Goal: Task Accomplishment & Management: Manage account settings

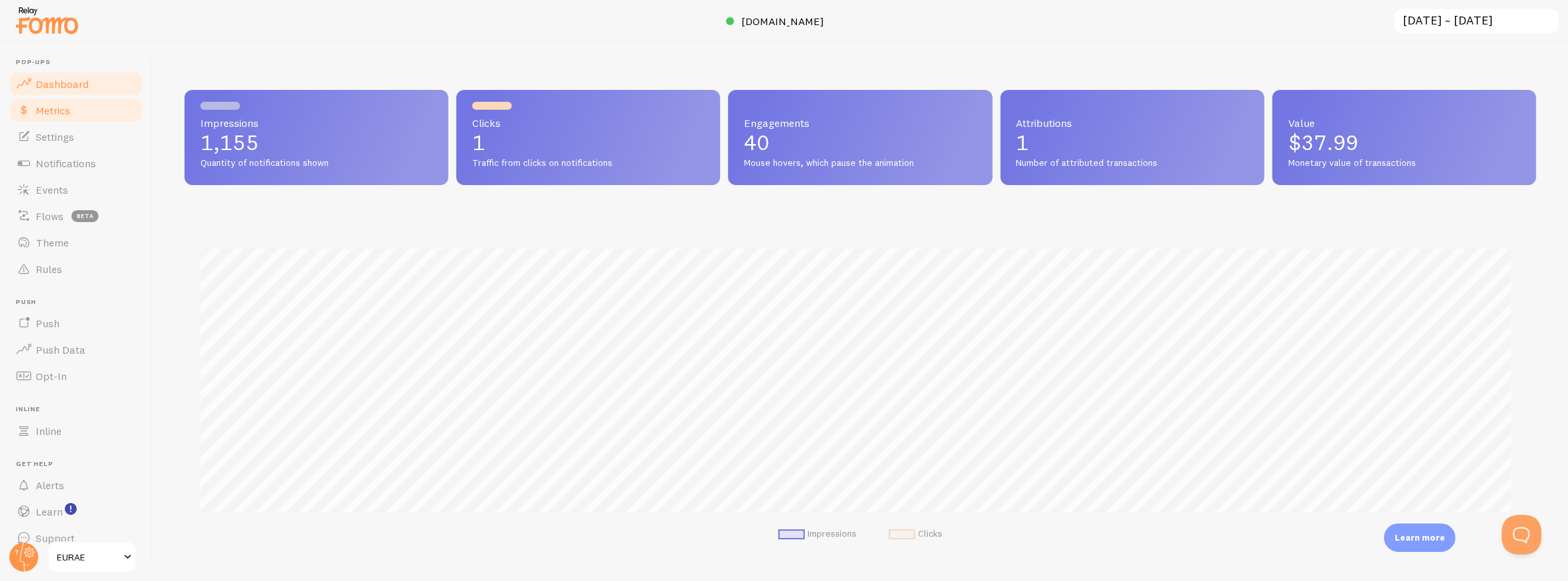
click at [68, 119] on link "Metrics" at bounding box center [76, 110] width 136 height 26
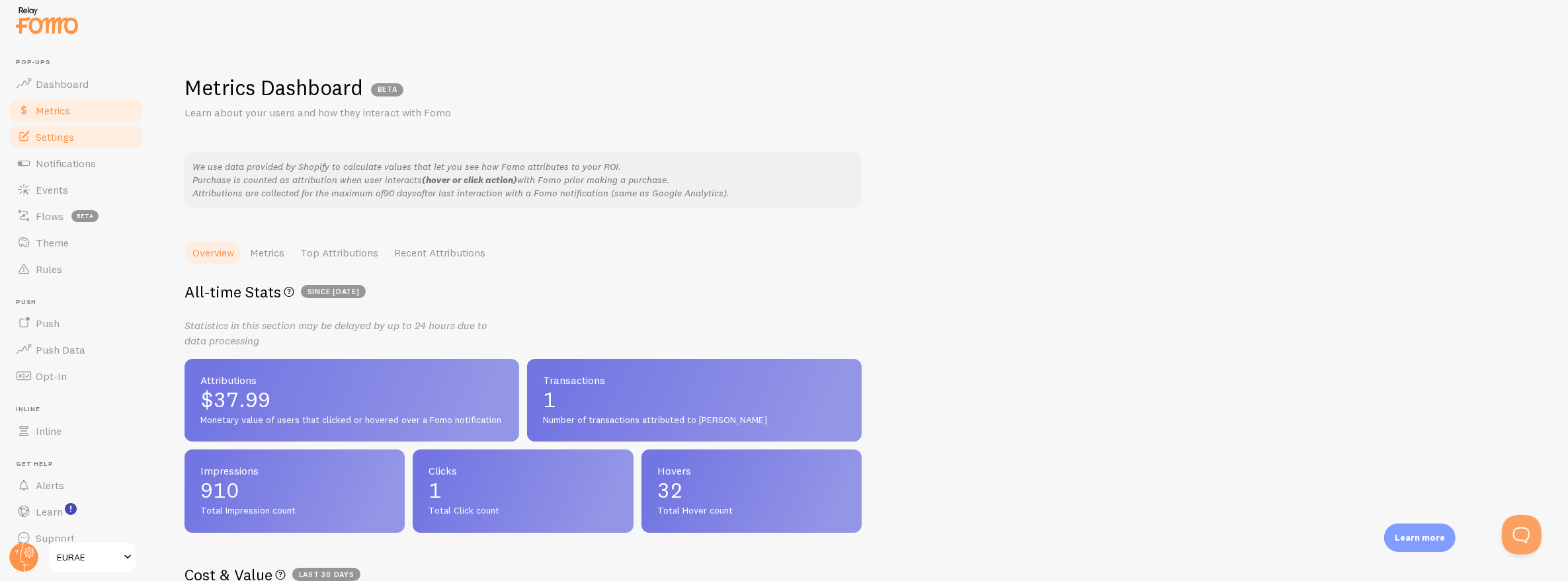
click at [68, 135] on span "Settings" at bounding box center [55, 136] width 38 height 13
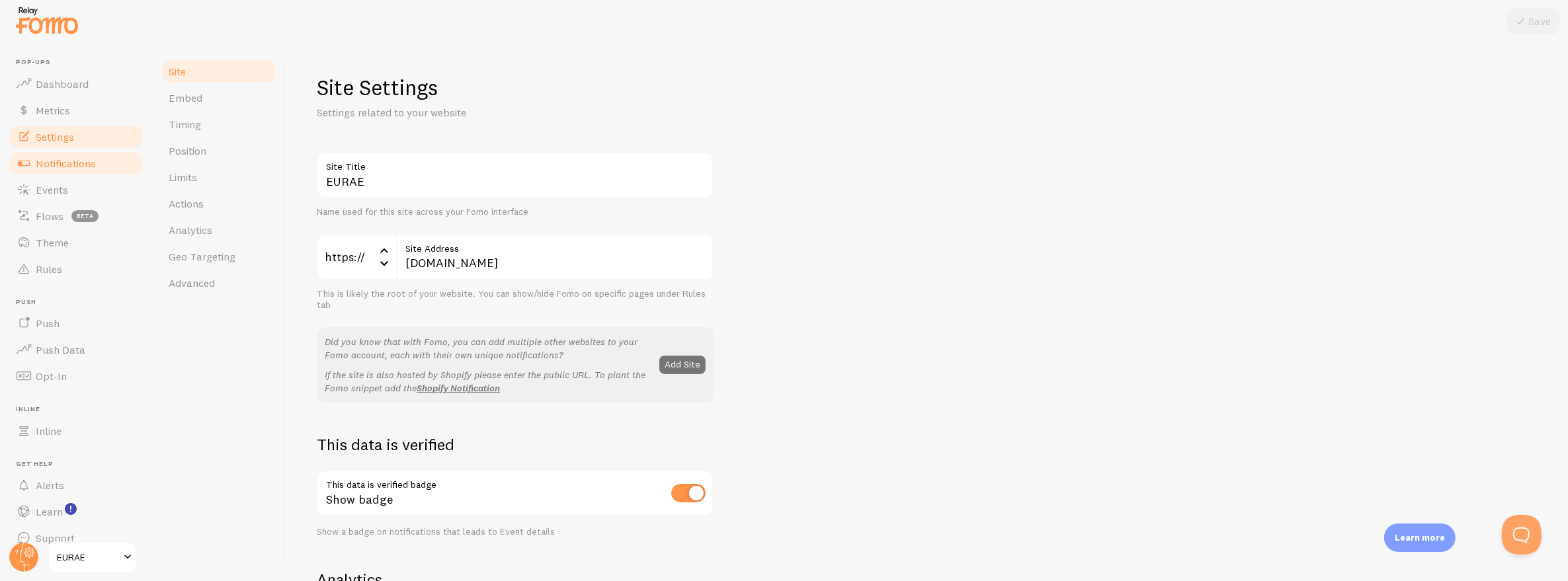
click at [68, 157] on span "Notifications" at bounding box center [65, 163] width 60 height 13
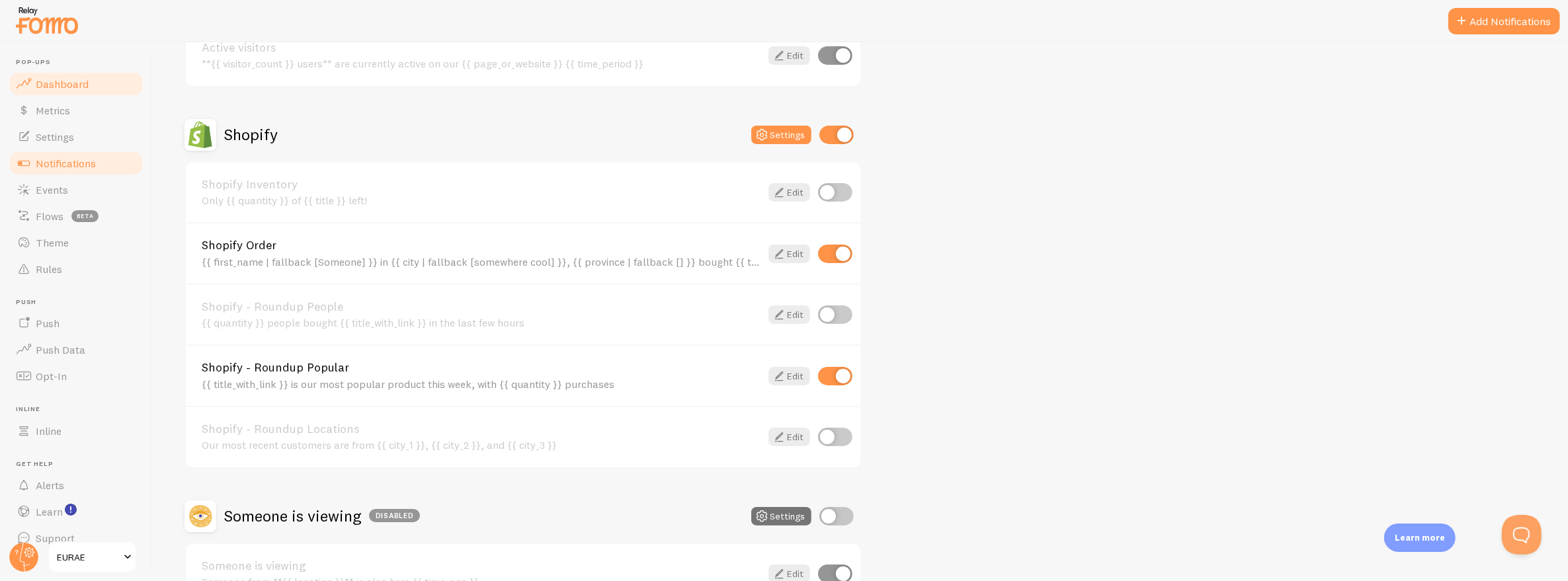
click at [55, 83] on span "Dashboard" at bounding box center [62, 84] width 53 height 13
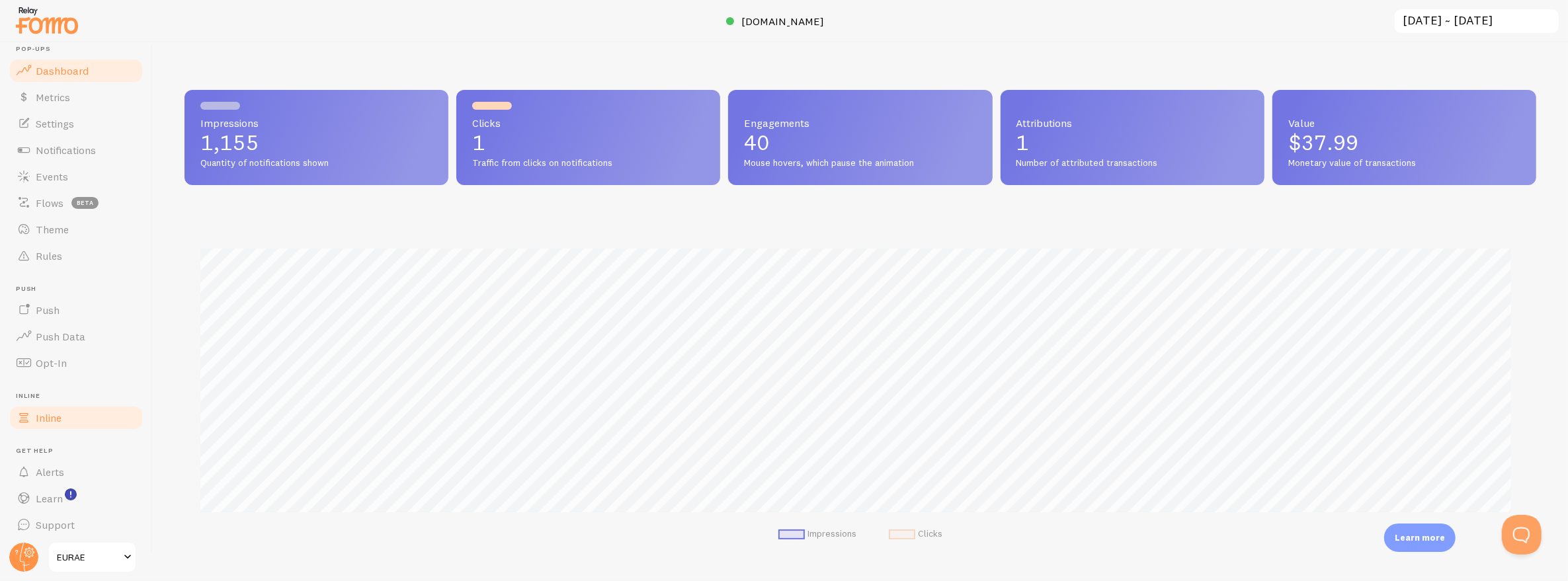
scroll to position [17, 0]
click at [82, 525] on link "Support" at bounding box center [76, 521] width 136 height 26
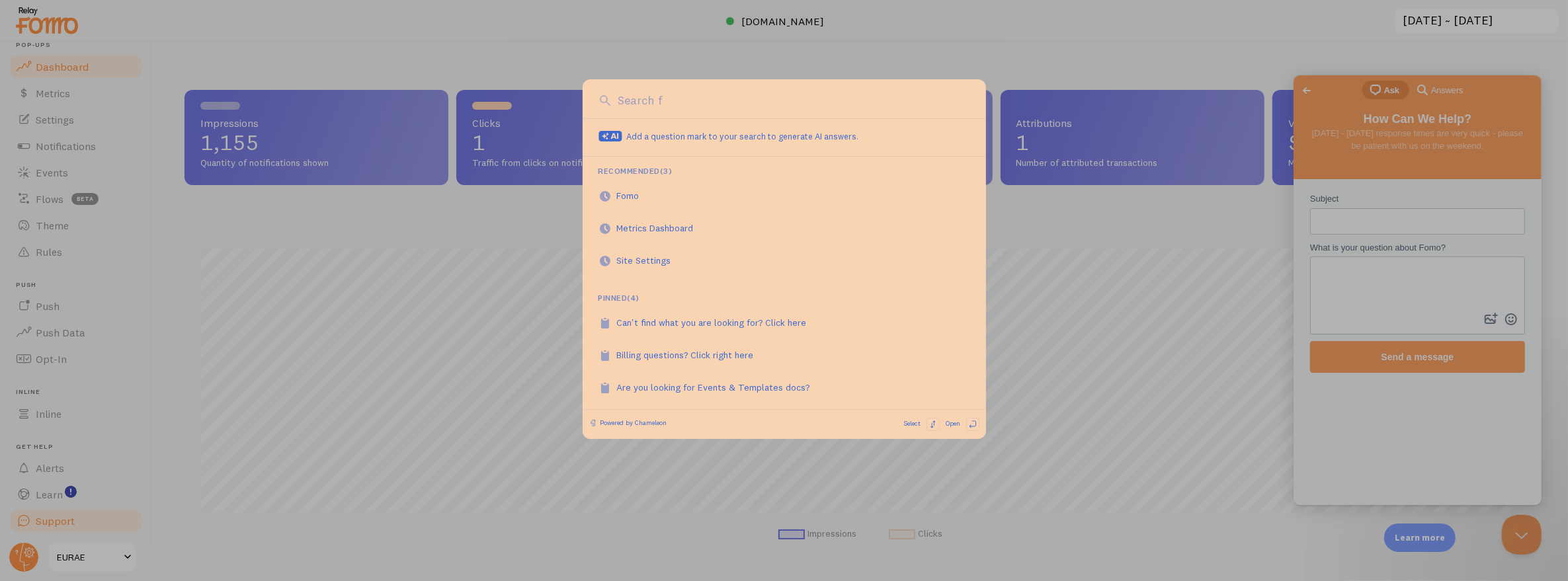
scroll to position [0, 0]
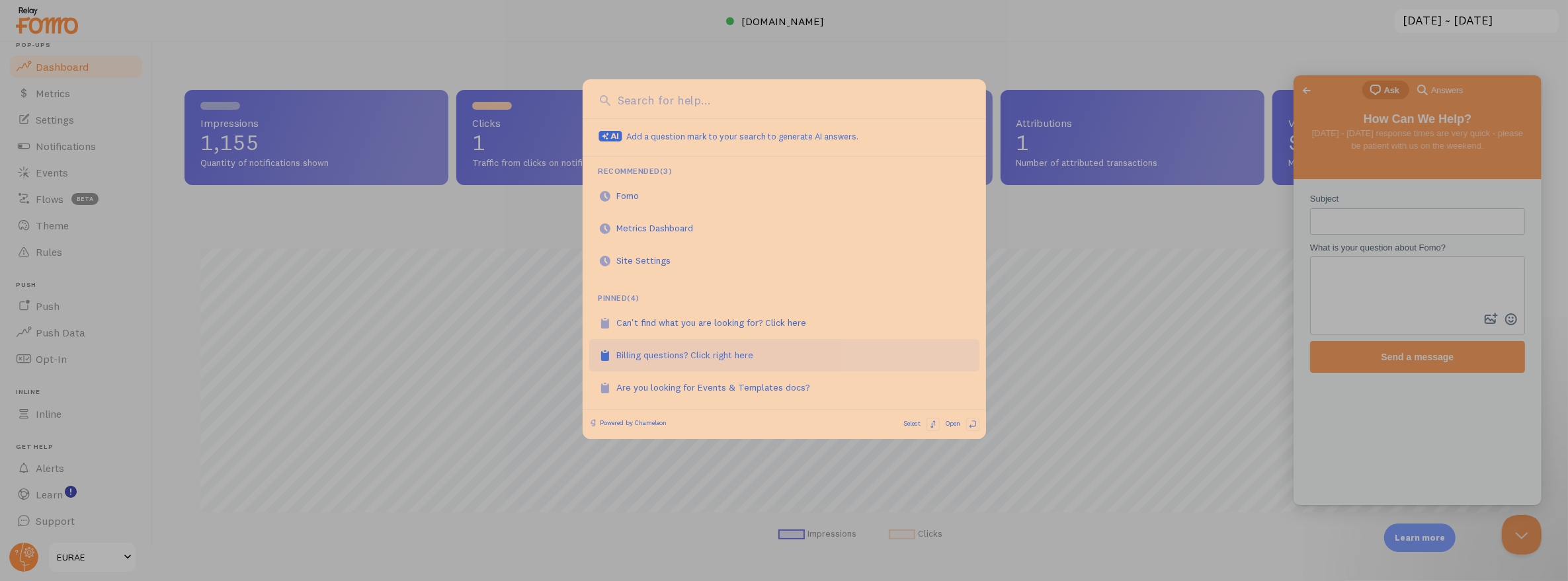
click at [702, 354] on div "Billing questions? Click right here" at bounding box center [692, 354] width 151 height 13
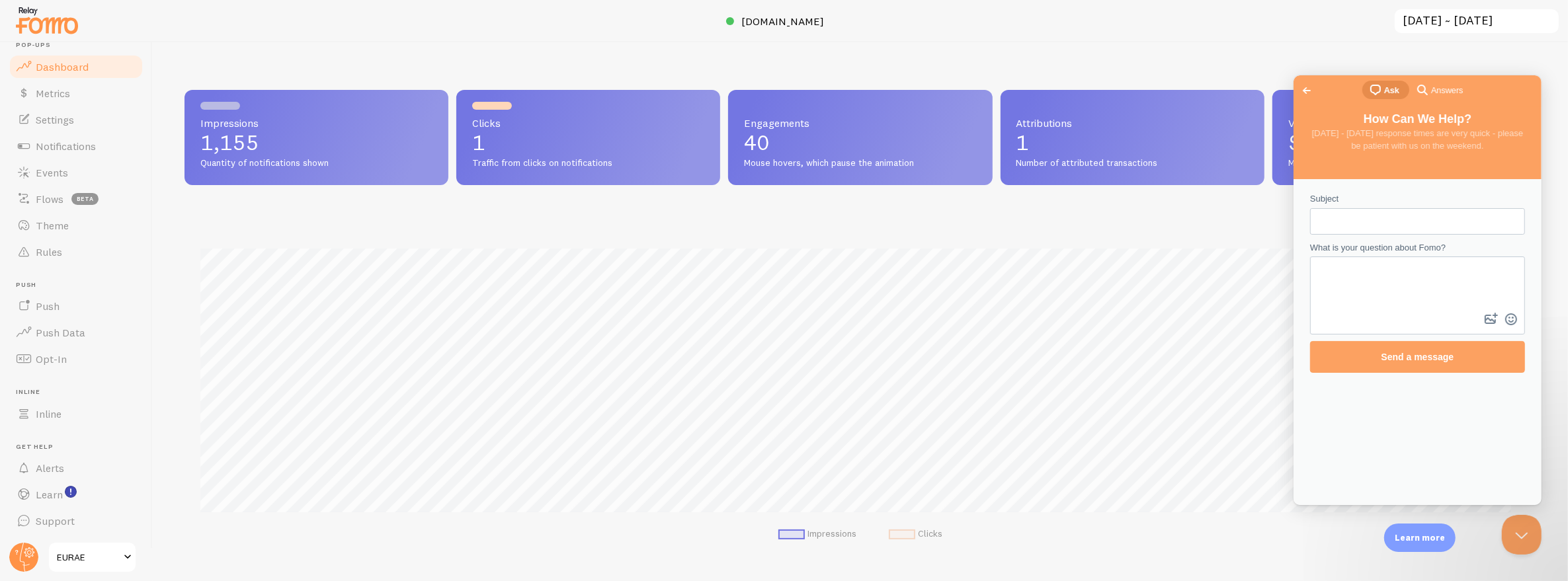
click at [1299, 91] on span "Go back" at bounding box center [1306, 89] width 16 height 16
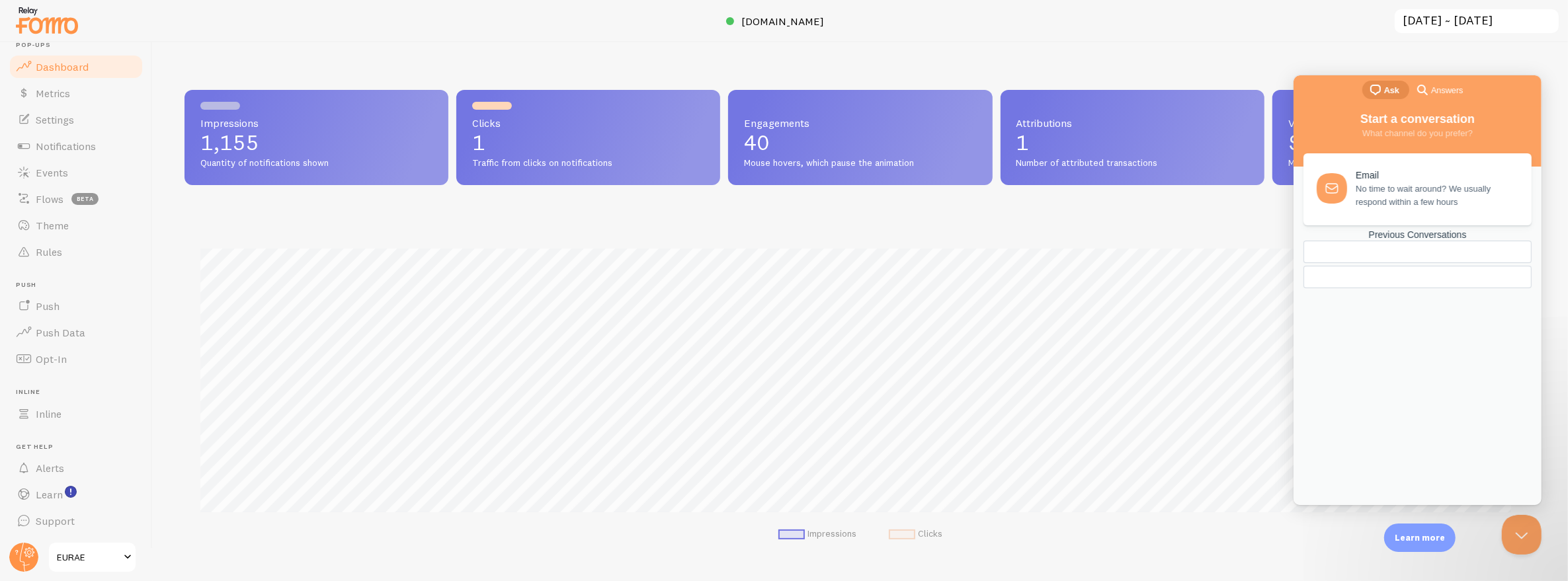
click at [1353, 55] on div "Impressions 1,155 Quantity of notifications shown Clicks 1 Traffic from clicks …" at bounding box center [860, 312] width 1415 height 538
click at [1333, 46] on div "Impressions 1,155 Quantity of notifications shown Clicks 1 Traffic from clicks …" at bounding box center [860, 312] width 1415 height 538
click at [73, 549] on span "EURAE" at bounding box center [88, 557] width 63 height 16
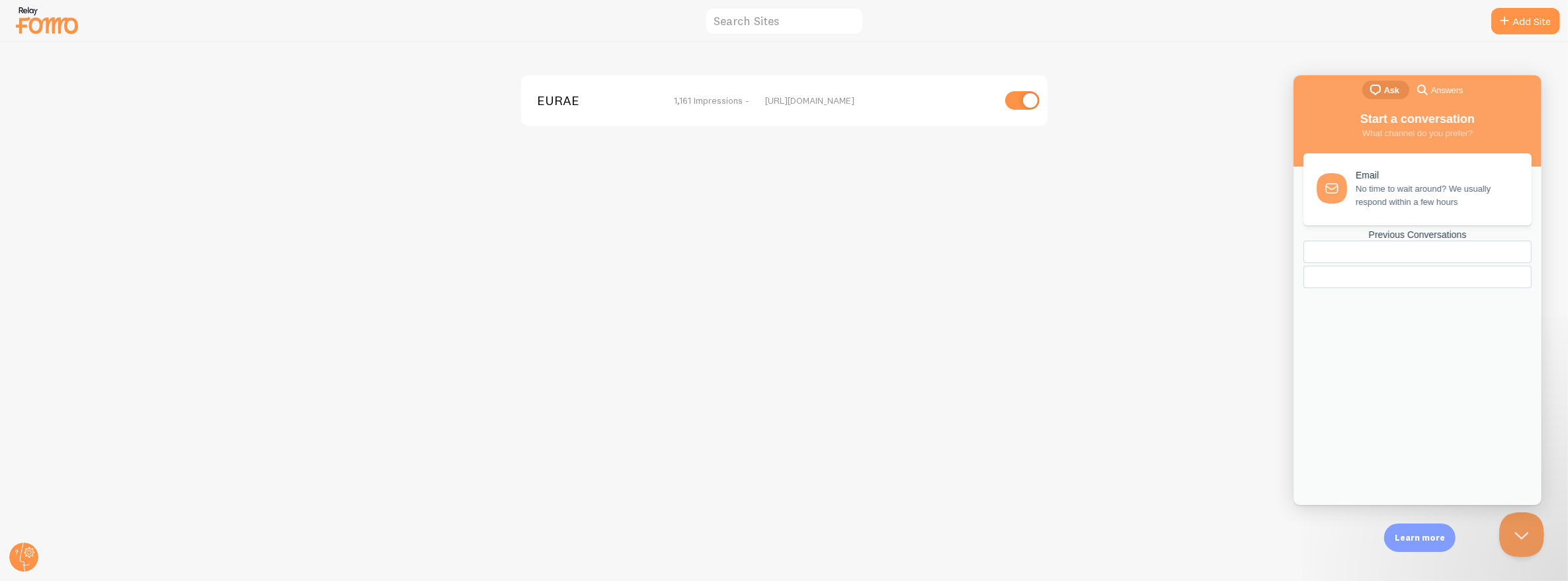
click at [1514, 537] on button "Close Beacon popover" at bounding box center [1518, 532] width 40 height 40
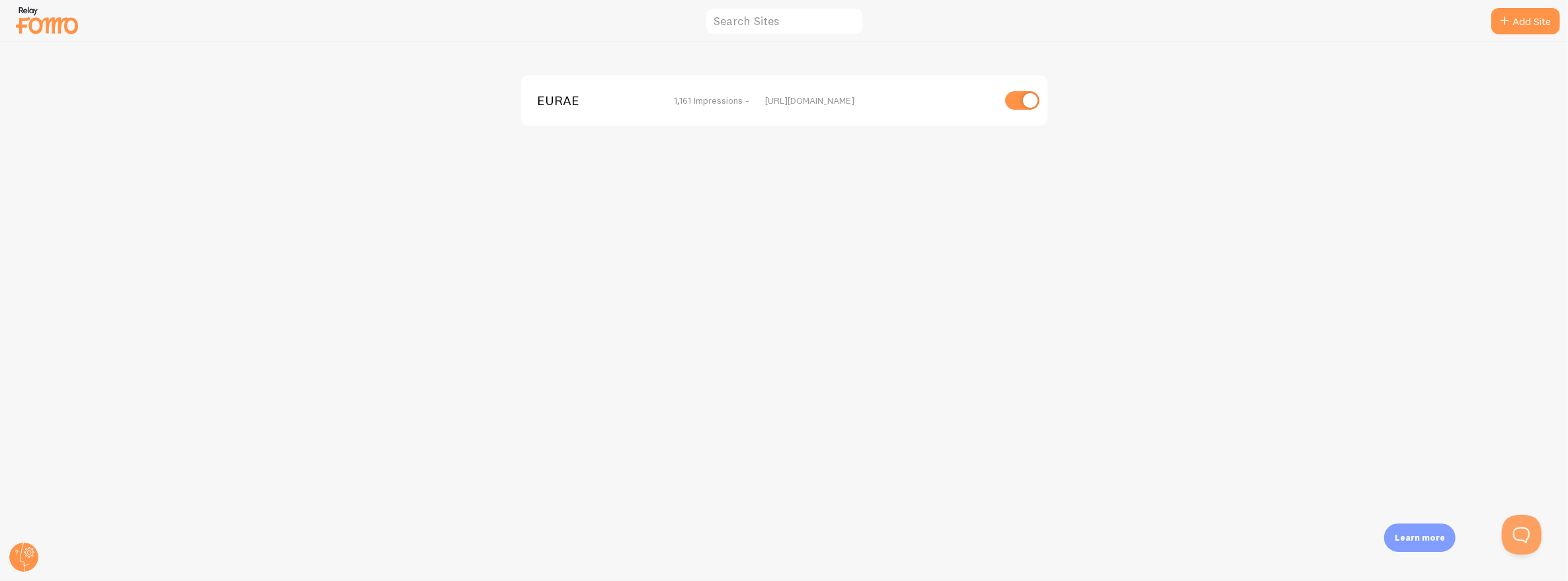
click at [732, 100] on span "1,161 Impressions -" at bounding box center [711, 100] width 75 height 12
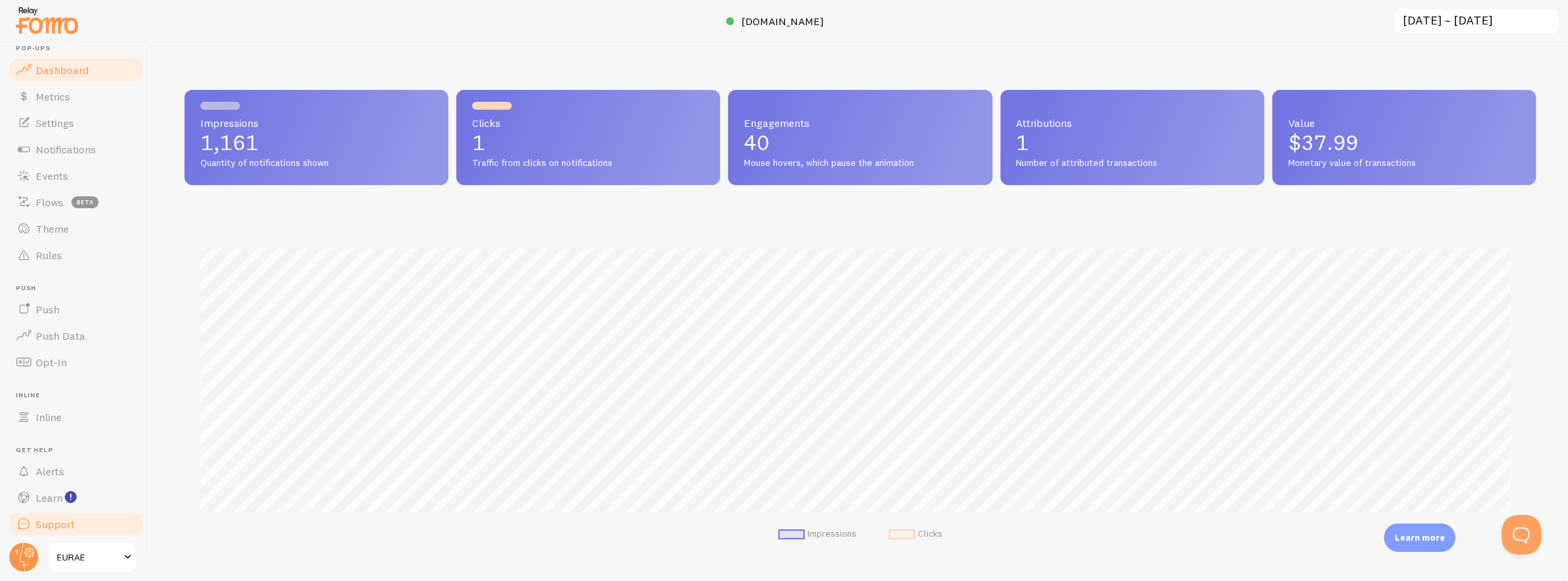
scroll to position [17, 0]
click at [75, 521] on link "Support" at bounding box center [76, 521] width 136 height 26
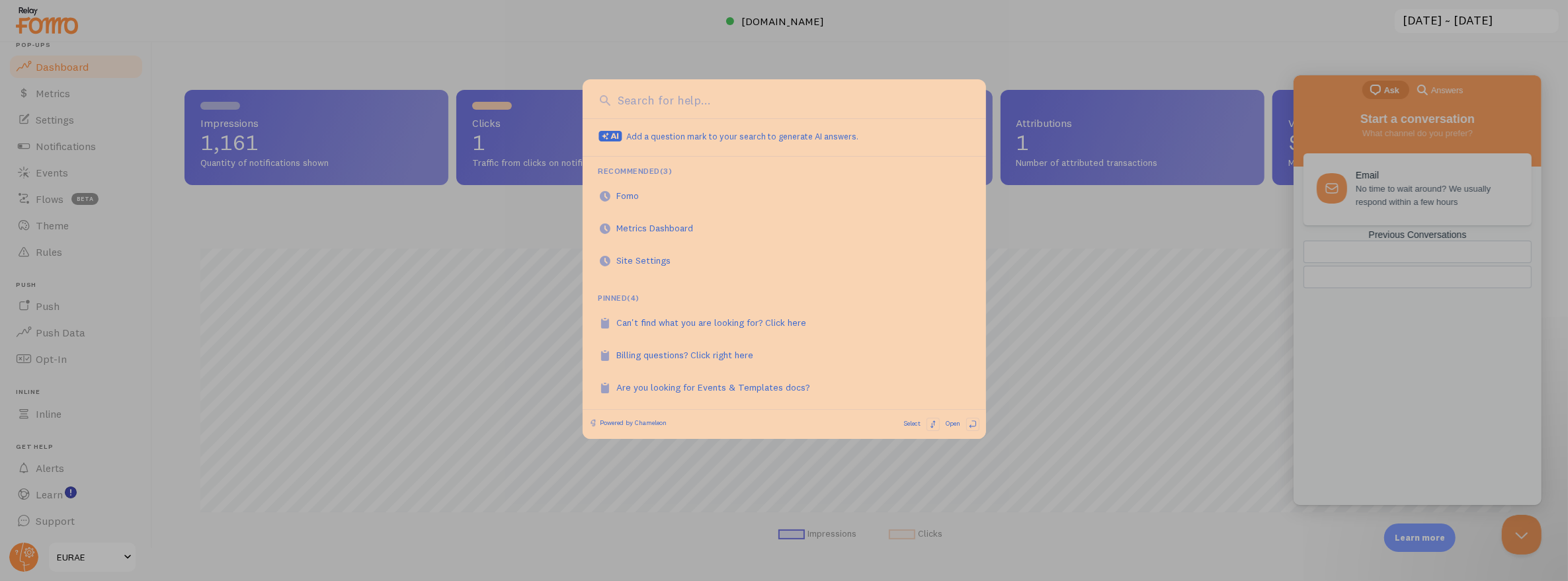
click at [73, 504] on div at bounding box center [784, 290] width 1568 height 581
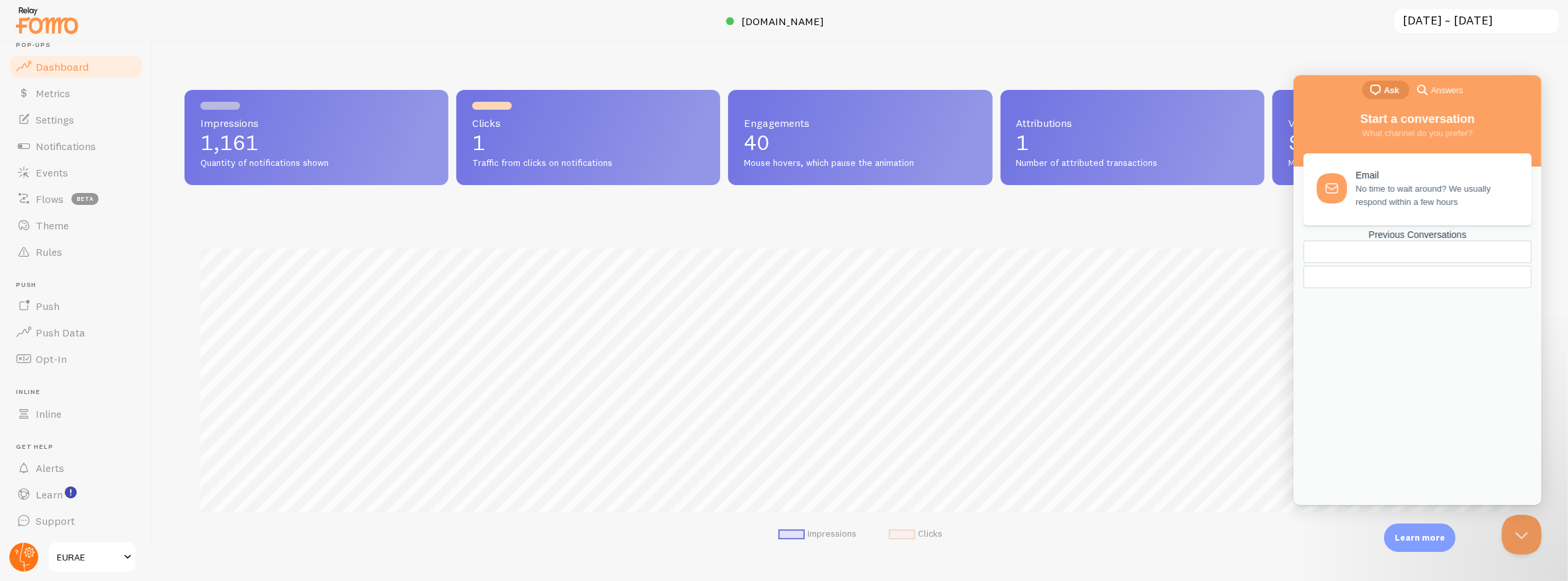
click at [20, 558] on icon at bounding box center [25, 557] width 10 height 29
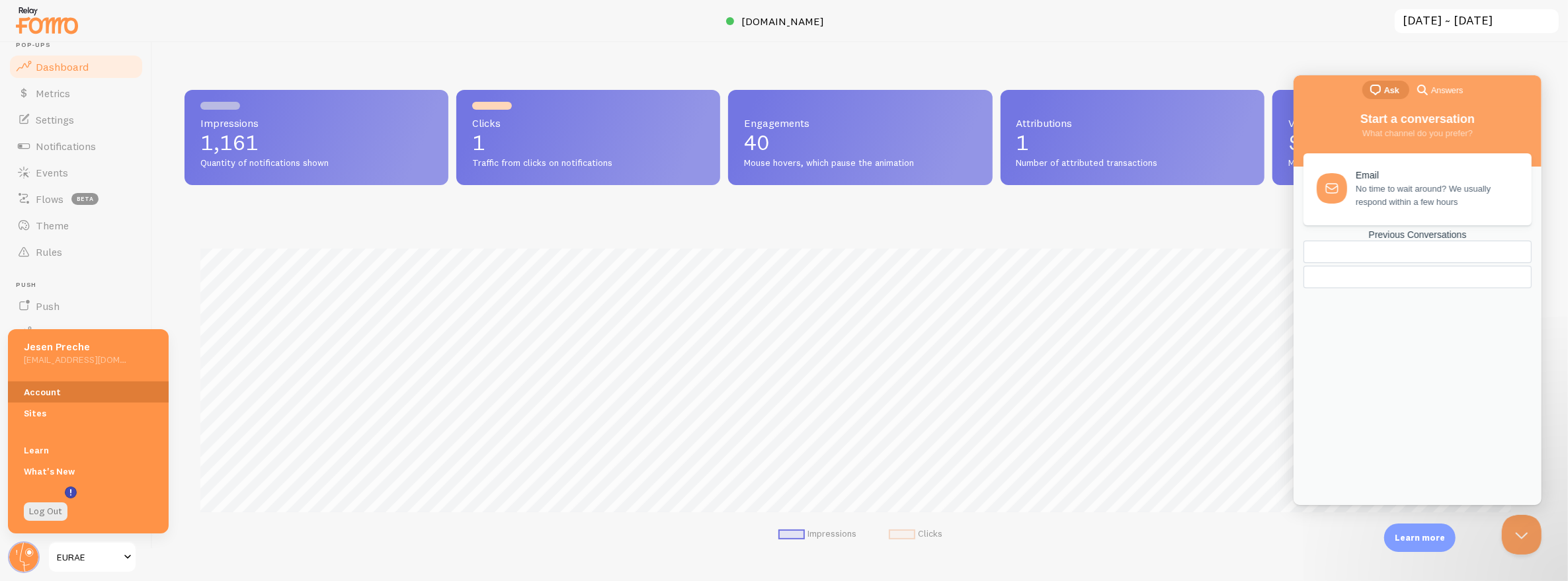
click at [48, 385] on link "Account" at bounding box center [88, 392] width 161 height 21
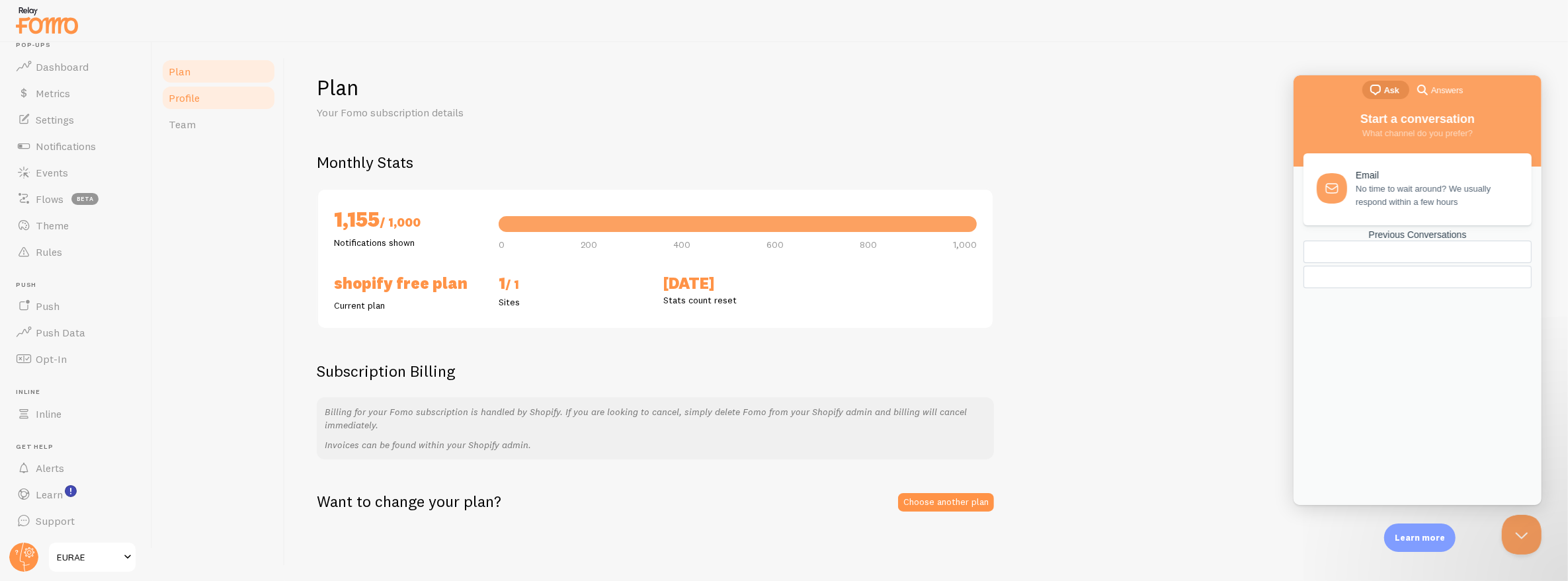
click at [205, 102] on link "Profile" at bounding box center [218, 97] width 116 height 26
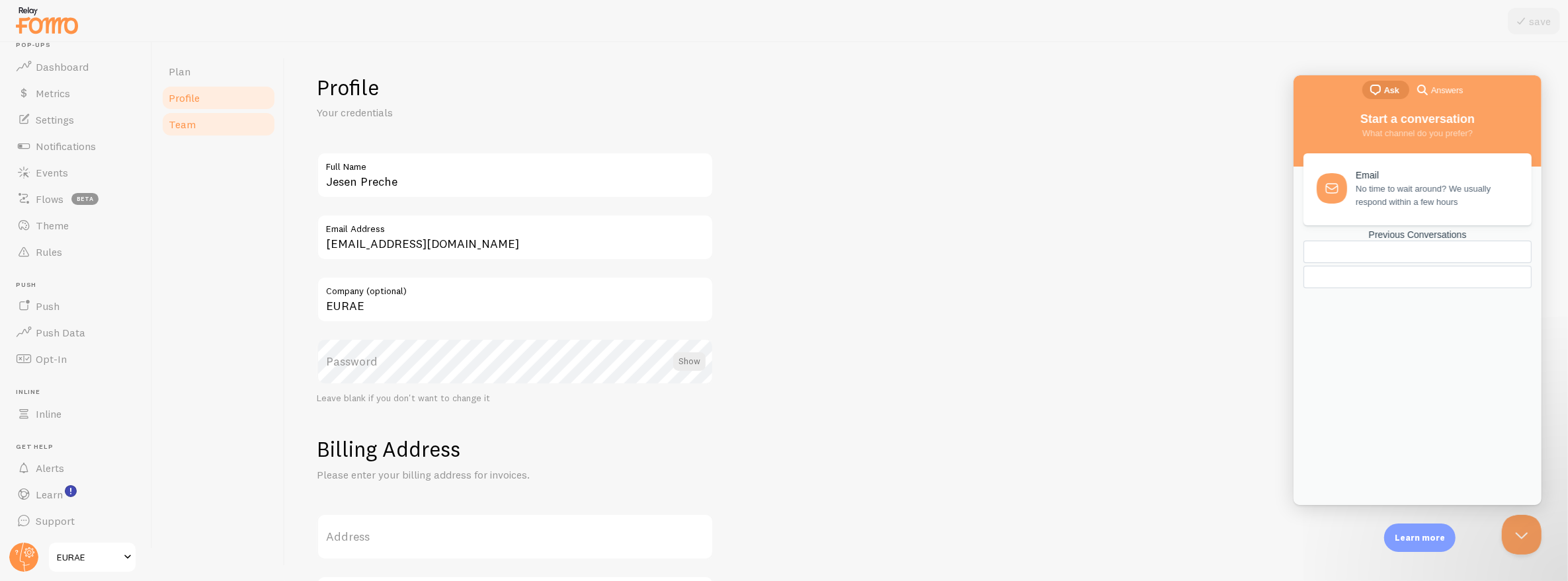
click at [206, 129] on link "Team" at bounding box center [218, 124] width 116 height 26
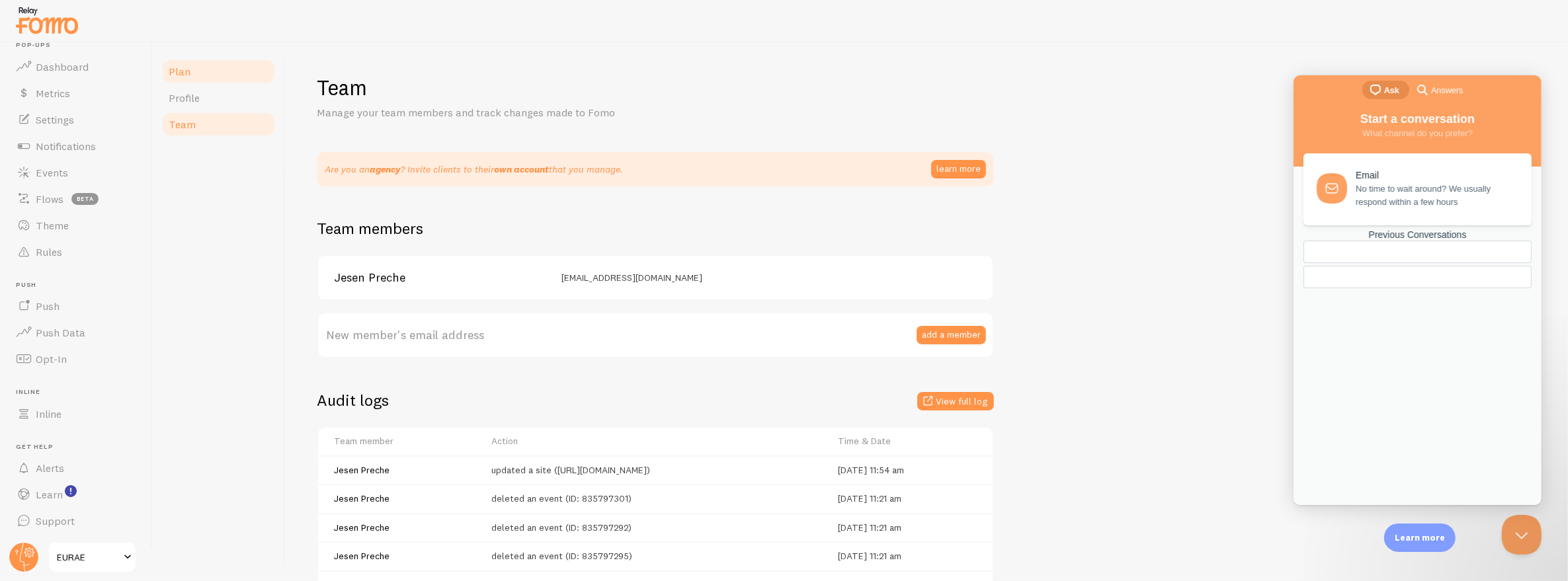
click at [212, 58] on link "Plan" at bounding box center [218, 71] width 116 height 26
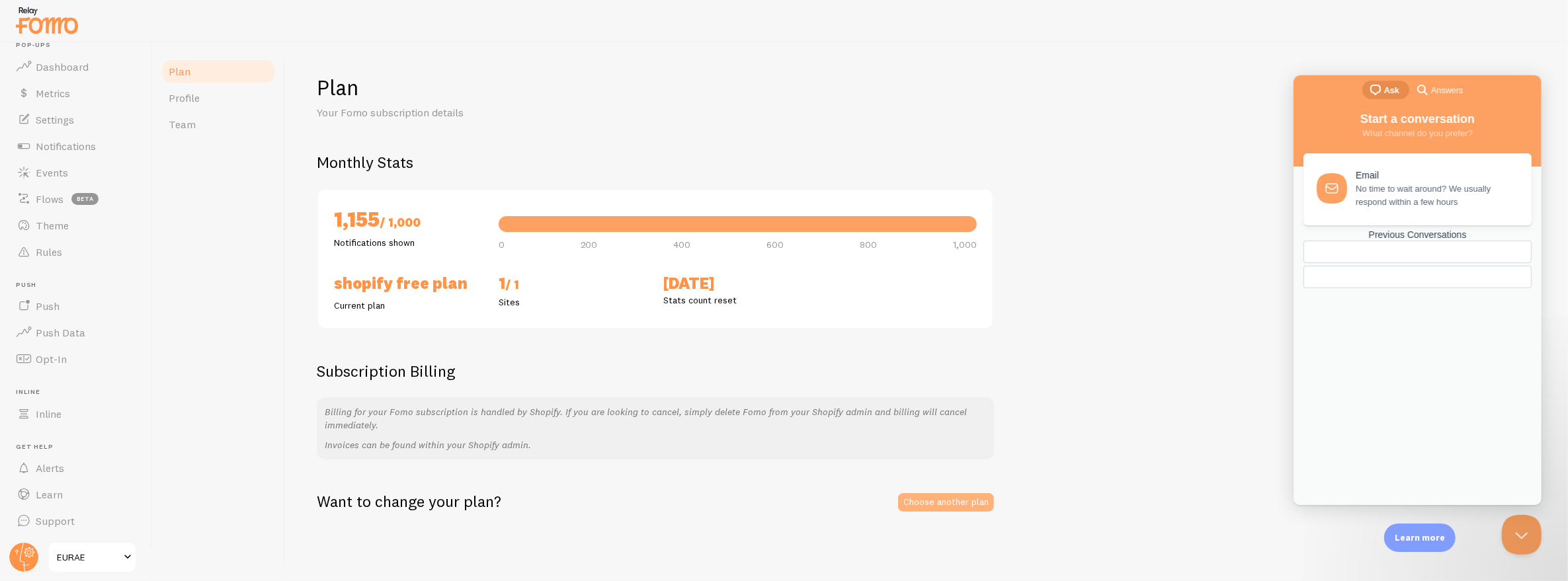
click at [915, 498] on link "Choose another plan" at bounding box center [946, 502] width 96 height 18
click at [70, 146] on span "Notifications" at bounding box center [65, 146] width 60 height 13
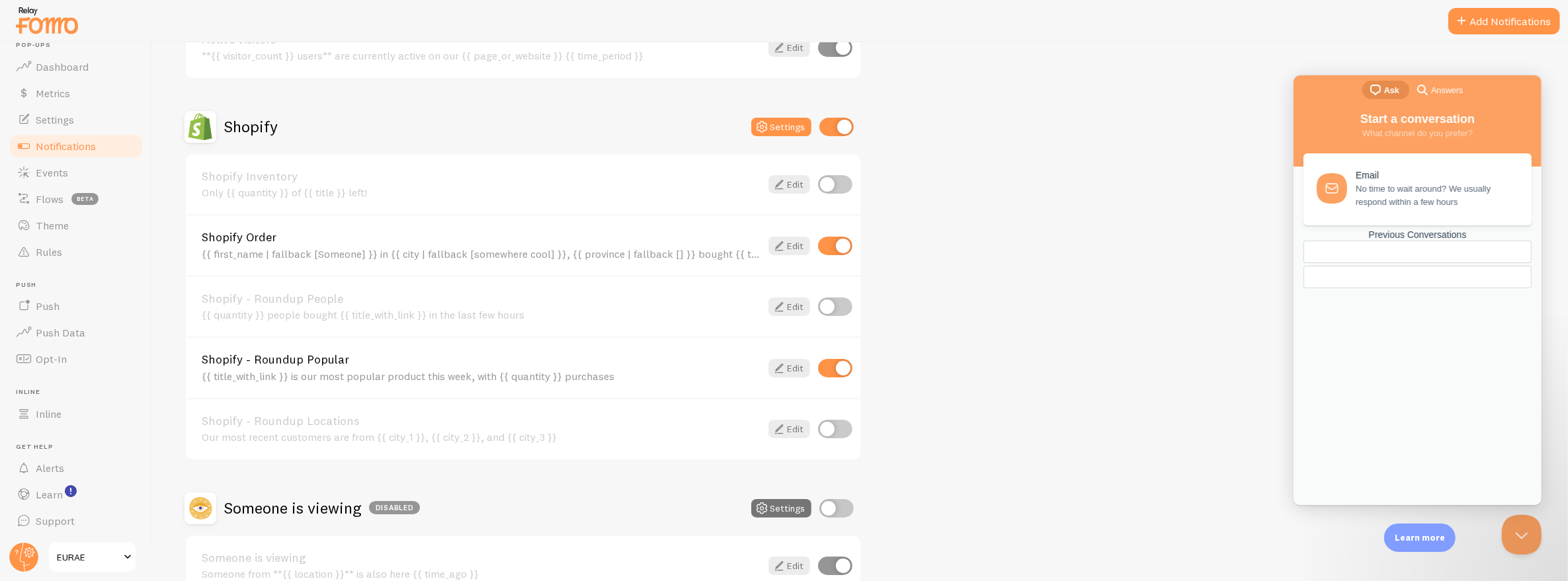
scroll to position [462, 0]
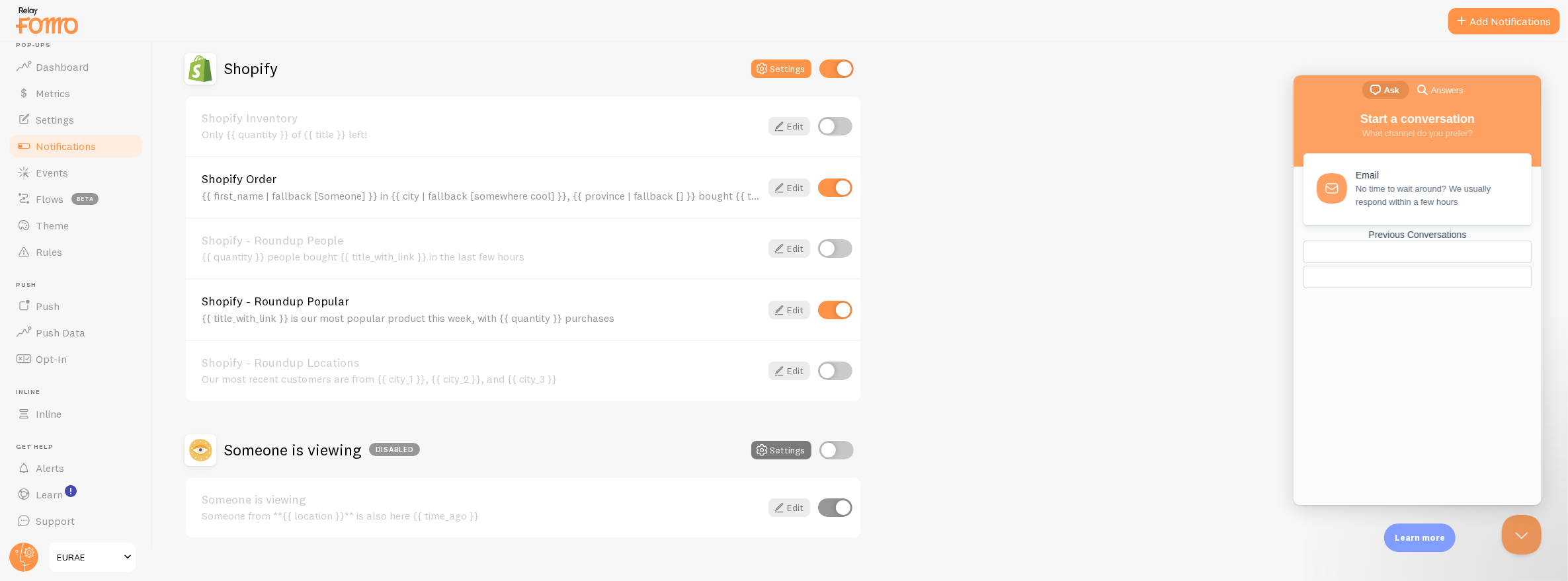
click at [790, 450] on button "Settings" at bounding box center [781, 450] width 60 height 18
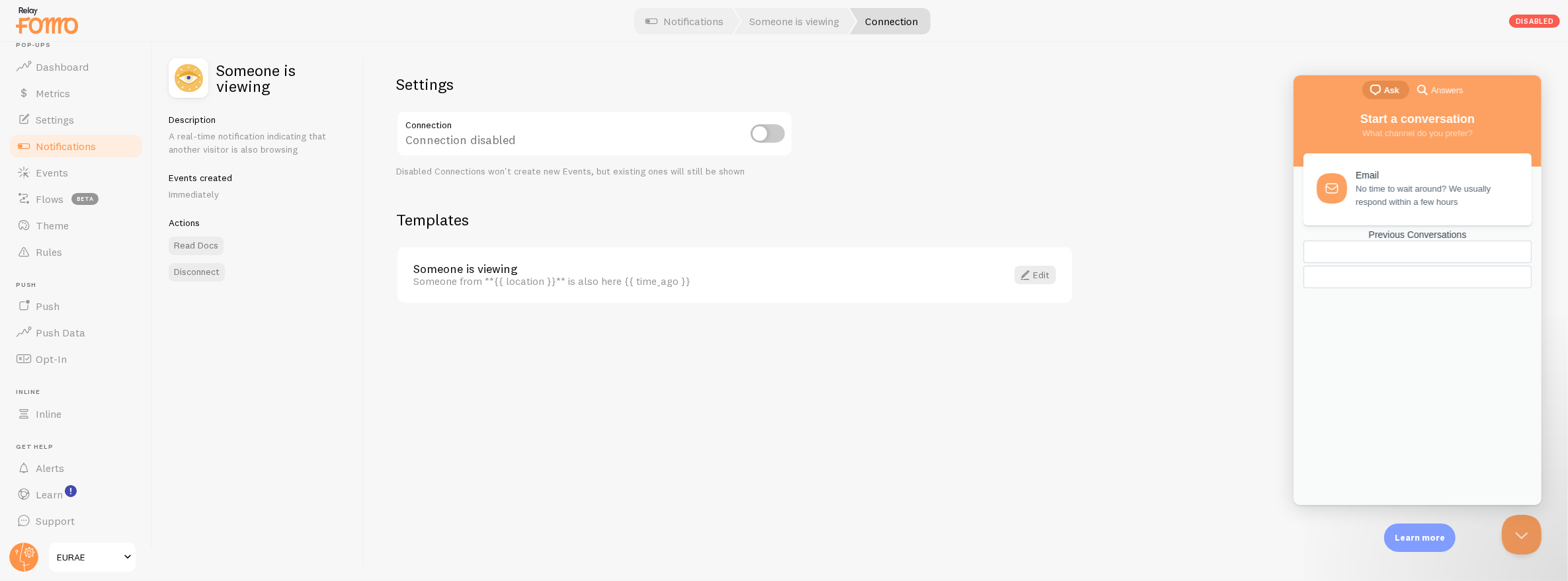
click at [91, 146] on span "Notifications" at bounding box center [65, 146] width 60 height 13
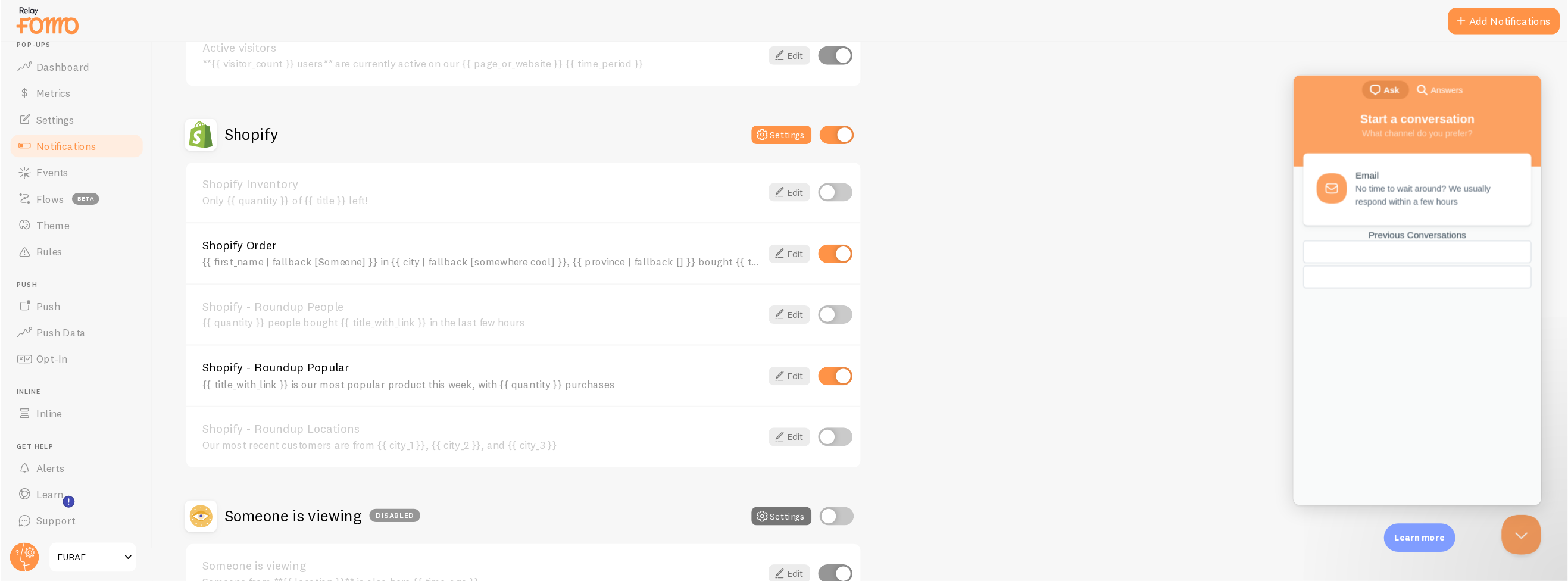
scroll to position [356, 0]
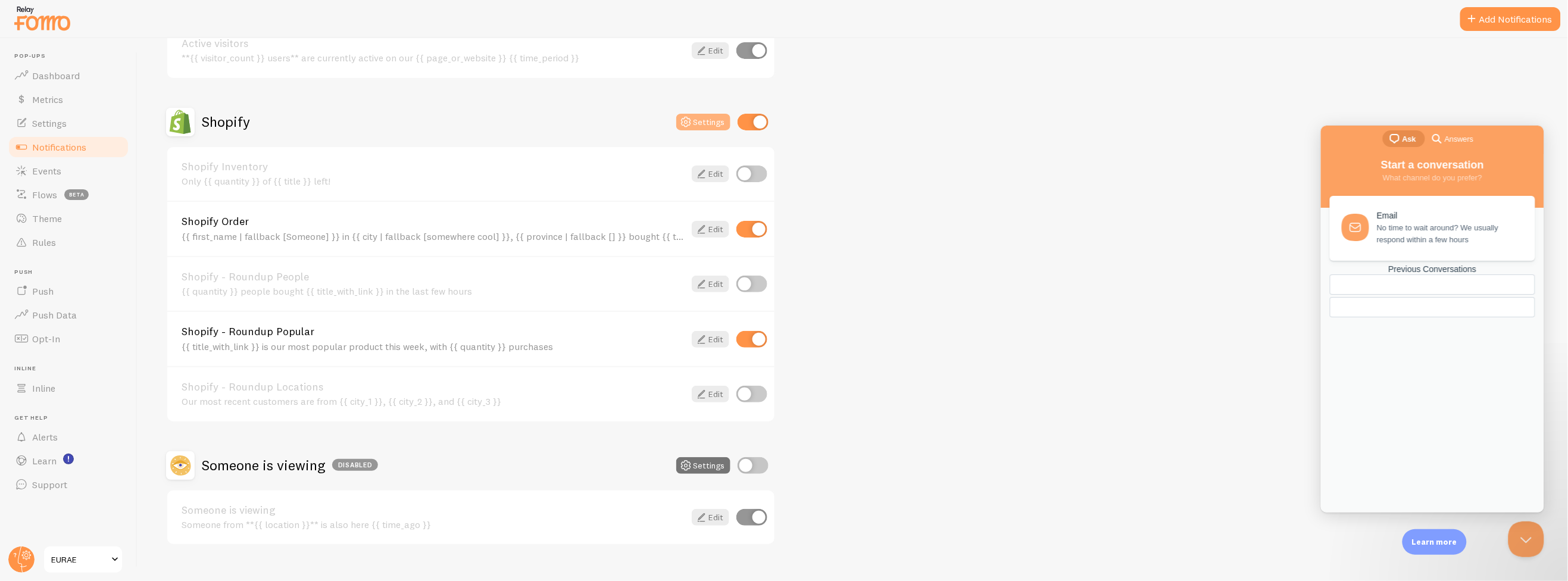
click at [694, 120] on button "Settings" at bounding box center [703, 122] width 54 height 17
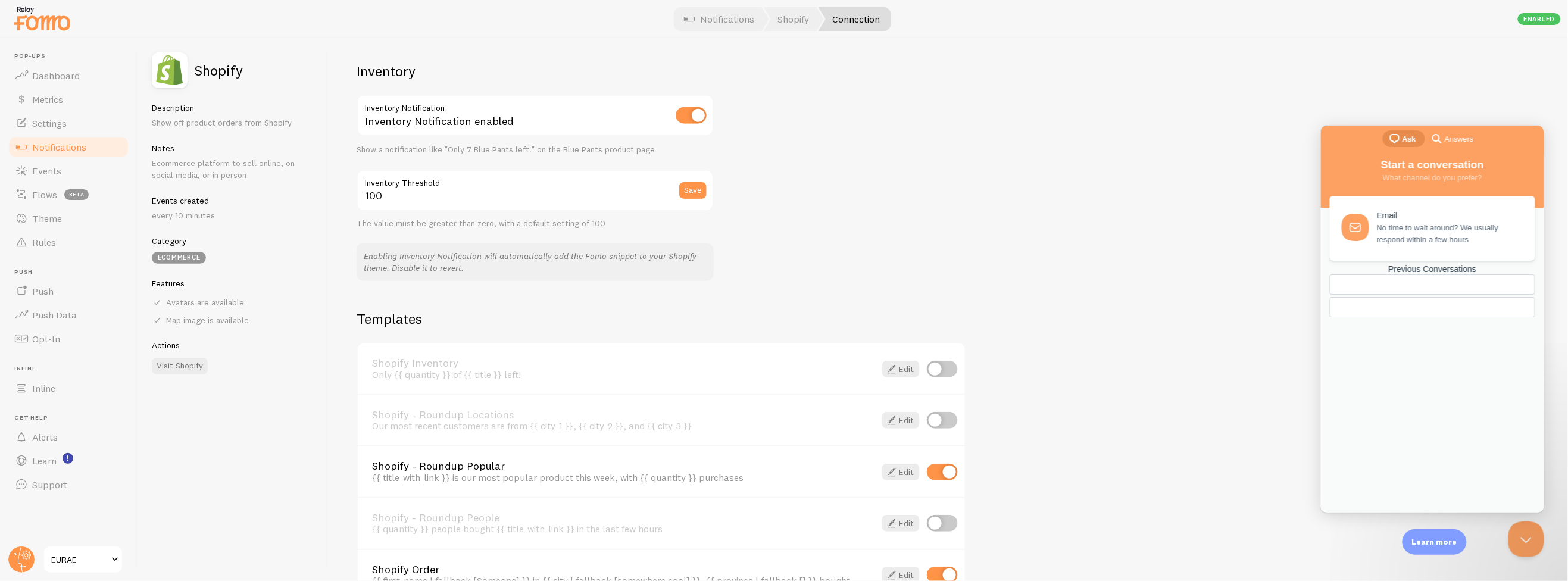
scroll to position [660, 0]
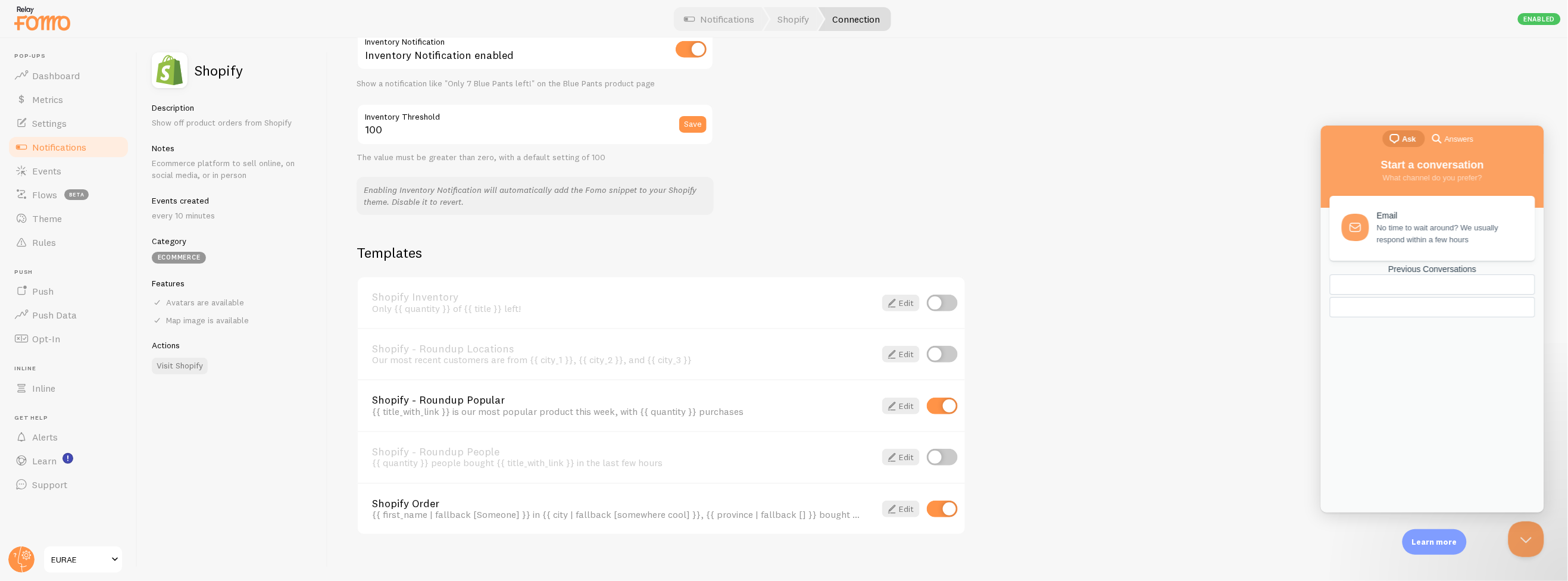
click at [1526, 514] on div "Settings Connection Connection enabled Disabled Connections won't create new Ev…" at bounding box center [948, 310] width 1240 height 543
click at [1523, 536] on button "Close Beacon popover" at bounding box center [1523, 537] width 36 height 36
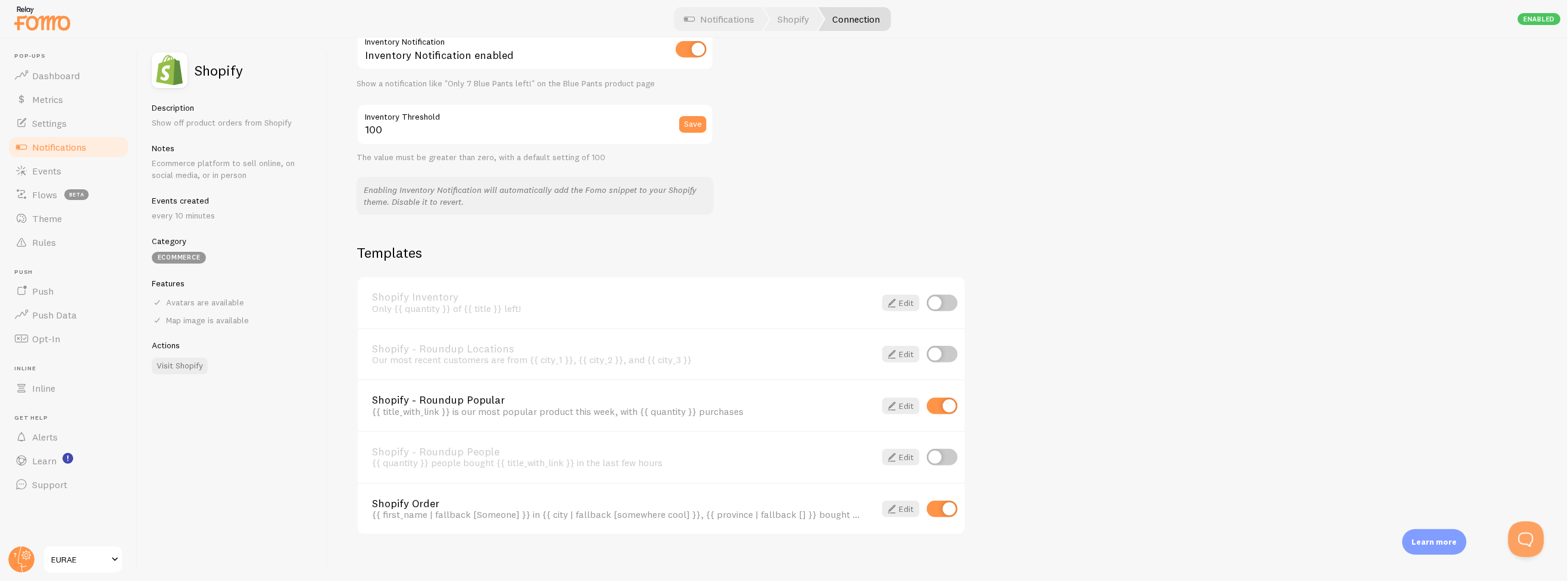
click at [938, 312] on input "checkbox" at bounding box center [942, 303] width 31 height 17
checkbox input "true"
click at [894, 296] on span at bounding box center [892, 303] width 14 height 14
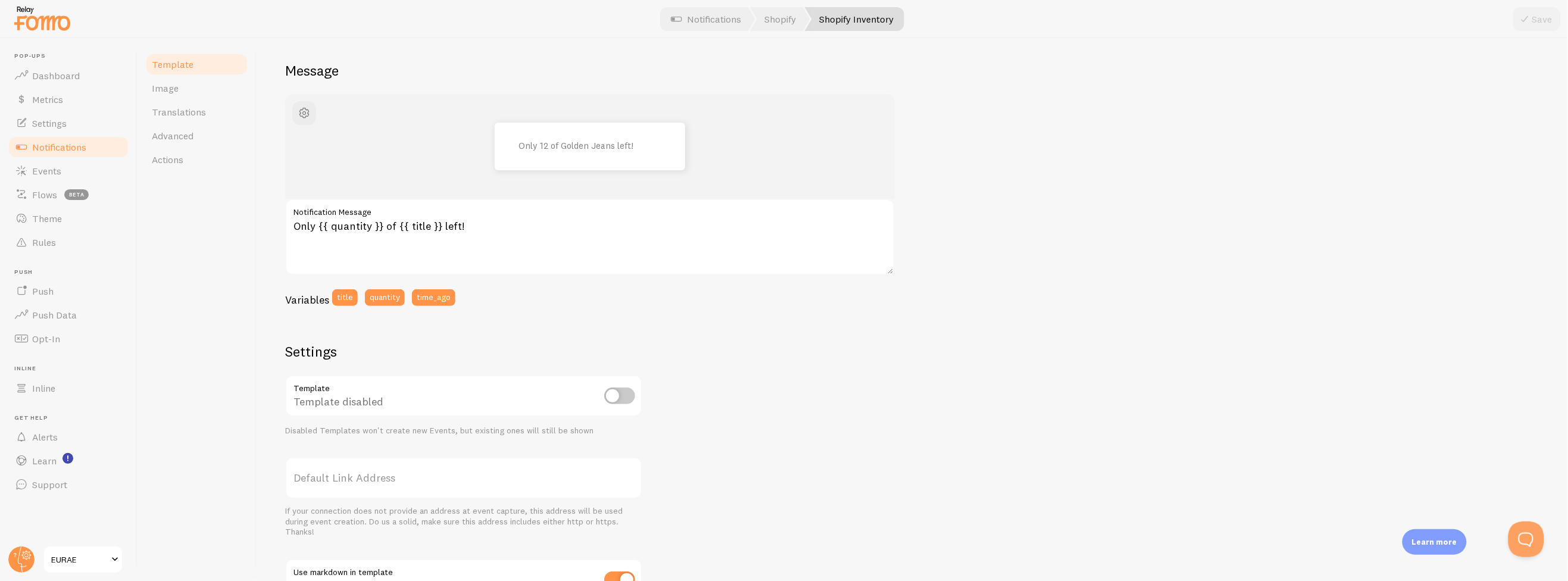
scroll to position [78, 0]
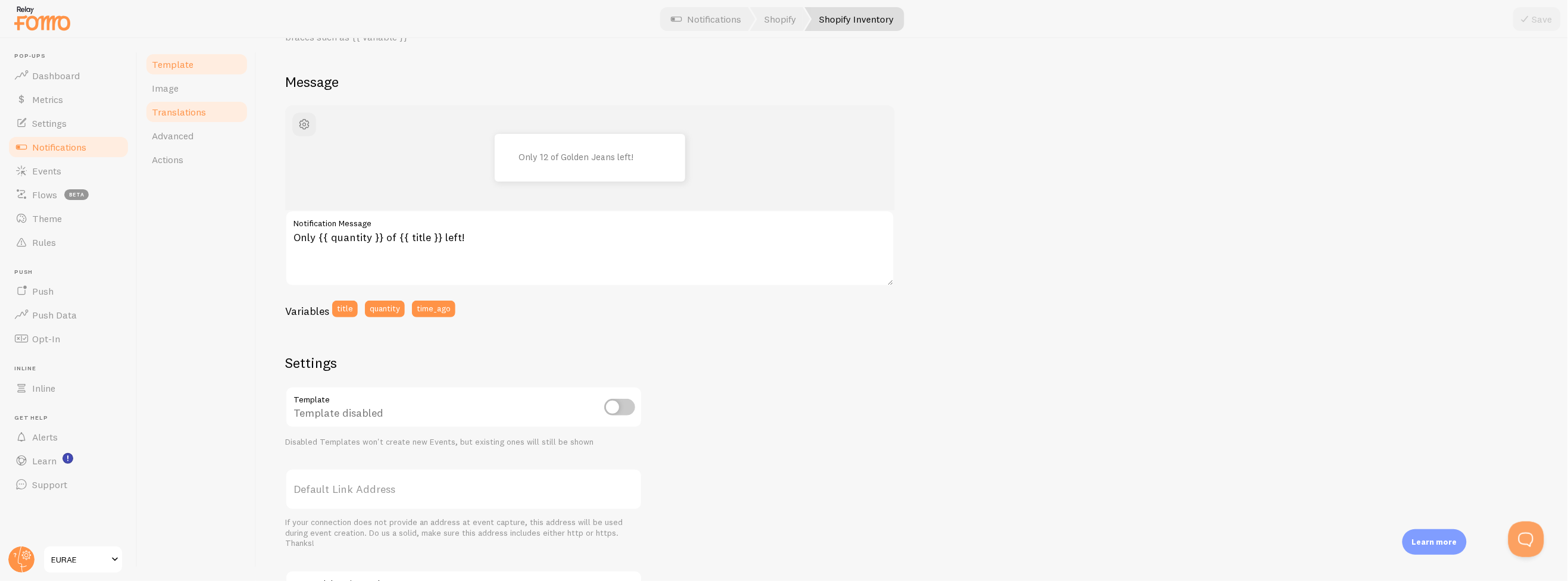
click at [195, 100] on link "Translations" at bounding box center [196, 111] width 104 height 24
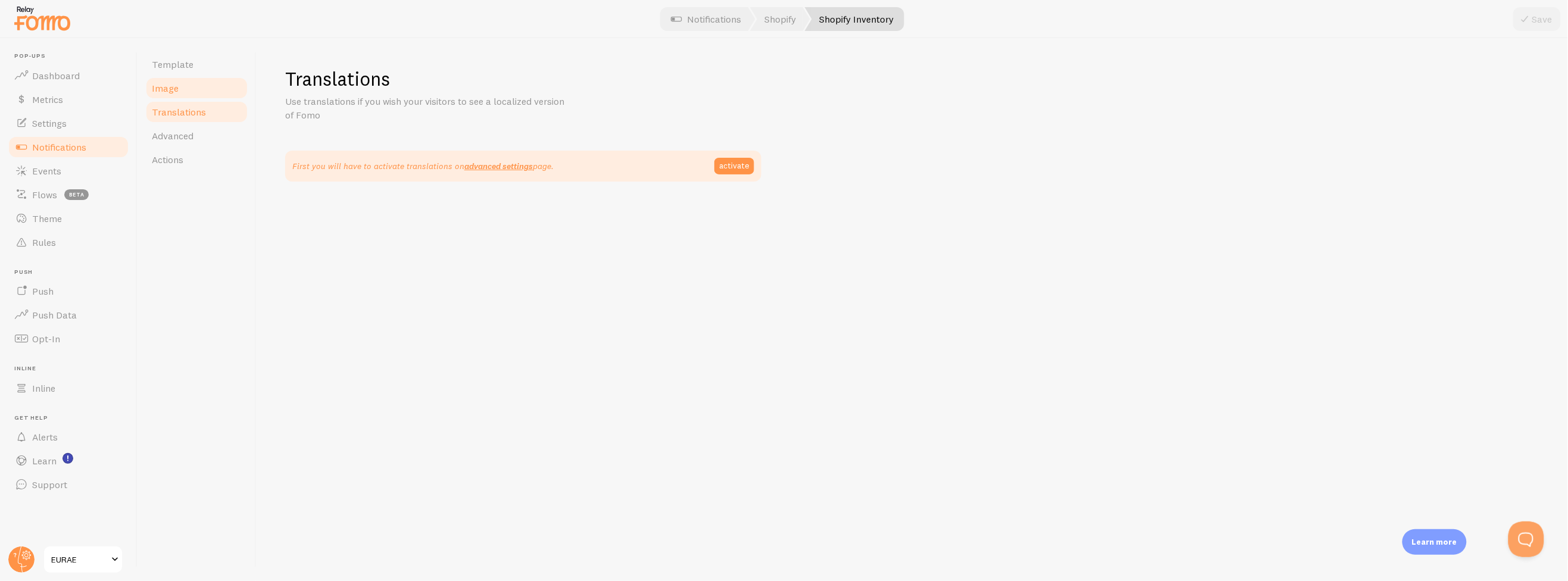
click at [194, 89] on link "Image" at bounding box center [196, 88] width 104 height 24
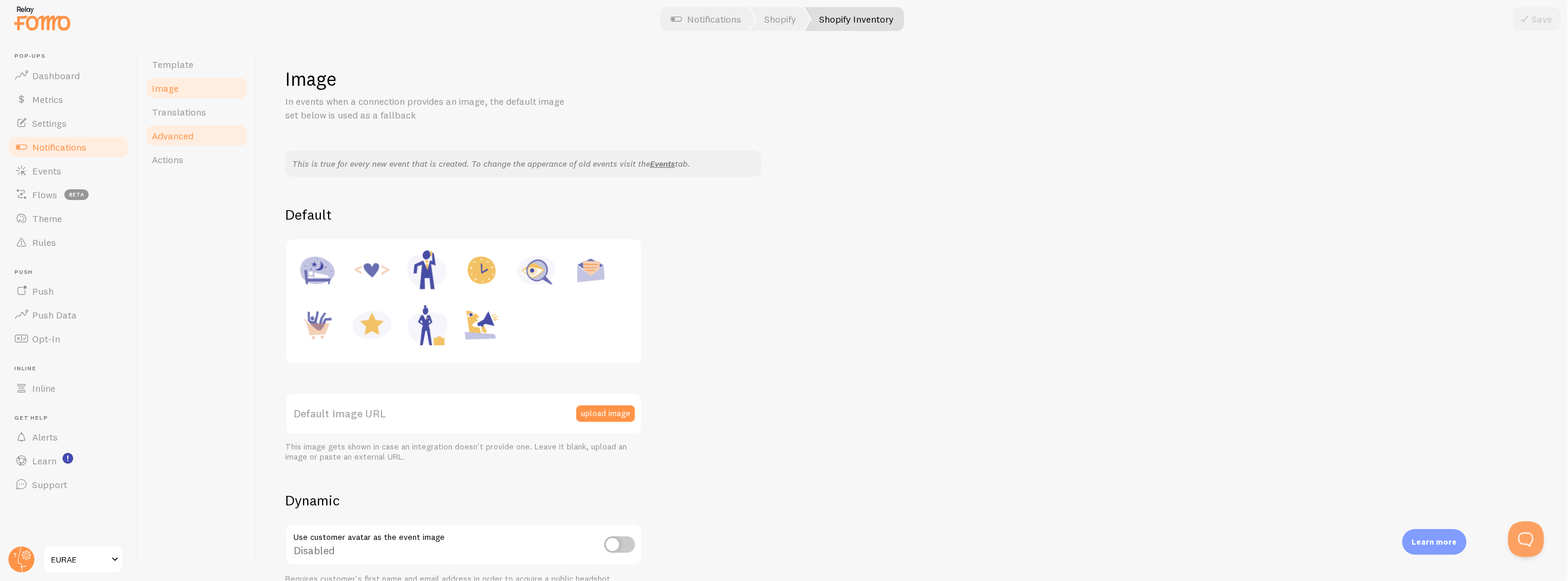
click at [190, 136] on span "Advanced" at bounding box center [172, 136] width 42 height 12
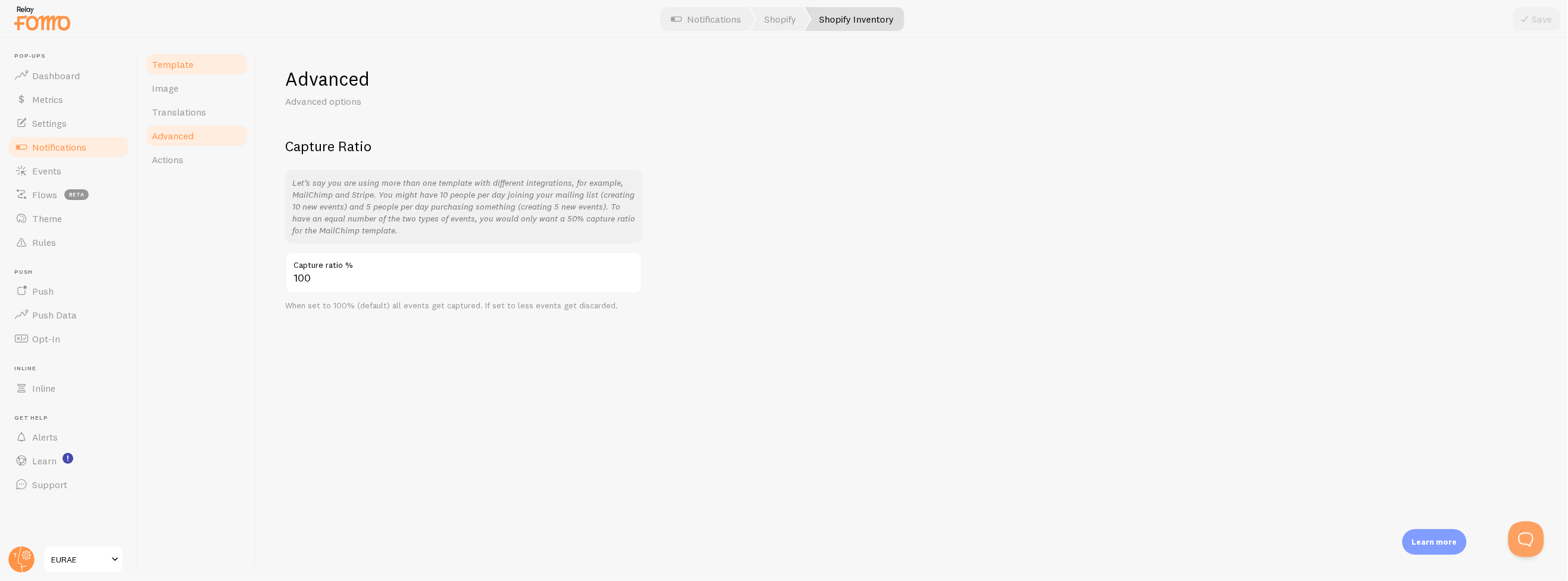
click at [187, 72] on link "Template" at bounding box center [196, 64] width 104 height 24
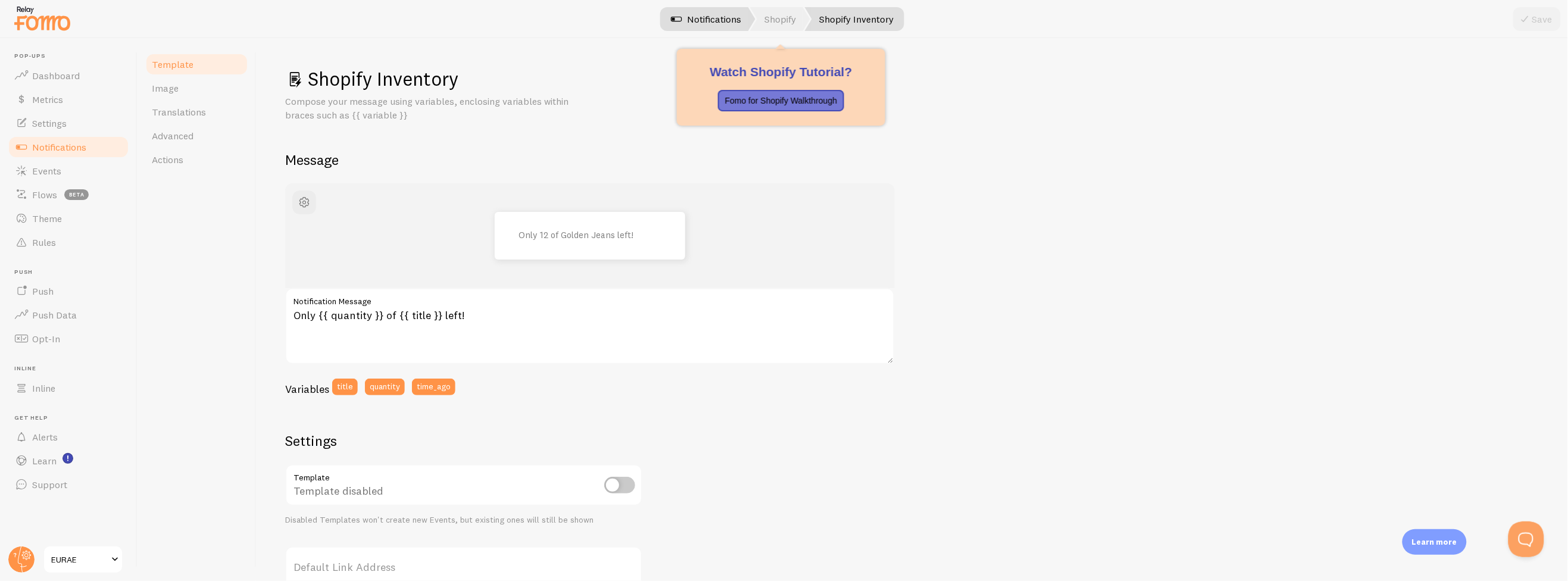
click at [792, 22] on link "Shopify" at bounding box center [780, 19] width 60 height 24
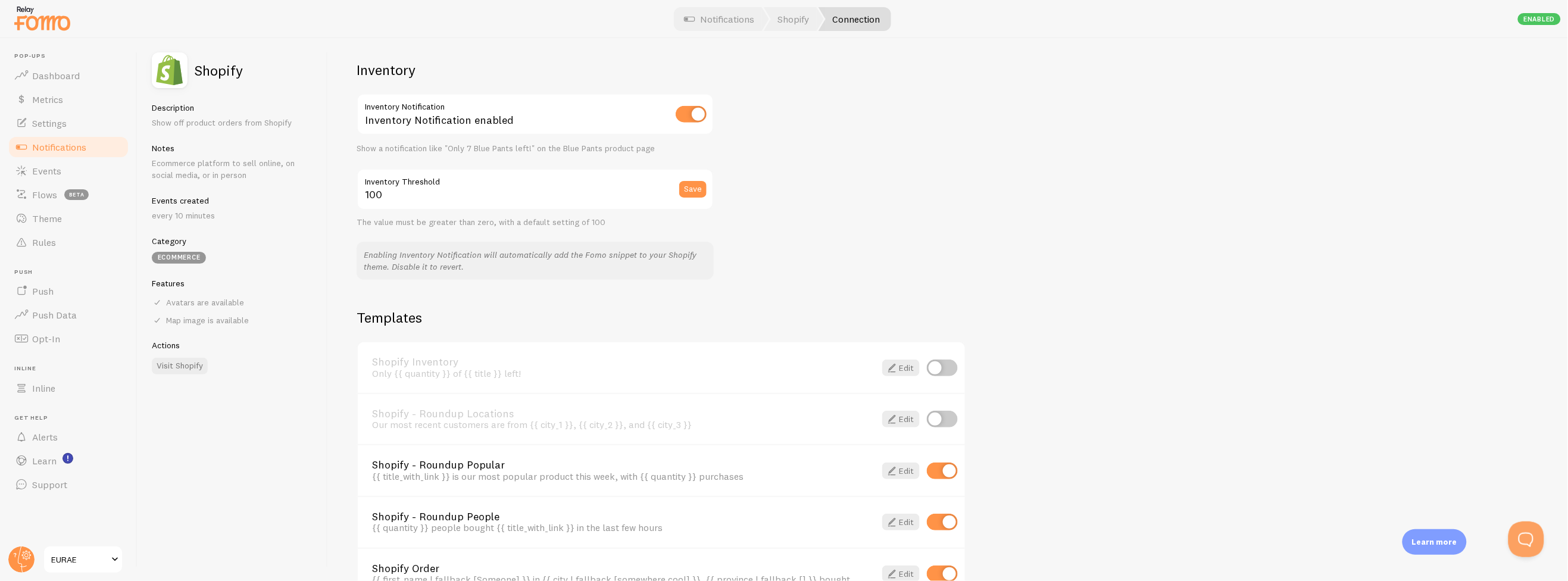
scroll to position [660, 0]
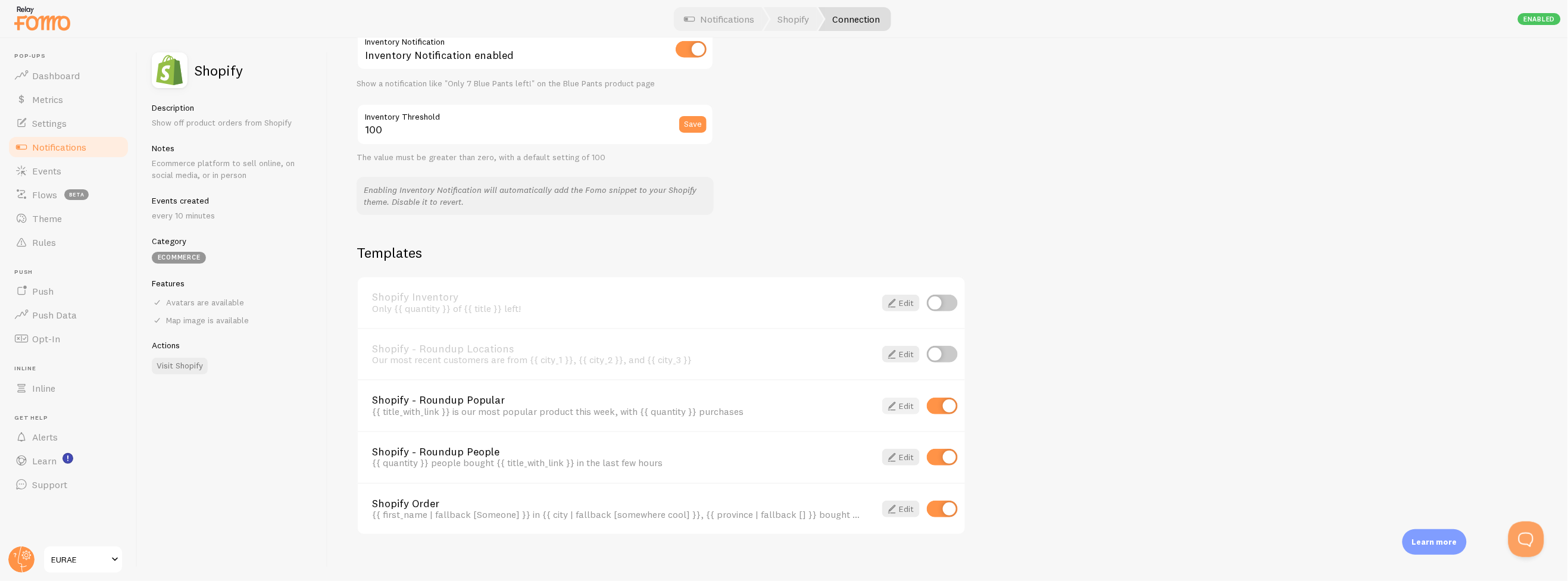
click at [907, 398] on link "Edit" at bounding box center [901, 406] width 38 height 17
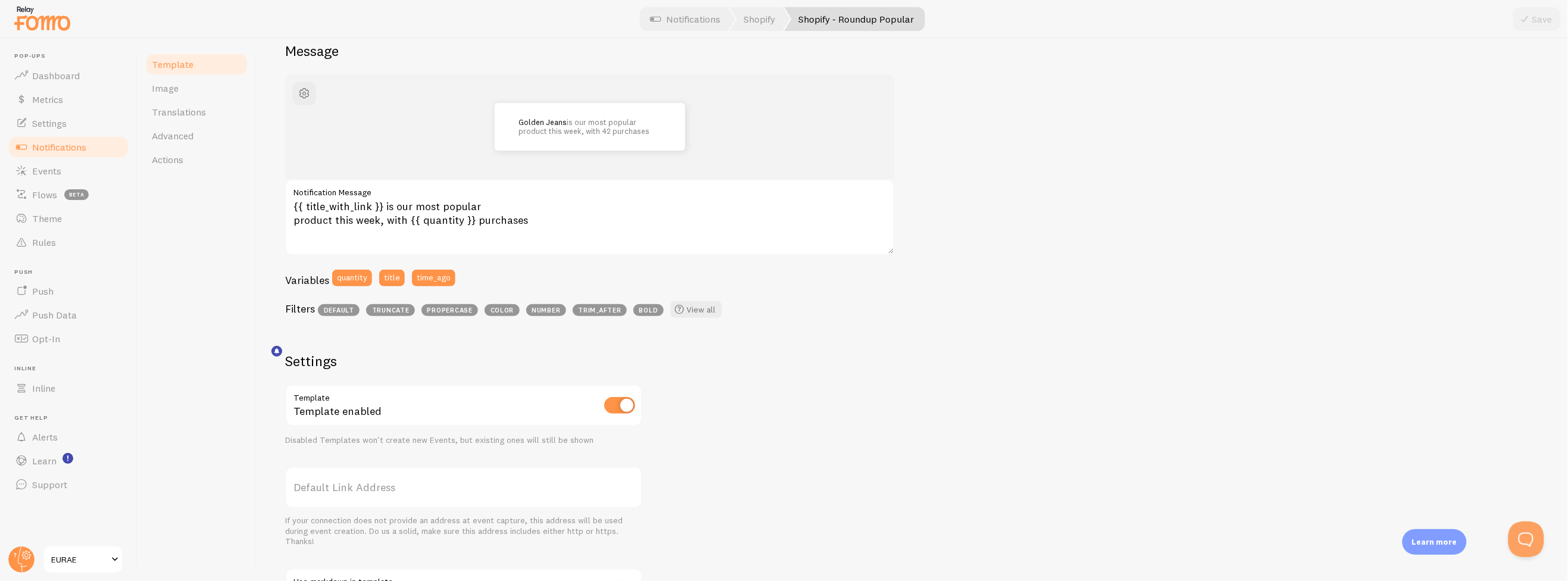
scroll to position [132, 0]
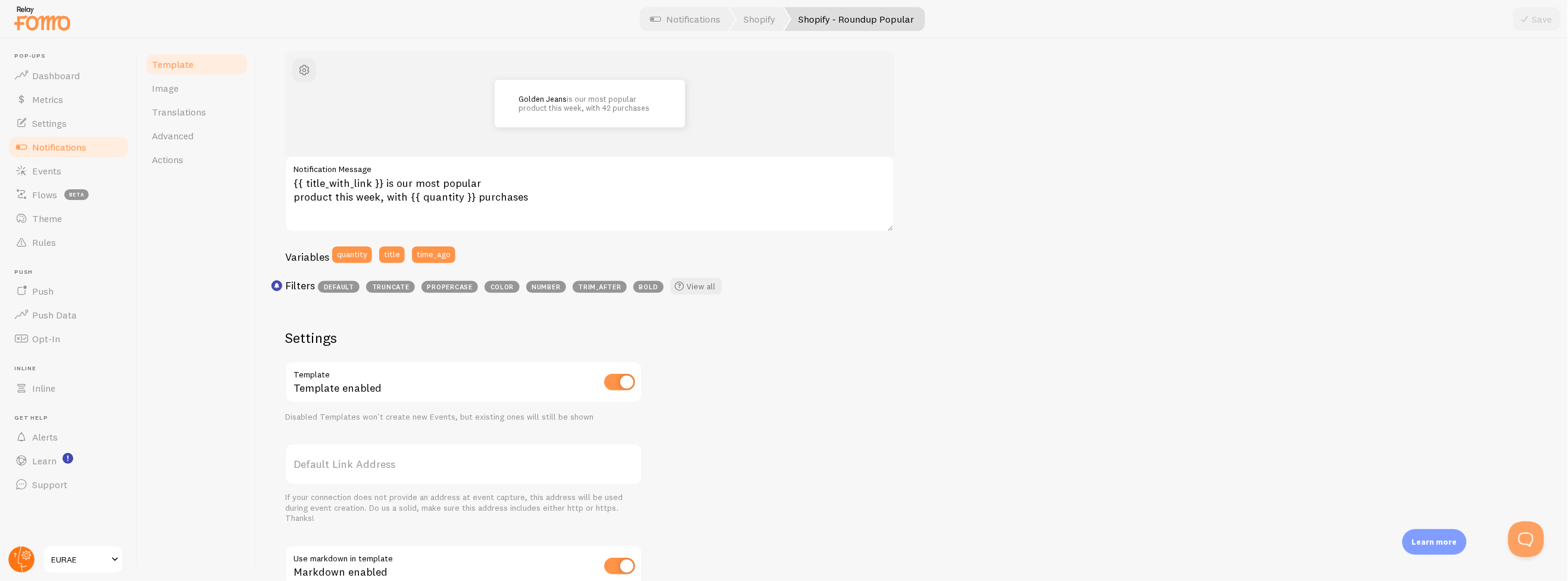
click at [27, 555] on icon at bounding box center [26, 555] width 4 height 4
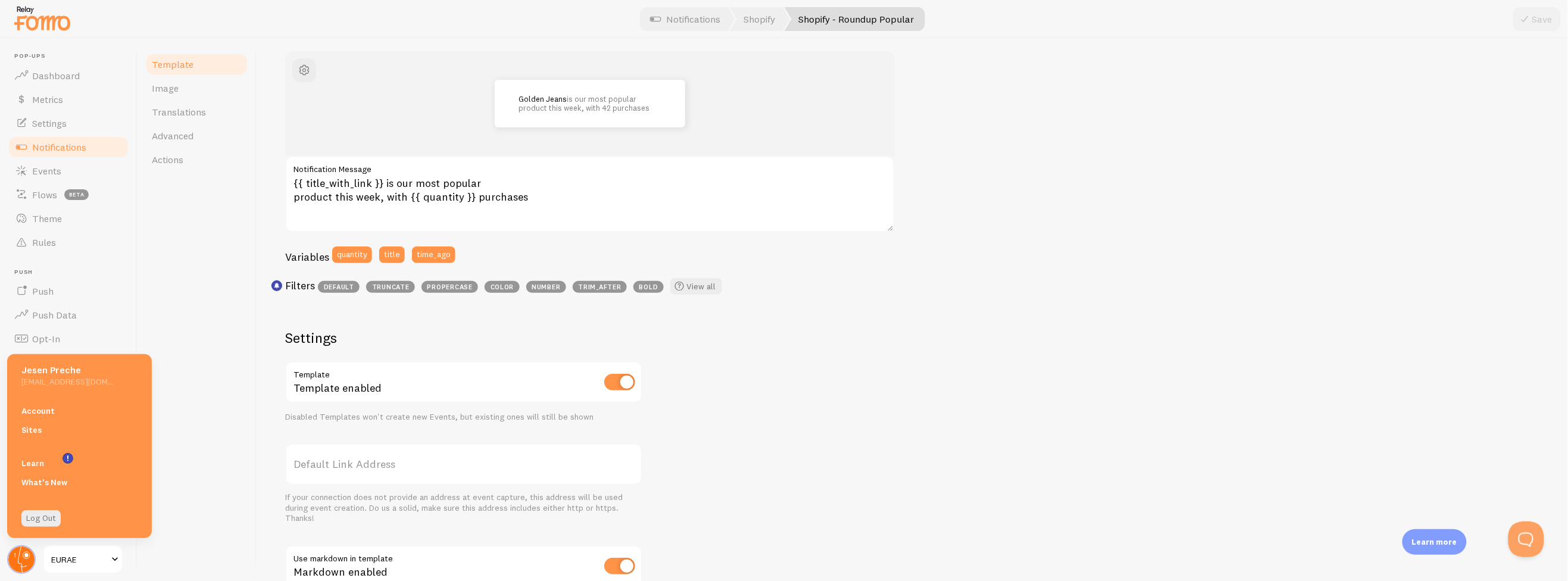
click at [27, 555] on icon at bounding box center [26, 555] width 4 height 4
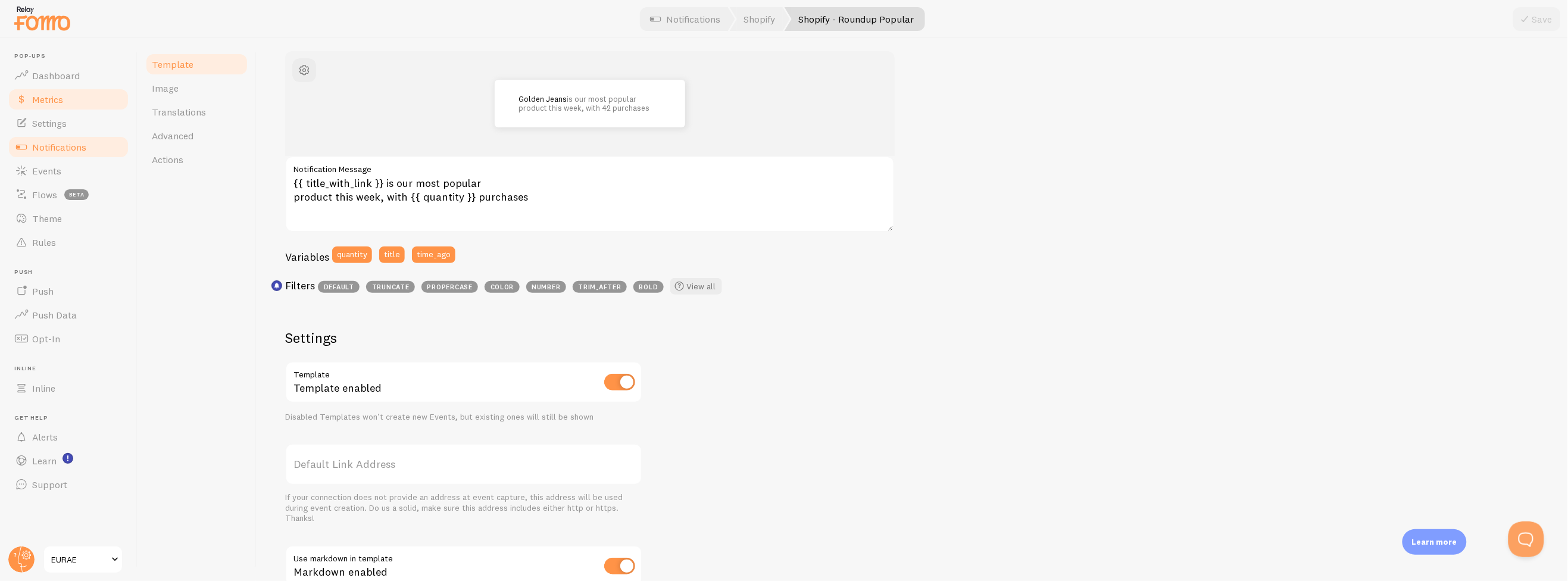
click at [56, 107] on link "Metrics" at bounding box center [68, 99] width 123 height 24
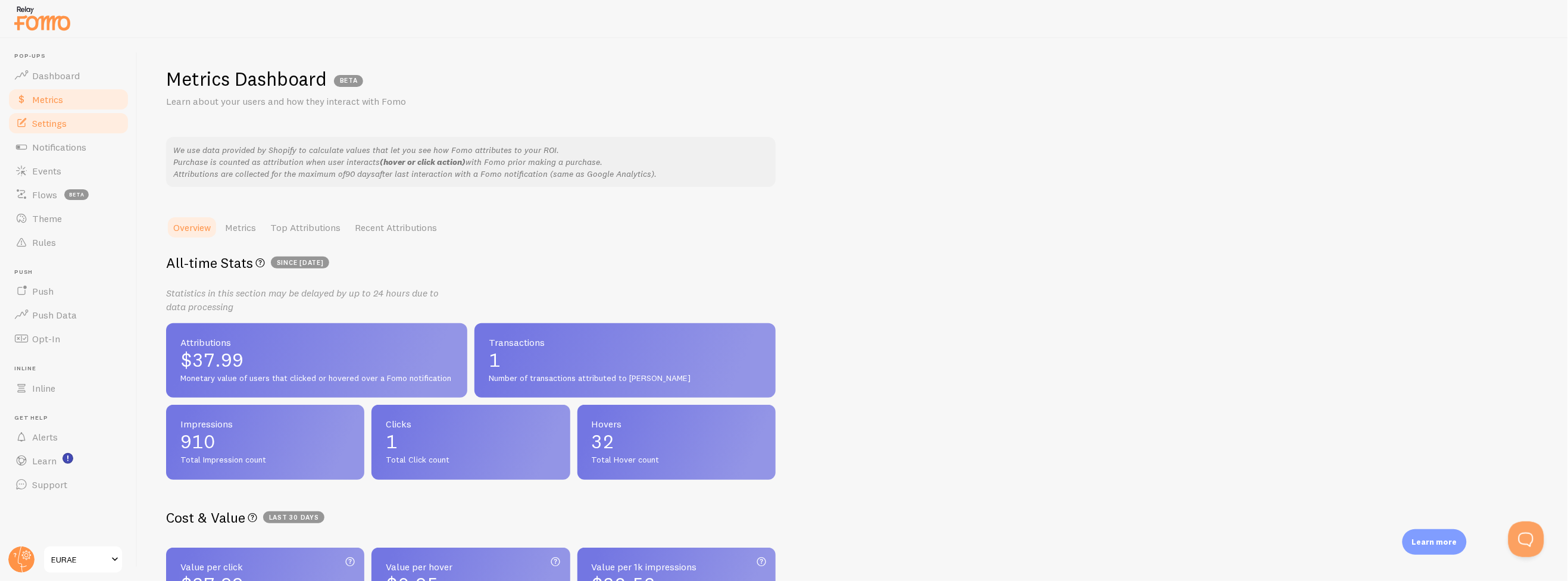
click at [62, 122] on span "Settings" at bounding box center [49, 123] width 35 height 12
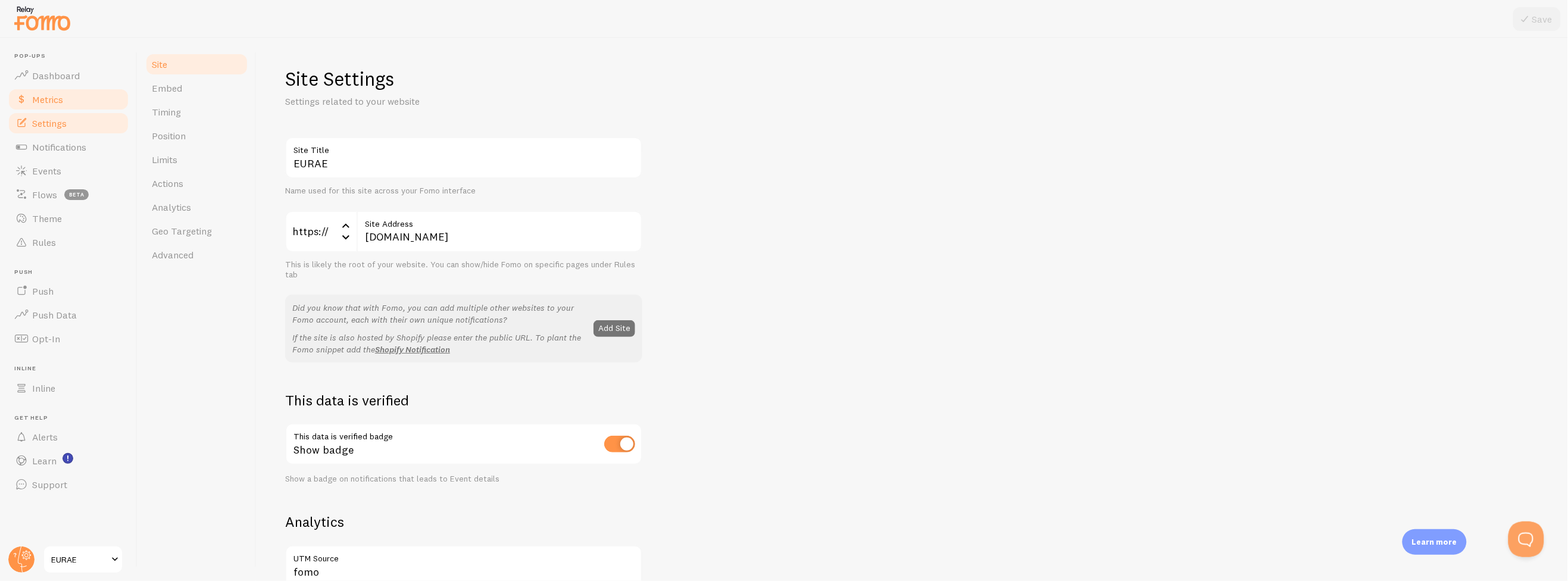
click at [73, 91] on link "Metrics" at bounding box center [68, 99] width 123 height 24
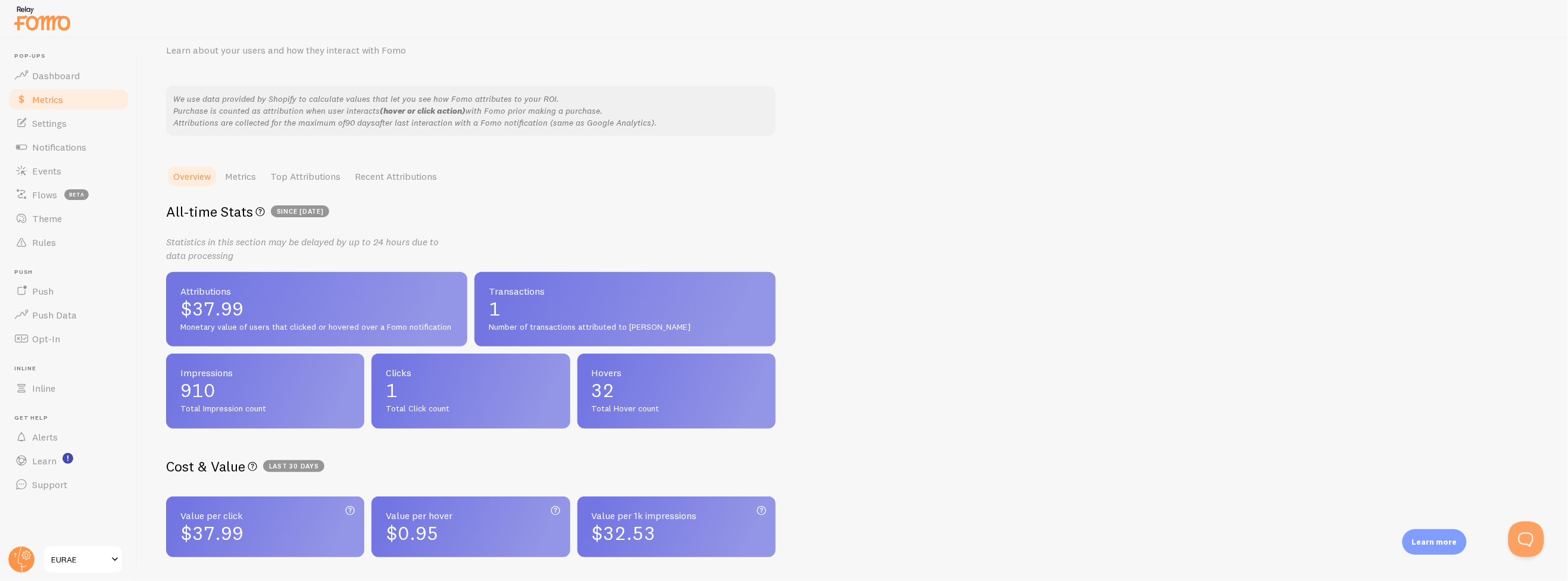
scroll to position [127, 0]
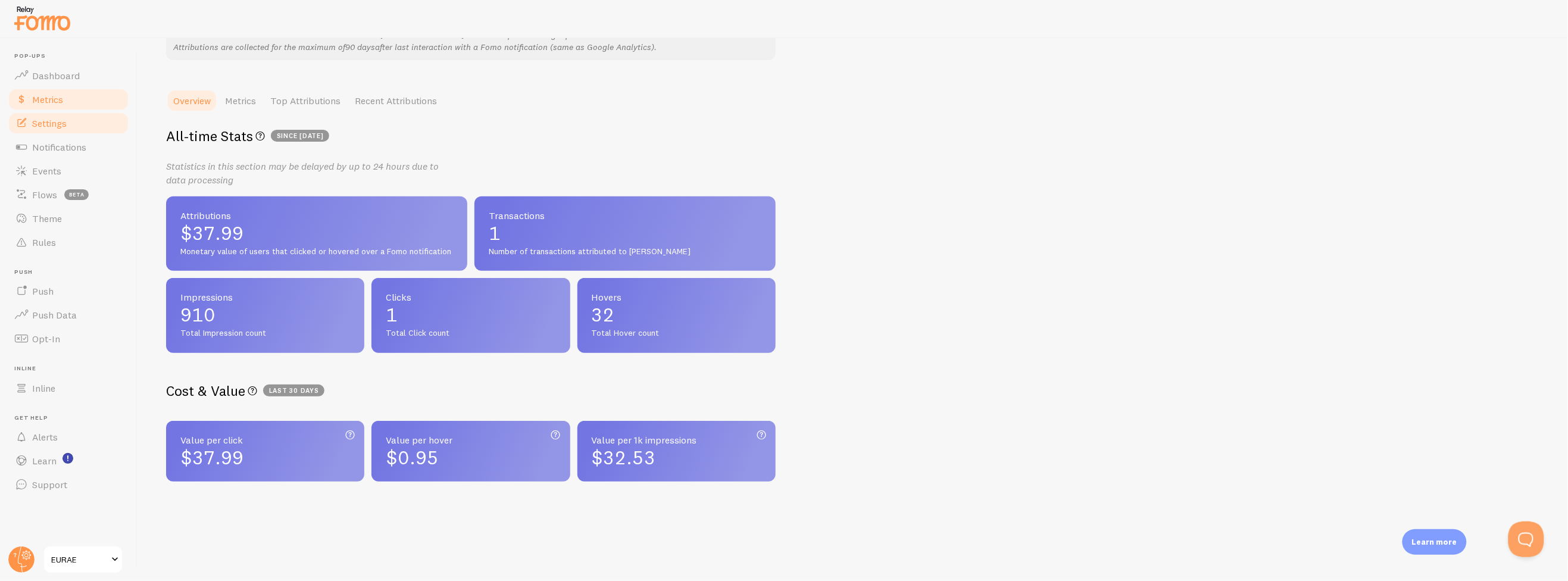
click at [64, 124] on span "Settings" at bounding box center [49, 123] width 35 height 12
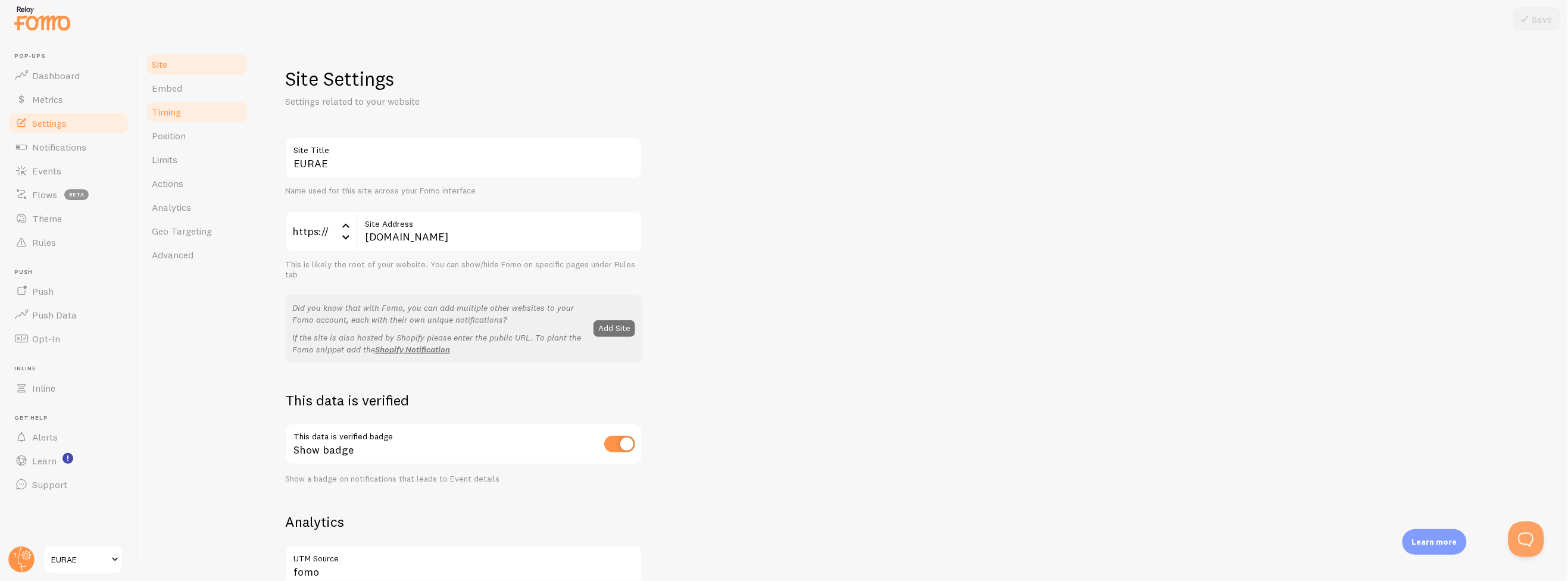
click at [193, 100] on link "Timing" at bounding box center [196, 111] width 104 height 24
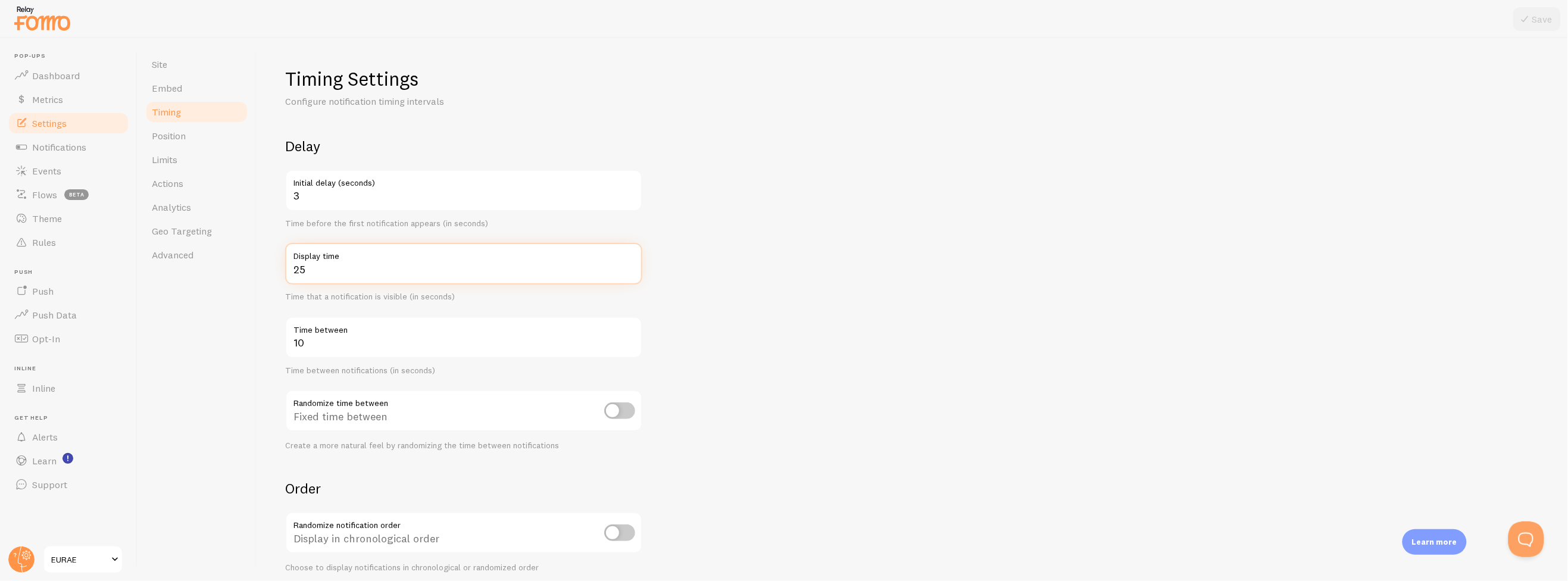
click at [322, 276] on input "25" at bounding box center [464, 264] width 357 height 42
type input "20"
click at [263, 323] on div "Timing Settings Configure notification timing intervals Delay 3 Initial delay (…" at bounding box center [912, 310] width 1311 height 543
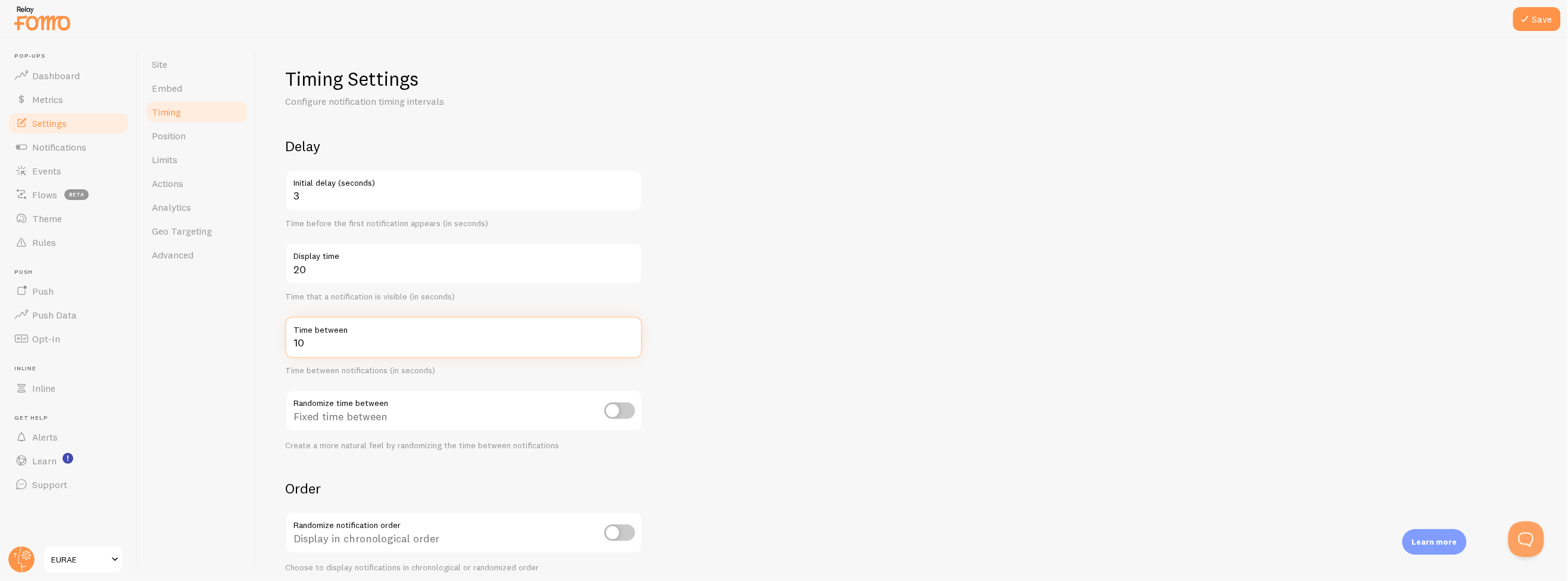
click at [319, 348] on input "10" at bounding box center [464, 337] width 357 height 42
click at [320, 349] on input "10" at bounding box center [464, 337] width 357 height 42
drag, startPoint x: 320, startPoint y: 349, endPoint x: 309, endPoint y: 351, distance: 11.2
click at [309, 350] on input "10" at bounding box center [464, 337] width 357 height 42
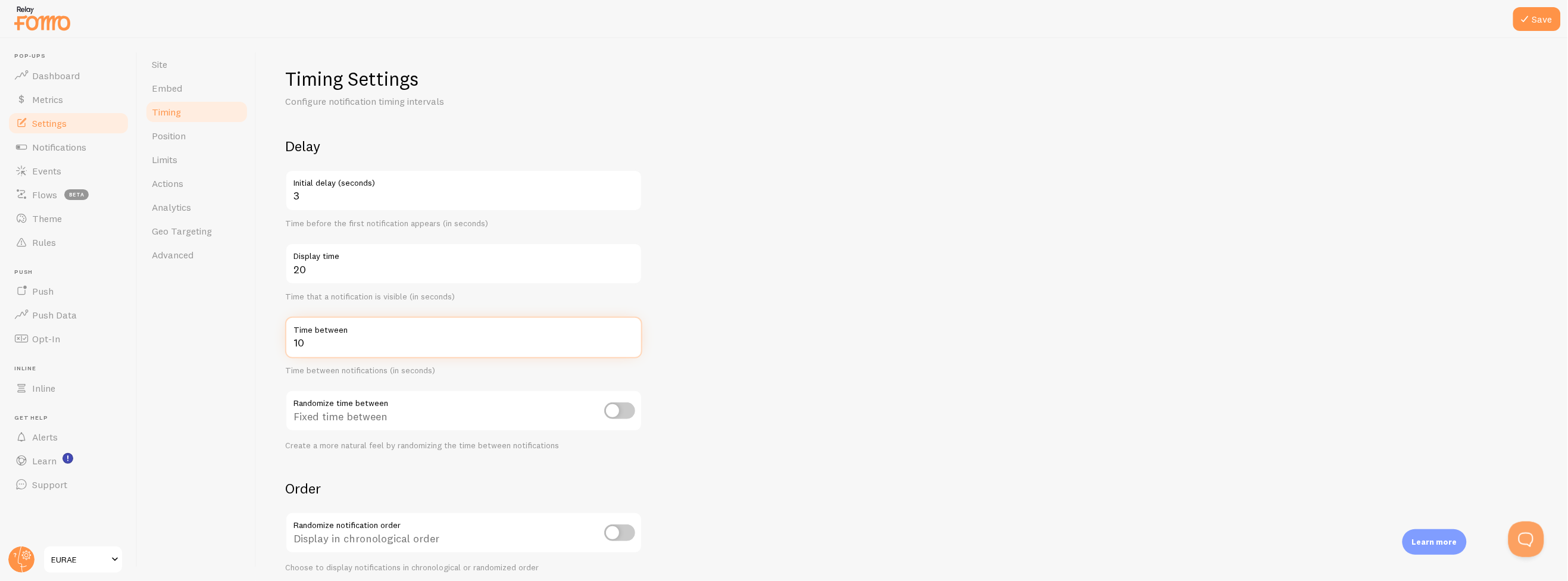
click at [309, 351] on input "10" at bounding box center [464, 337] width 357 height 42
type input "5"
click at [237, 373] on div "Site Embed Timing Position Limits Actions Analytics Geo Targeting Advanced" at bounding box center [197, 310] width 119 height 543
click at [1544, 13] on button "Save" at bounding box center [1537, 19] width 47 height 24
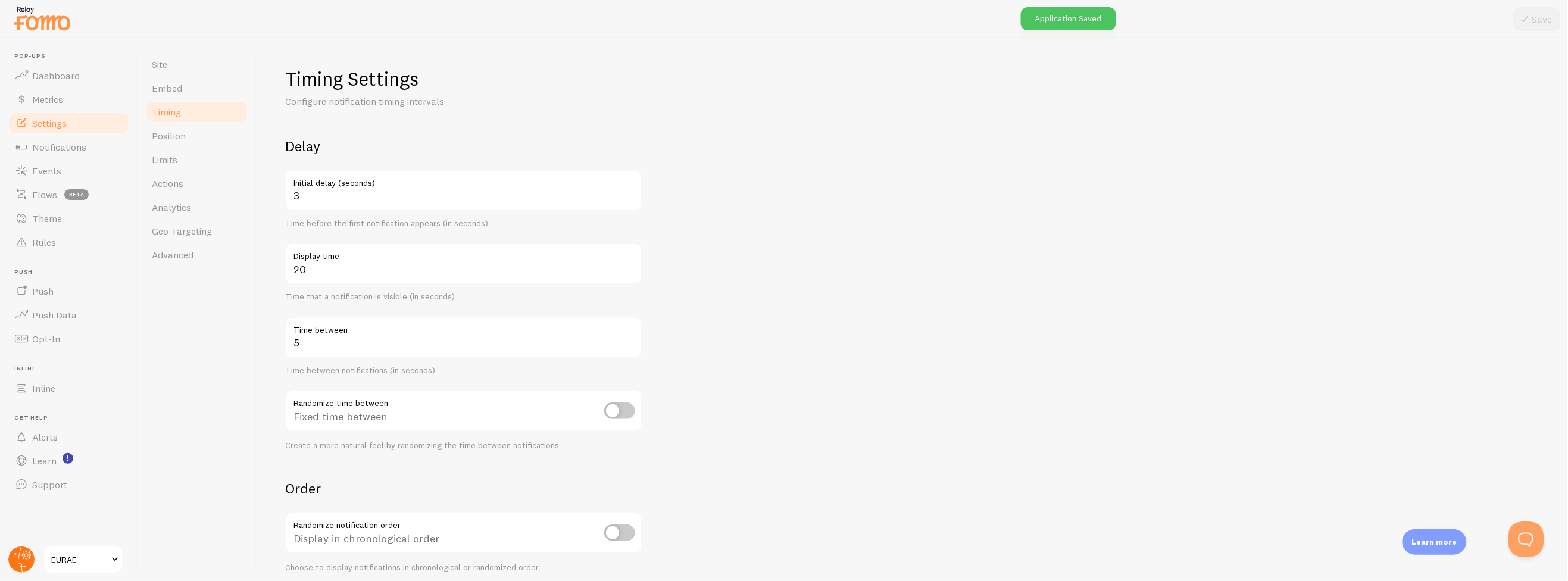
click at [22, 561] on circle at bounding box center [21, 559] width 26 height 26
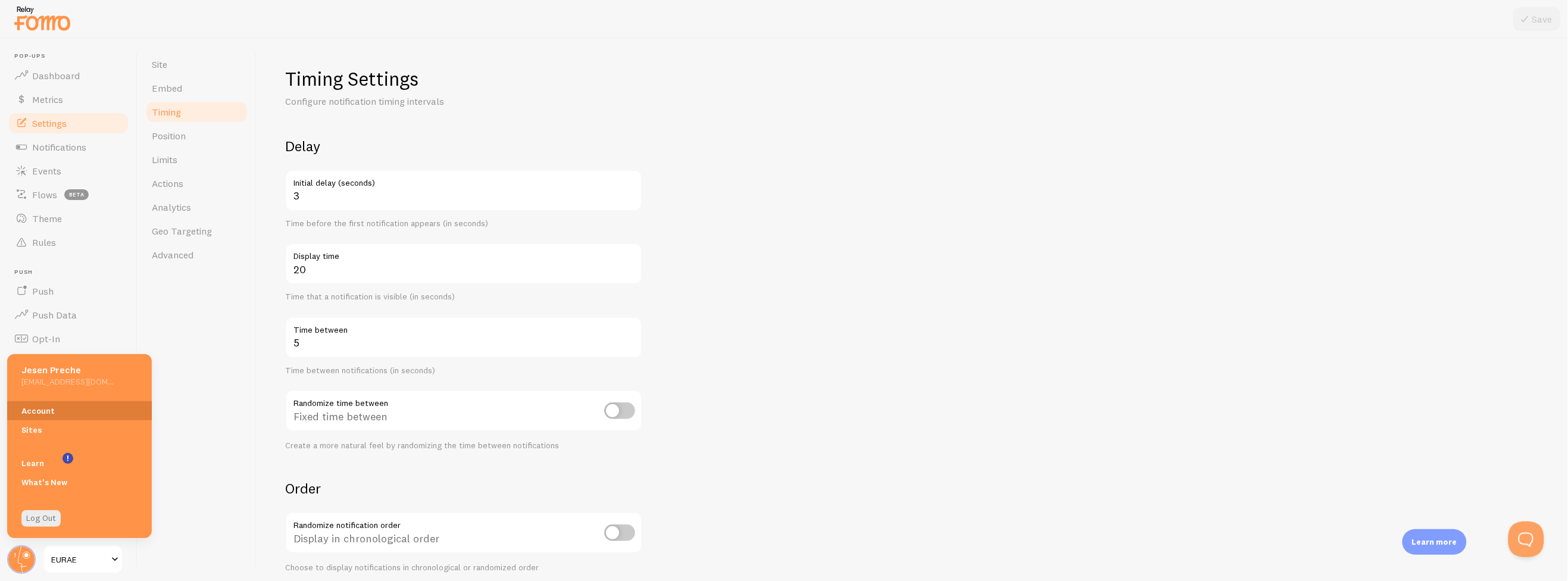
click at [36, 409] on link "Account" at bounding box center [79, 411] width 145 height 19
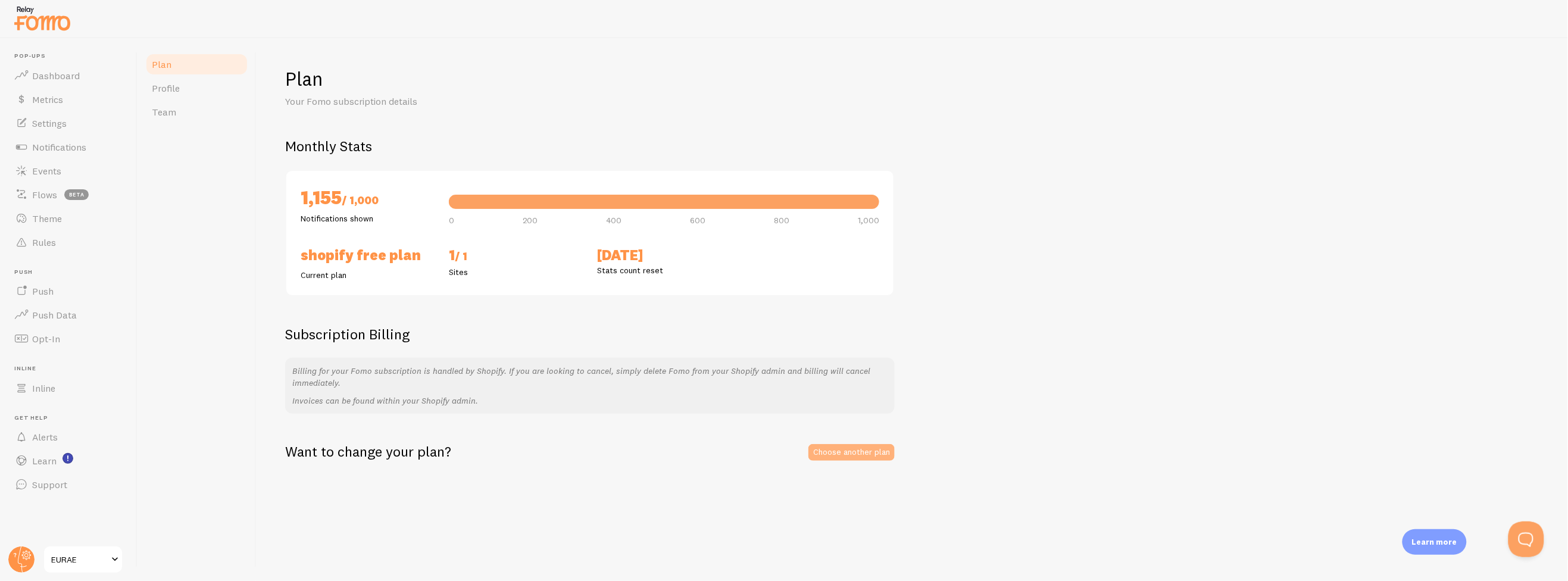
click at [841, 450] on link "Choose another plan" at bounding box center [851, 452] width 86 height 17
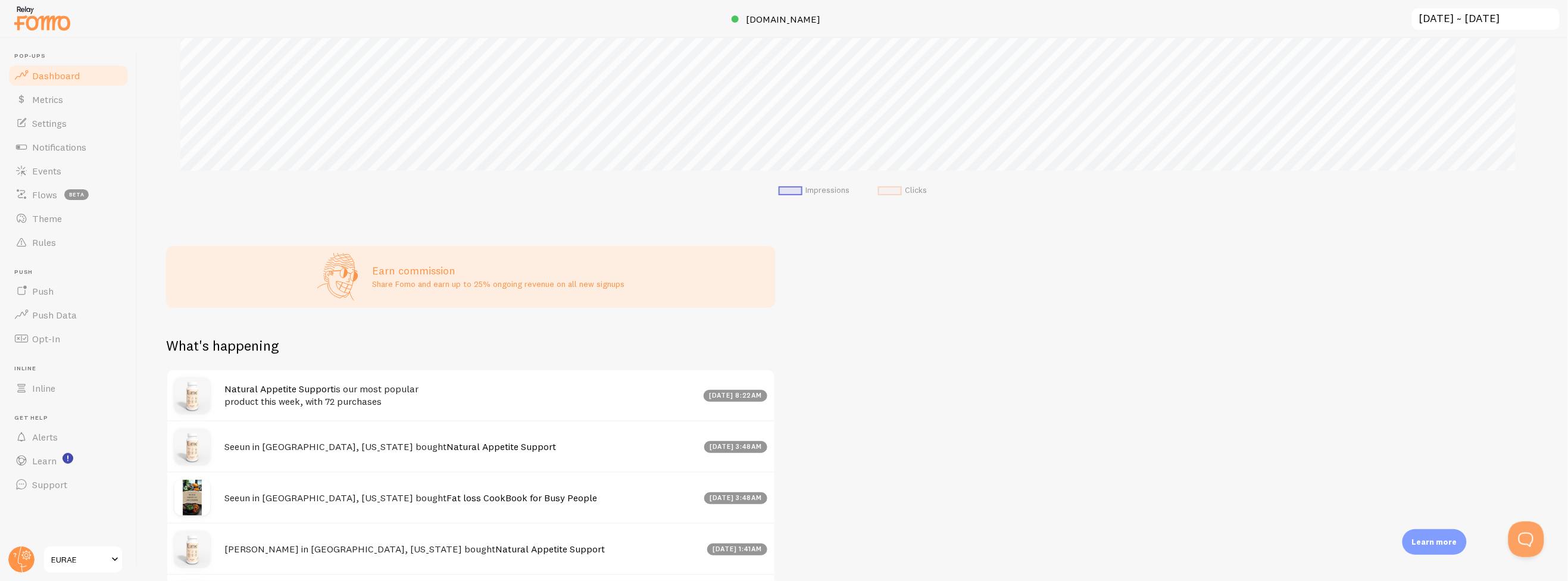
scroll to position [439, 0]
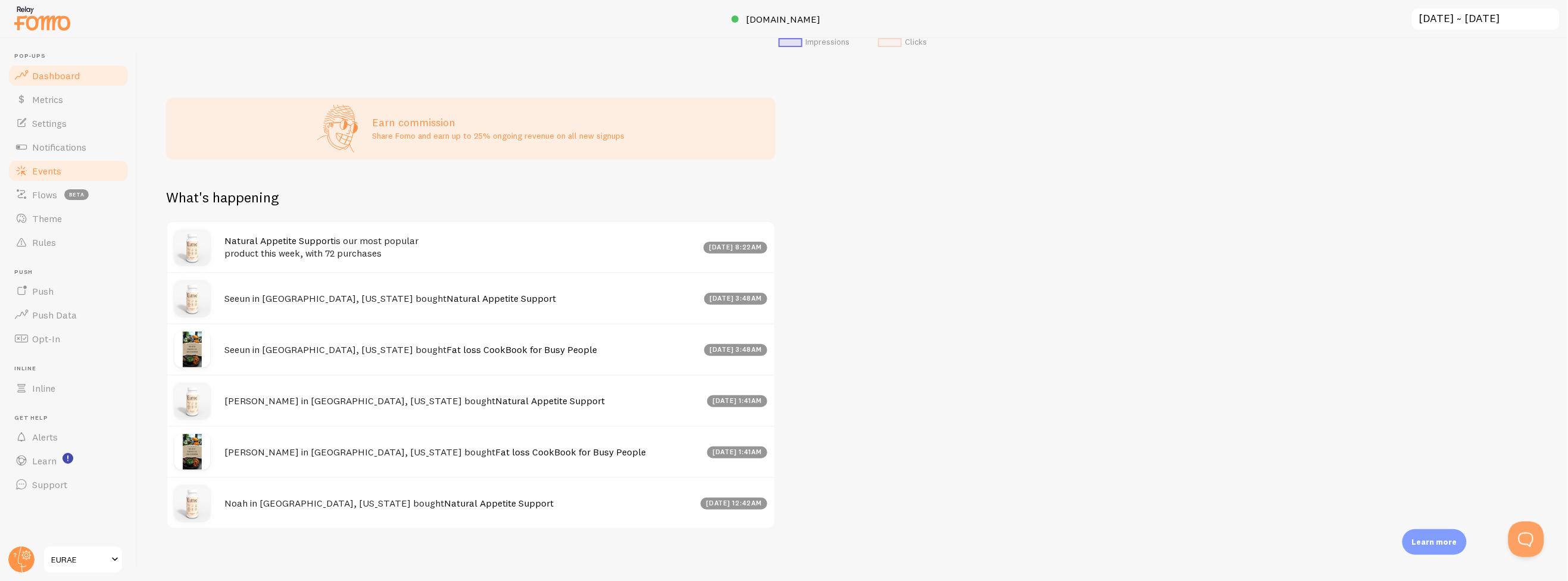
click at [64, 173] on link "Events" at bounding box center [68, 170] width 123 height 24
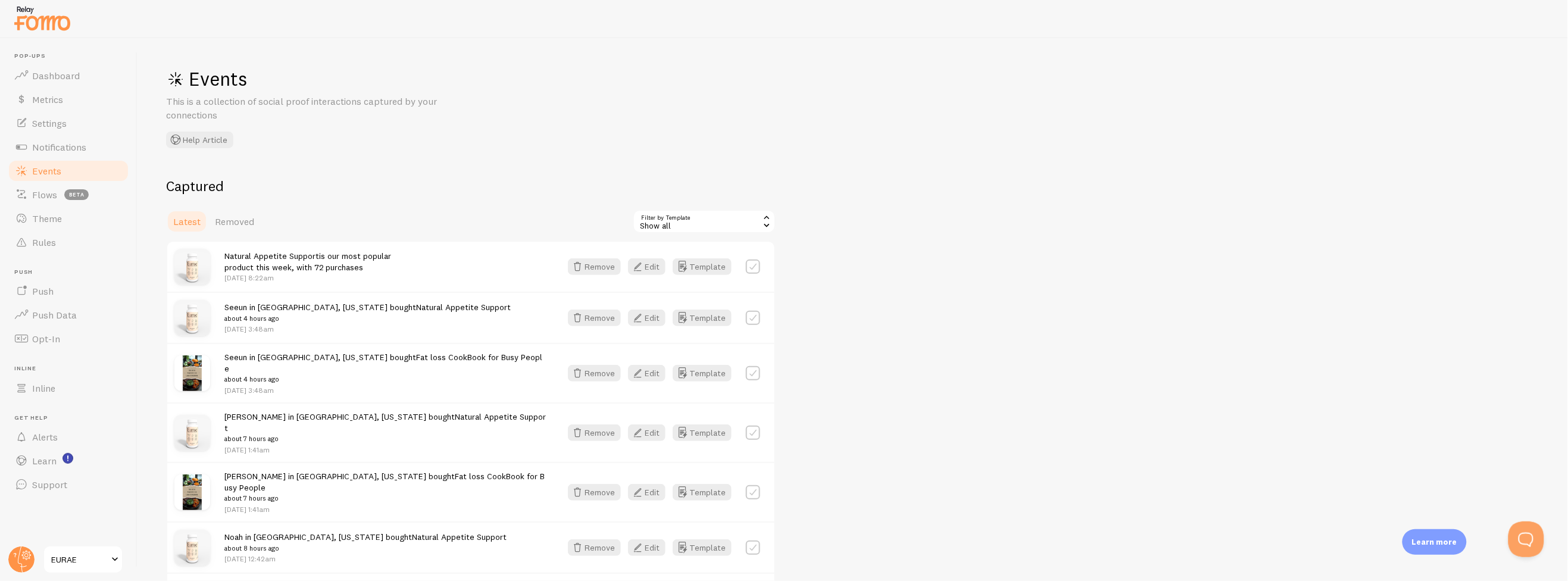
click at [101, 143] on link "Notifications" at bounding box center [68, 147] width 123 height 24
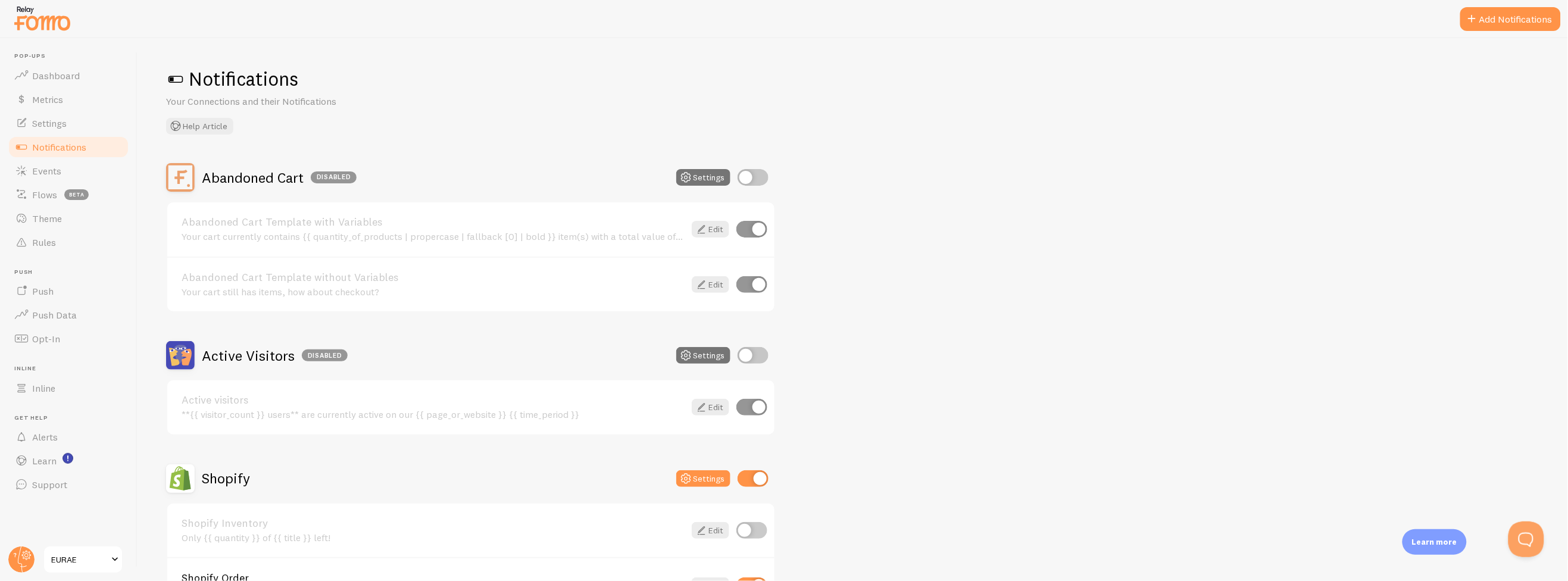
scroll to position [198, 0]
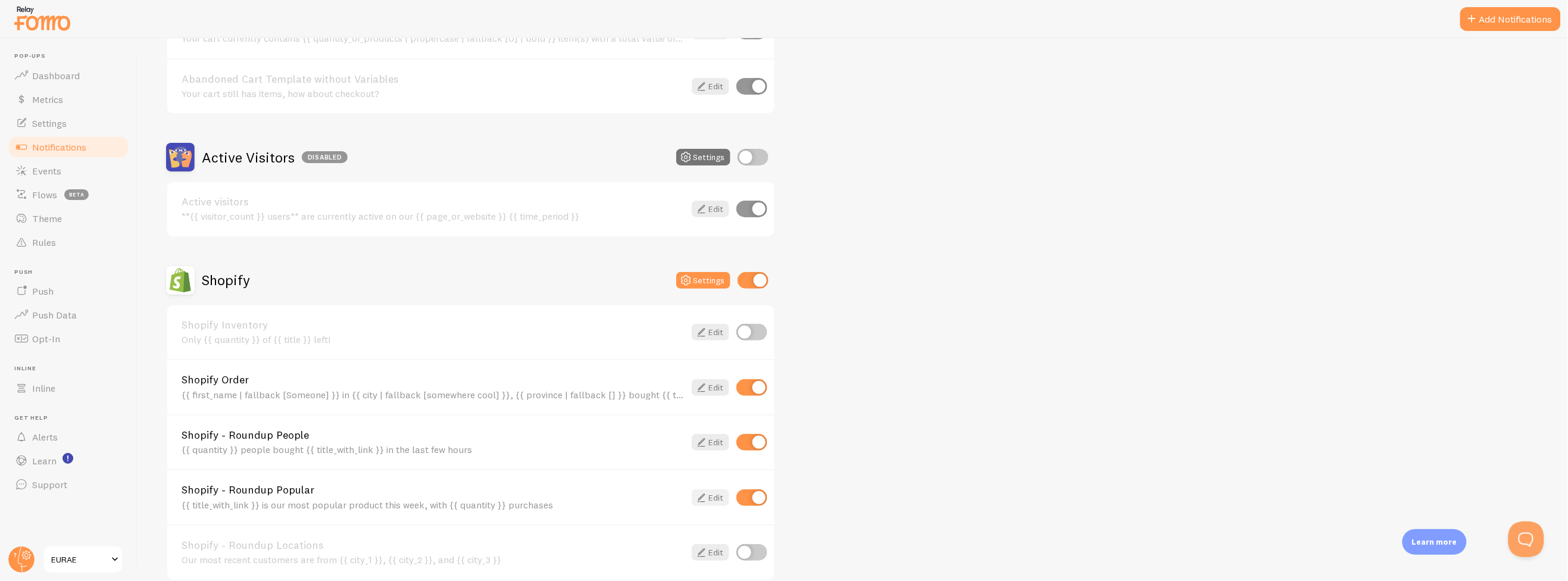
click at [704, 491] on icon at bounding box center [701, 498] width 14 height 14
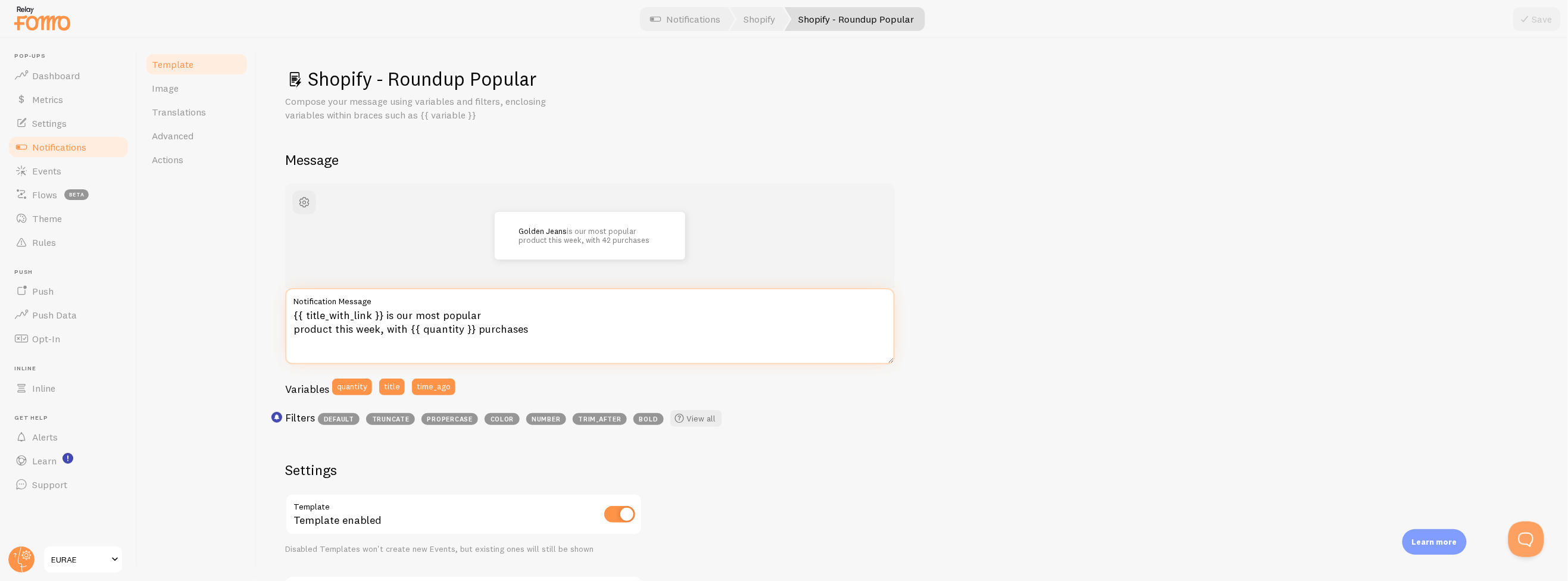
click at [460, 329] on textarea "{{ title_with_link }} is our most popular product this week, with {{ quantity }…" at bounding box center [590, 326] width 610 height 76
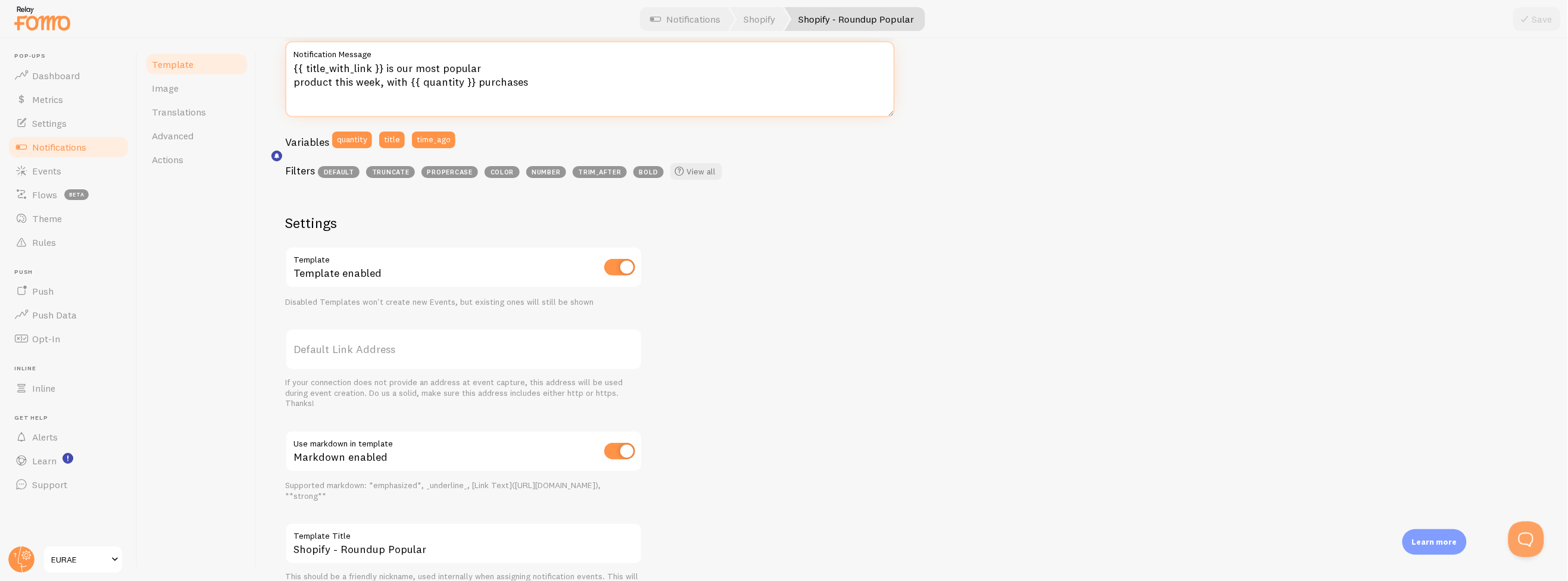
scroll to position [305, 0]
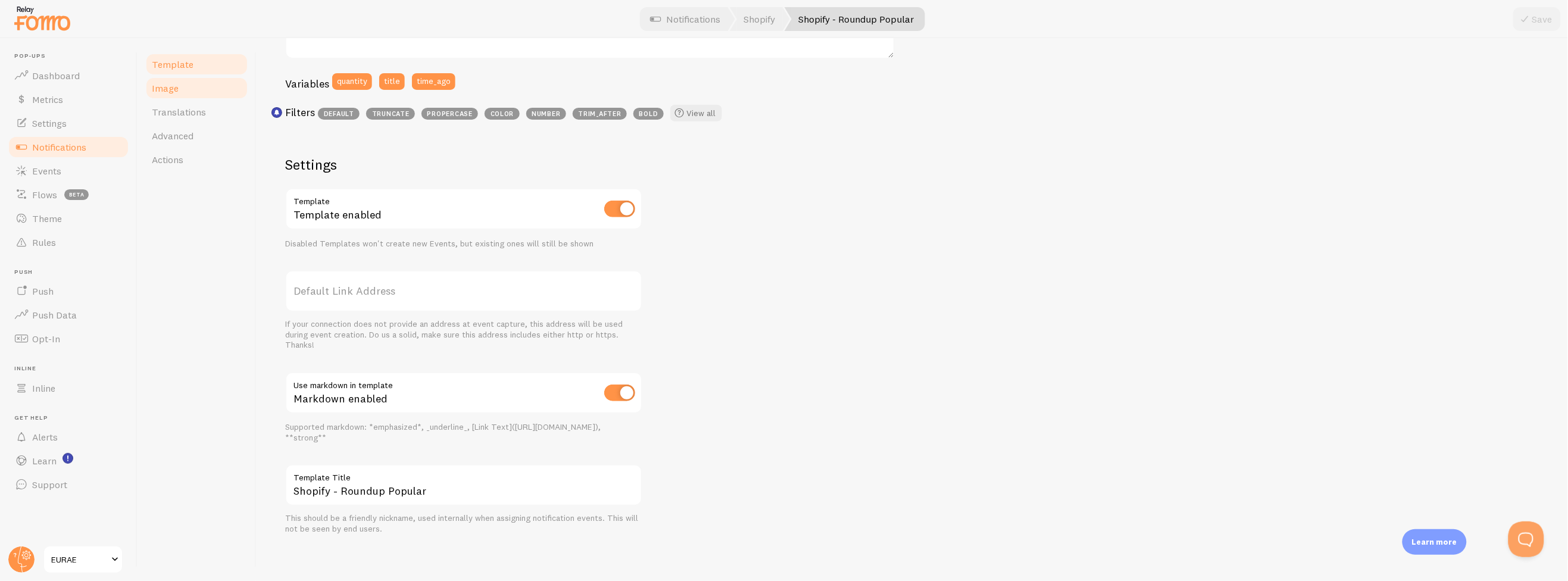
click at [207, 86] on link "Image" at bounding box center [196, 88] width 104 height 24
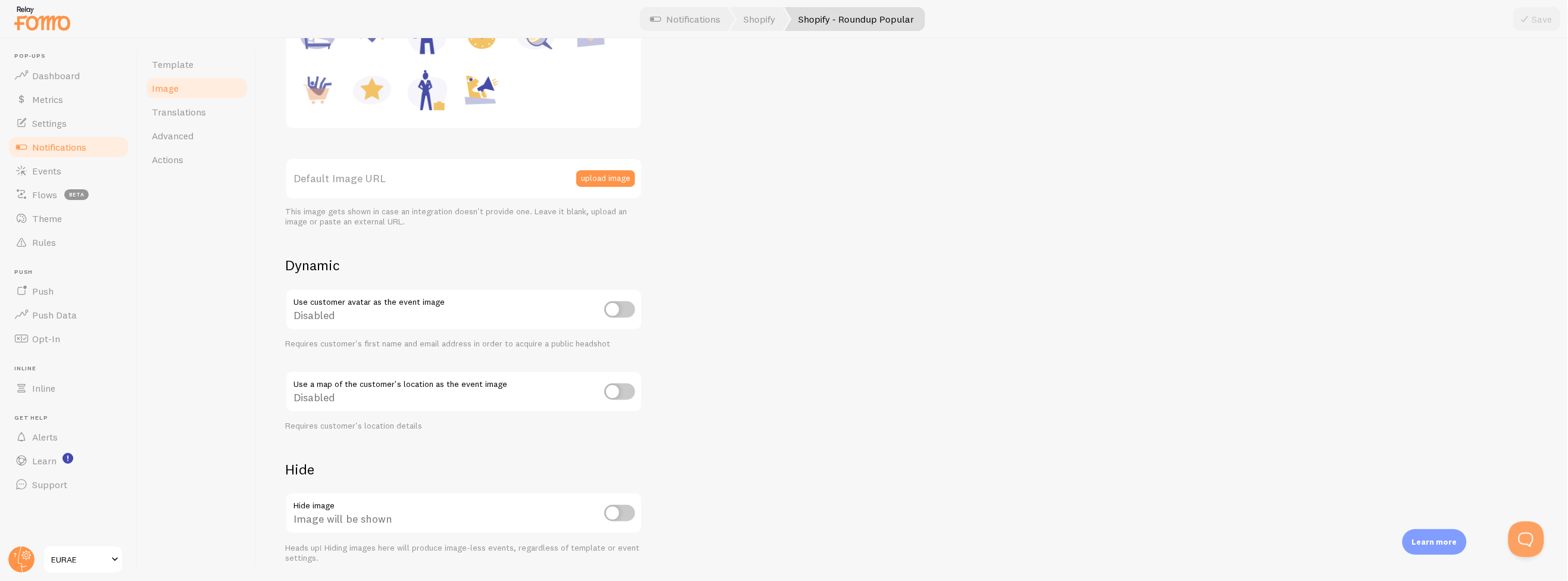
scroll to position [270, 0]
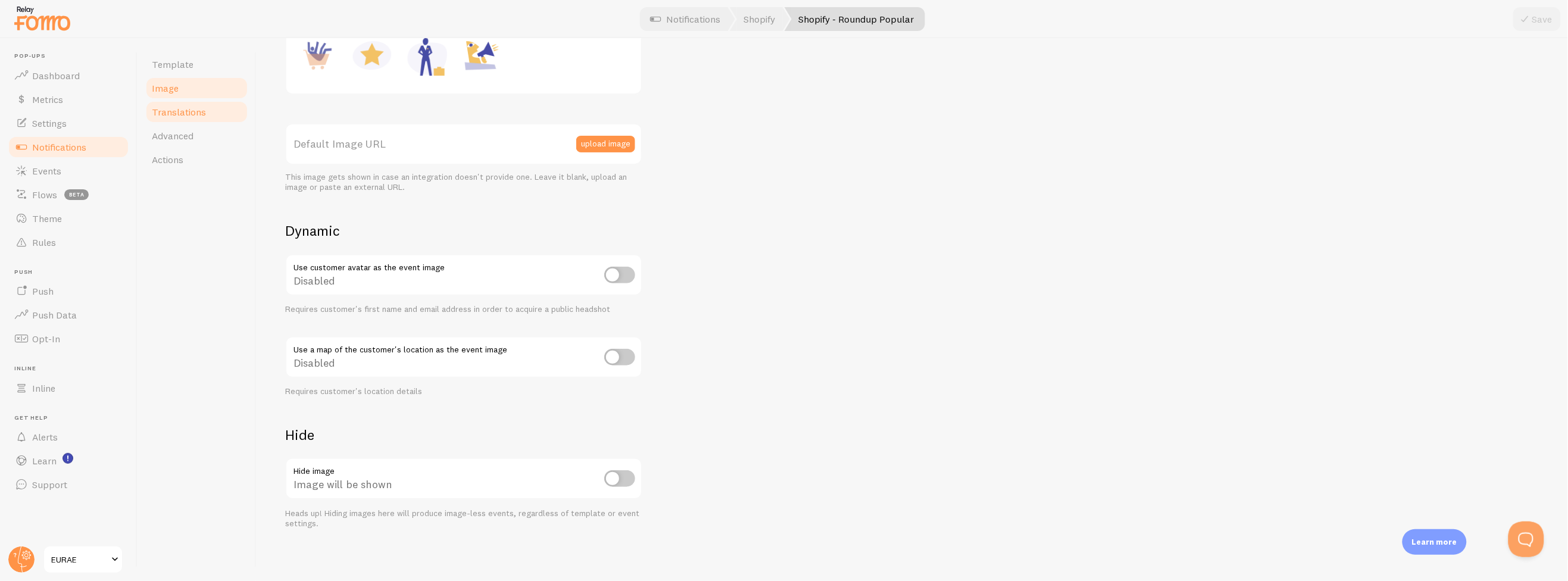
click at [195, 107] on span "Translations" at bounding box center [178, 112] width 54 height 12
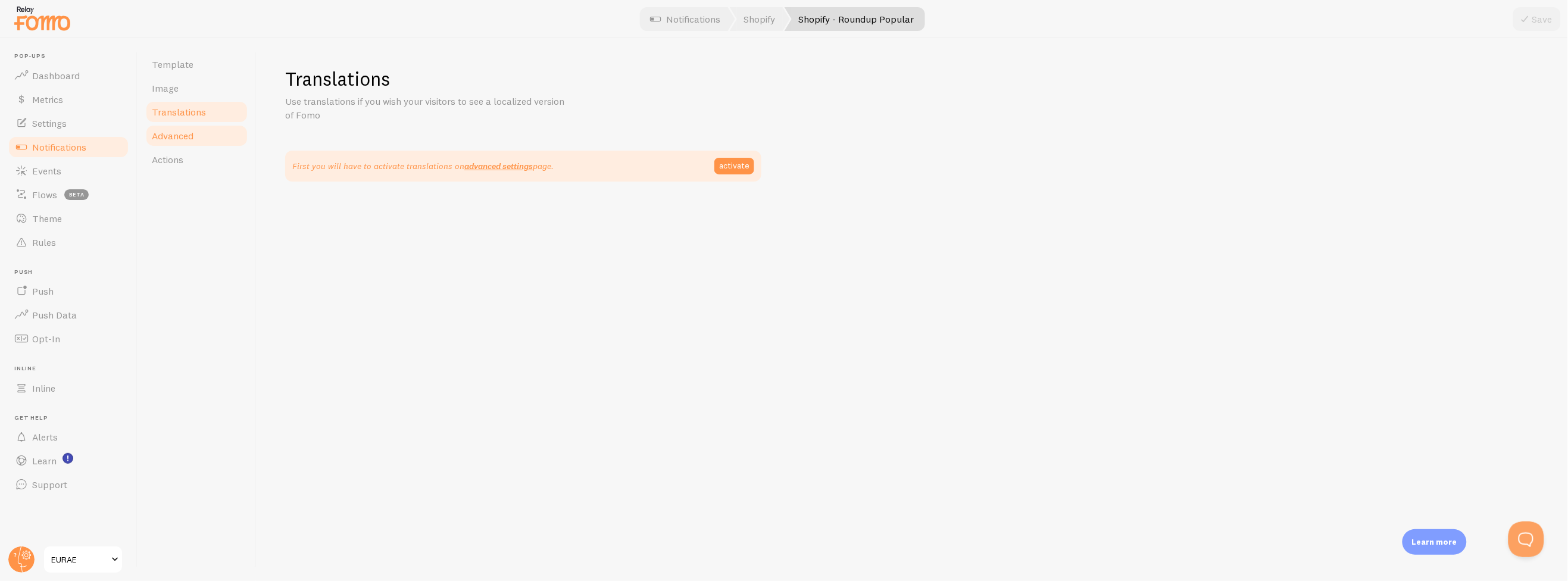
click at [194, 127] on link "Advanced" at bounding box center [196, 136] width 104 height 24
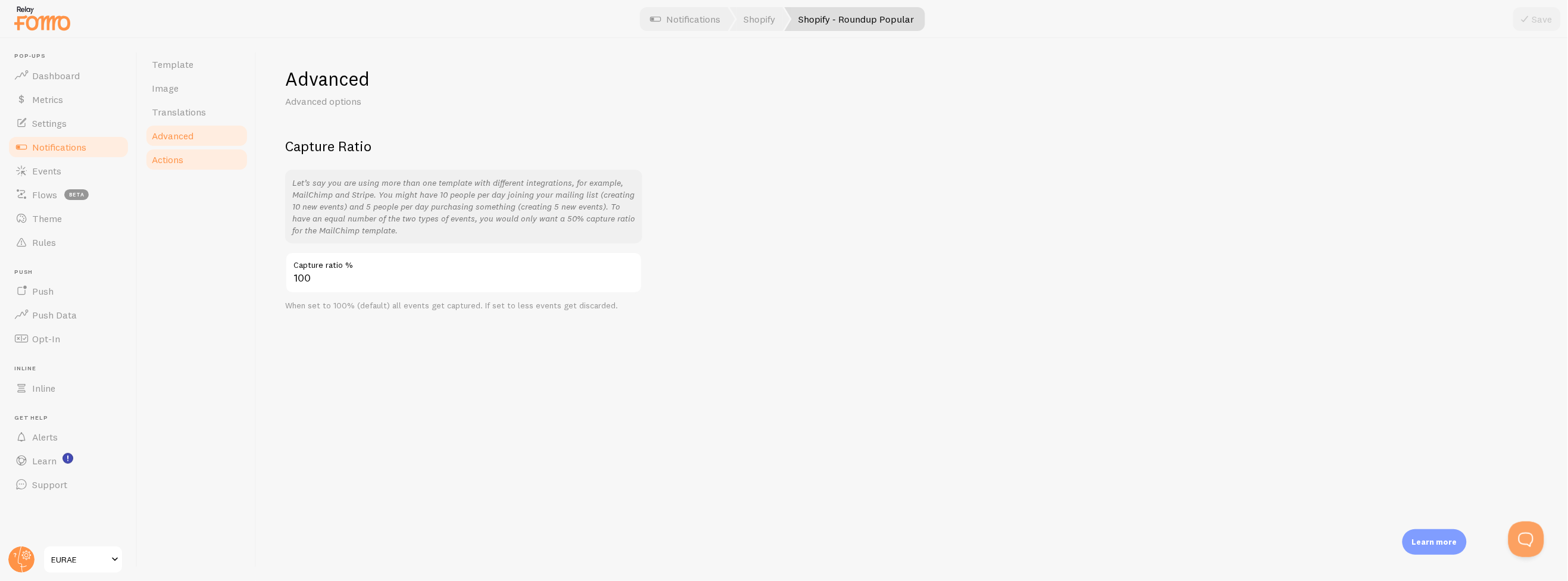
click at [194, 151] on link "Actions" at bounding box center [196, 159] width 104 height 24
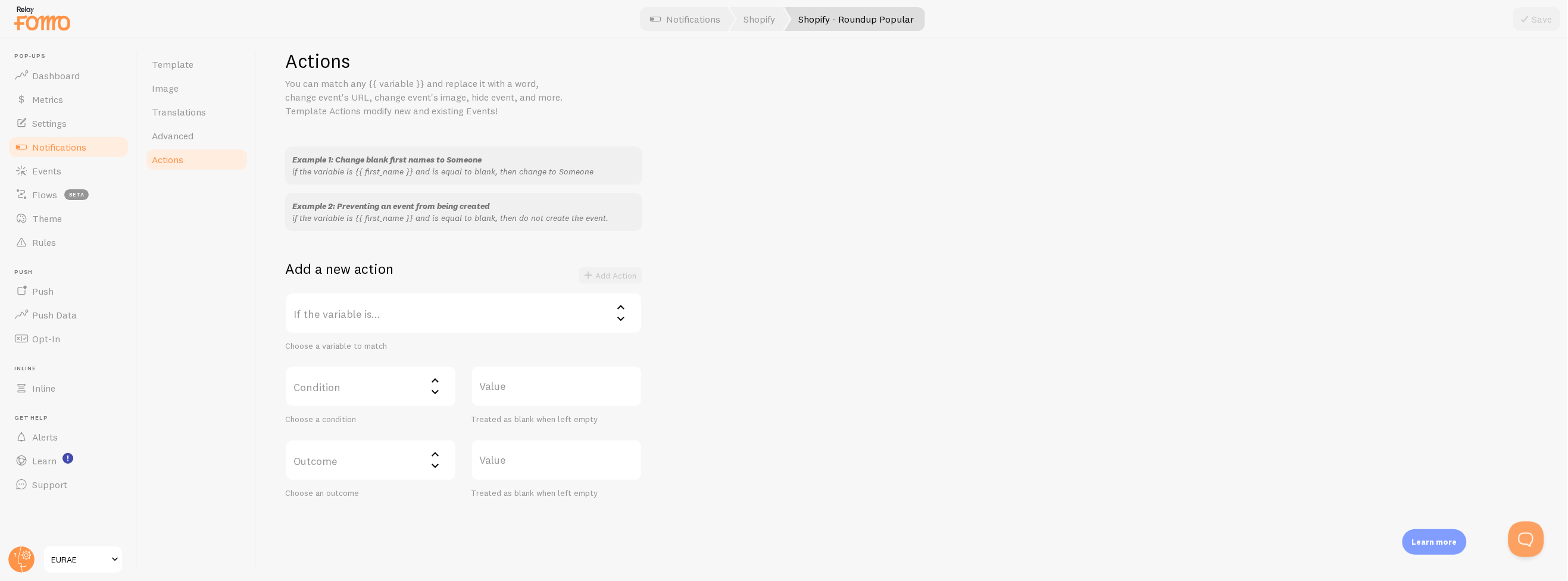
scroll to position [36, 0]
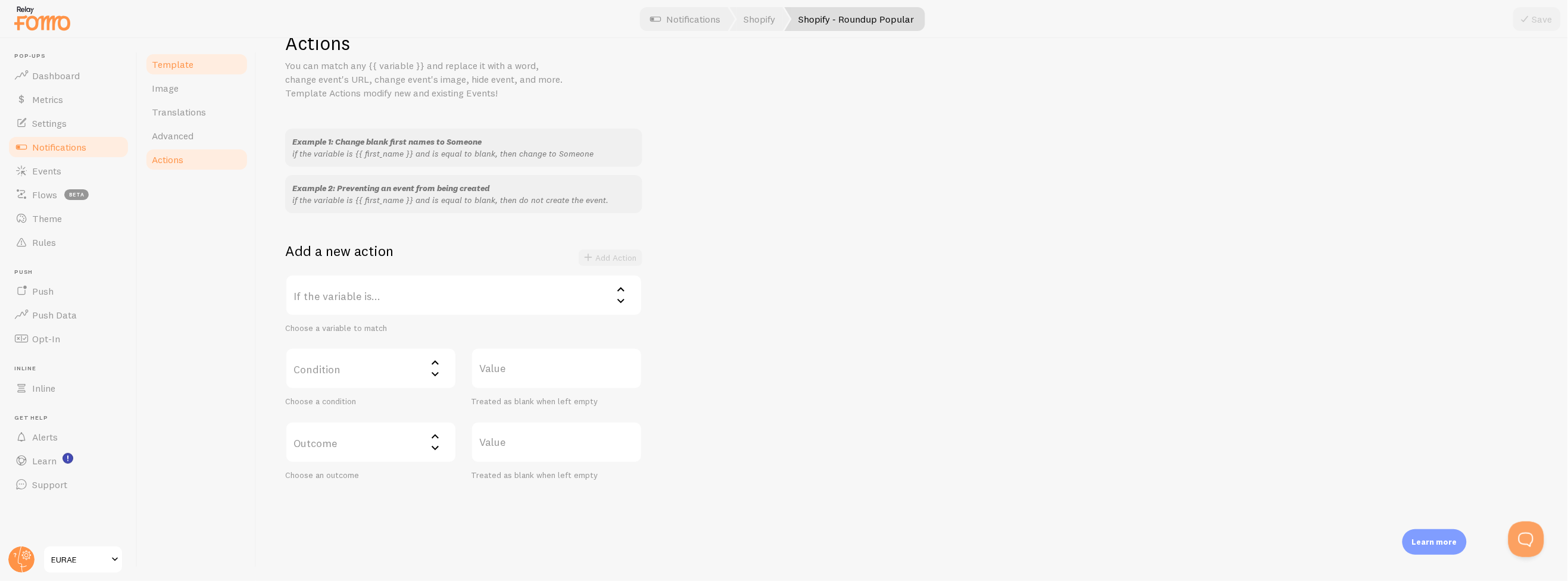
click at [200, 60] on link "Template" at bounding box center [196, 64] width 104 height 24
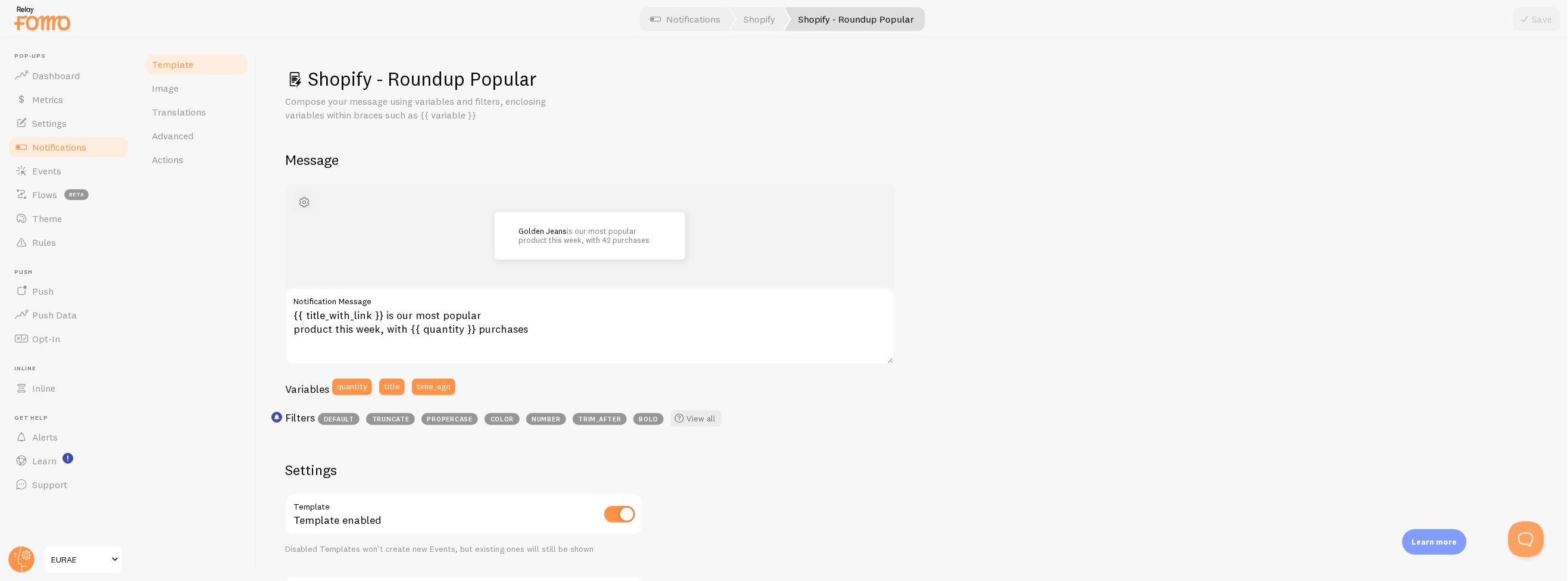
click at [306, 207] on span "button" at bounding box center [304, 202] width 14 height 14
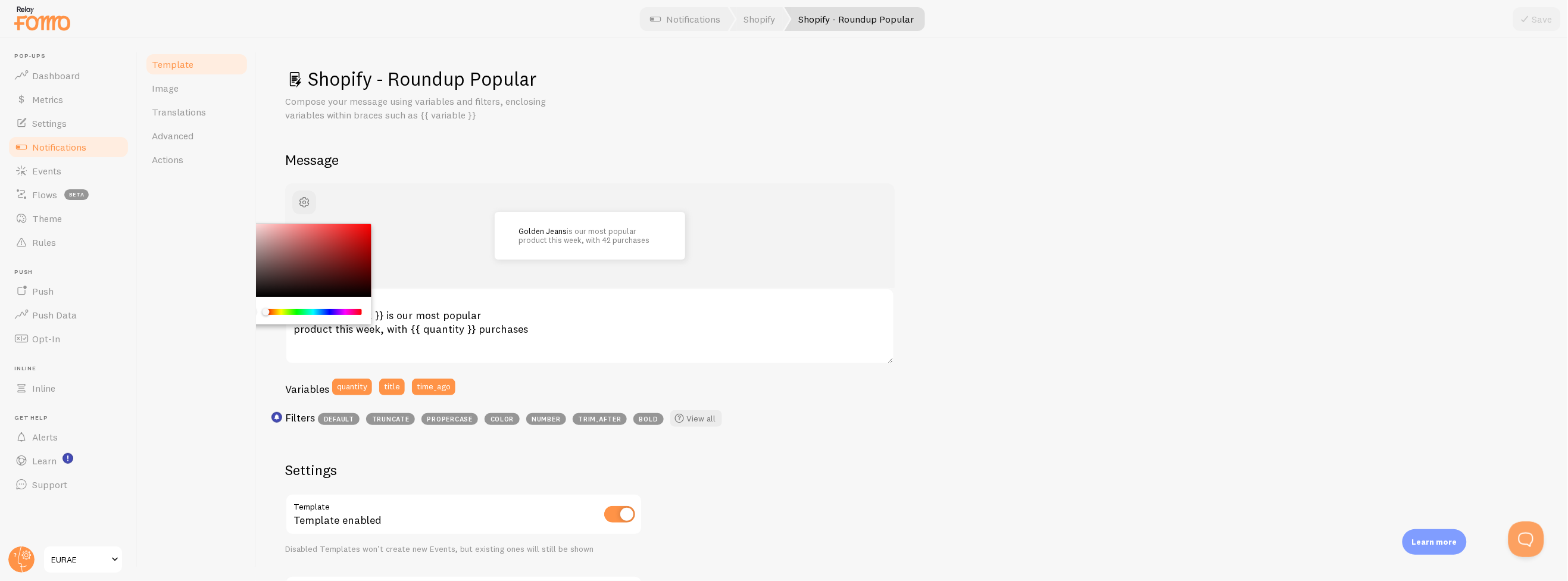
click at [168, 252] on div "Template Image Translations Advanced Actions" at bounding box center [197, 310] width 119 height 543
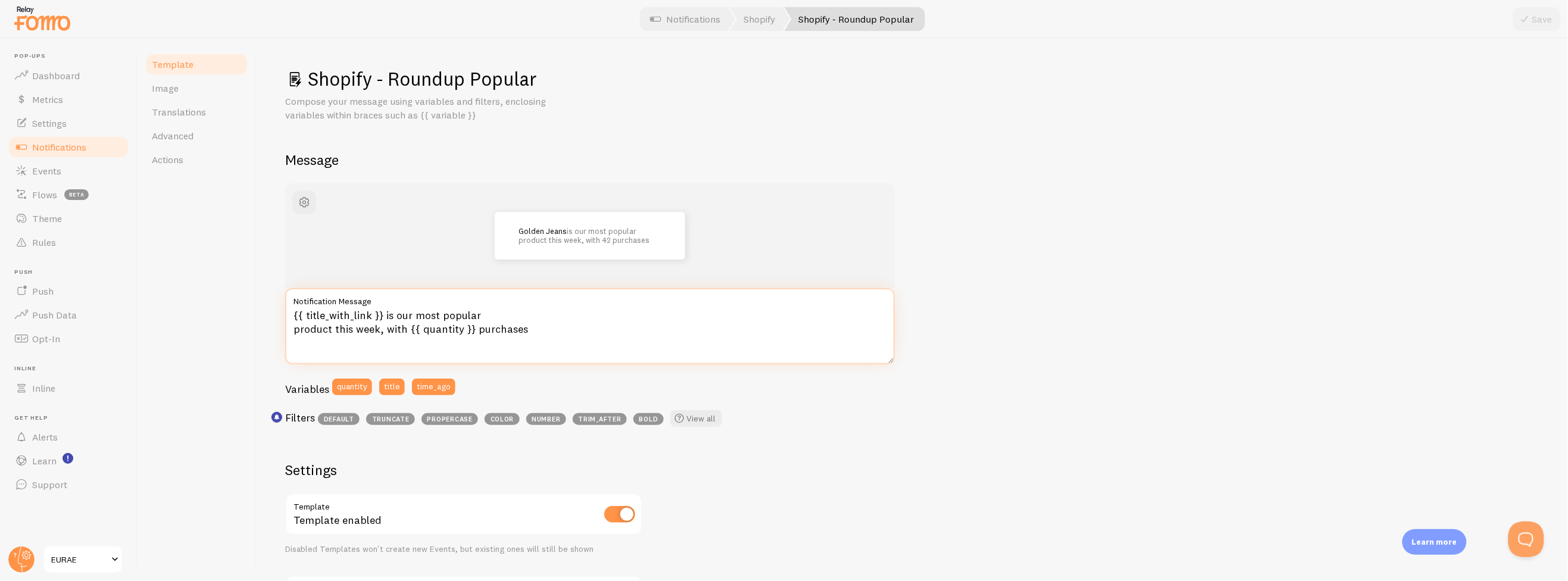
click at [335, 331] on textarea "{{ title_with_link }} is our most popular product this week, with {{ quantity }…" at bounding box center [590, 326] width 610 height 76
drag, startPoint x: 335, startPoint y: 331, endPoint x: 378, endPoint y: 335, distance: 43.2
click at [378, 335] on textarea "{{ title_with_link }} is our most popular product this week, with {{ quantity }…" at bounding box center [590, 326] width 610 height 76
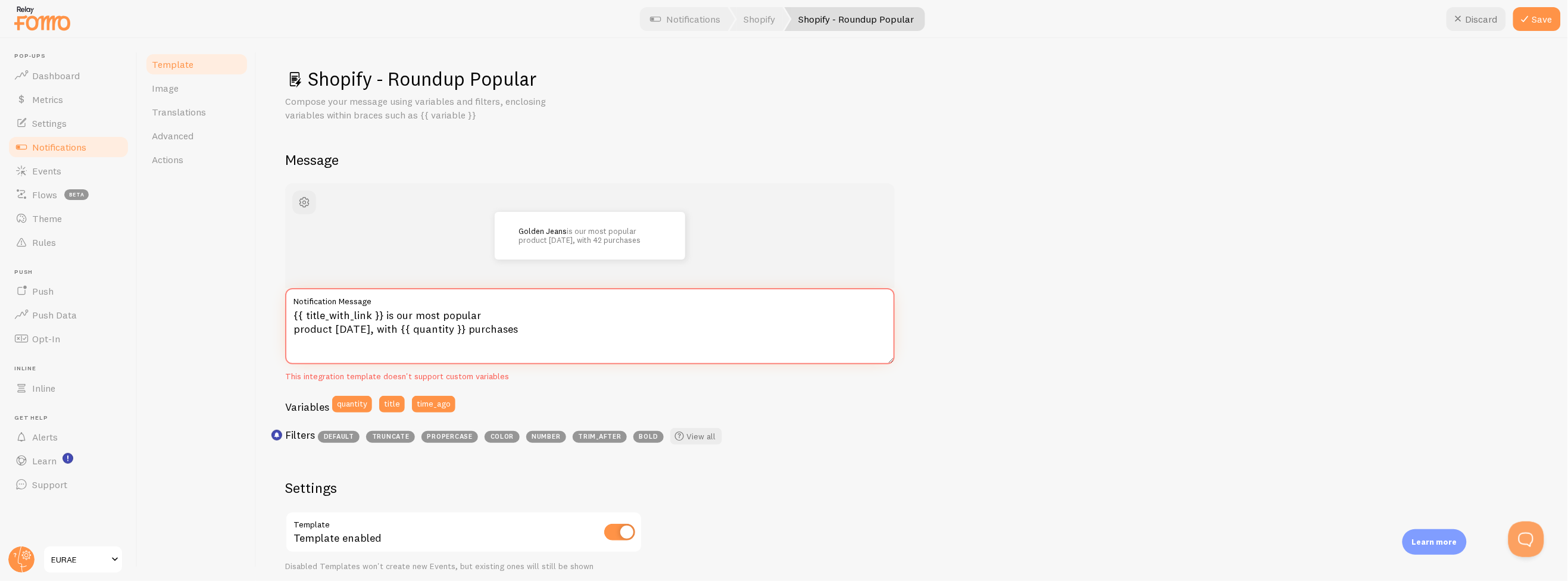
type textarea "{{ title_with_link }} is our most popular product today, with {{ quantity }} pu…"
click at [665, 383] on div "Golden Jeans is our most popular product today, with 42 purchases {{ title_with…" at bounding box center [590, 317] width 610 height 267
drag, startPoint x: 359, startPoint y: 331, endPoint x: 411, endPoint y: 318, distance: 53.6
click at [359, 330] on textarea "{{ title_with_link }} is our most popular product today, with {{ quantity }} pu…" at bounding box center [590, 326] width 610 height 76
click at [569, 376] on div "This integration template doesn't support custom variables" at bounding box center [590, 377] width 610 height 11
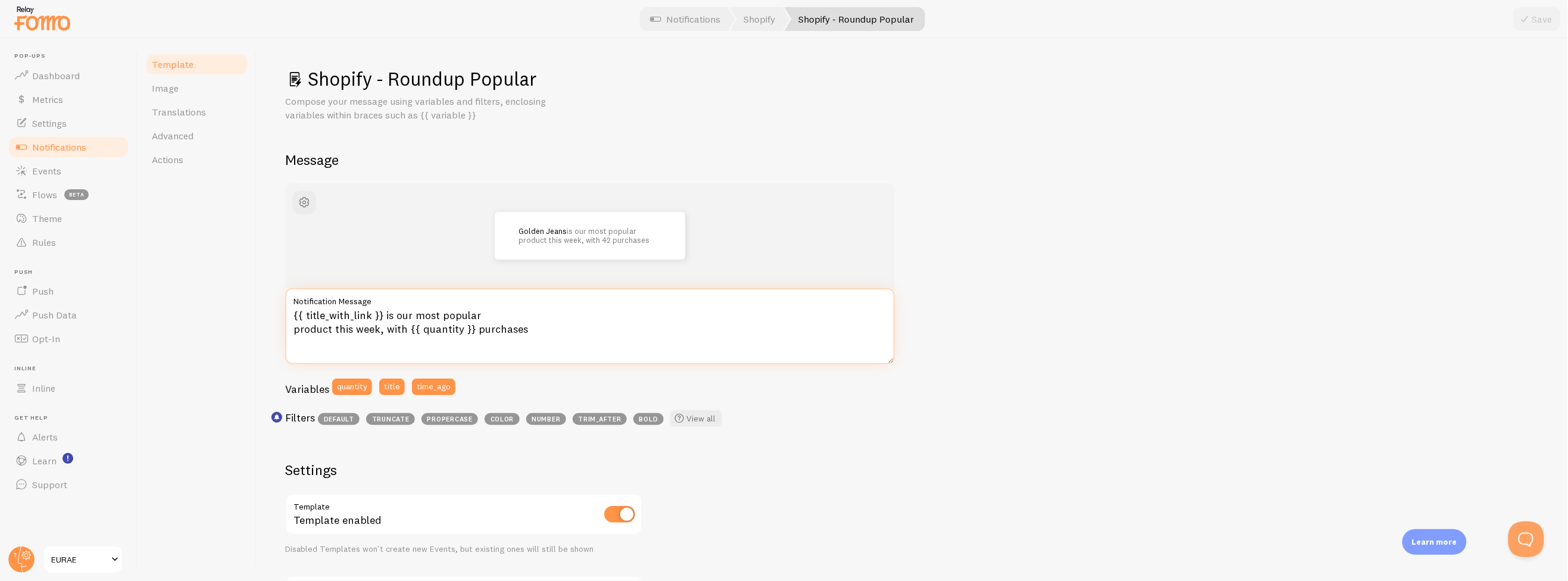
click at [365, 332] on textarea "{{ title_with_link }} is our most popular product this week, with {{ quantity }…" at bounding box center [590, 326] width 610 height 76
click at [550, 331] on textarea "{{ title_with_link }} is our most popular product this week, with {{ quantity }…" at bounding box center [590, 326] width 610 height 76
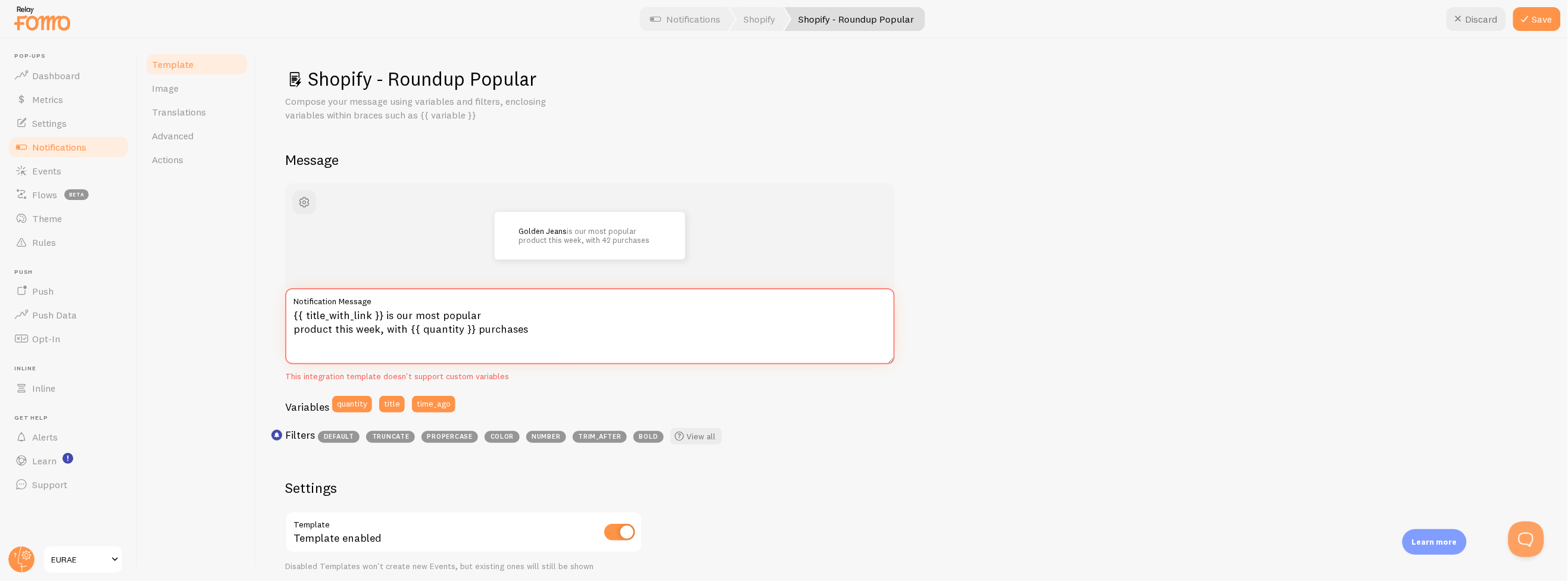
type textarea "{{ title_with_link }} is our most popular product this week, with {{ quantity }…"
click at [44, 417] on span "Get Help" at bounding box center [72, 418] width 116 height 8
click at [213, 412] on div "Template Image Translations Advanced Actions" at bounding box center [197, 310] width 119 height 543
click at [156, 83] on span "Image" at bounding box center [165, 88] width 27 height 12
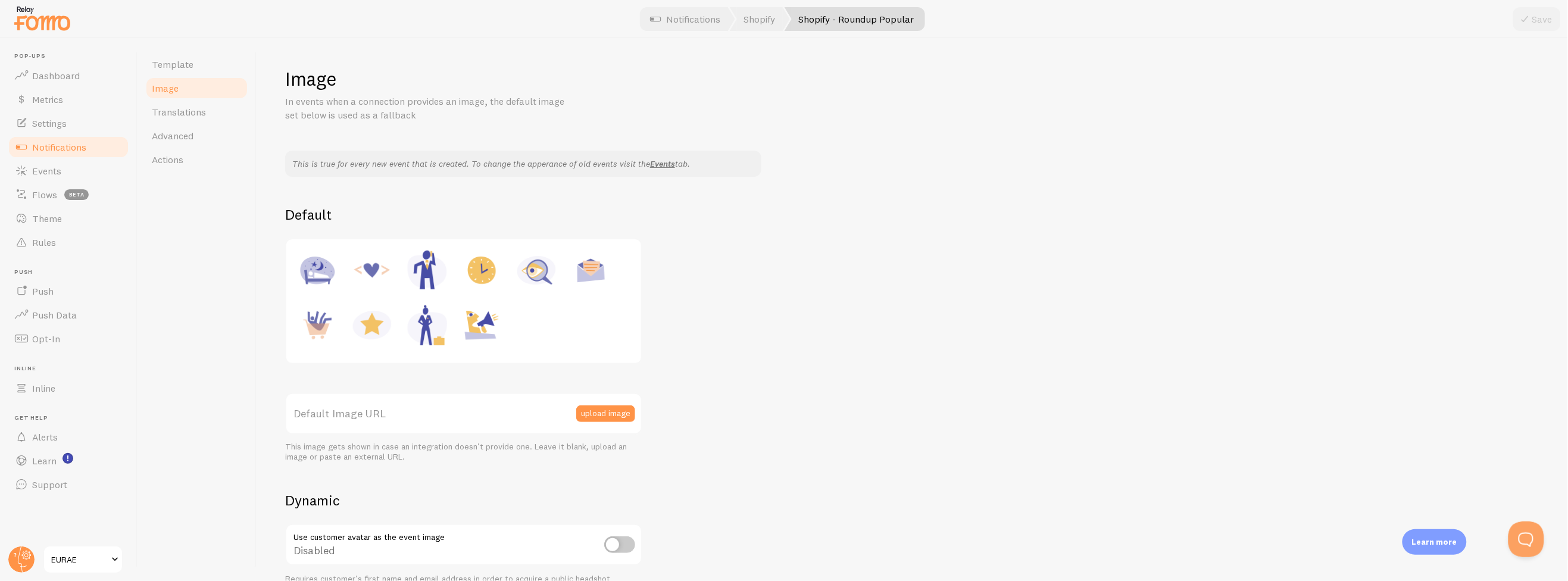
click at [78, 150] on span "Notifications" at bounding box center [59, 147] width 54 height 12
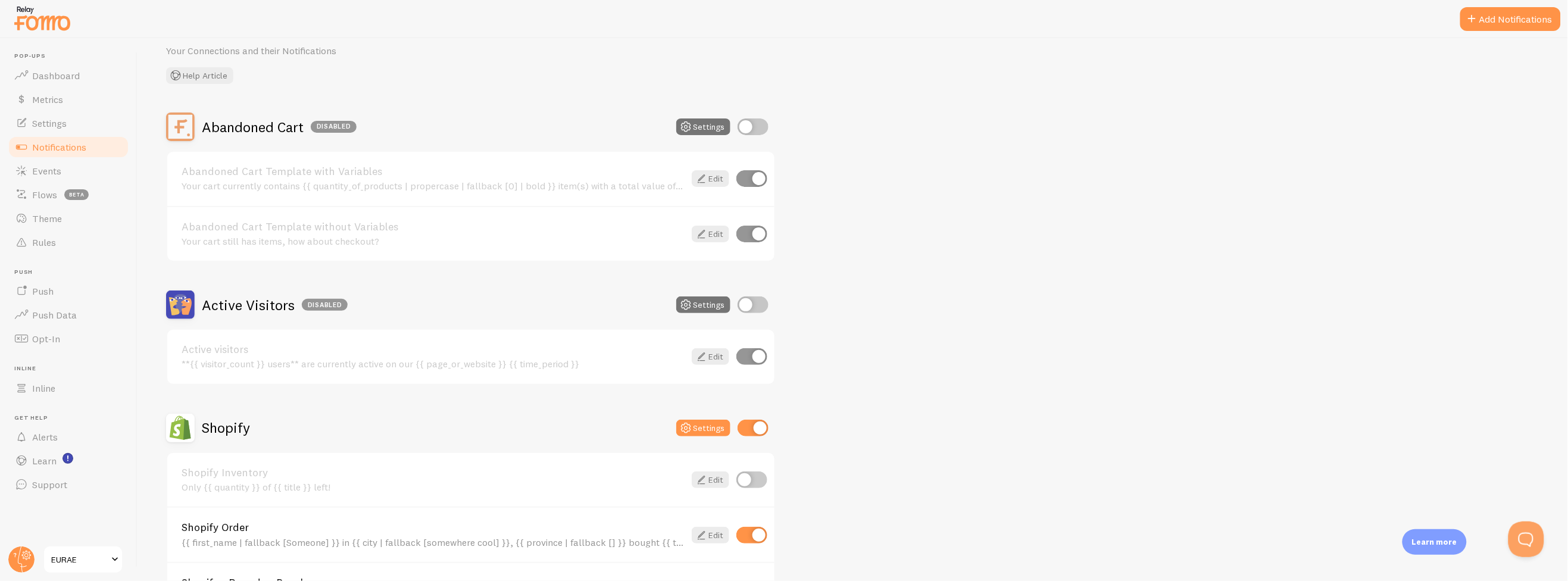
scroll to position [330, 0]
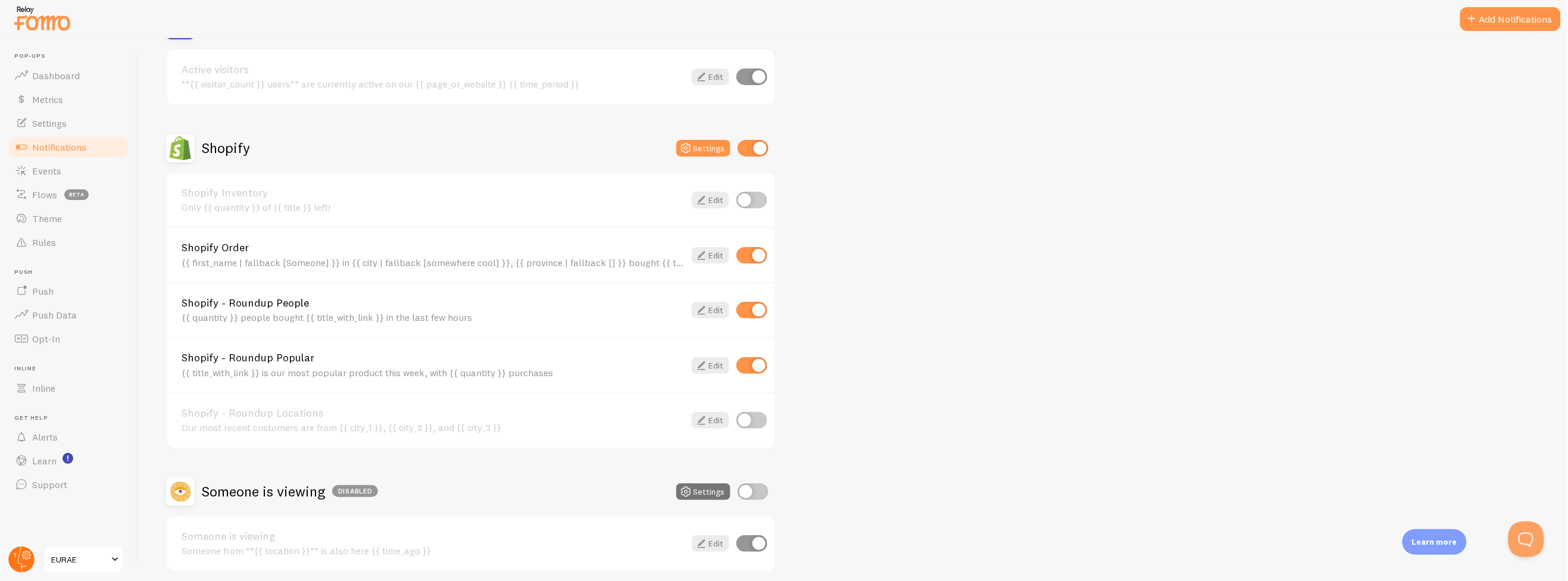
click at [13, 560] on circle at bounding box center [21, 559] width 26 height 26
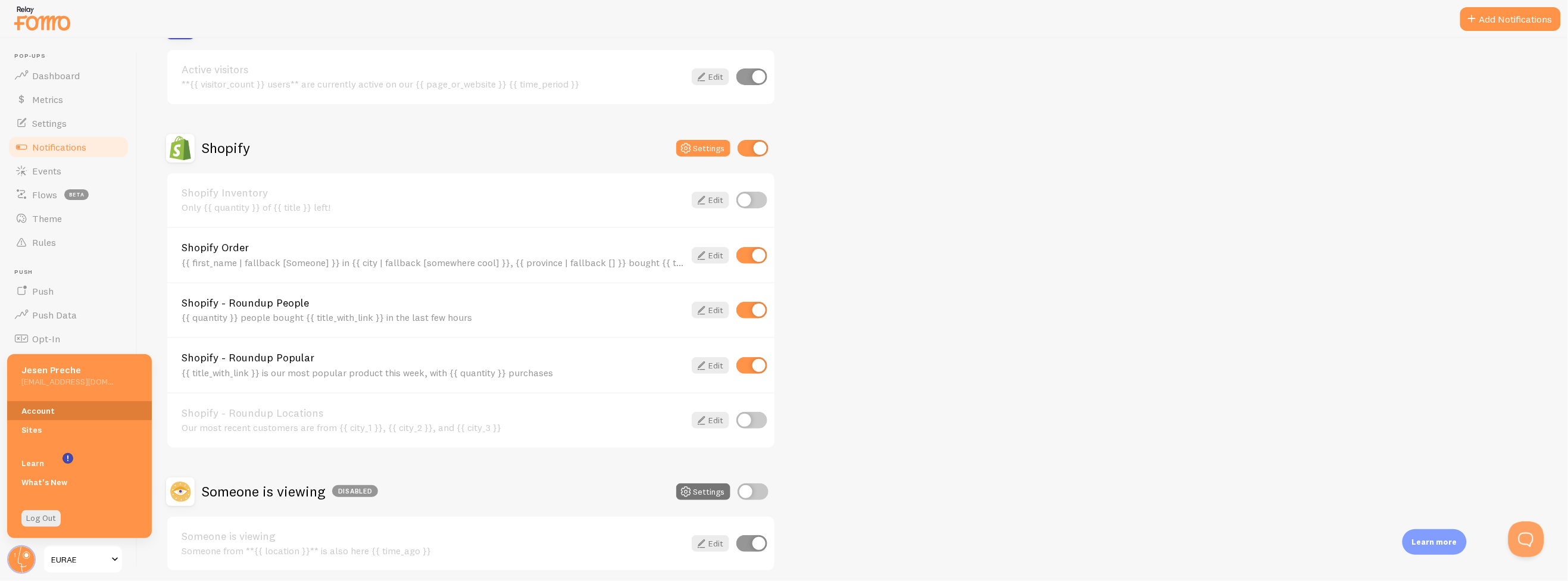
click at [44, 411] on link "Account" at bounding box center [79, 411] width 145 height 19
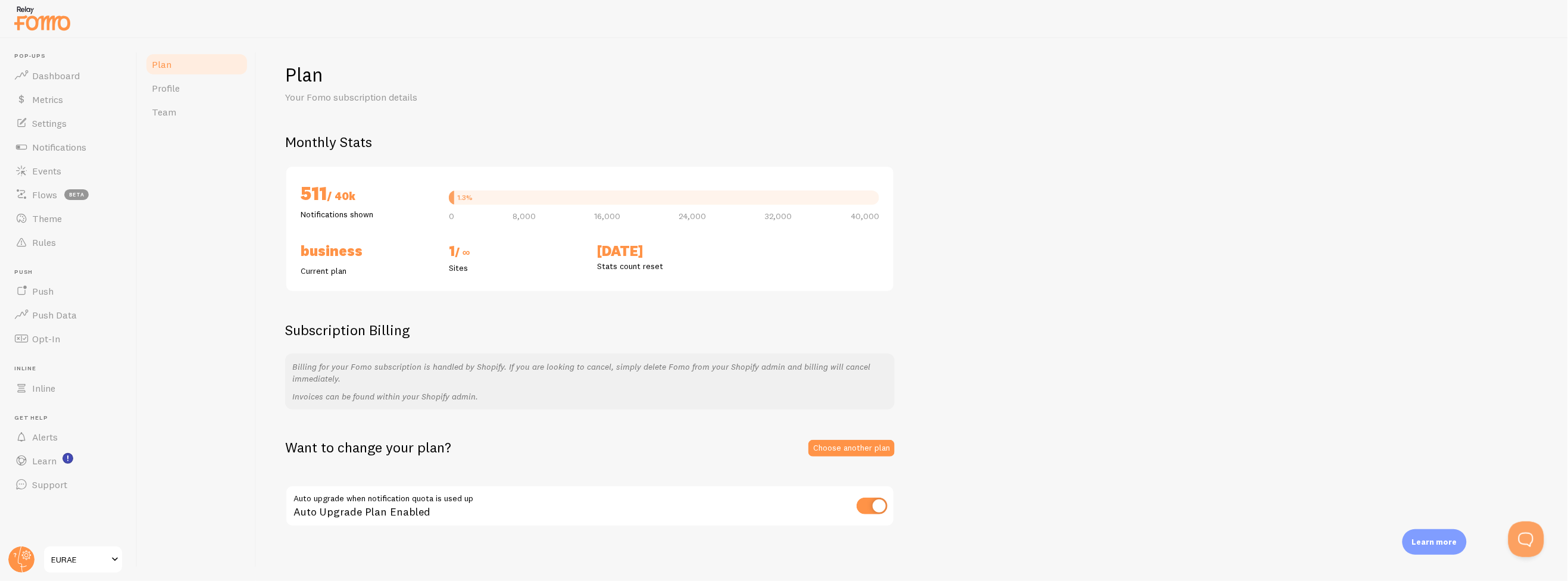
scroll to position [6, 0]
click at [850, 451] on link "Choose another plan" at bounding box center [851, 447] width 86 height 17
click at [209, 87] on link "Profile" at bounding box center [196, 88] width 104 height 24
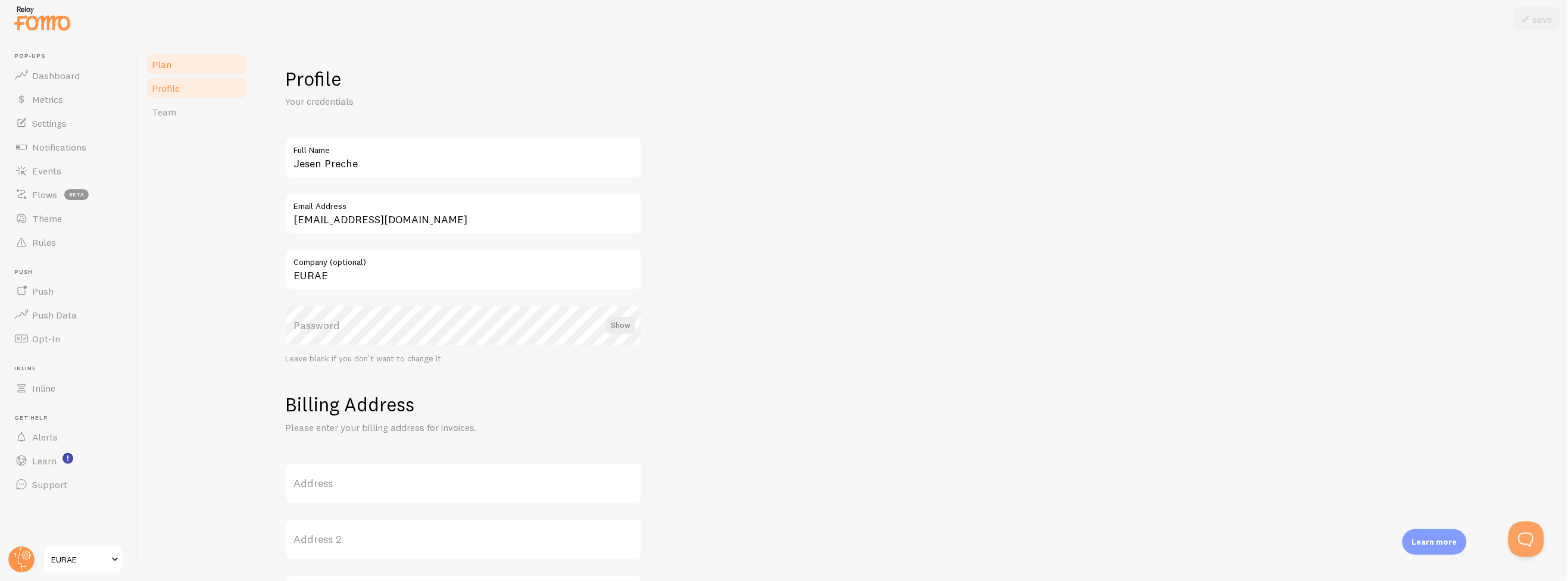
click at [209, 74] on link "Plan" at bounding box center [196, 64] width 104 height 24
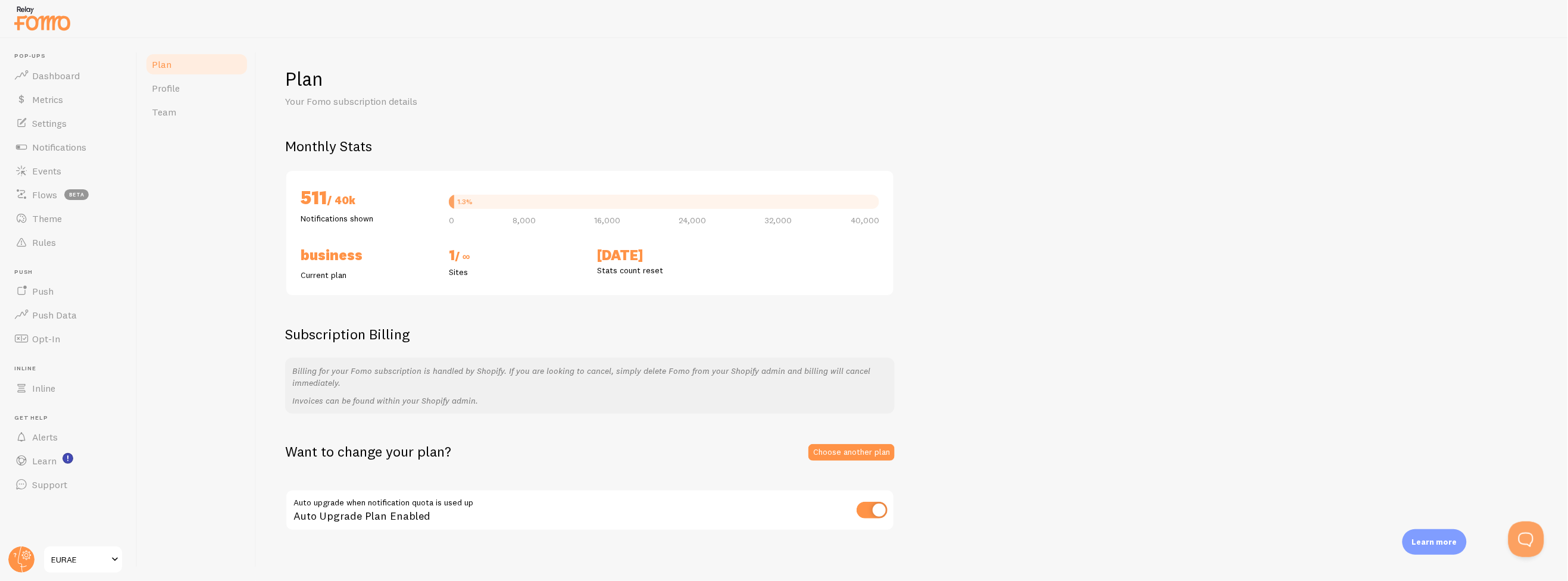
click at [65, 59] on span "Pop-ups" at bounding box center [72, 56] width 116 height 8
click at [65, 65] on link "Dashboard" at bounding box center [68, 76] width 123 height 24
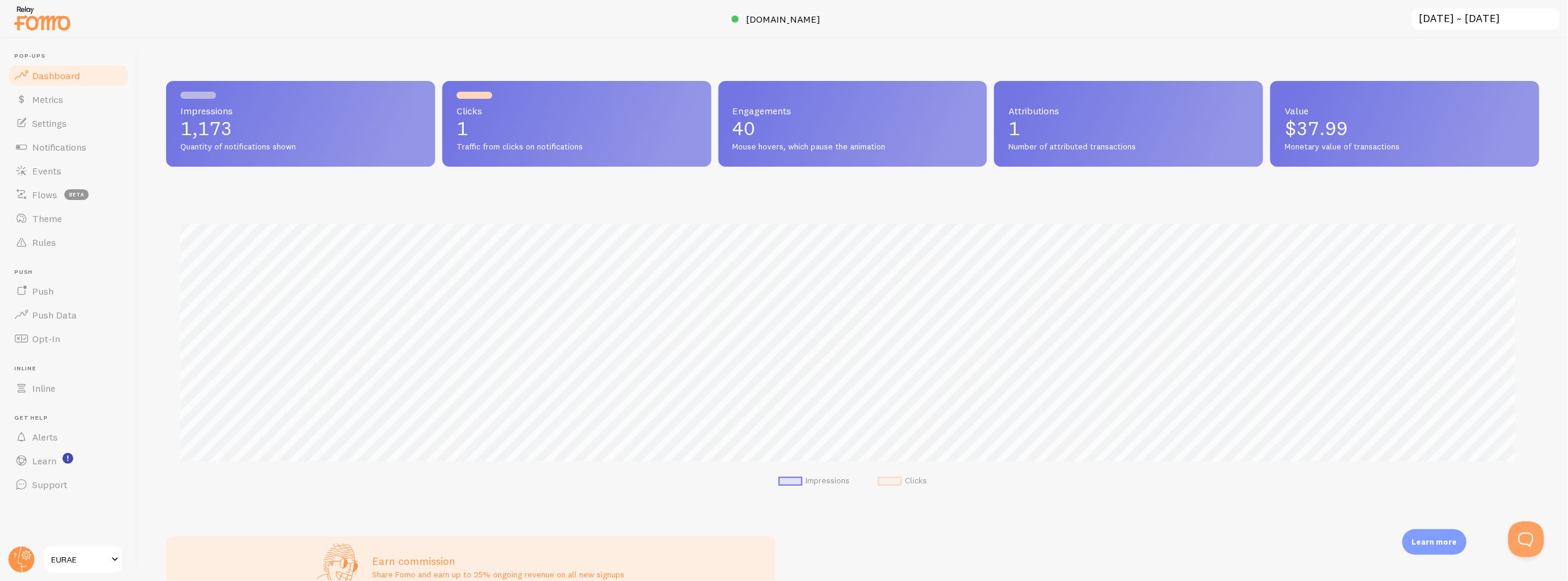
scroll to position [312, 1364]
click at [34, 271] on span "Push" at bounding box center [72, 273] width 116 height 8
click at [39, 250] on link "Rules" at bounding box center [68, 242] width 123 height 24
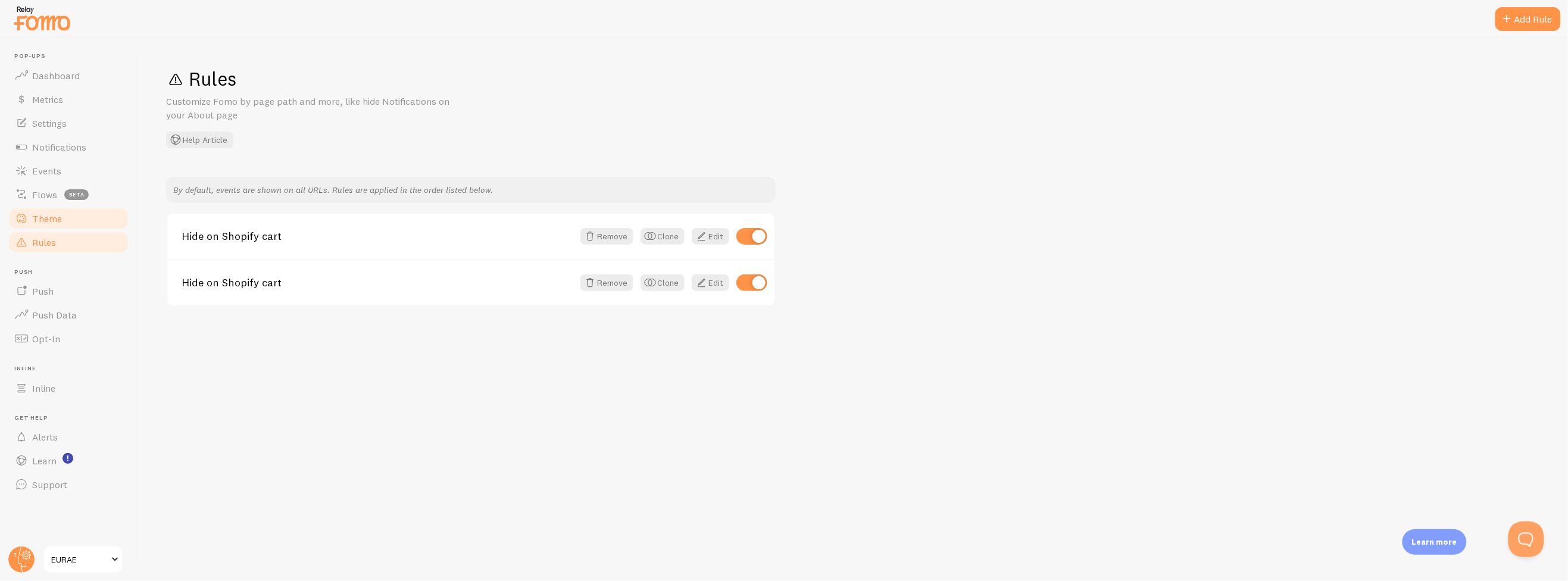
click at [50, 214] on span "Theme" at bounding box center [47, 218] width 30 height 12
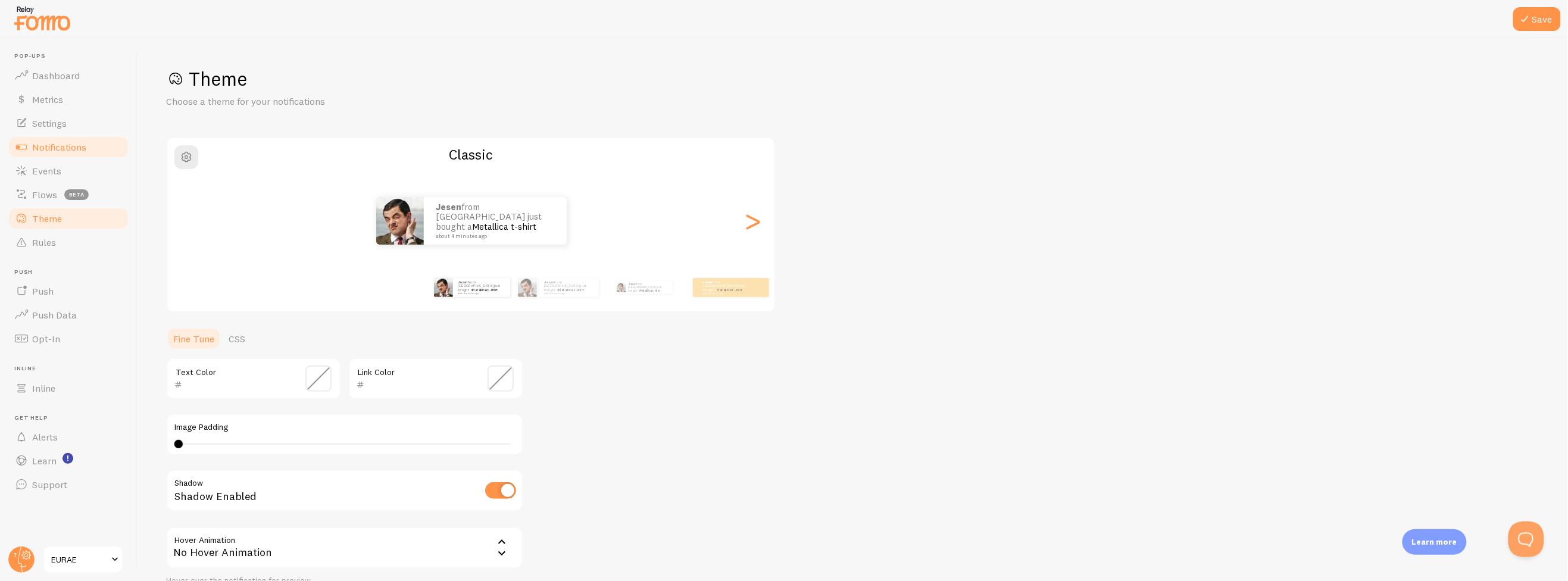
click at [49, 147] on span "Notifications" at bounding box center [59, 147] width 54 height 12
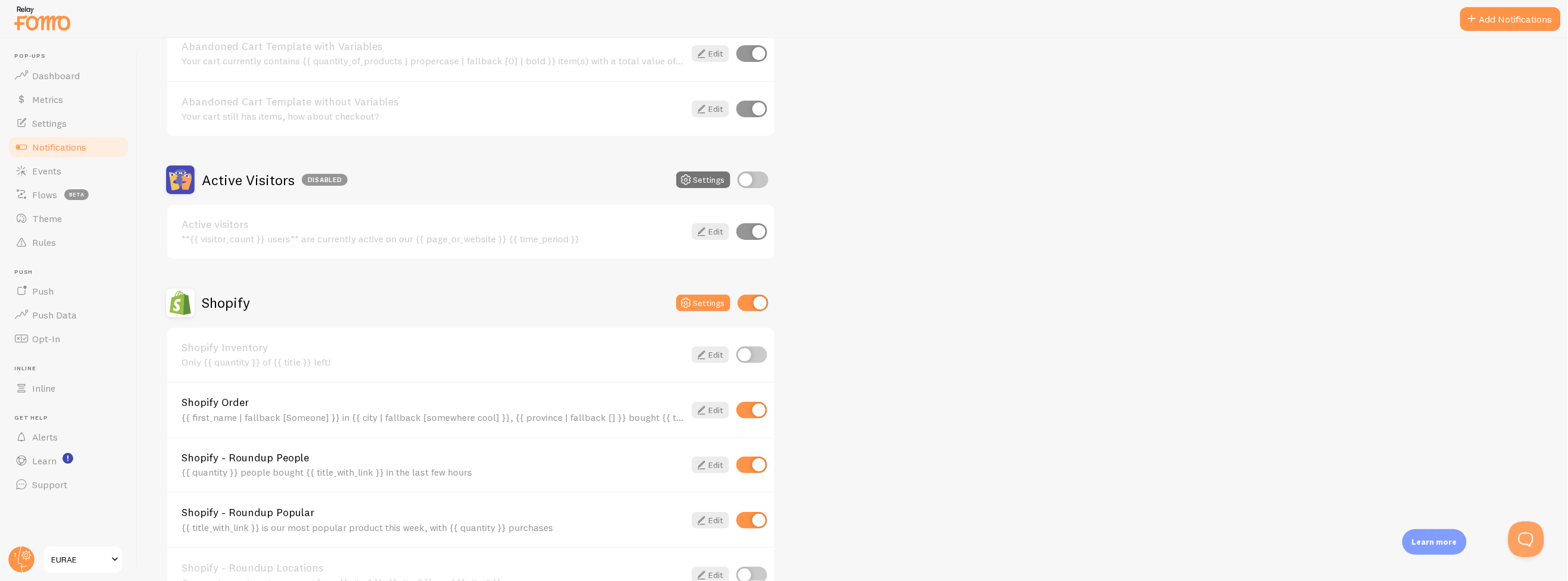
scroll to position [198, 0]
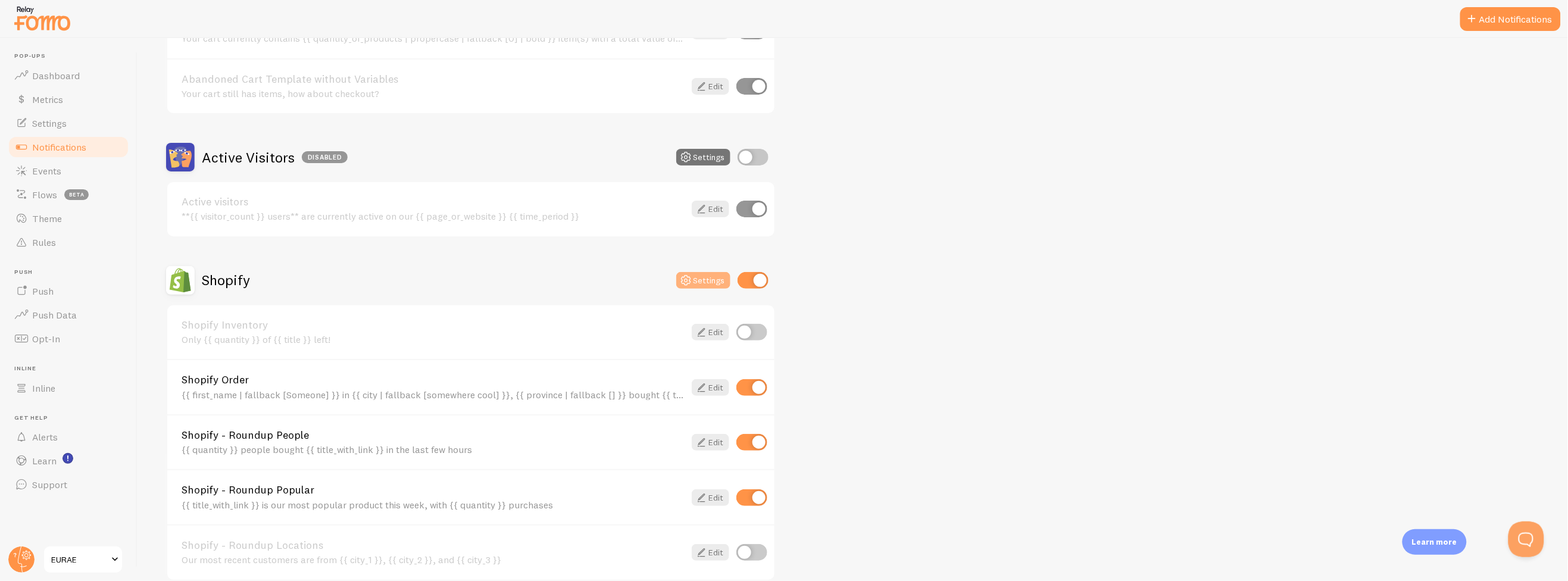
click at [711, 283] on button "Settings" at bounding box center [703, 280] width 54 height 17
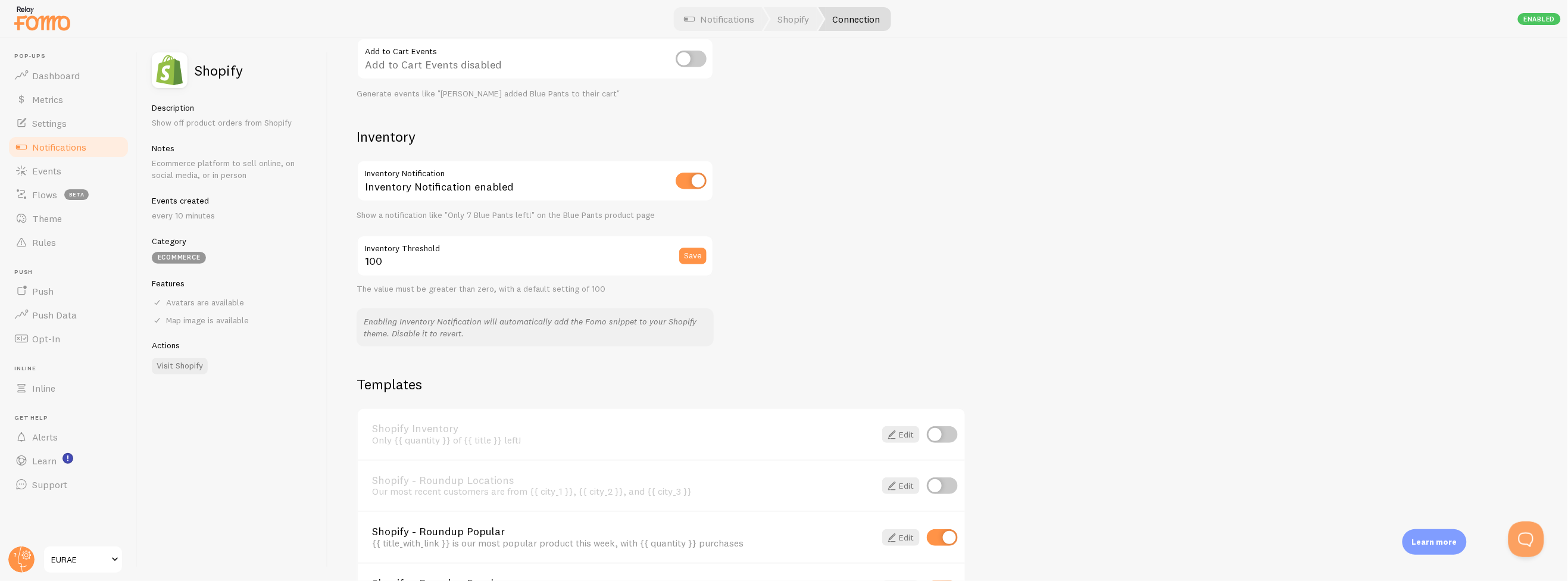
scroll to position [660, 0]
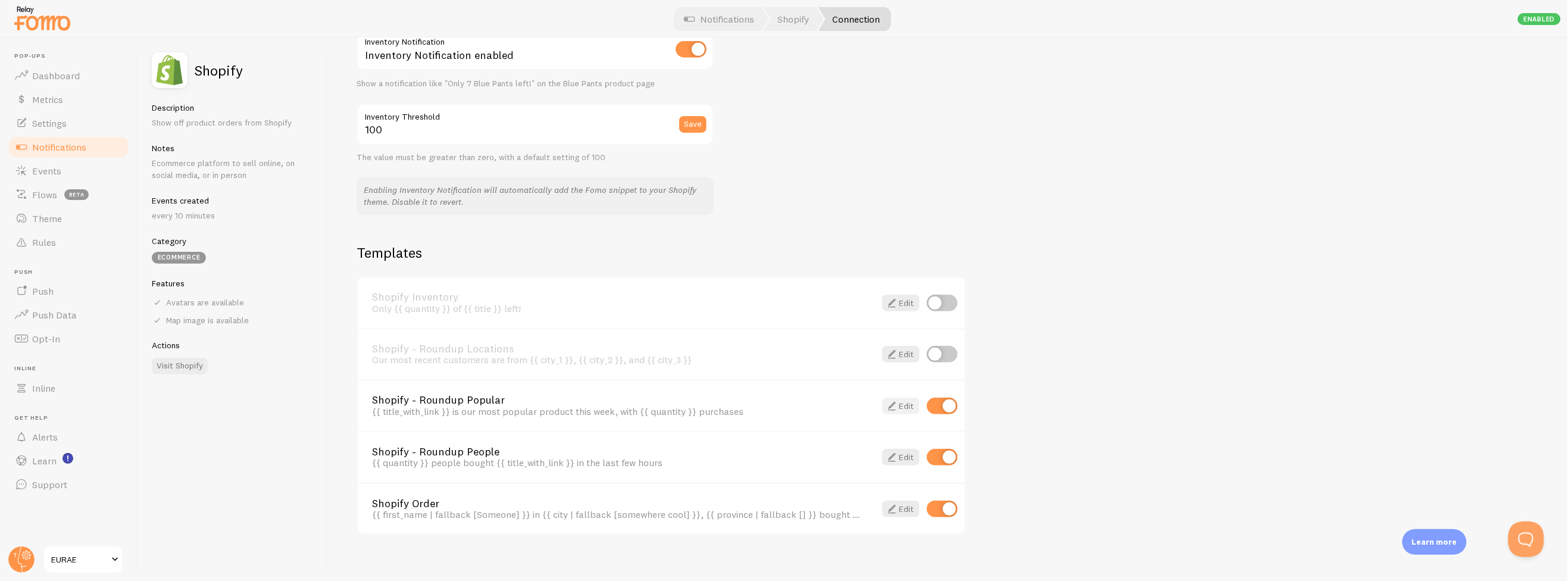
click at [887, 399] on span at bounding box center [892, 406] width 14 height 14
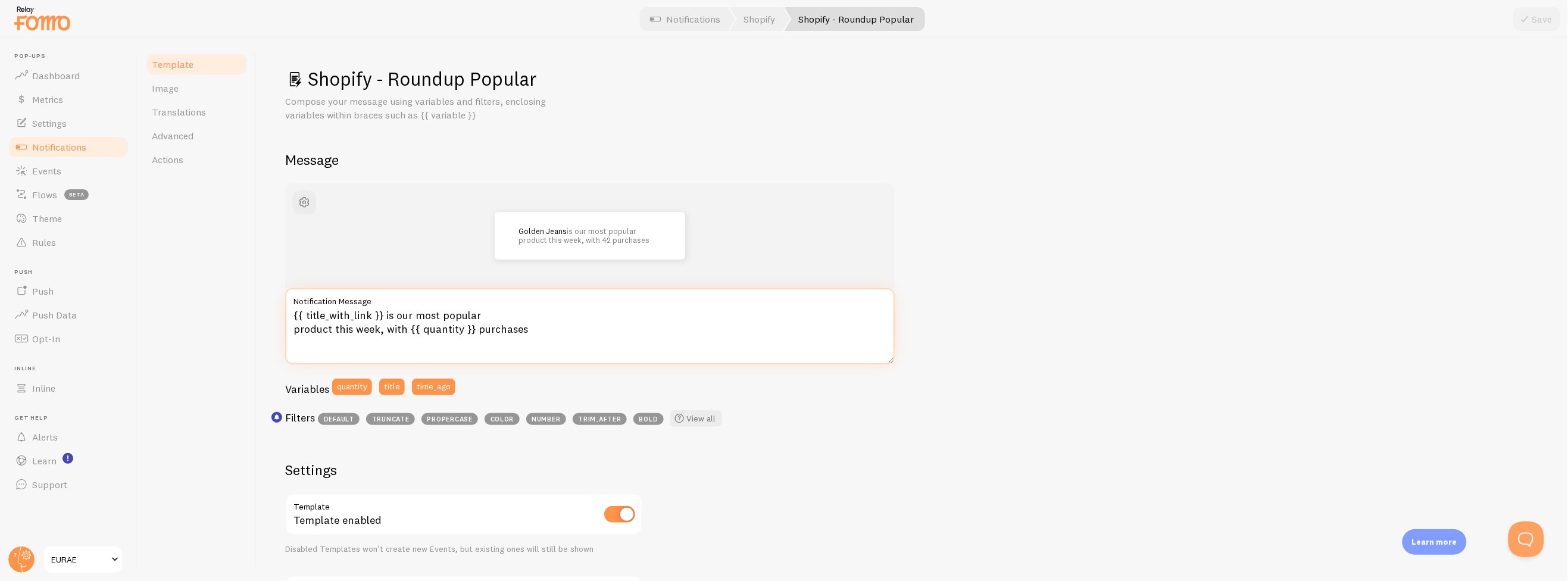
click at [343, 327] on textarea "{{ title_with_link }} is our most popular product this week, with {{ quantity }…" at bounding box center [590, 326] width 610 height 76
click at [364, 330] on textarea "{{ title_with_link }} is our most popular product this week, with {{ quantity }…" at bounding box center [590, 326] width 610 height 76
click at [342, 330] on textarea "{{ title_with_link }} is our most popular product this week, with {{ quantity }…" at bounding box center [590, 326] width 610 height 76
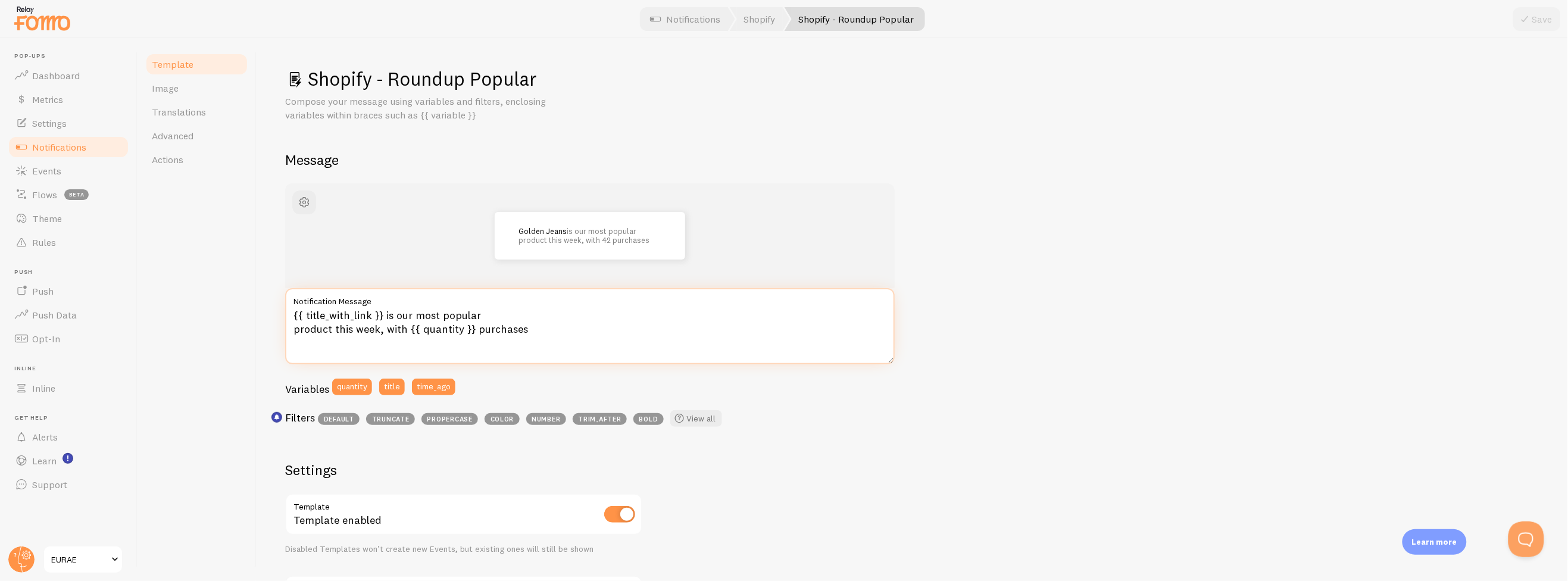
drag, startPoint x: 335, startPoint y: 331, endPoint x: 377, endPoint y: 337, distance: 42.4
click at [377, 337] on textarea "{{ title_with_link }} is our most popular product this week, with {{ quantity }…" at bounding box center [590, 326] width 610 height 76
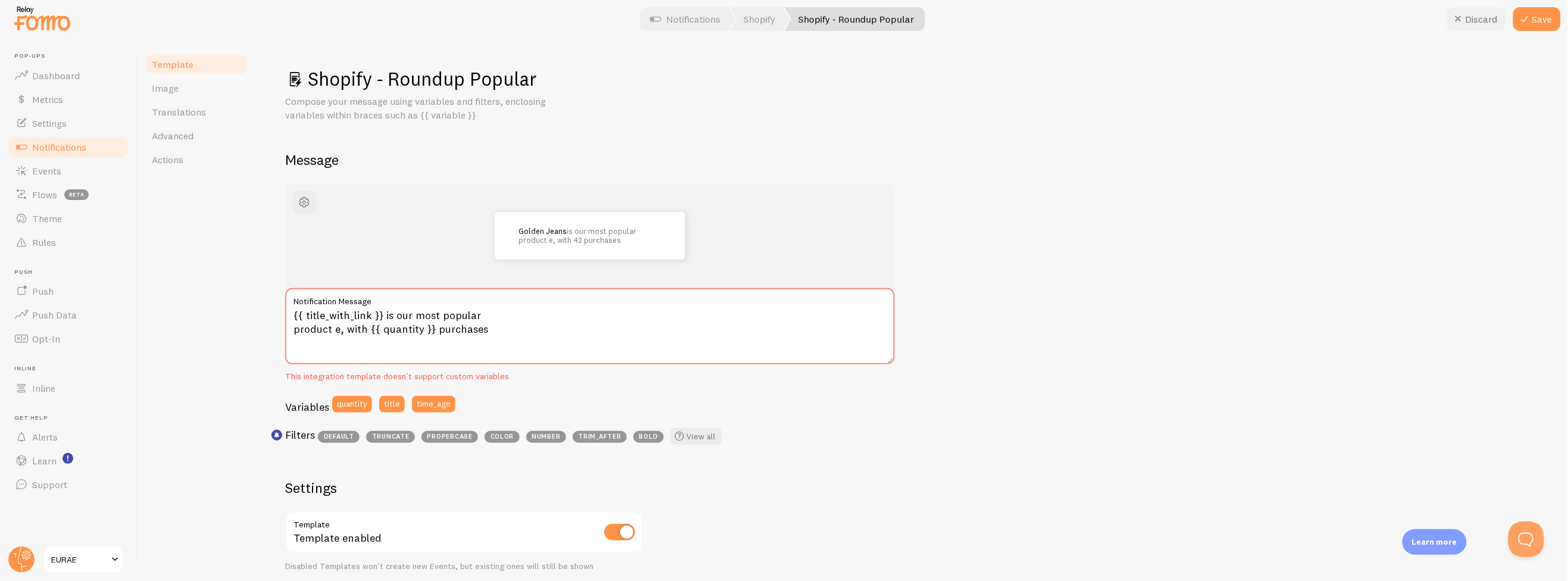
click at [1482, 23] on button "Discard" at bounding box center [1476, 19] width 59 height 24
type textarea "{{ title_with_link }} is our most popular product this week, with {{ quantity }…"
click at [337, 379] on div "This integration template doesn't support custom variables" at bounding box center [590, 377] width 610 height 11
click at [298, 202] on span "button" at bounding box center [304, 202] width 14 height 14
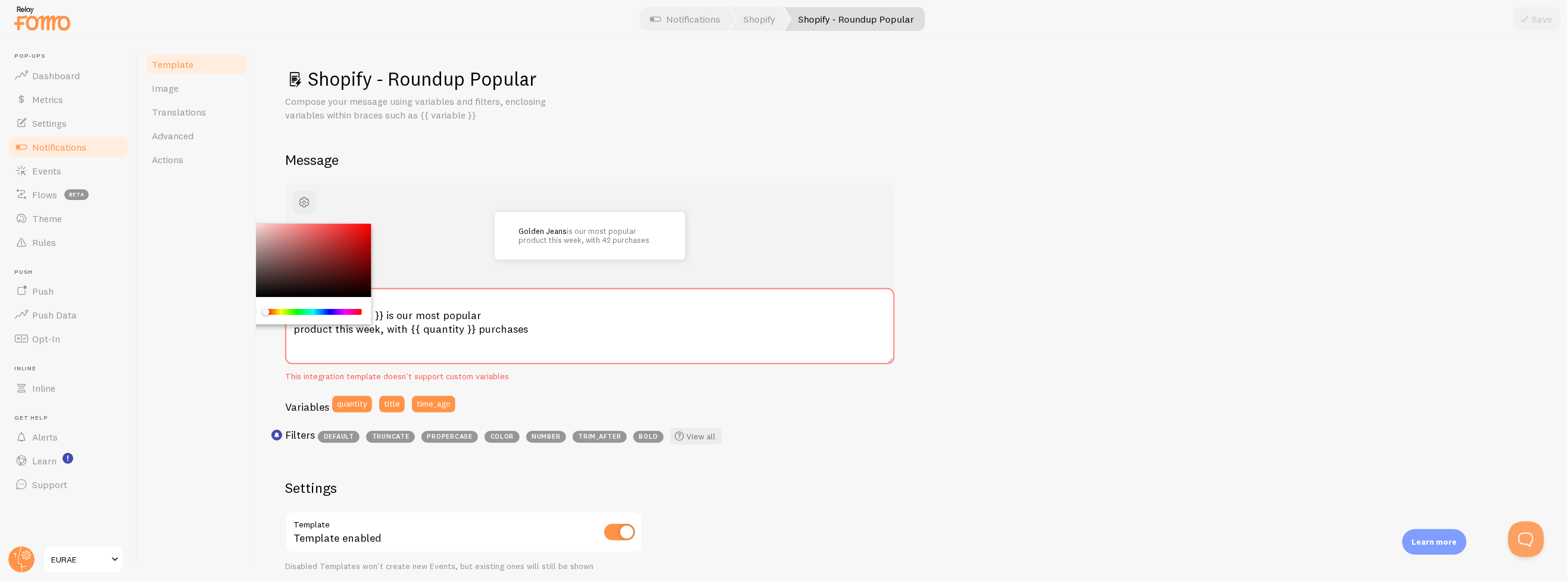
click at [195, 292] on div "Template Image Translations Advanced Actions" at bounding box center [197, 310] width 119 height 543
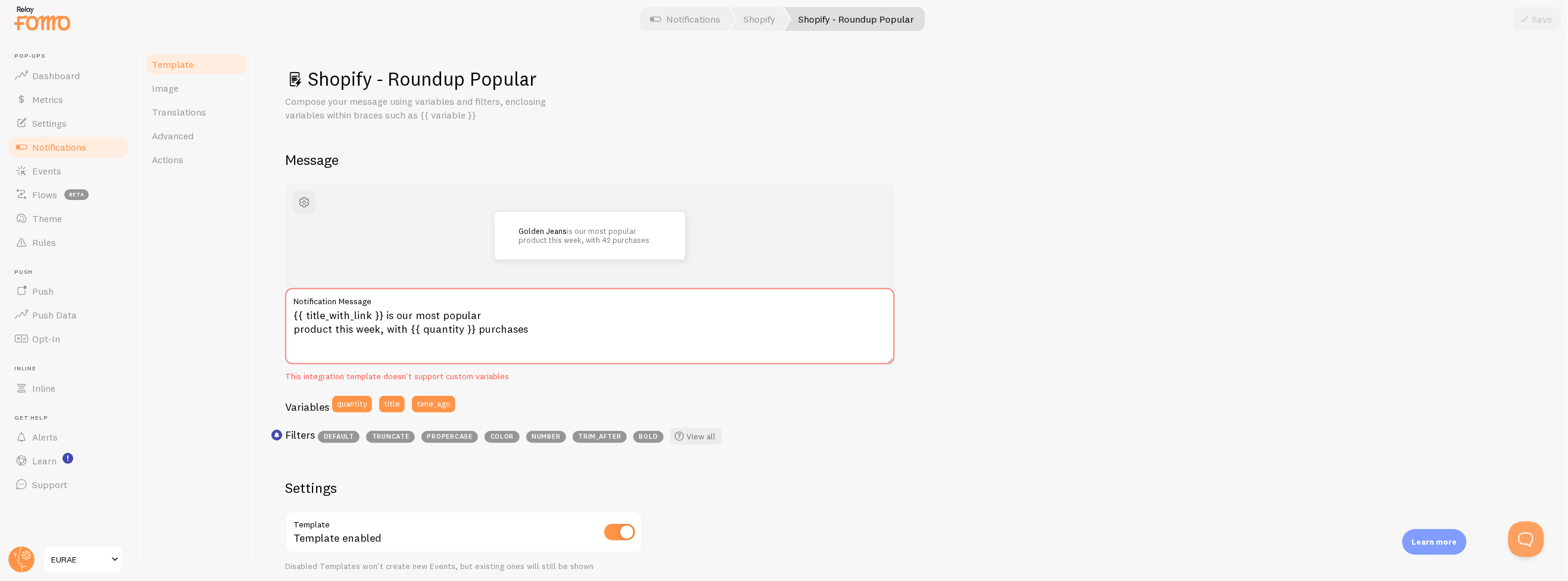
click at [321, 375] on div "This integration template doesn't support custom variables" at bounding box center [590, 377] width 610 height 11
drag, startPoint x: 321, startPoint y: 375, endPoint x: 512, endPoint y: 381, distance: 191.1
click at [495, 381] on div "Golden Jeans is our most popular product this week, with 42 purchases {{ title_…" at bounding box center [590, 317] width 610 height 267
click at [526, 381] on div "Golden Jeans is our most popular product this week, with 42 purchases {{ title_…" at bounding box center [590, 317] width 610 height 267
click at [176, 88] on span "Image" at bounding box center [165, 88] width 27 height 12
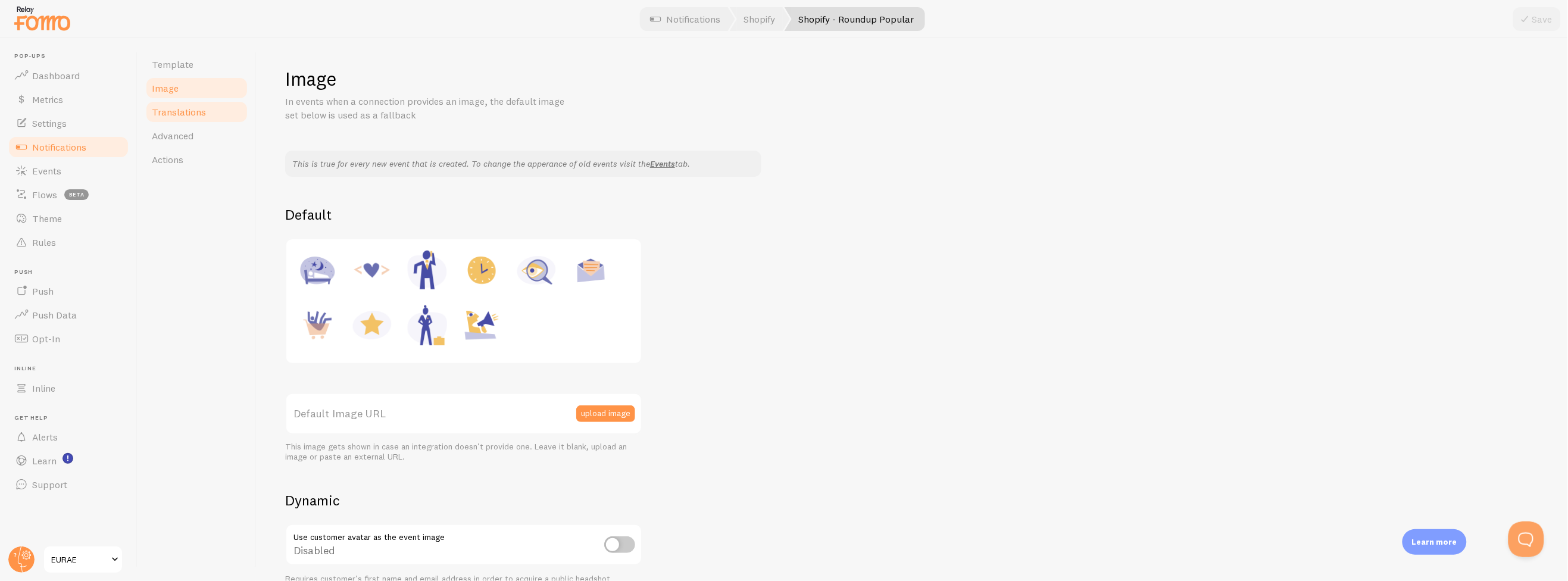
click at [180, 110] on span "Translations" at bounding box center [178, 112] width 54 height 12
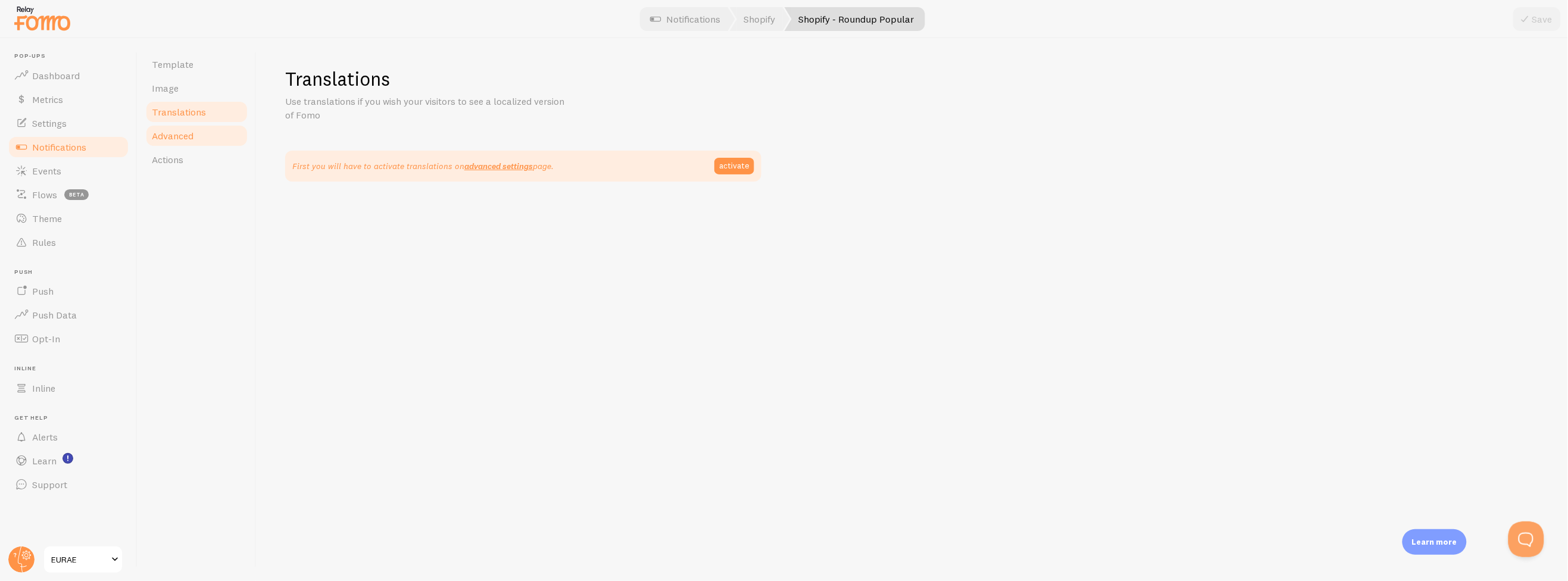
click at [182, 131] on span "Advanced" at bounding box center [172, 136] width 42 height 12
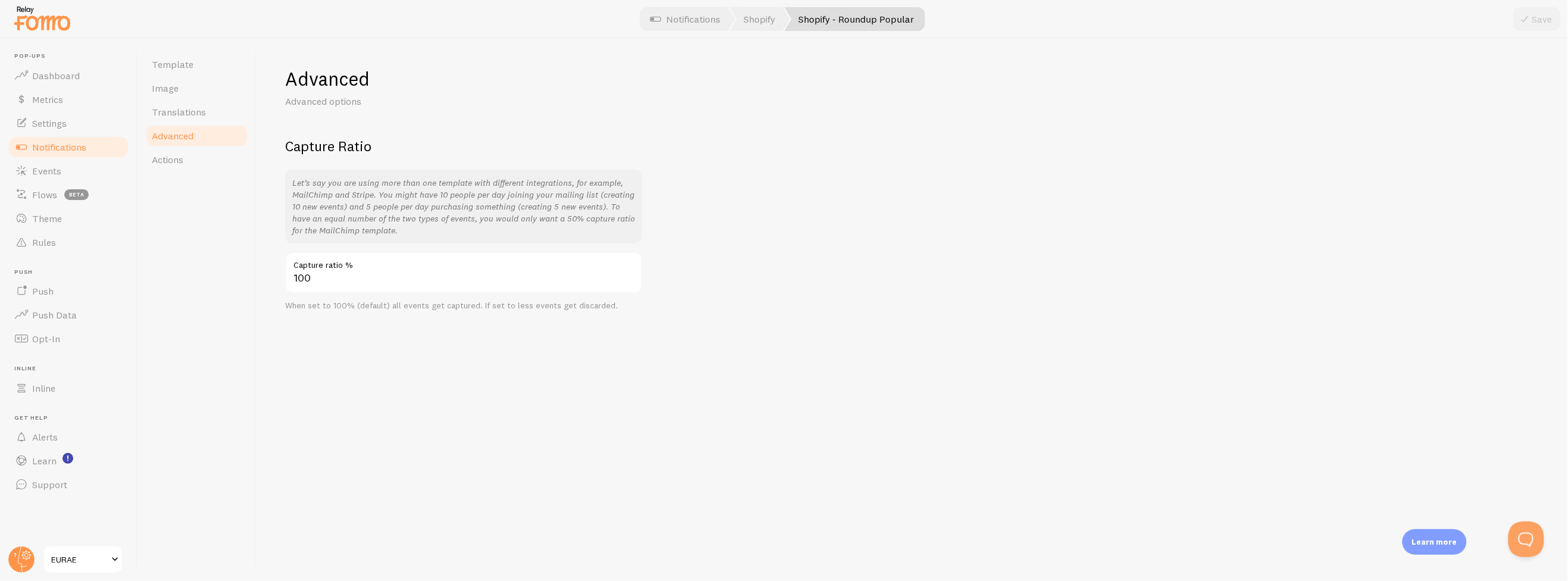
click at [187, 146] on link "Advanced" at bounding box center [196, 136] width 104 height 24
click at [187, 157] on link "Actions" at bounding box center [196, 159] width 104 height 24
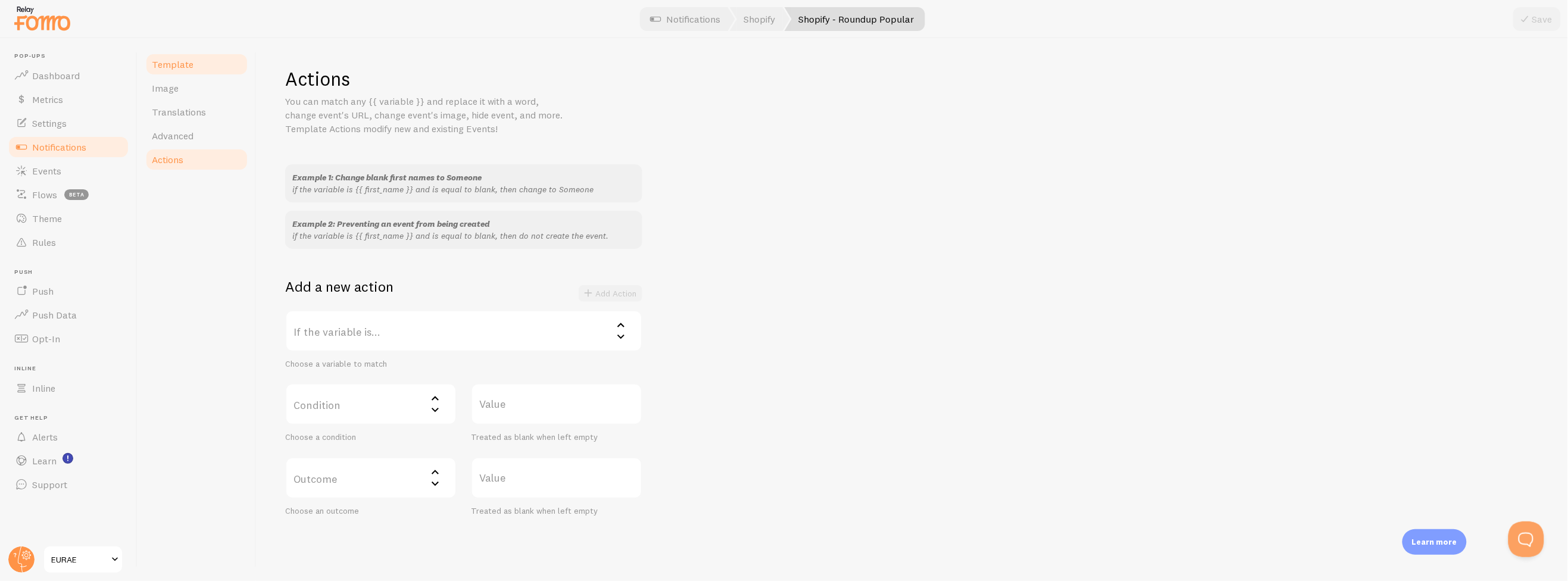
click at [200, 72] on link "Template" at bounding box center [196, 64] width 104 height 24
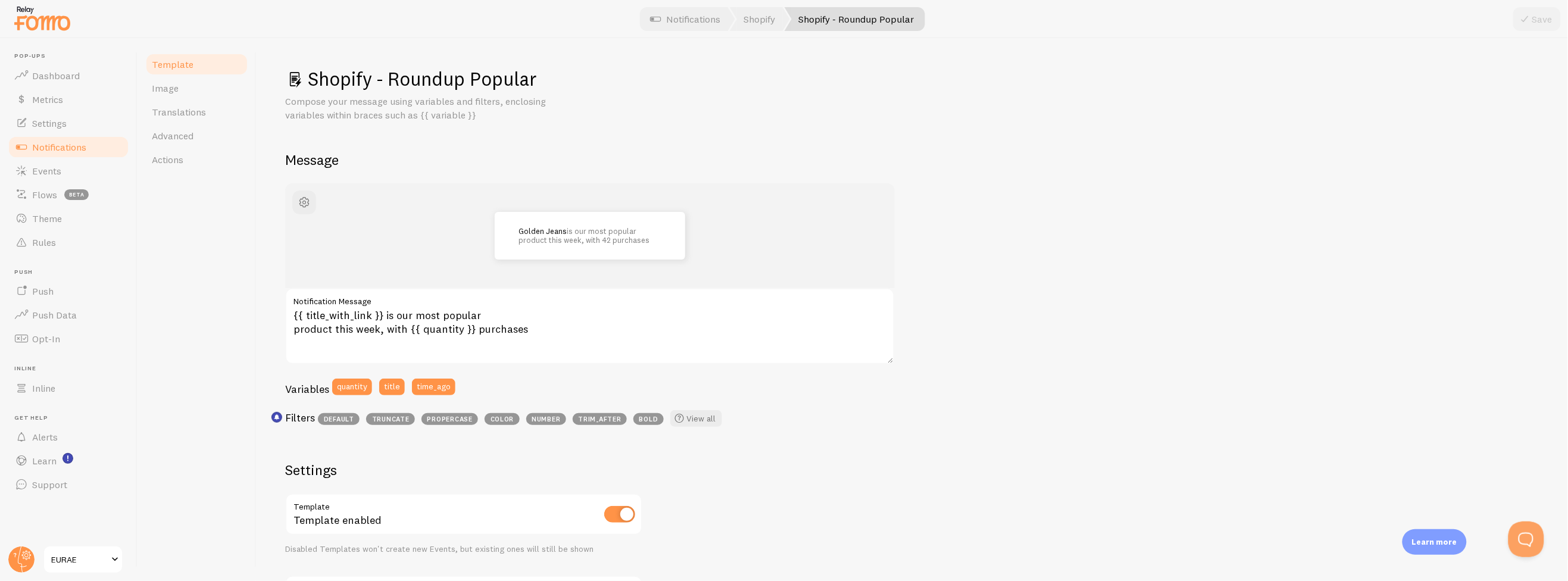
click at [81, 145] on span "Notifications" at bounding box center [59, 147] width 54 height 12
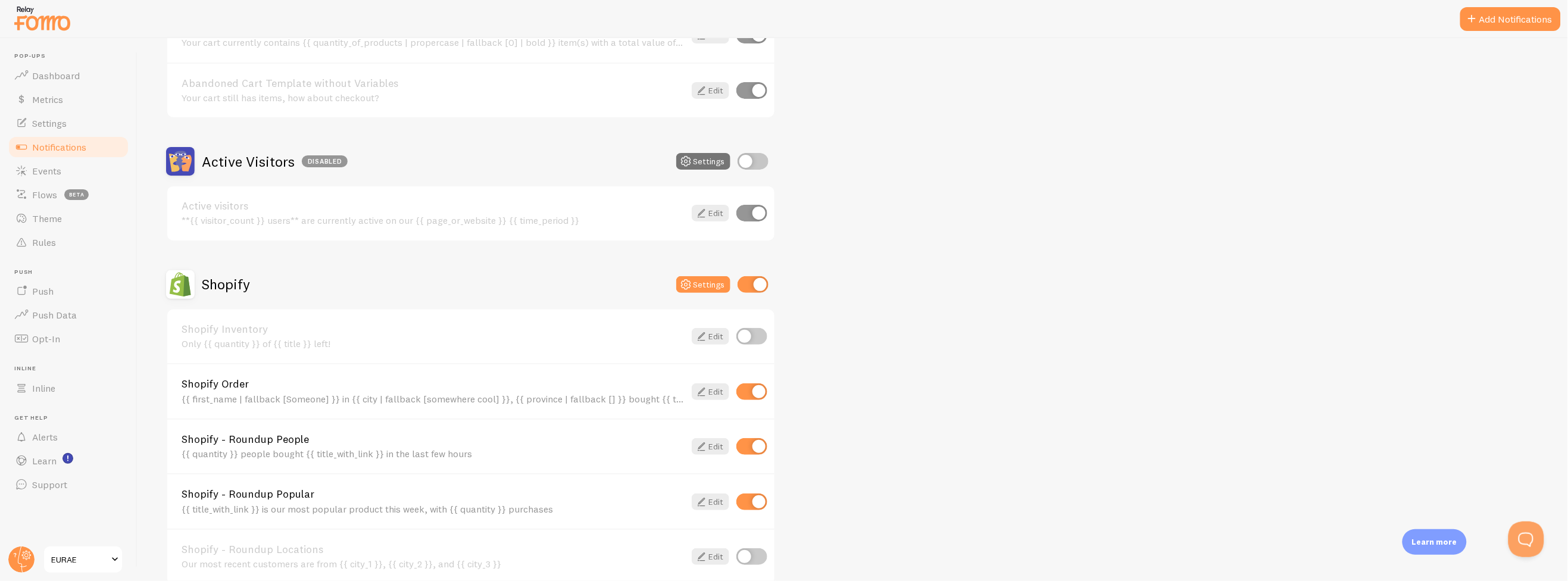
scroll to position [330, 0]
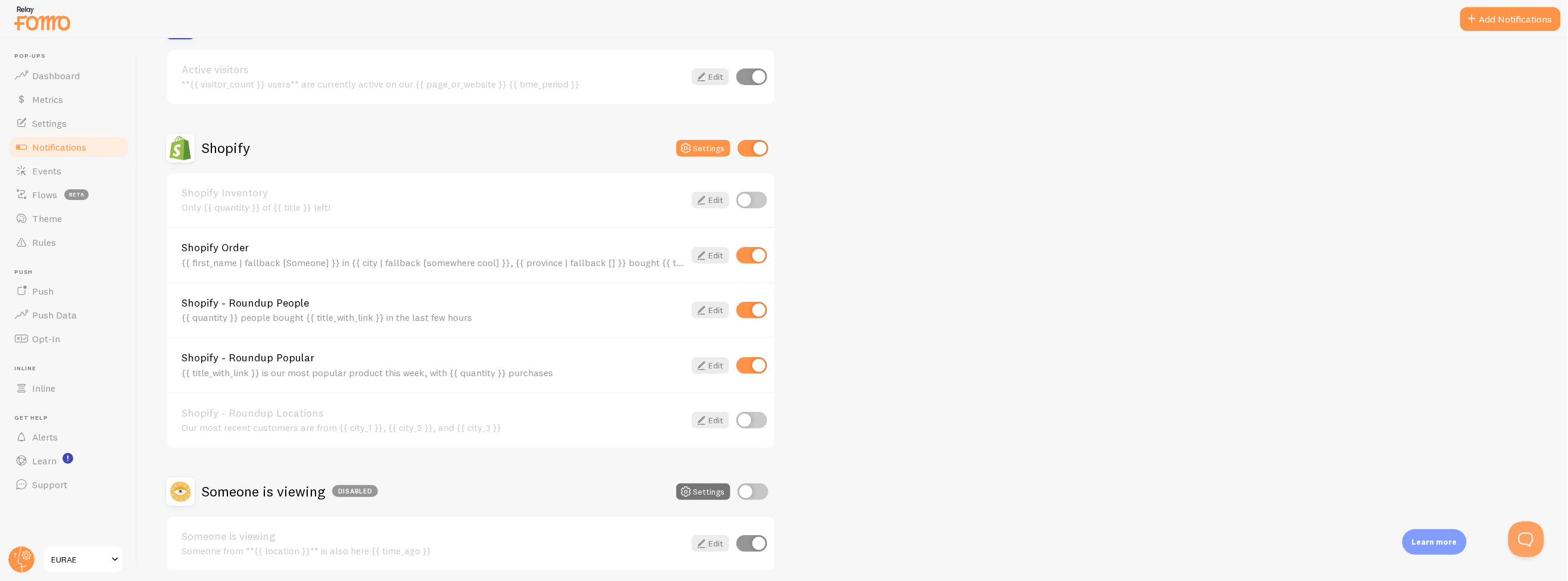
click at [757, 364] on input "checkbox" at bounding box center [752, 365] width 31 height 17
checkbox input "false"
click at [1526, 24] on button "Add Notifications" at bounding box center [1510, 19] width 100 height 24
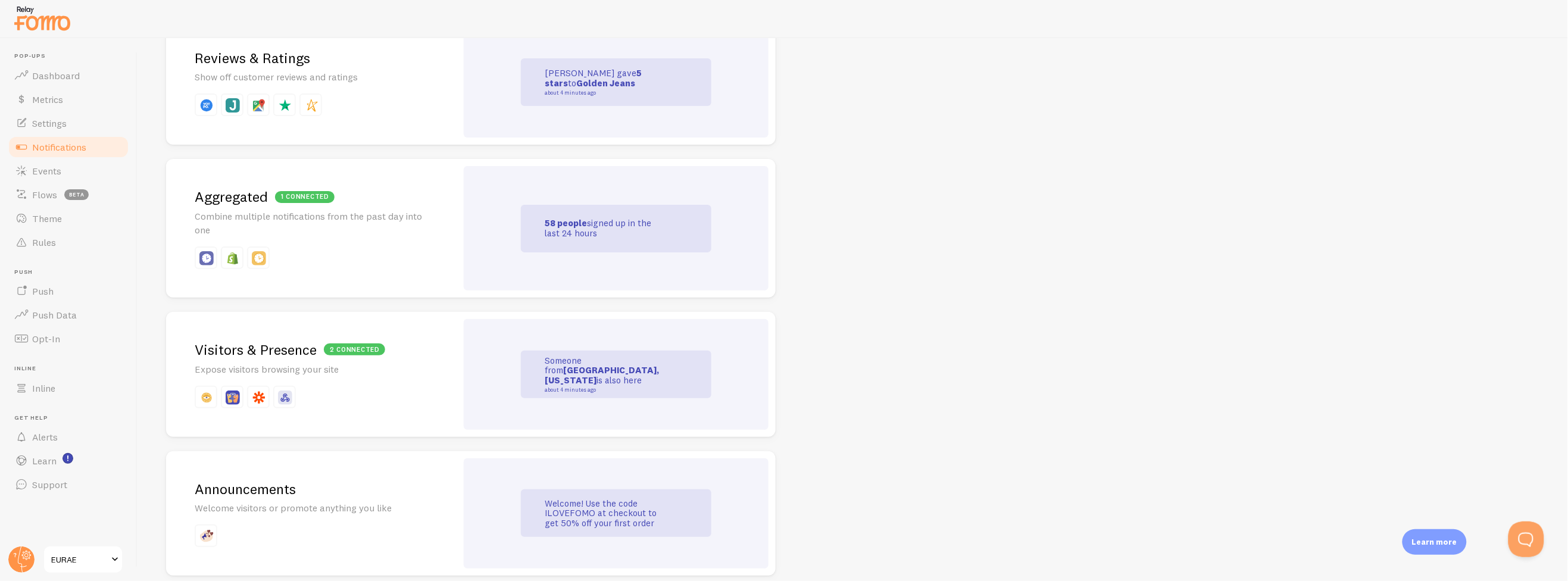
scroll to position [441, 0]
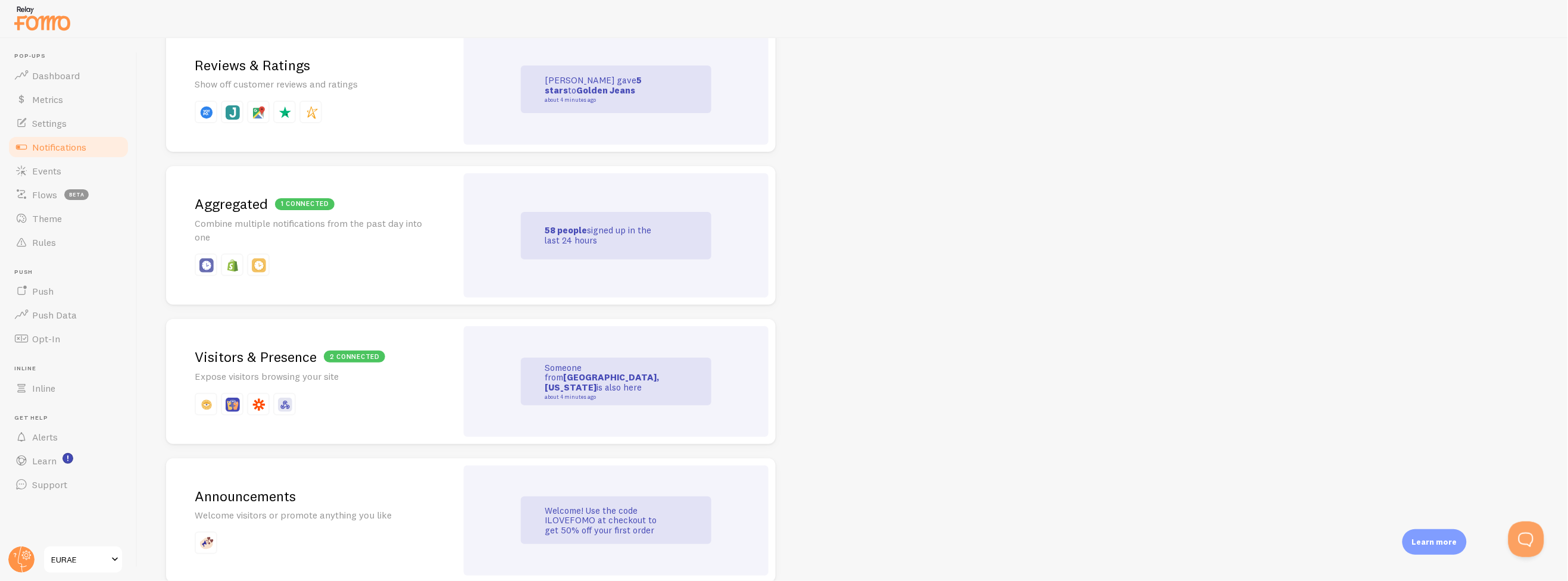
drag, startPoint x: 1567, startPoint y: 187, endPoint x: 980, endPoint y: 139, distance: 589.0
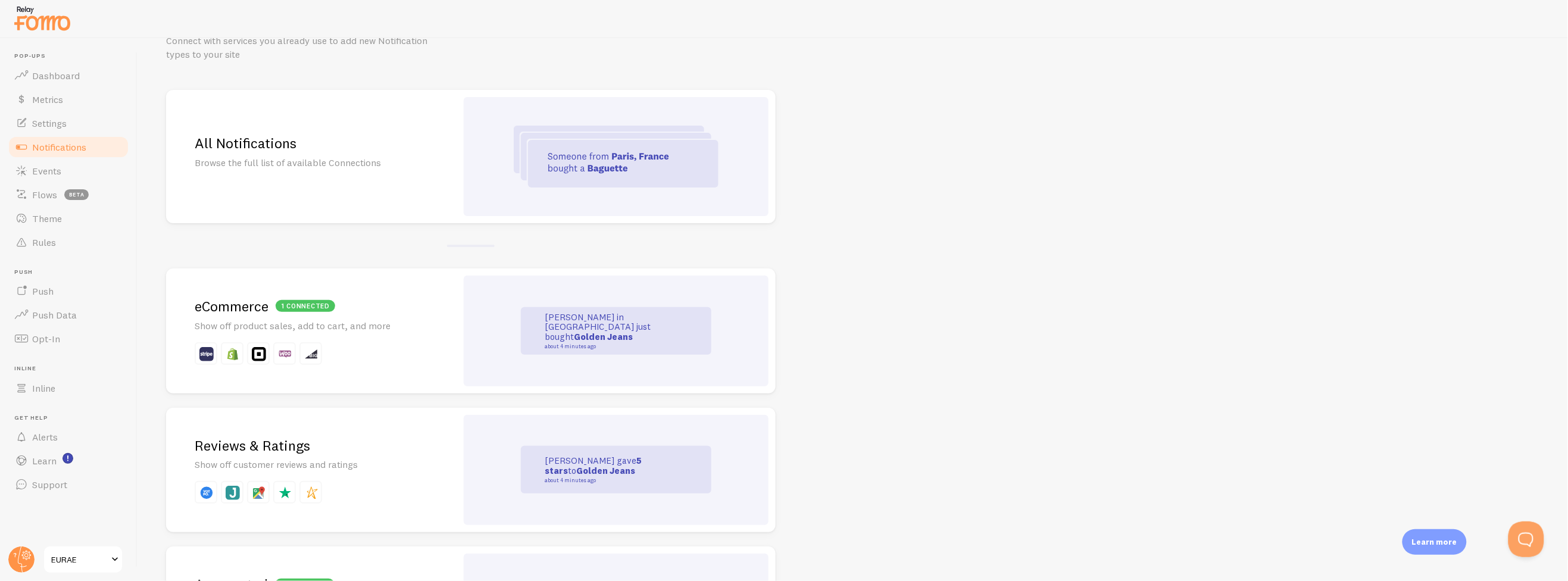
scroll to position [0, 0]
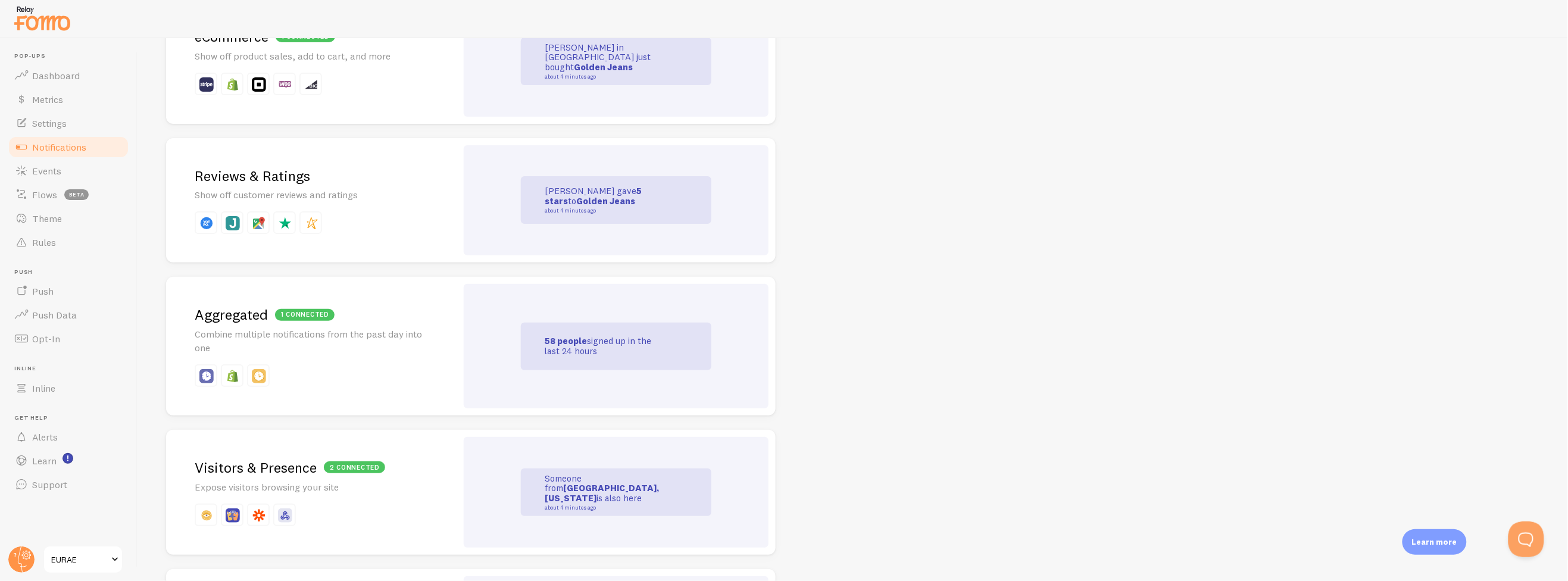
scroll to position [264, 0]
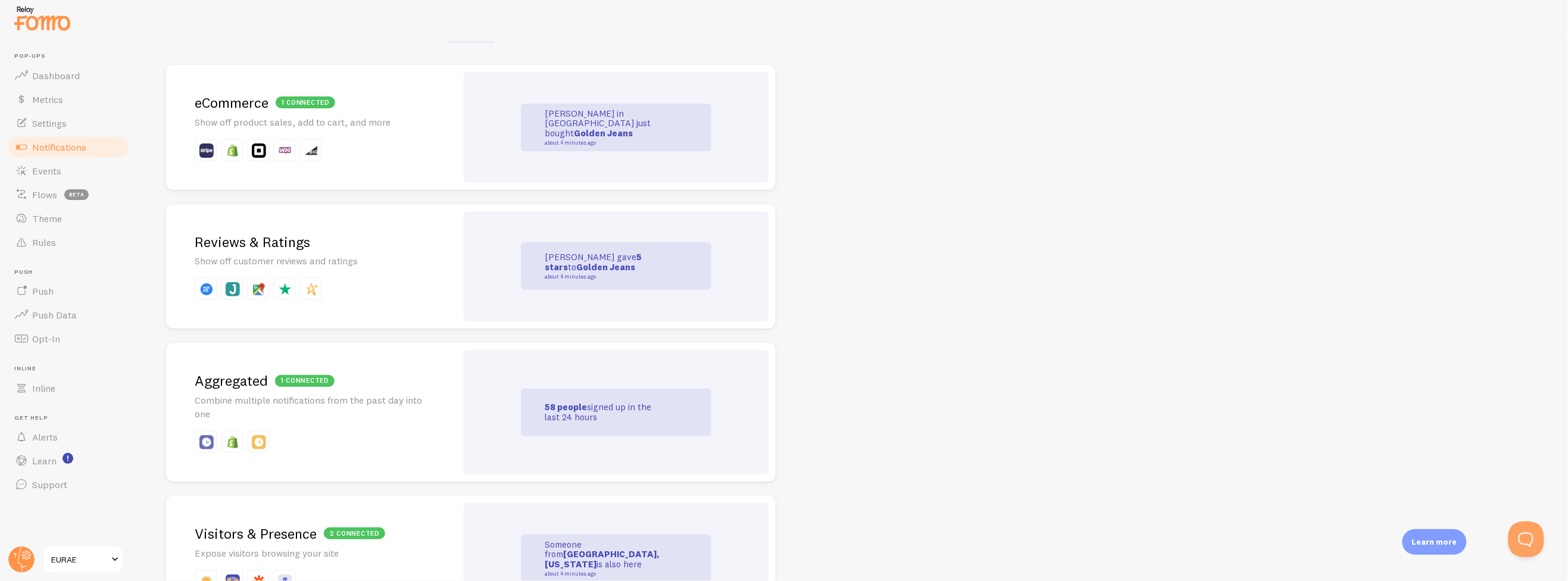
click at [383, 127] on p "Show off product sales, add to cart, and more" at bounding box center [311, 122] width 234 height 13
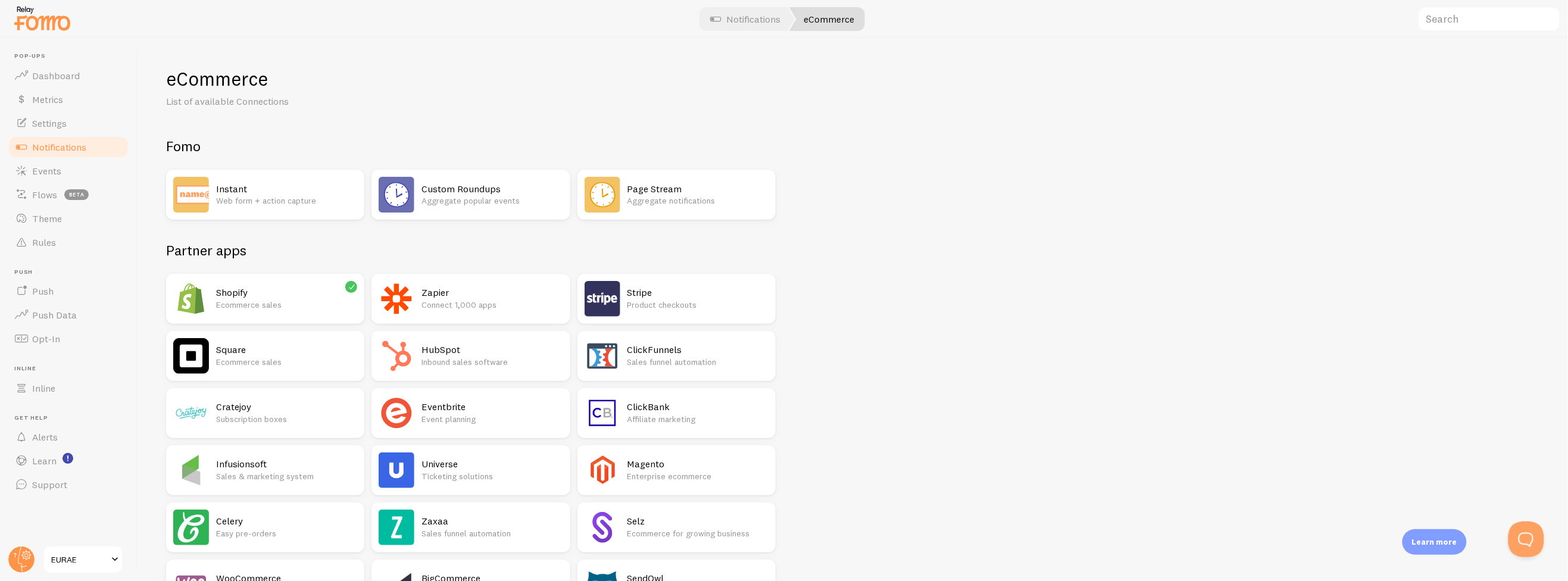
click at [290, 301] on p "Ecommerce sales" at bounding box center [287, 305] width 141 height 12
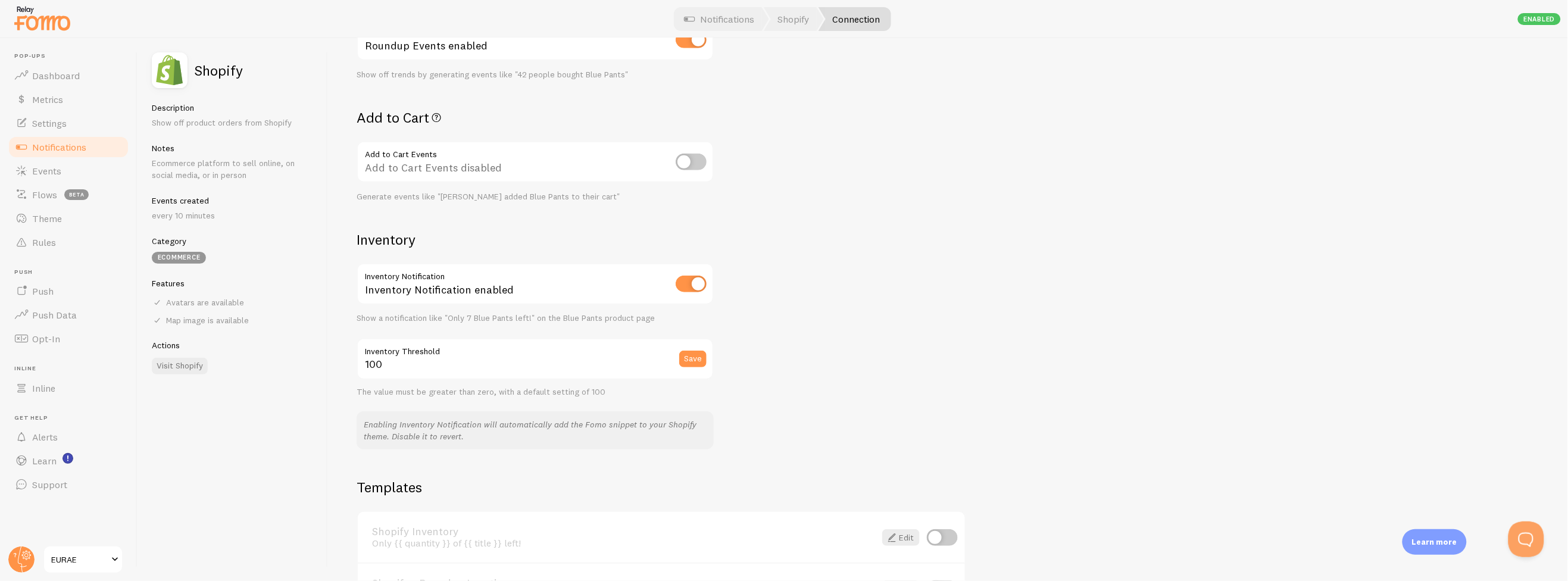
scroll to position [397, 0]
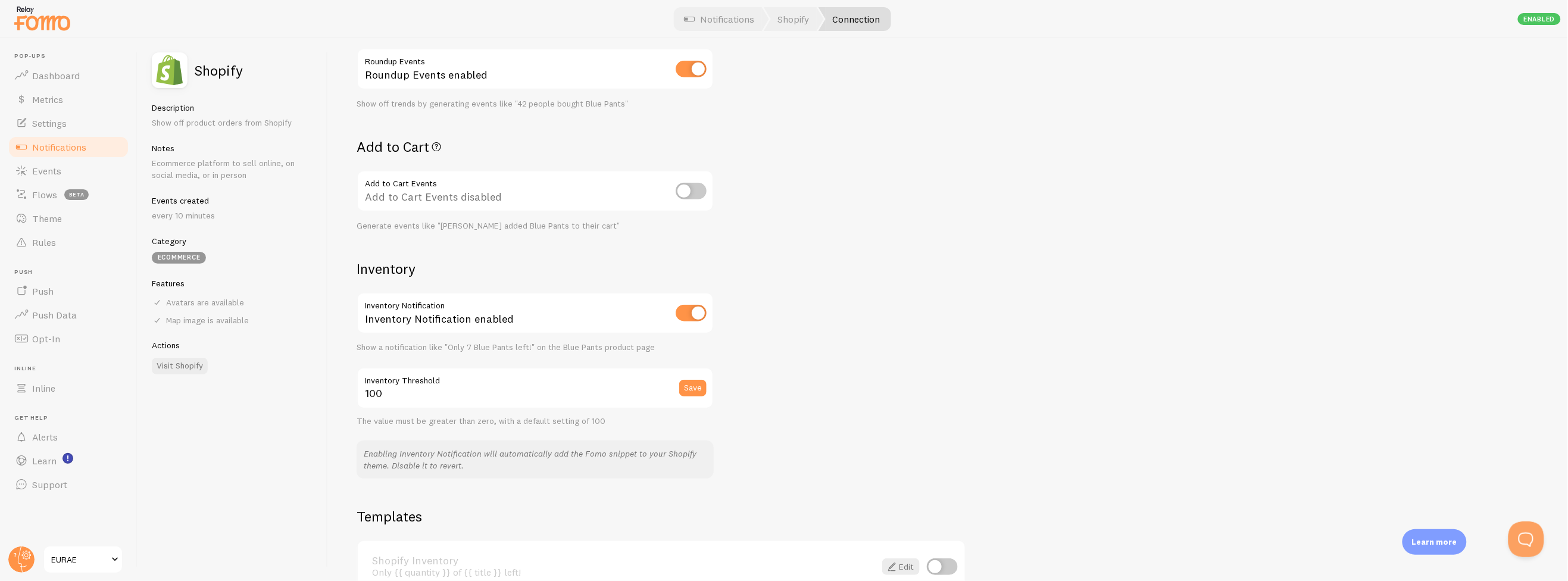
click at [683, 187] on input "checkbox" at bounding box center [691, 191] width 31 height 17
checkbox input "true"
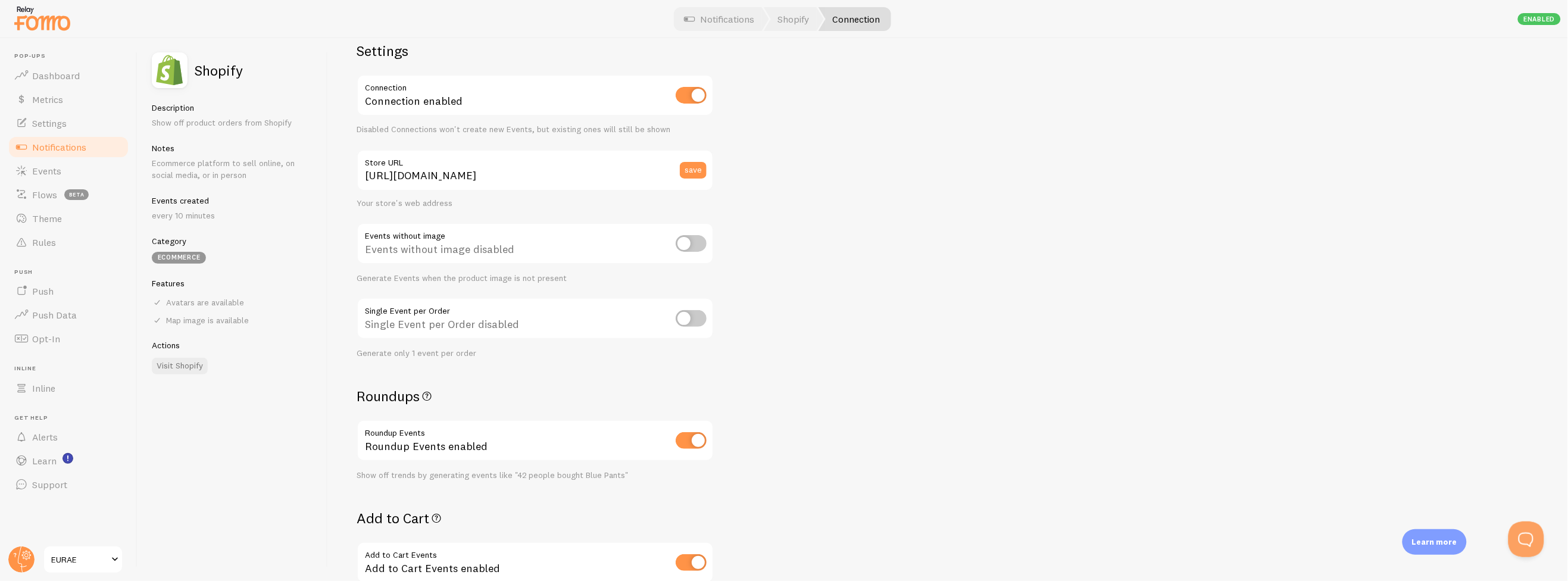
scroll to position [0, 0]
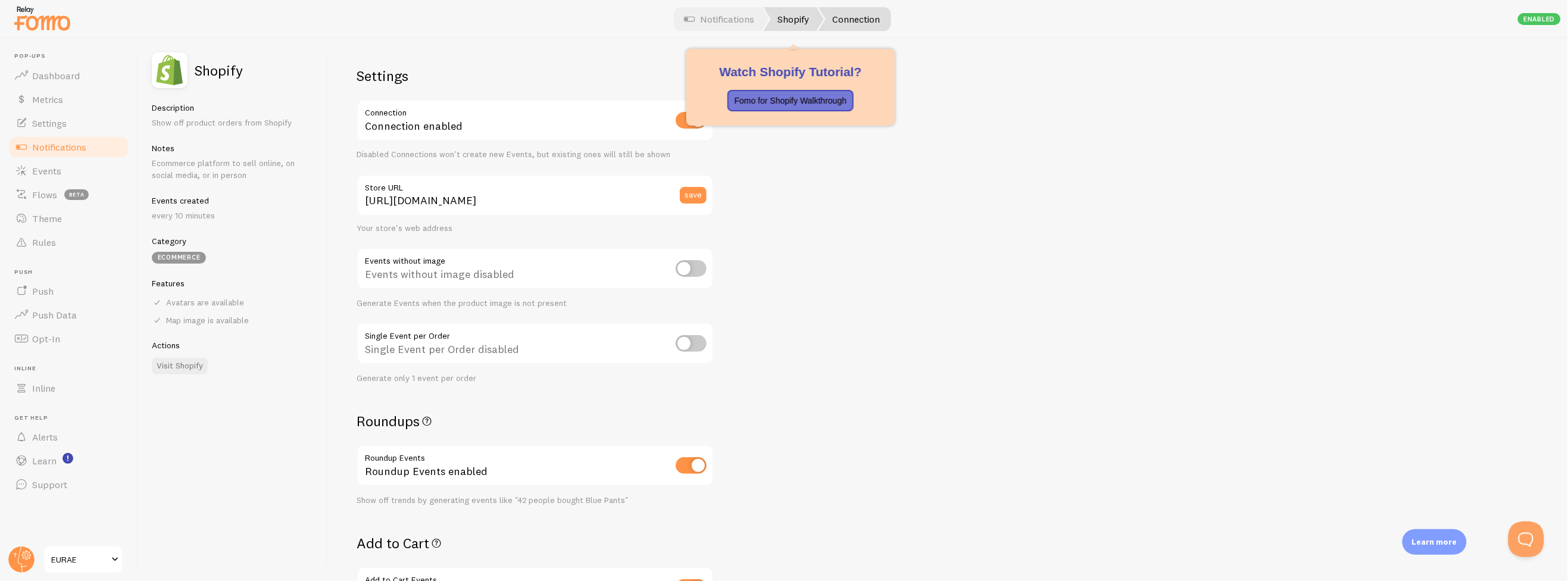
click at [806, 22] on link "Shopify" at bounding box center [794, 19] width 60 height 24
click at [802, 136] on div "Settings Connection Connection enabled Disabled Connections won't create new Ev…" at bounding box center [948, 310] width 1240 height 543
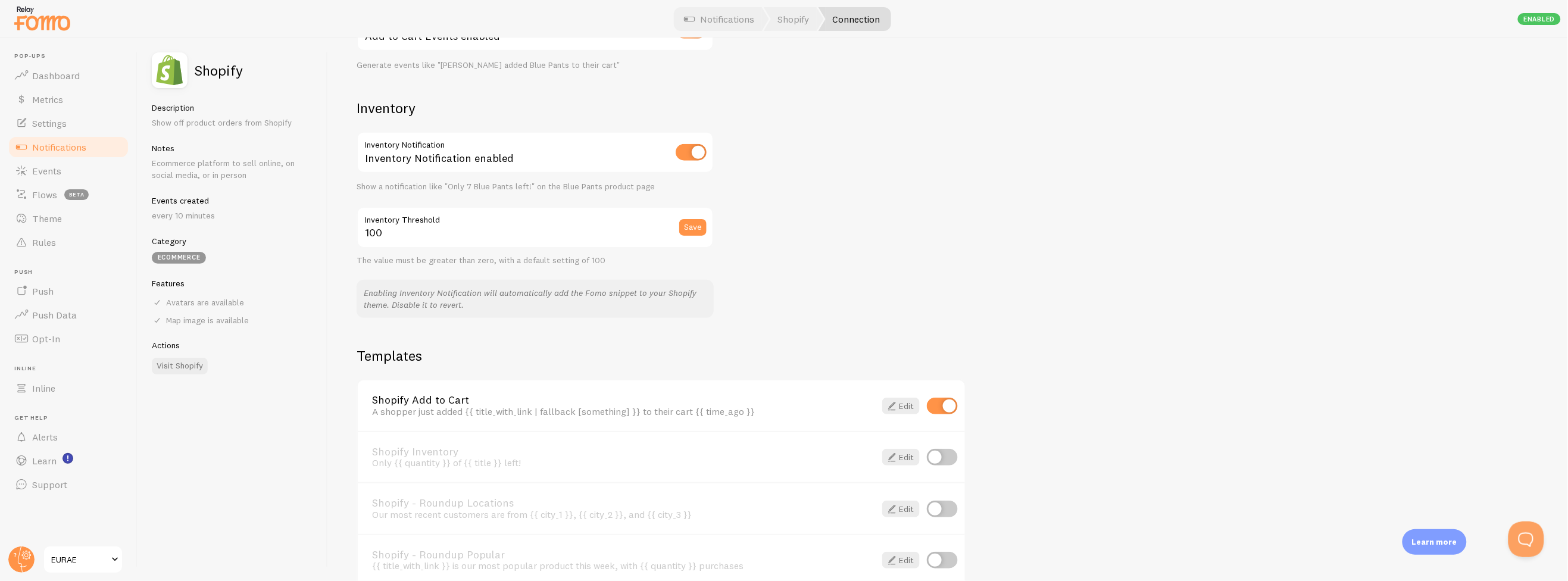
scroll to position [712, 0]
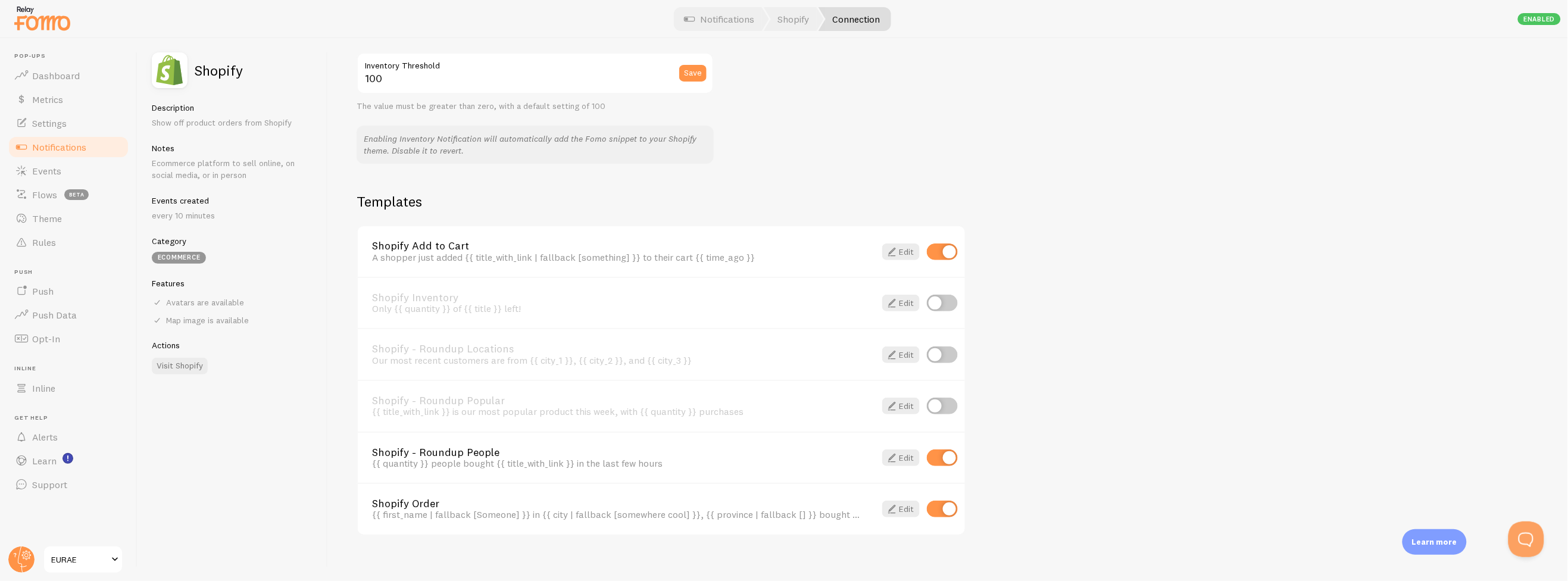
click at [818, 24] on span at bounding box center [821, 19] width 7 height 24
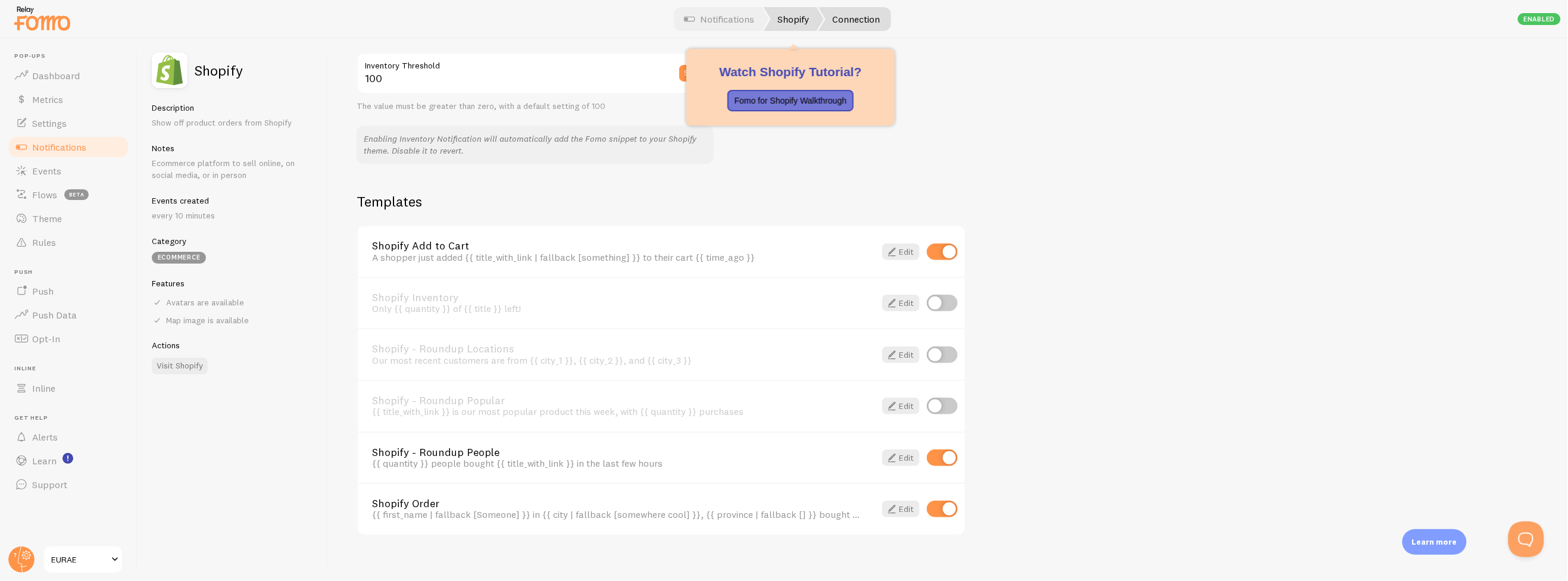
click at [784, 15] on link "Shopify" at bounding box center [794, 19] width 60 height 24
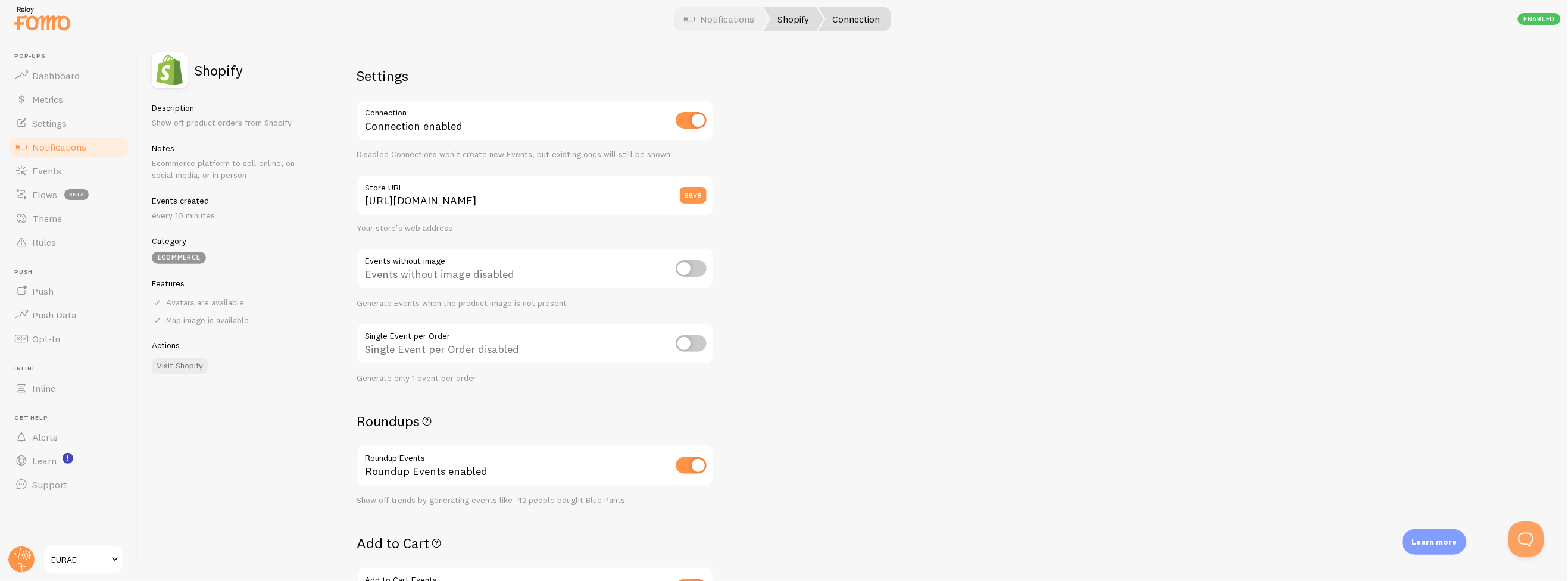
click at [785, 28] on link "Shopify" at bounding box center [794, 19] width 60 height 24
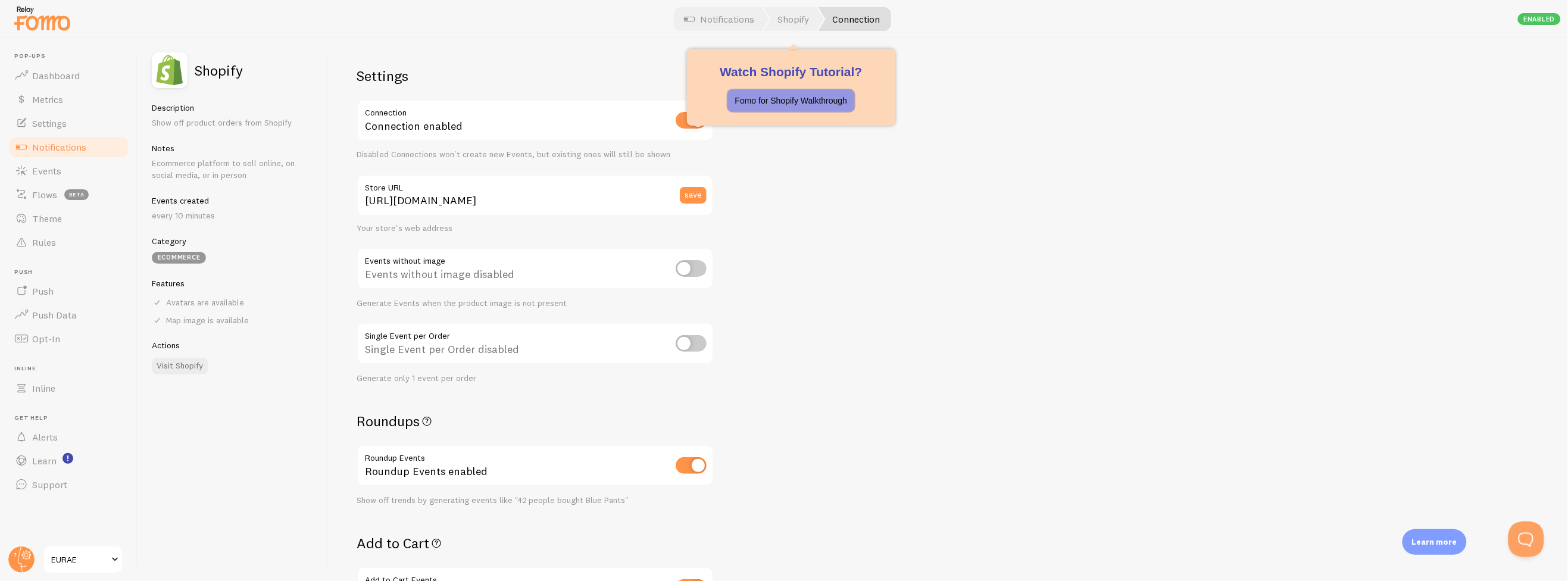
click at [783, 101] on p "Fomo for Shopify Walkthrough" at bounding box center [791, 100] width 113 height 12
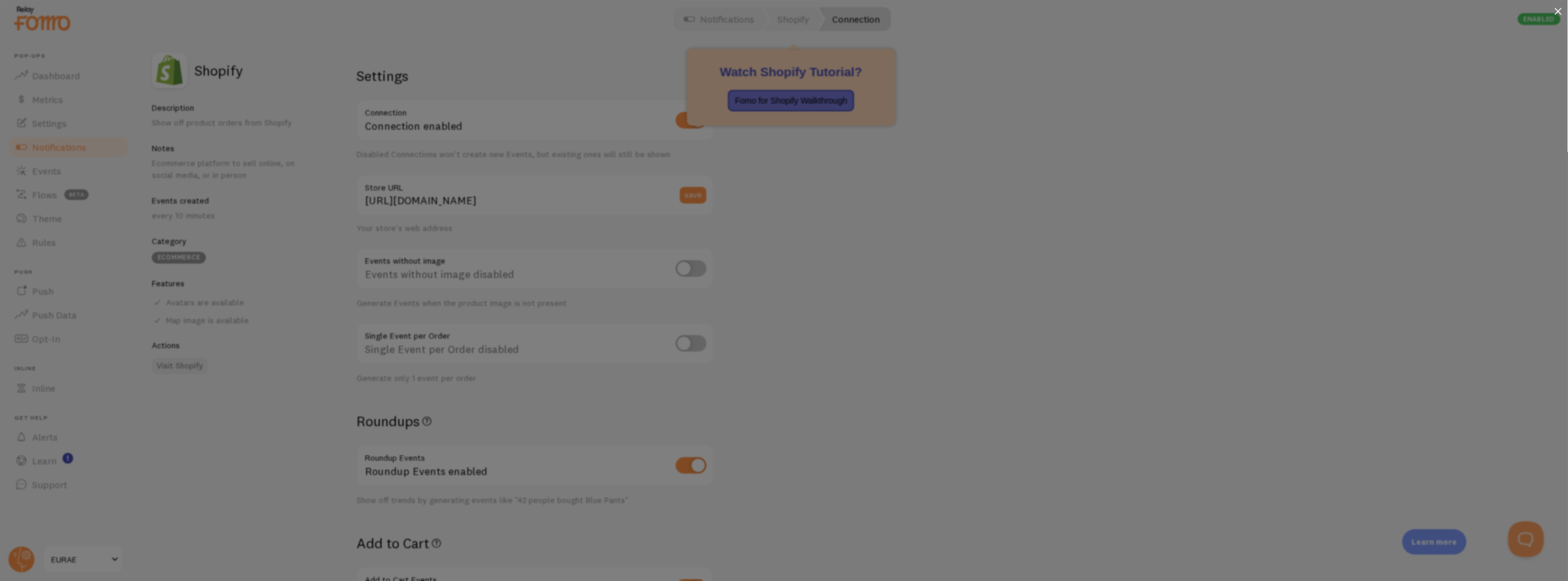
click at [1556, 9] on div at bounding box center [1558, 12] width 19 height 24
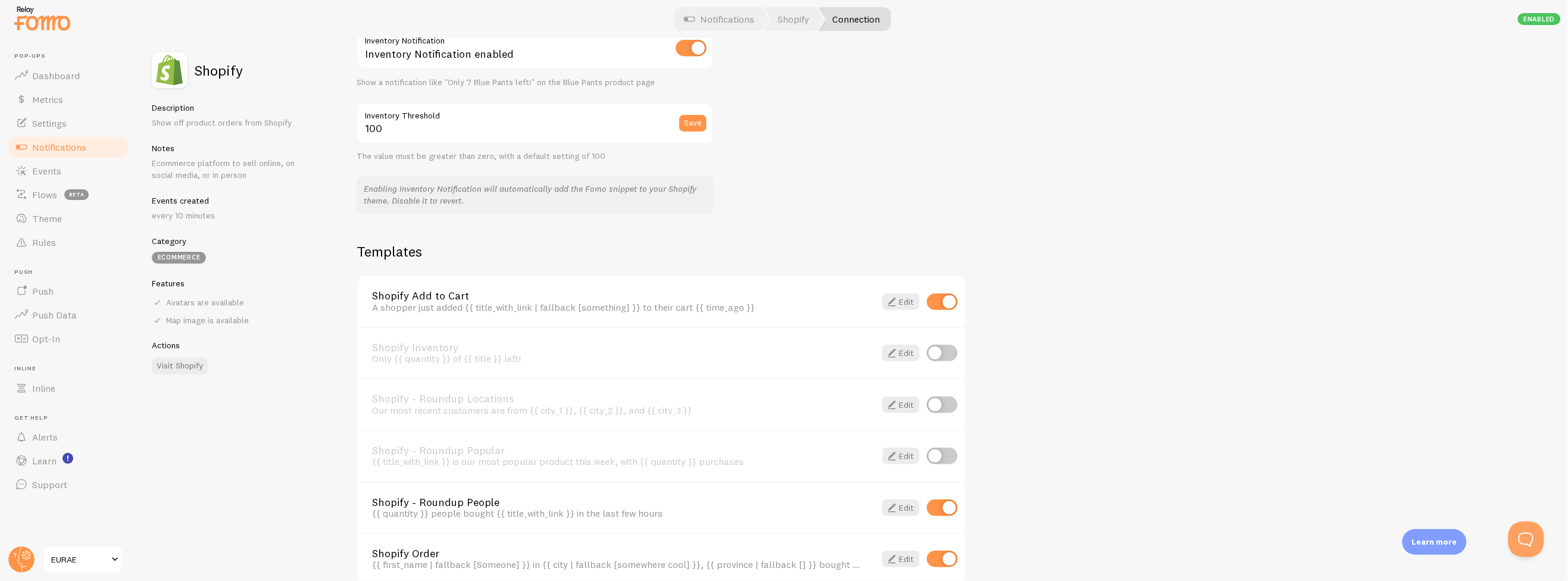
scroll to position [712, 0]
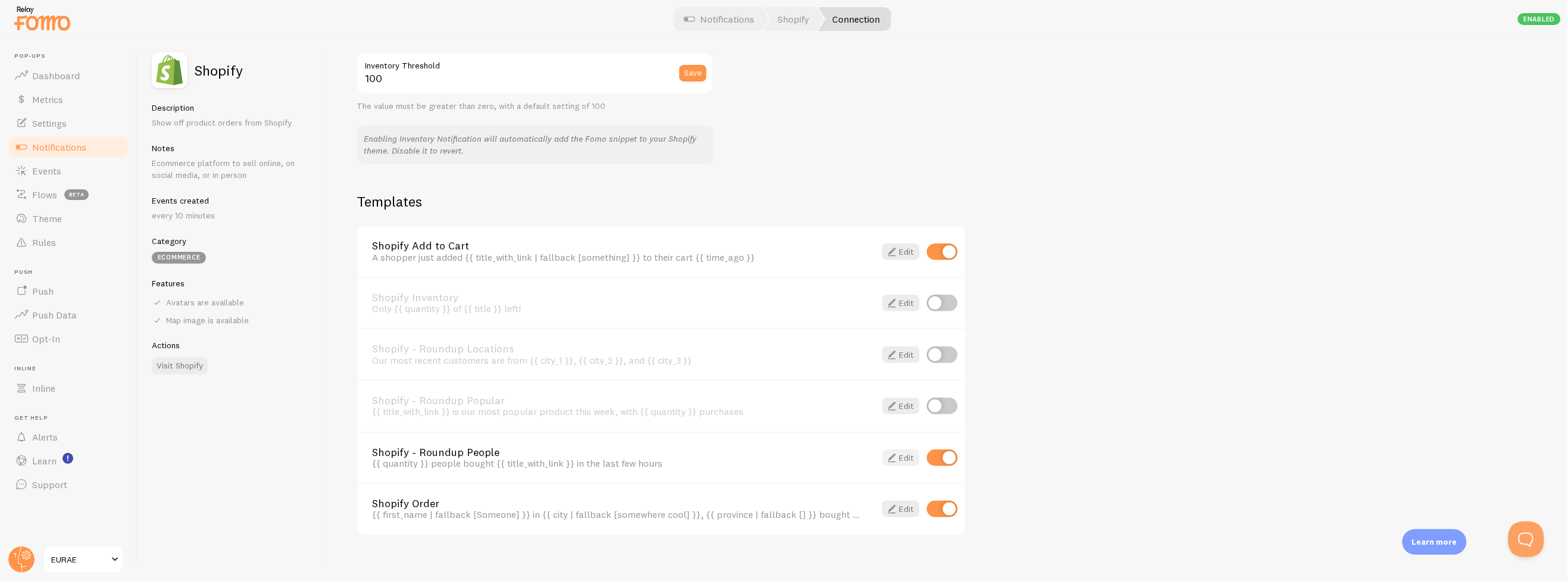
click at [894, 450] on span at bounding box center [892, 458] width 14 height 14
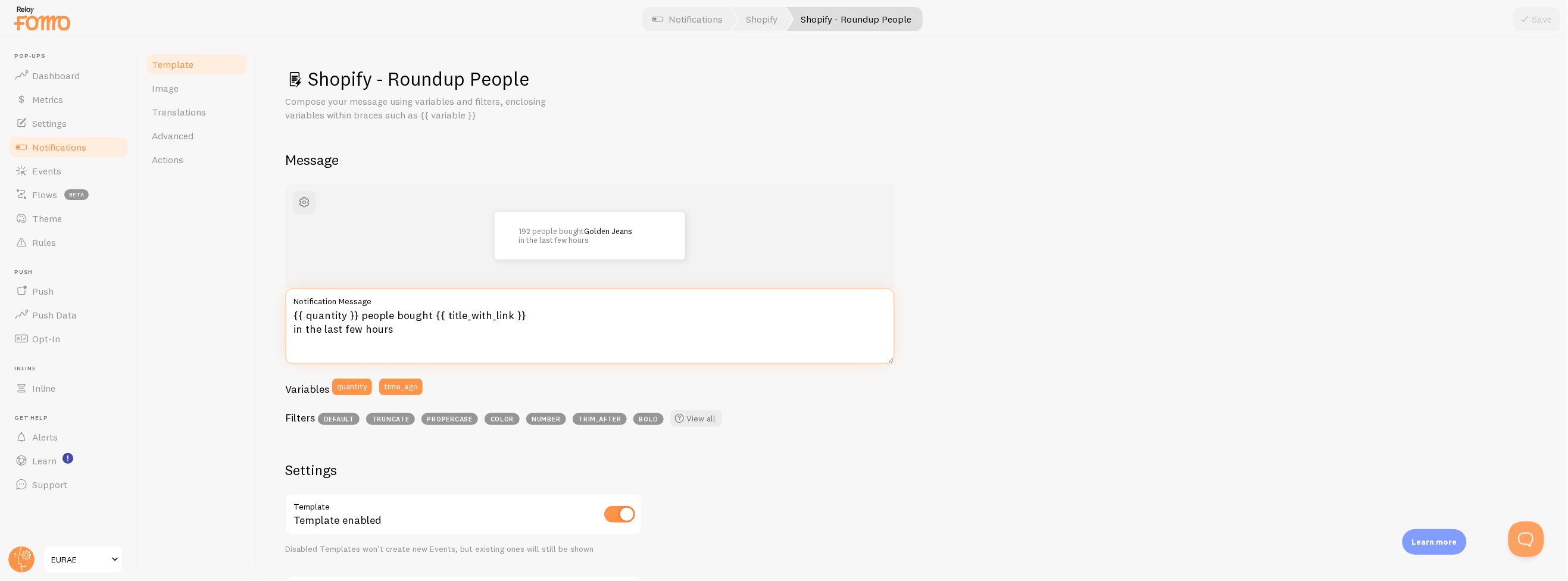
click at [445, 342] on textarea "{{ quantity }} people bought {{ title_with_link }} in the last few hours" at bounding box center [590, 326] width 610 height 76
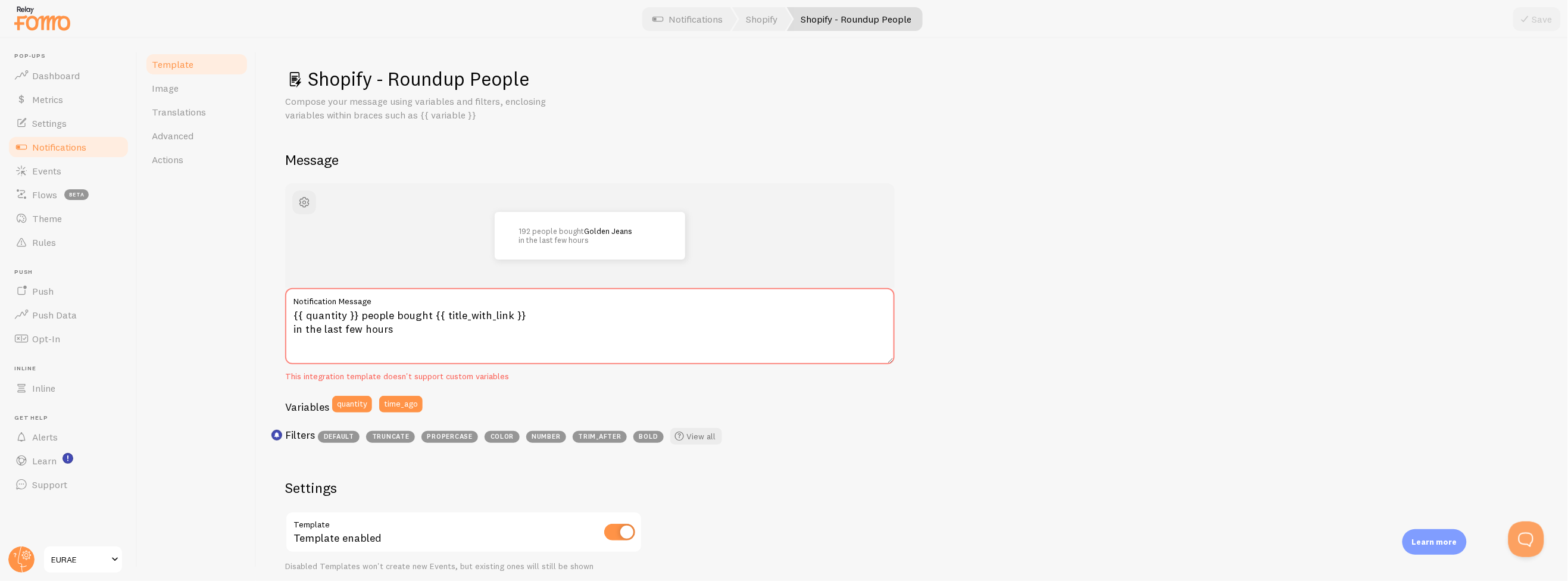
click at [601, 439] on span "trim_after" at bounding box center [599, 437] width 54 height 12
click at [679, 436] on span at bounding box center [679, 436] width 14 height 14
click at [436, 331] on textarea "{{ quantity }} people bought {{ title_with_link }} in the last few hours" at bounding box center [590, 326] width 610 height 76
click at [1532, 19] on icon at bounding box center [1525, 19] width 14 height 14
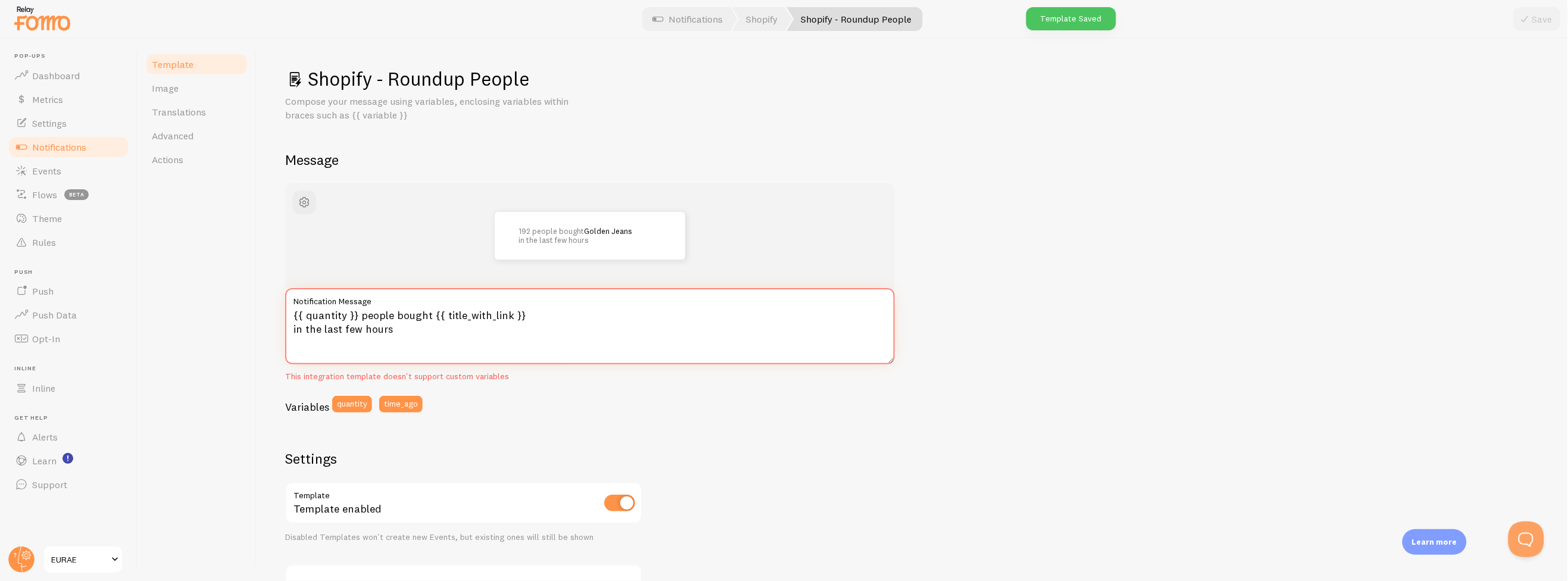
click at [417, 332] on textarea "{{ quantity }} people bought {{ title_with_link }} in the last few hours" at bounding box center [590, 326] width 610 height 76
click at [377, 330] on textarea "{{ quantity }} people bought {{ title_with_link }} in the last few hours" at bounding box center [590, 326] width 610 height 76
type textarea "{{ quantity }} people bought {{ title_with_link }} in the last few minutes"
click at [681, 386] on div "192 people bought Golden Jeans in the last few minutes {{ quantity }} people bo…" at bounding box center [590, 302] width 610 height 237
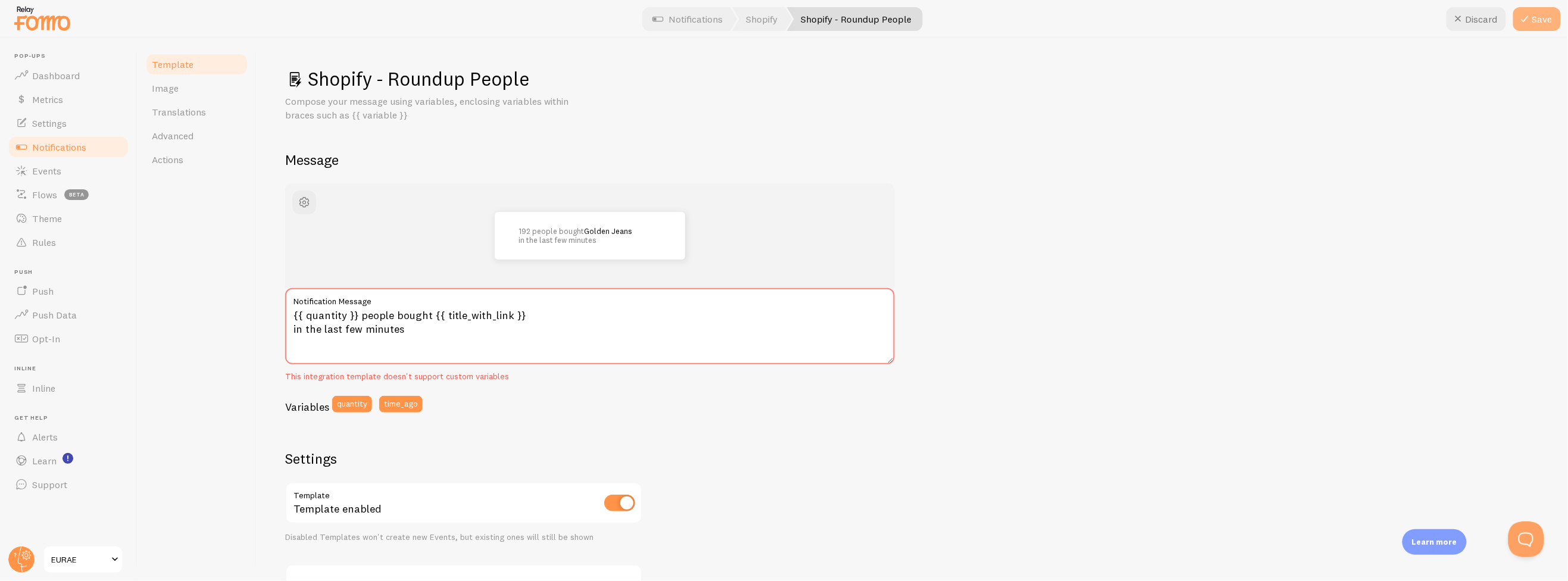
click at [1528, 19] on icon at bounding box center [1525, 19] width 14 height 14
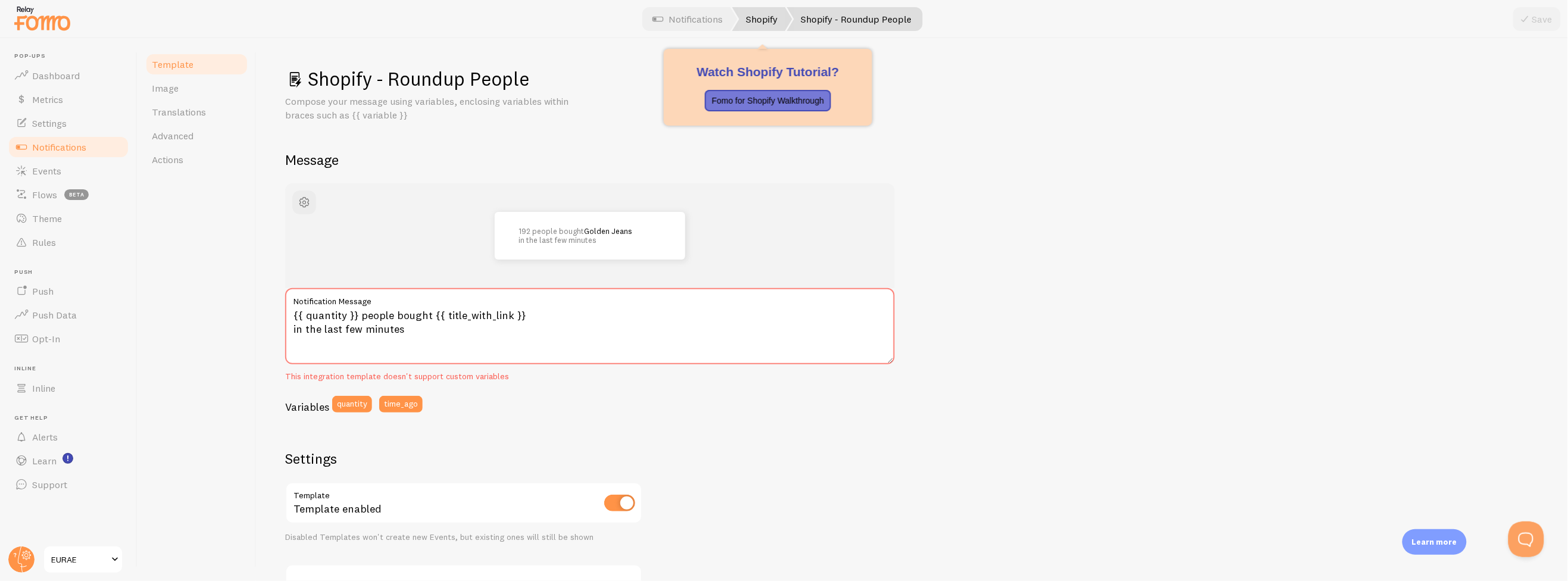
click at [769, 21] on link "Shopify" at bounding box center [762, 19] width 60 height 24
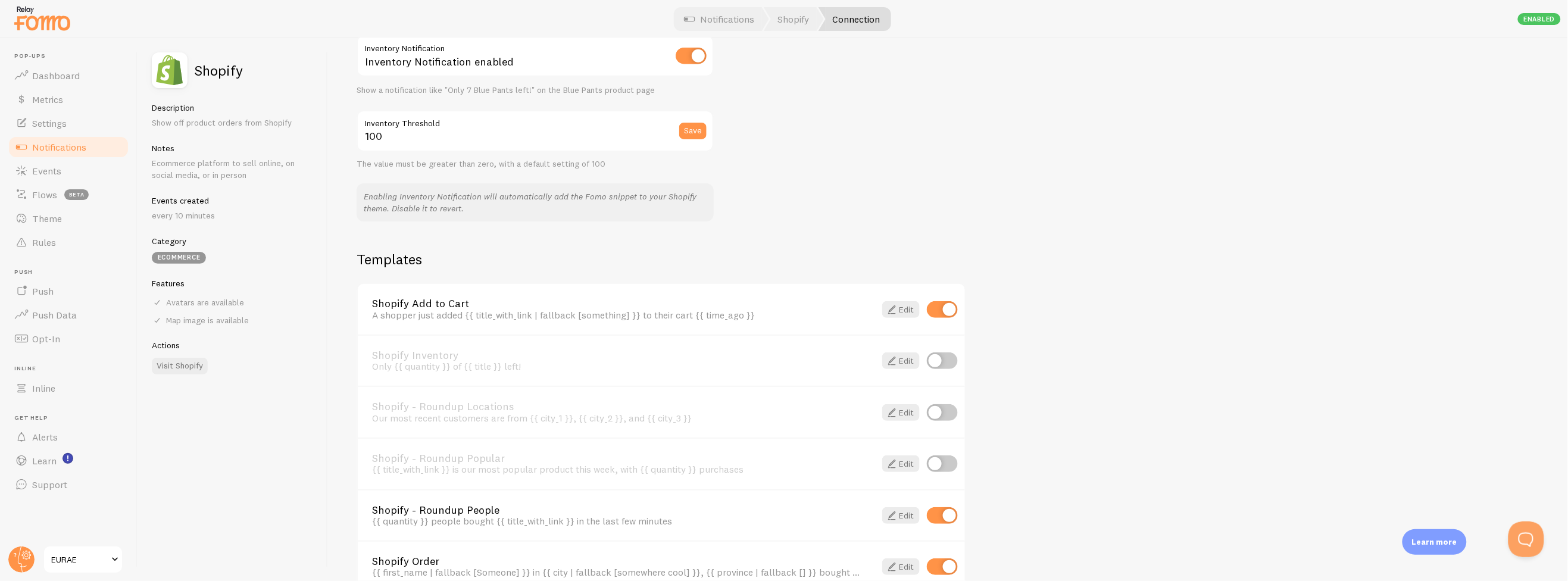
scroll to position [712, 0]
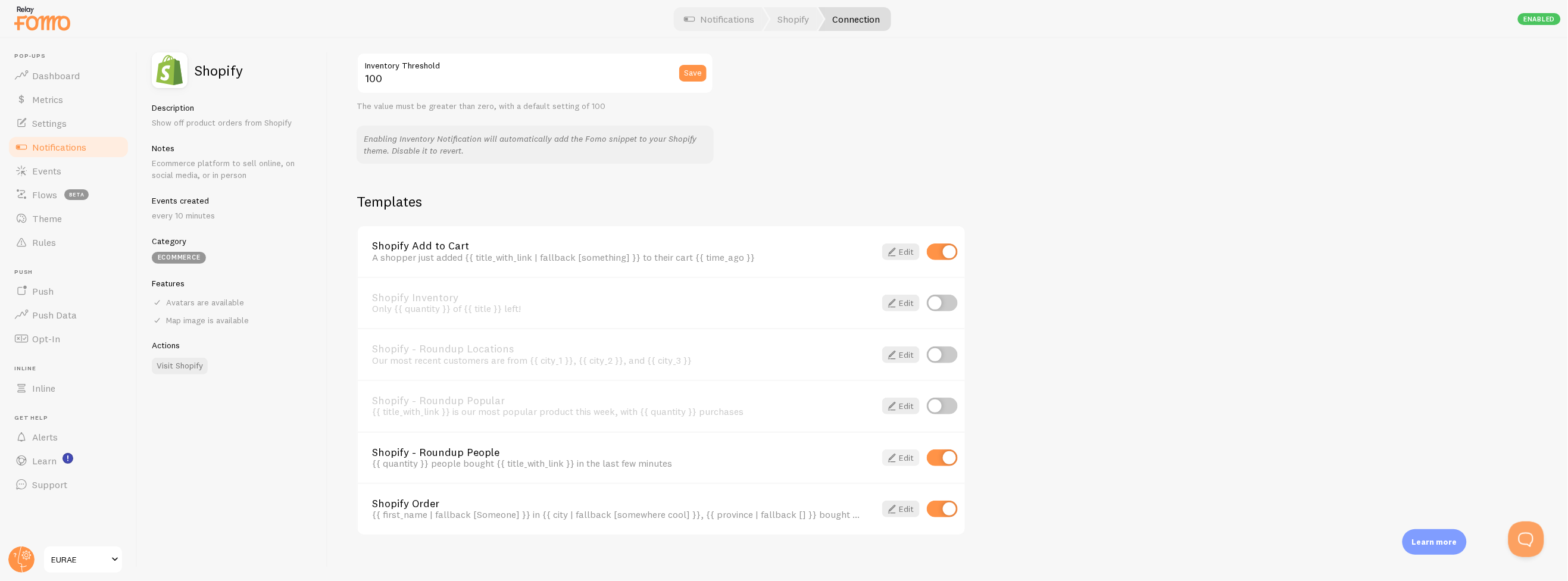
click at [894, 450] on span at bounding box center [892, 458] width 14 height 14
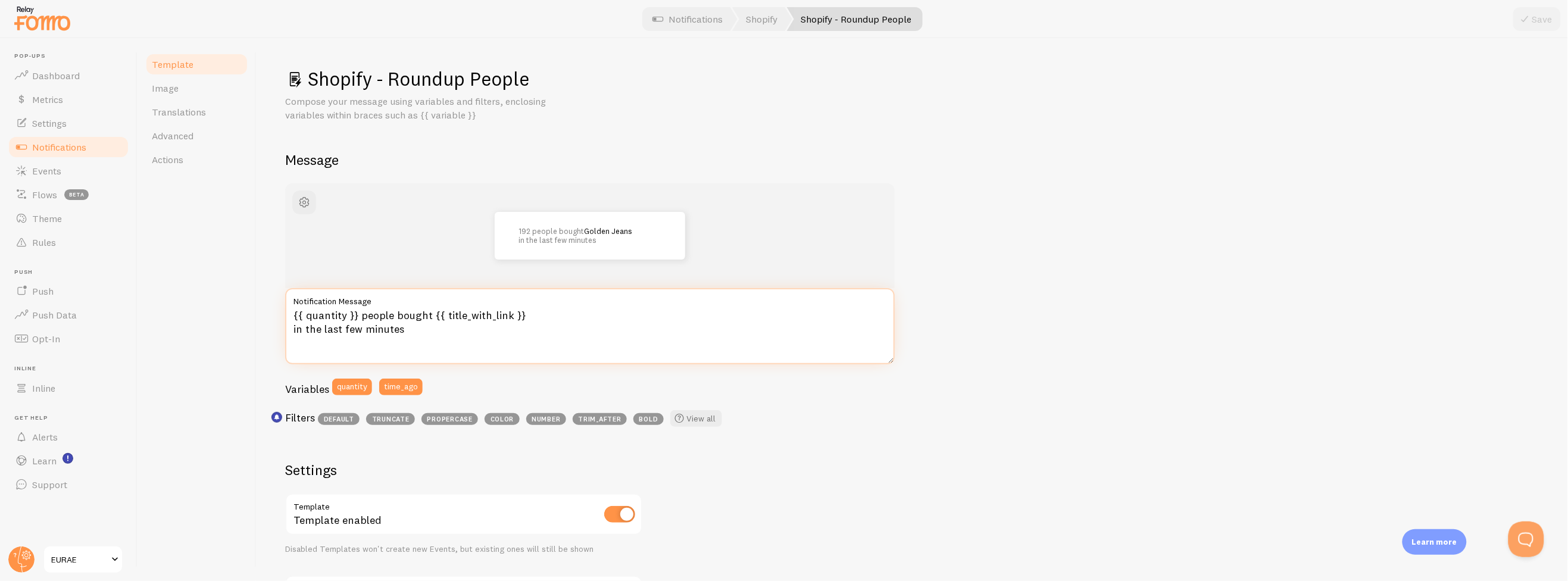
click at [377, 327] on textarea "{{ quantity }} people bought {{ title_with_link }} in the last few minutes" at bounding box center [590, 326] width 610 height 76
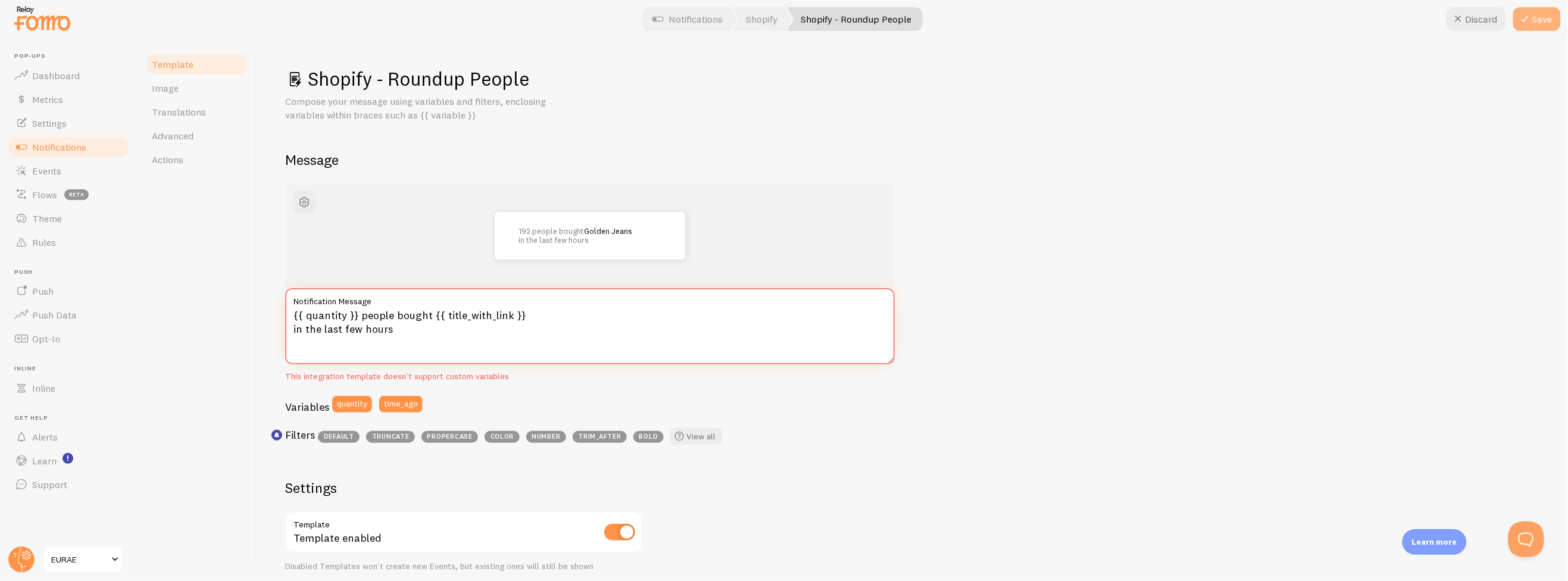
type textarea "{{ quantity }} people bought {{ title_with_link }} in the last few hours"
click at [1532, 21] on icon at bounding box center [1525, 19] width 14 height 14
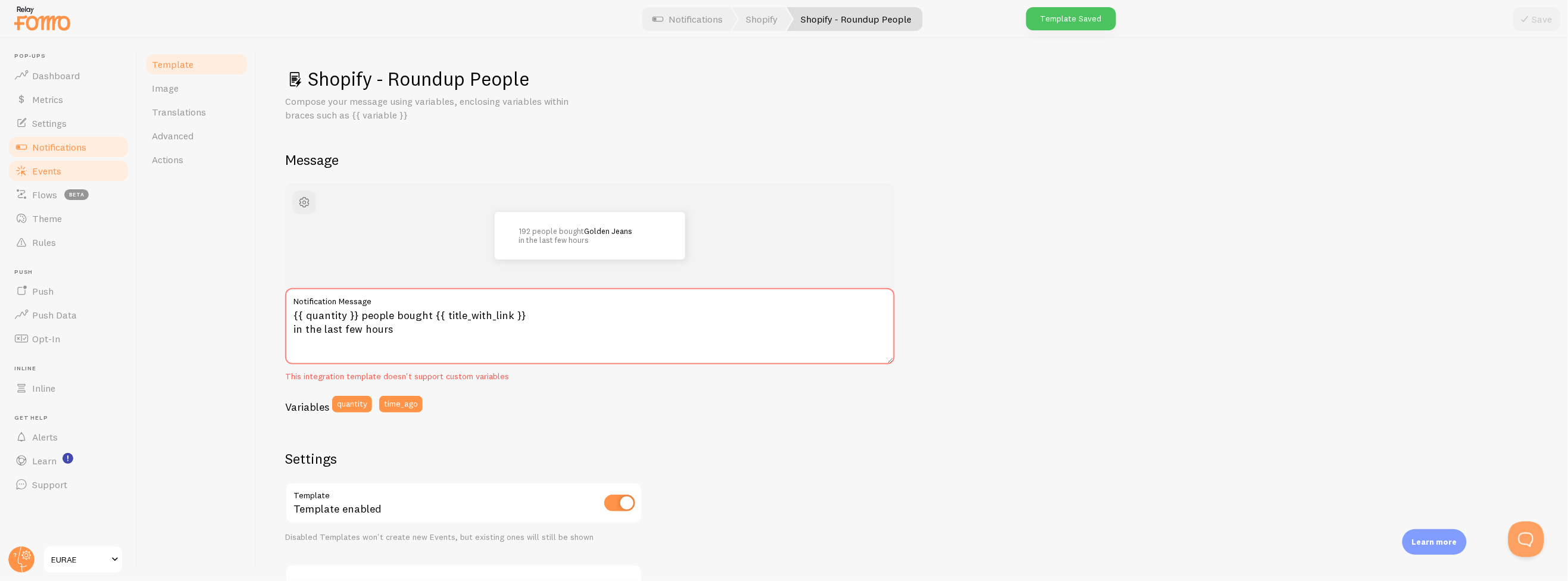
click at [70, 171] on link "Events" at bounding box center [68, 170] width 123 height 24
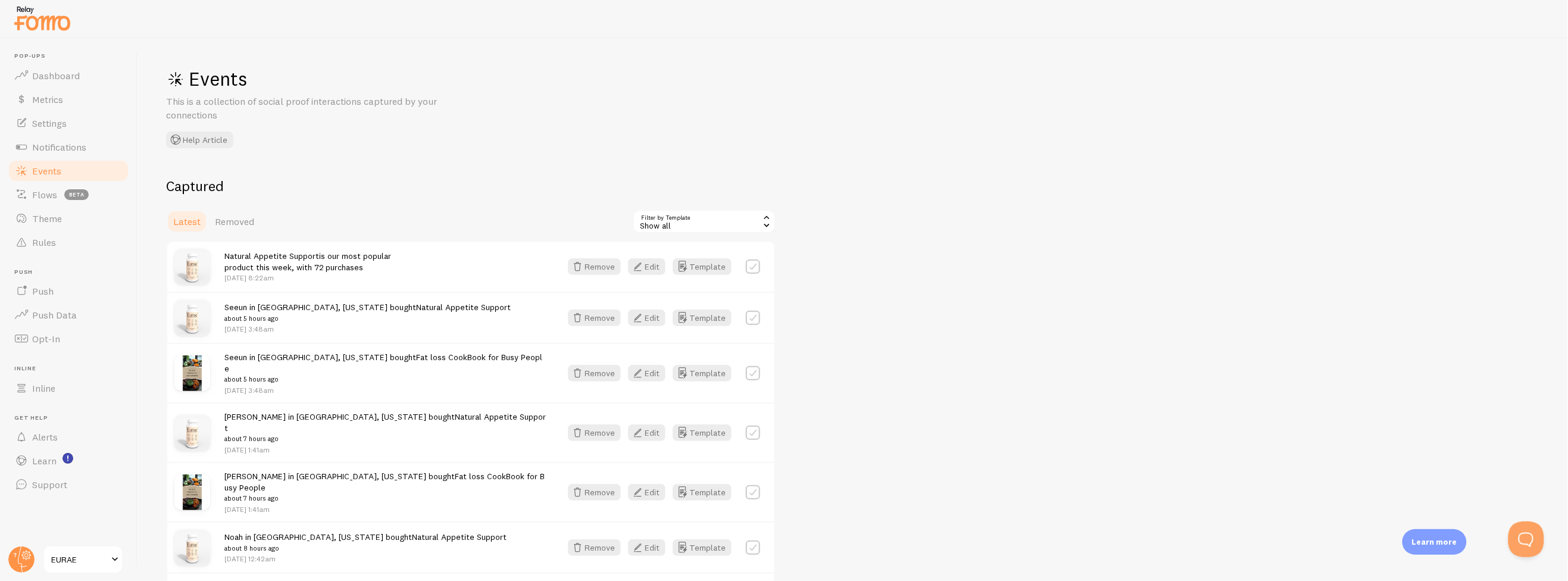
click at [274, 273] on p "[DATE] 8:22am" at bounding box center [308, 278] width 167 height 10
click at [757, 266] on label at bounding box center [753, 267] width 14 height 14
click at [757, 266] on label at bounding box center [753, 267] width 14 height 14
checkbox input "false"
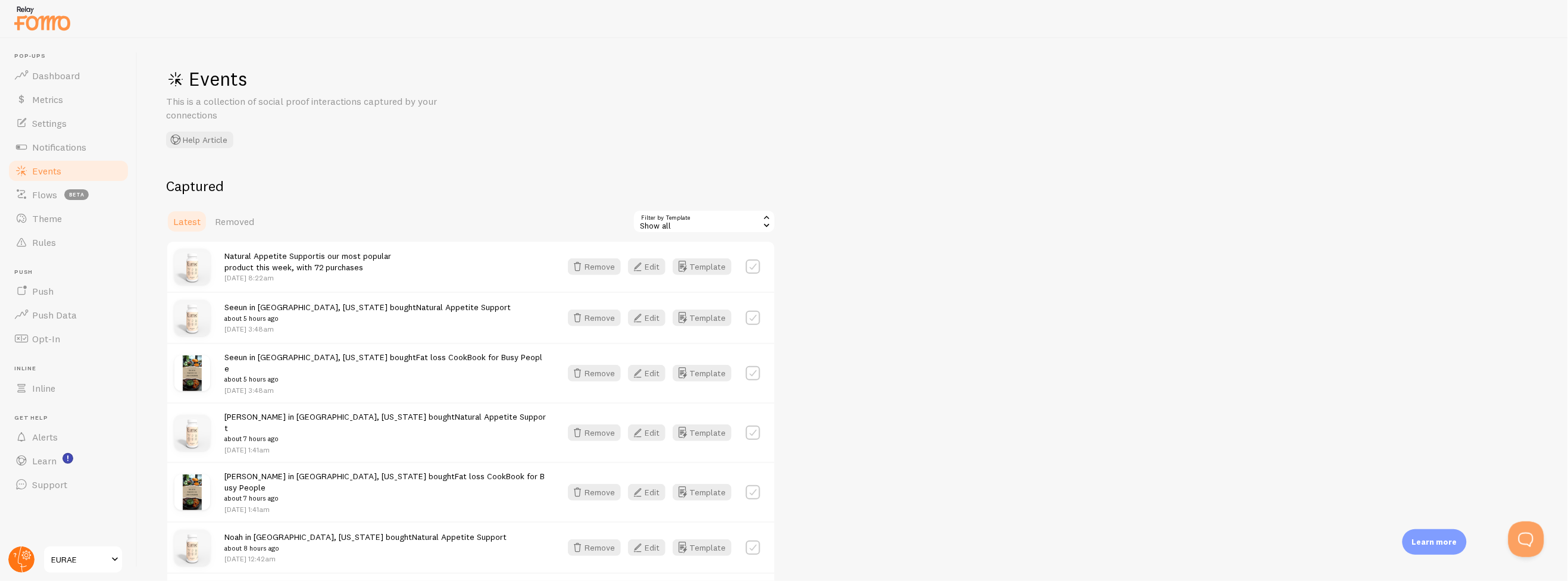
click at [28, 561] on circle at bounding box center [21, 559] width 26 height 26
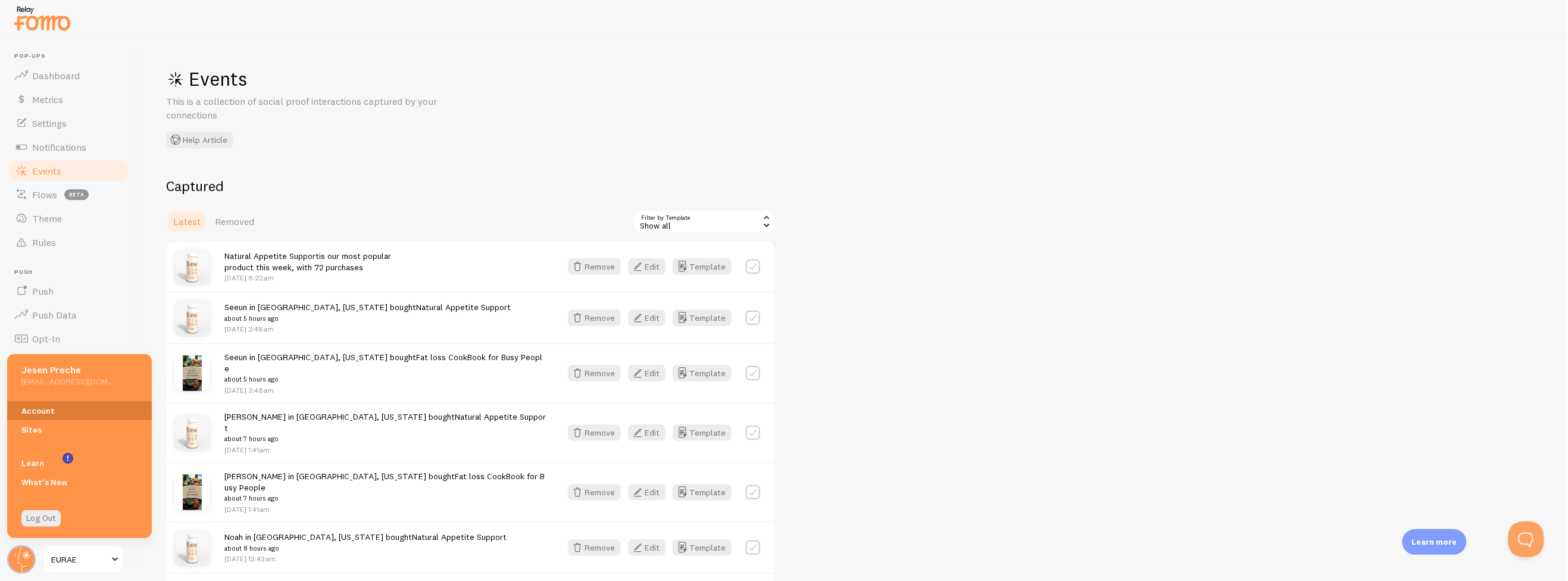
click at [43, 404] on link "Account" at bounding box center [79, 411] width 145 height 19
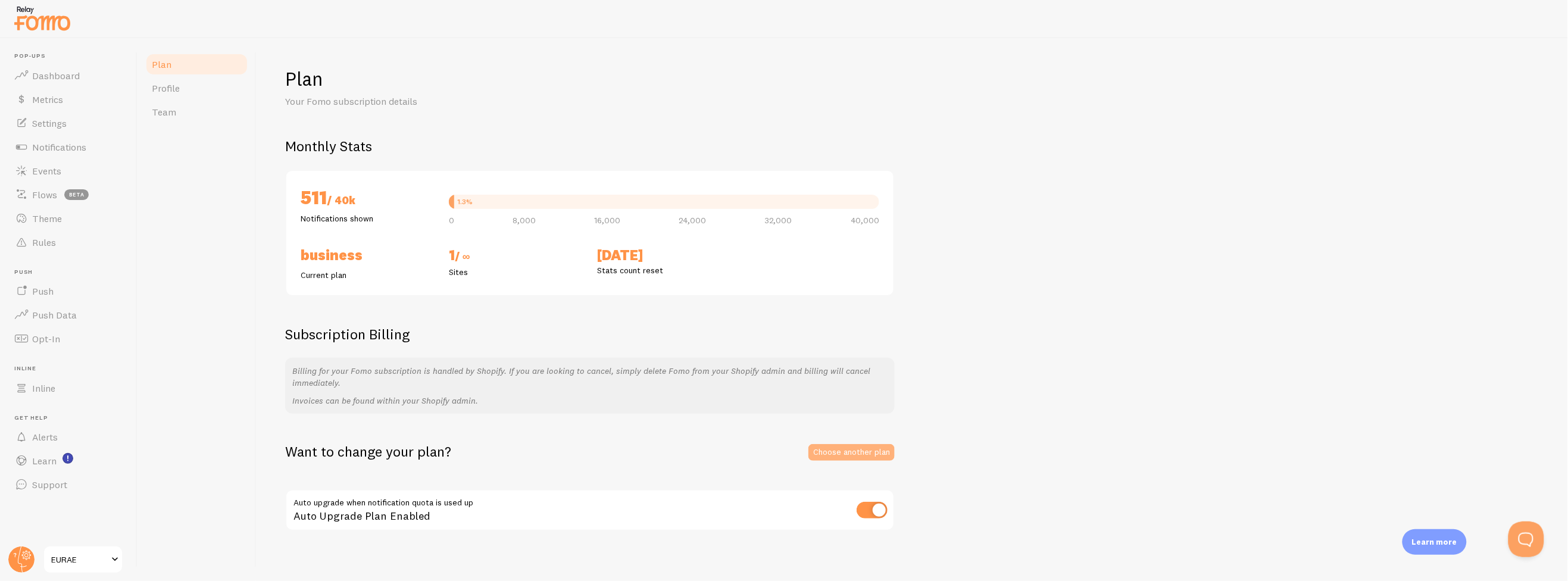
click at [837, 453] on link "Choose another plan" at bounding box center [851, 452] width 86 height 17
click at [56, 59] on span "Pop-ups" at bounding box center [72, 56] width 116 height 8
click at [56, 66] on link "Dashboard" at bounding box center [68, 76] width 123 height 24
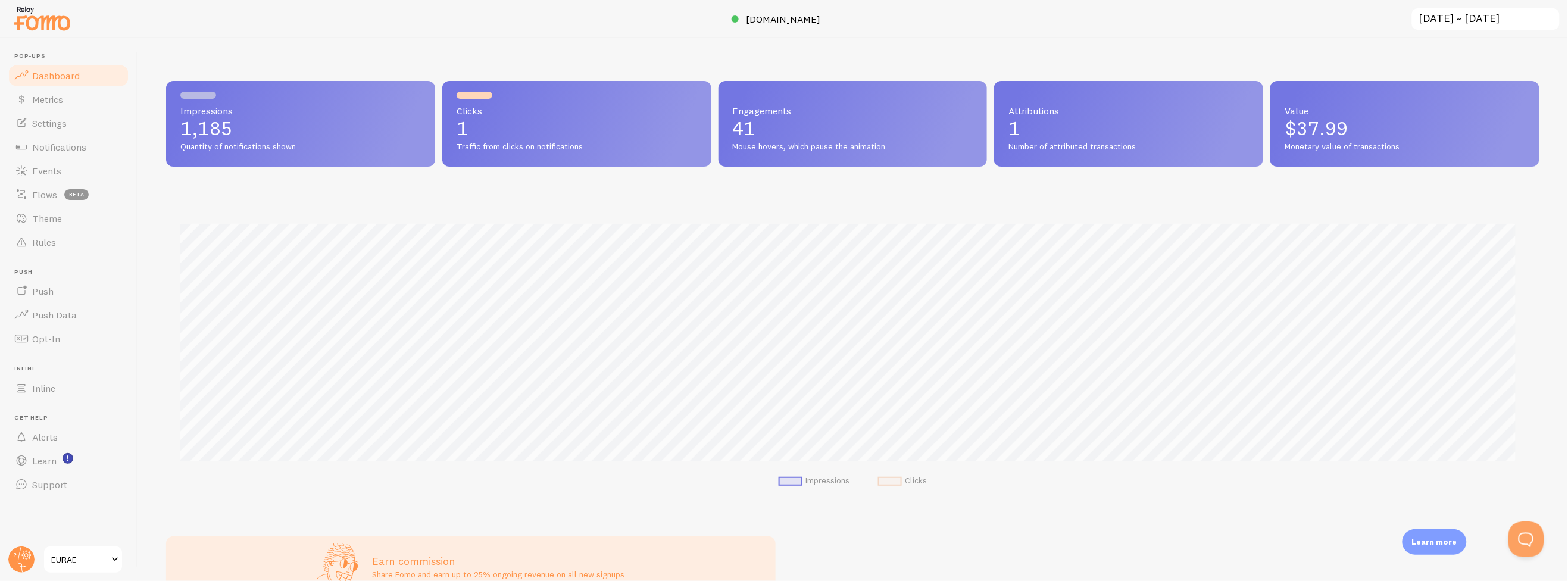
scroll to position [312, 1364]
click at [56, 168] on span "Events" at bounding box center [47, 171] width 29 height 12
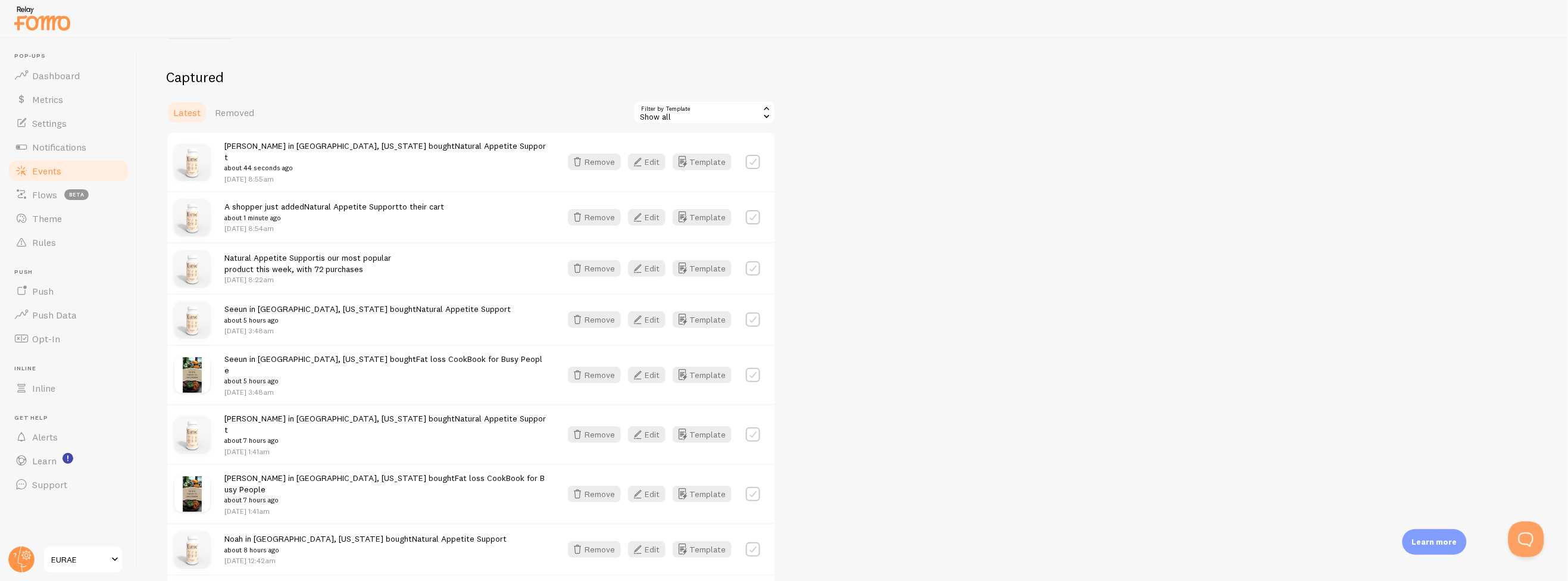
scroll to position [132, 0]
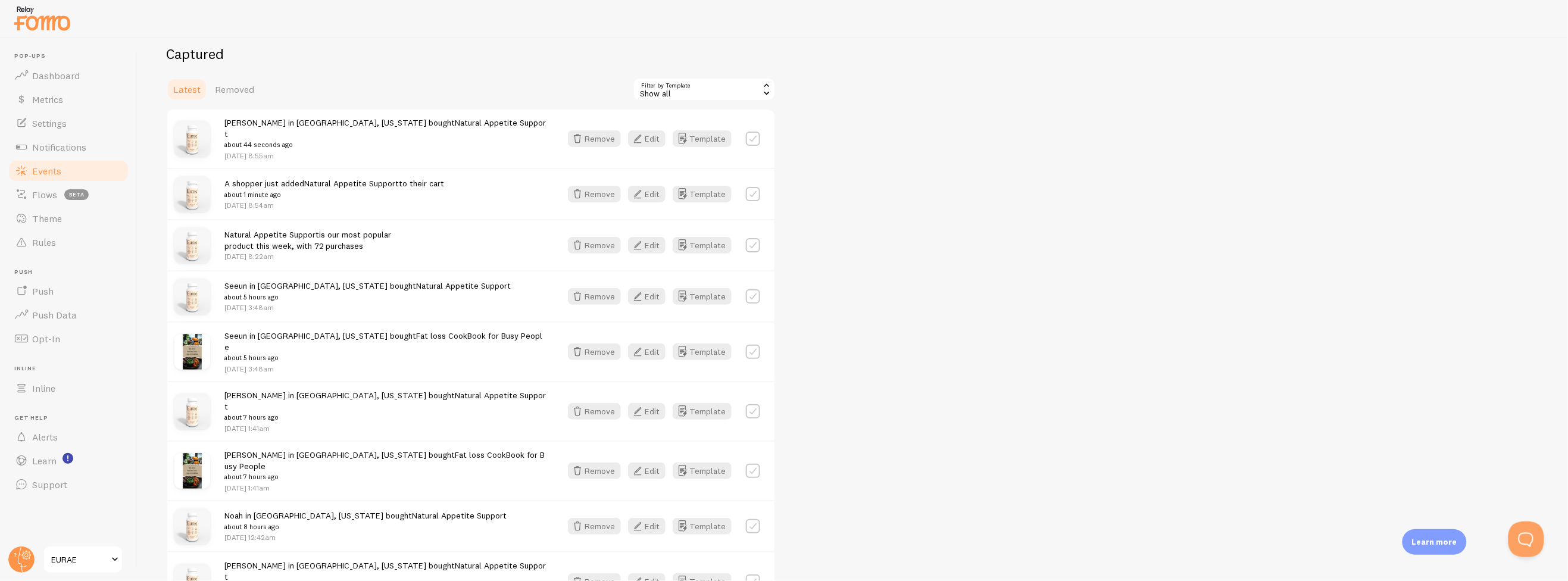
click at [752, 345] on label at bounding box center [753, 352] width 14 height 14
checkbox input "true"
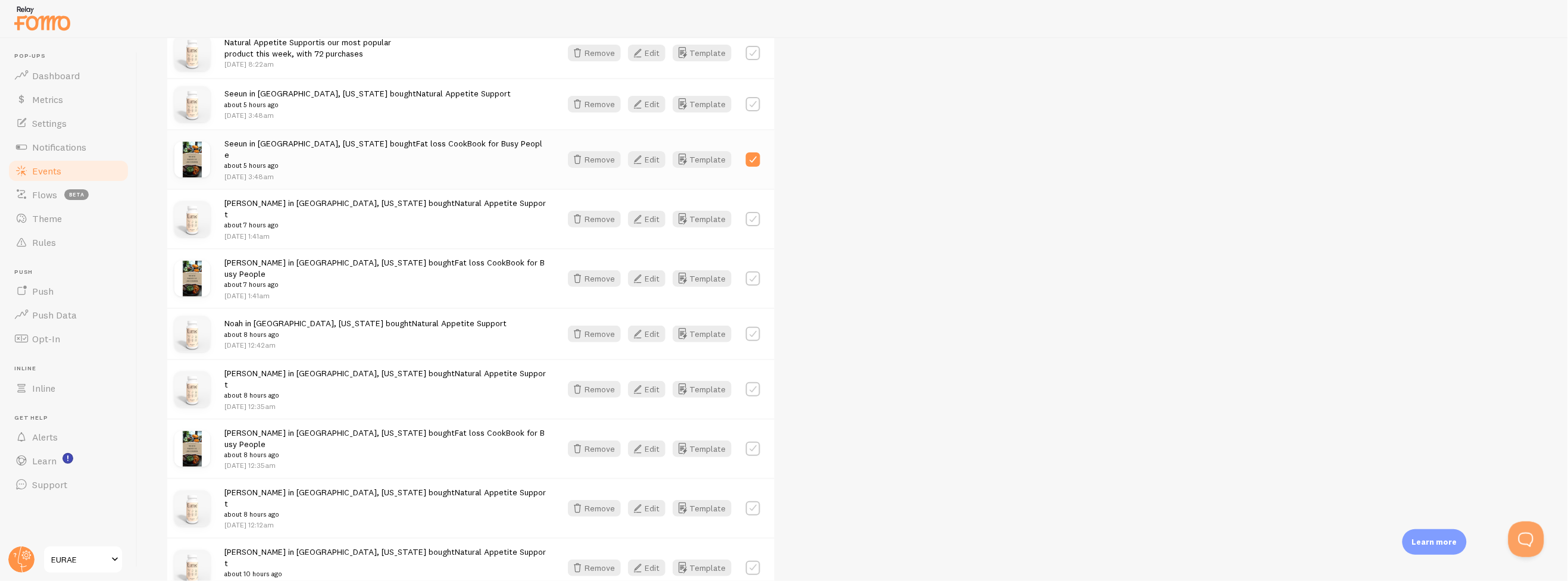
scroll to position [330, 0]
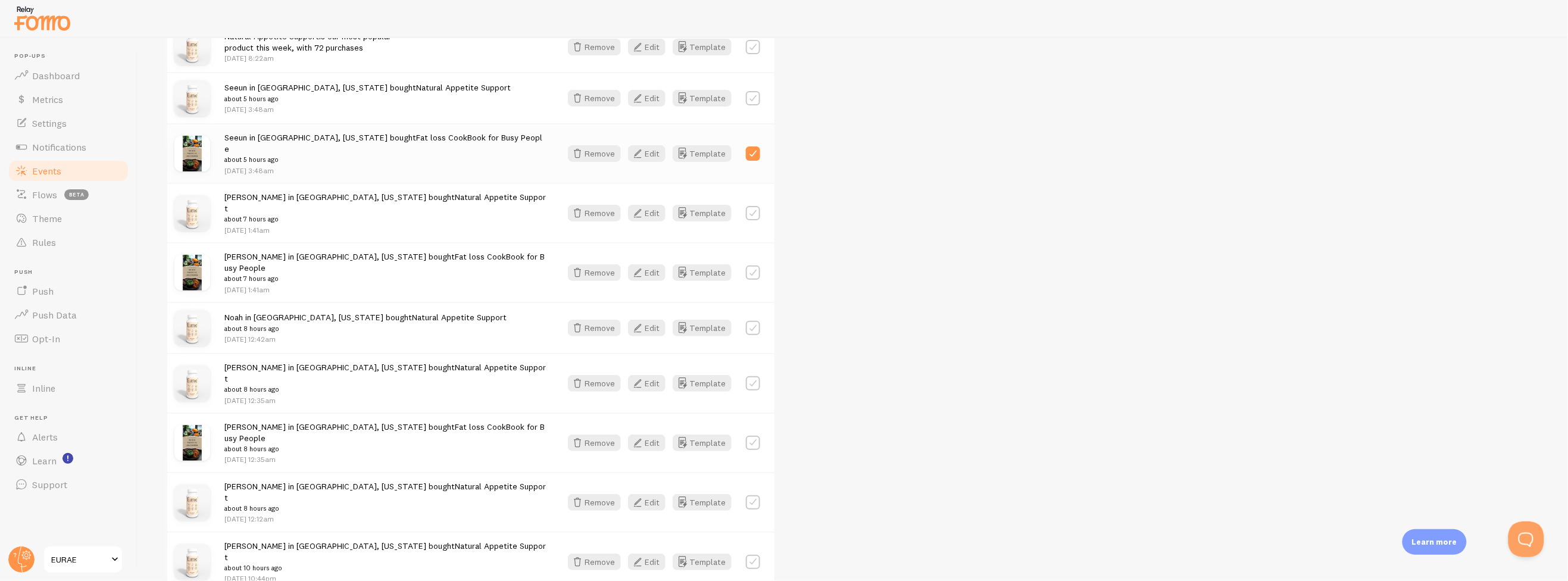
click at [753, 266] on label at bounding box center [753, 273] width 14 height 14
checkbox input "true"
click at [752, 436] on label at bounding box center [753, 443] width 14 height 14
checkbox input "true"
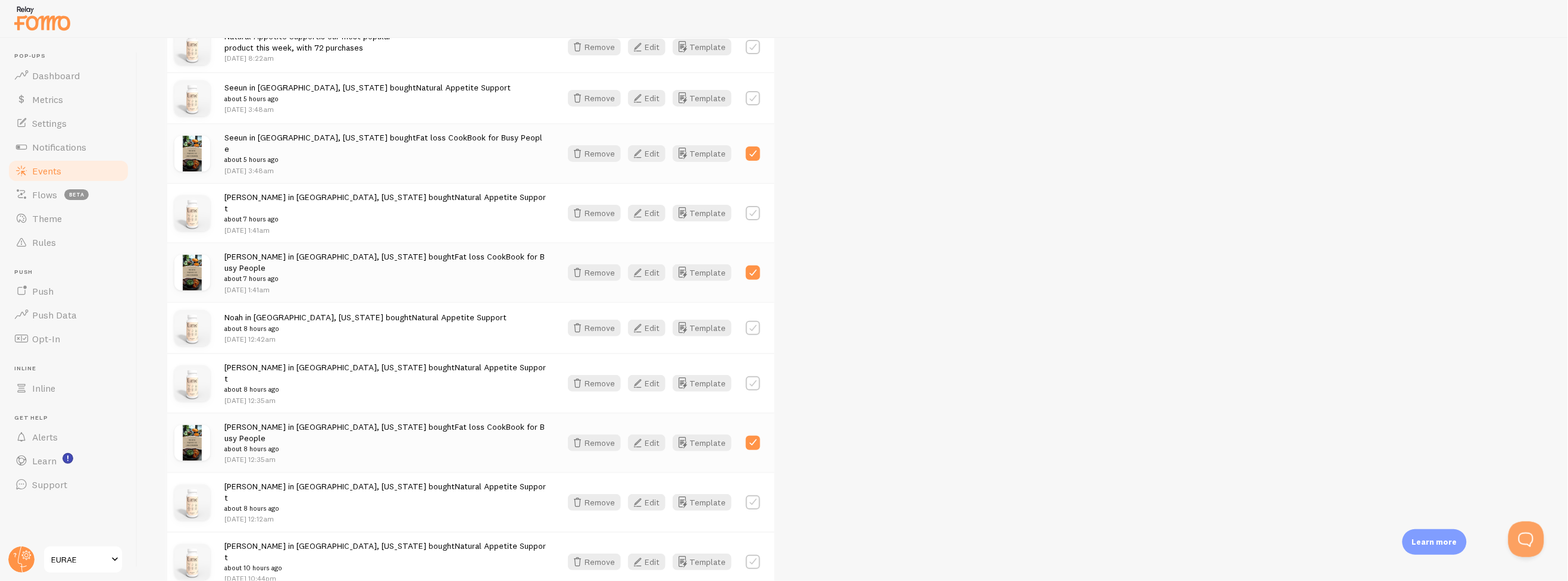
checkbox input "true"
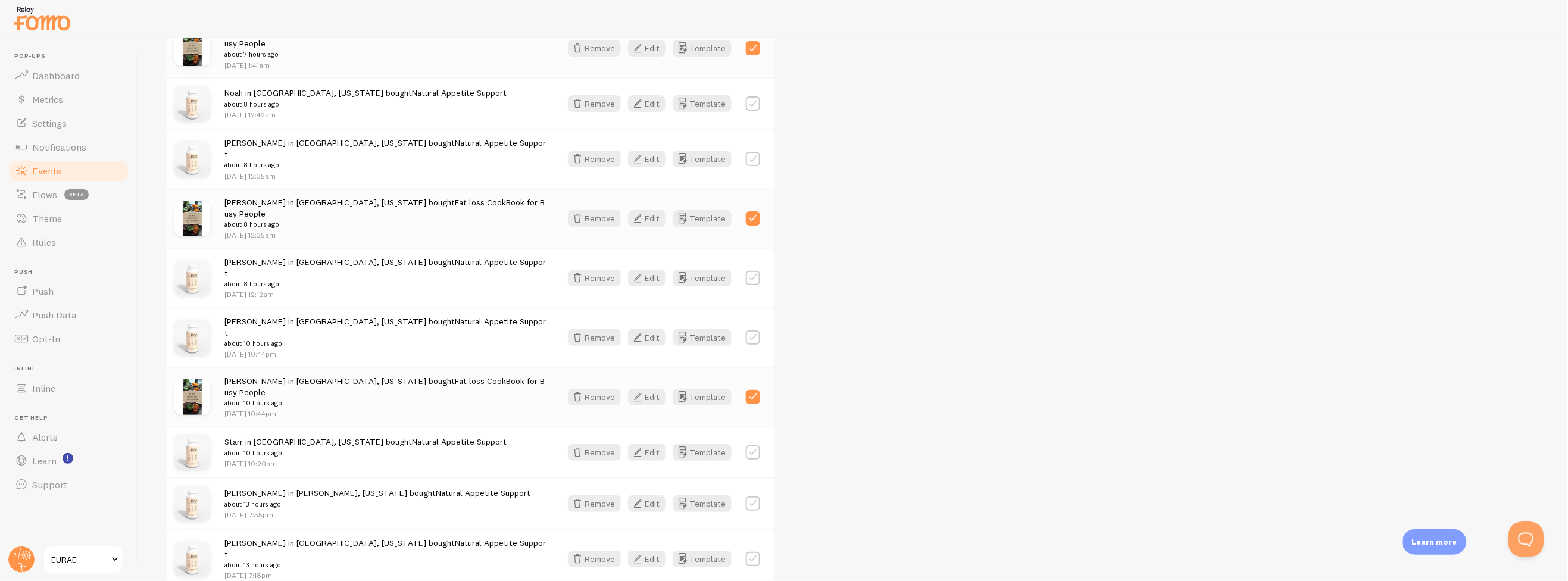
scroll to position [595, 0]
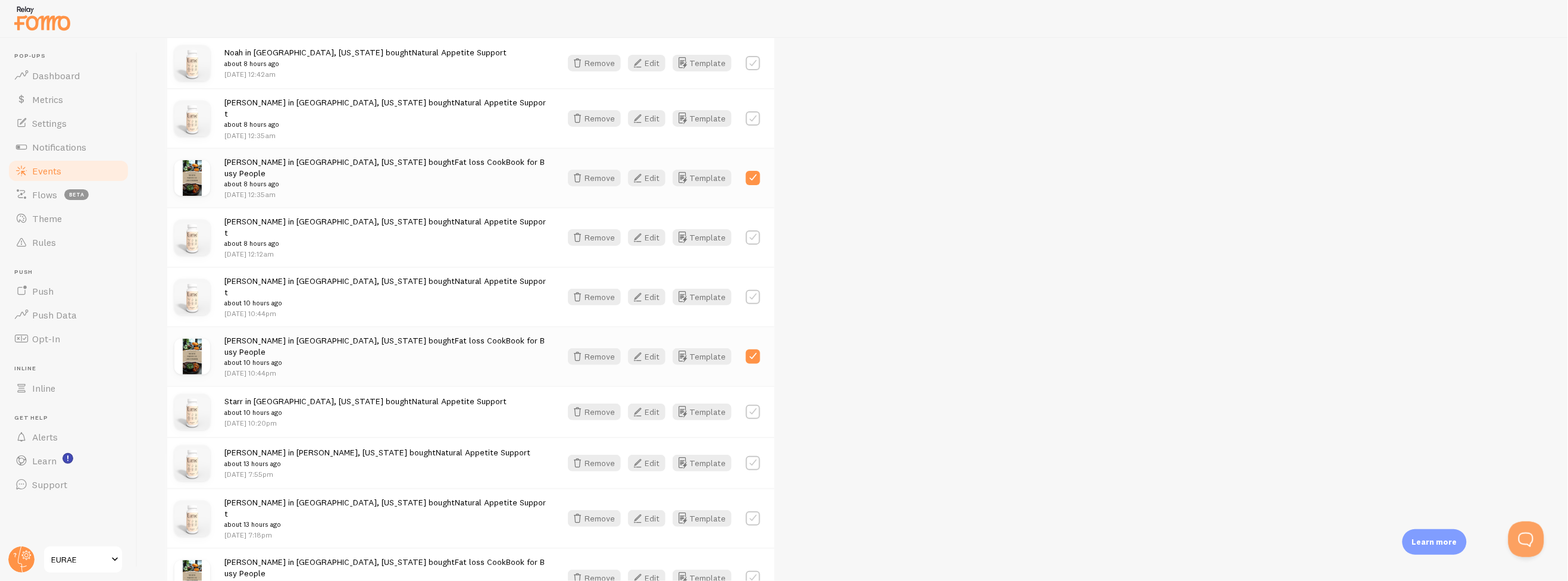
click at [749, 548] on div "Sabrina in Little Rock, Arkansas bought Fat loss CookBook for Busy People about…" at bounding box center [470, 577] width 607 height 60
click at [766, 569] on div "Remove Edit Template" at bounding box center [663, 578] width 207 height 17
click at [748, 571] on label at bounding box center [753, 578] width 14 height 14
checkbox input "true"
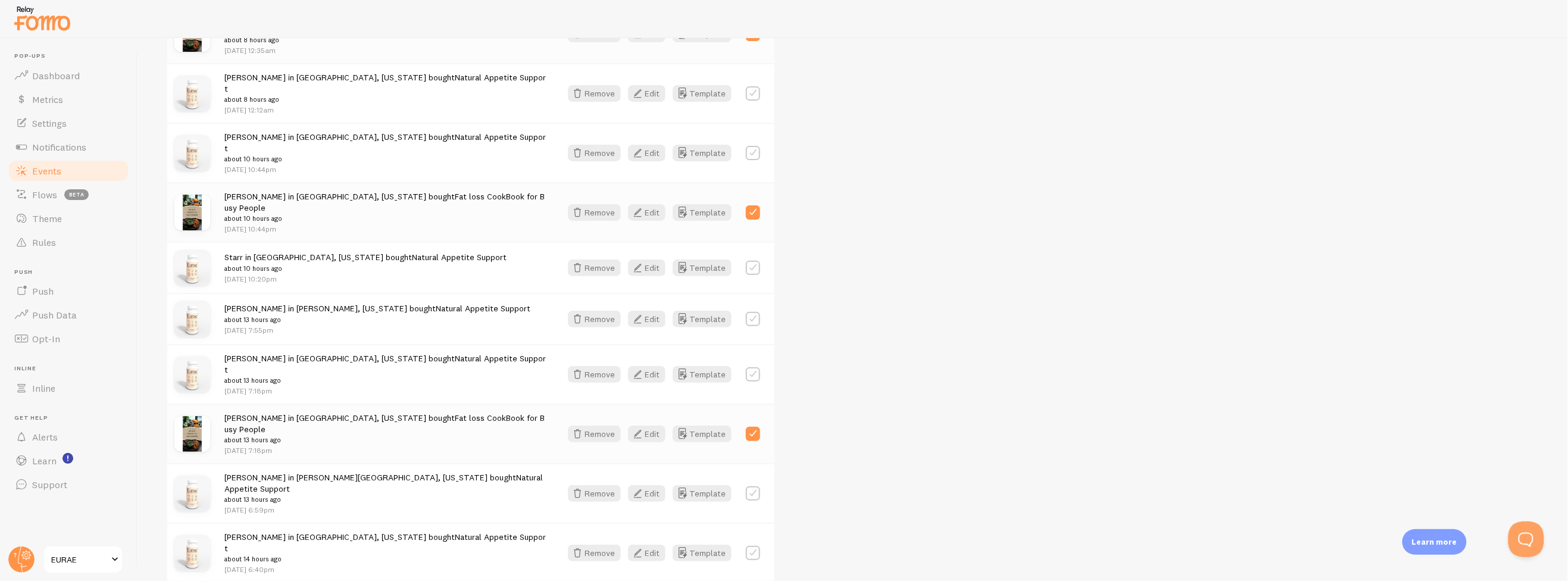
scroll to position [926, 0]
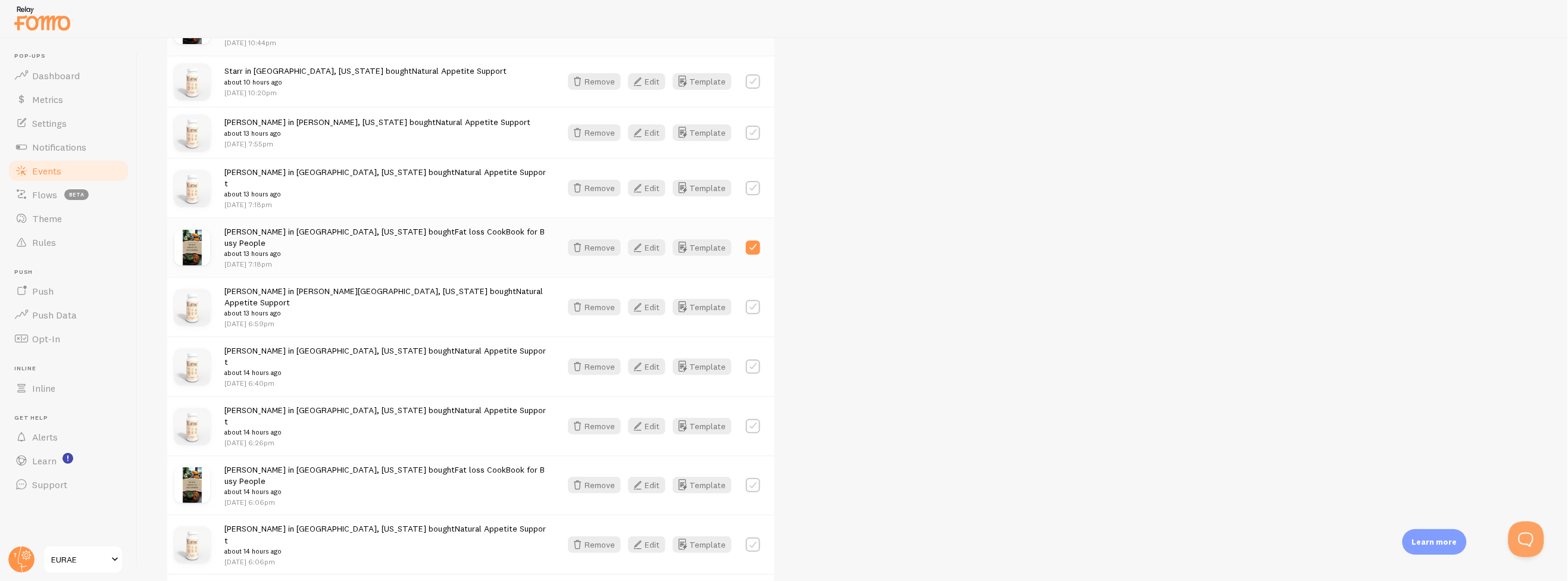
click at [752, 478] on label at bounding box center [753, 485] width 14 height 14
checkbox input "true"
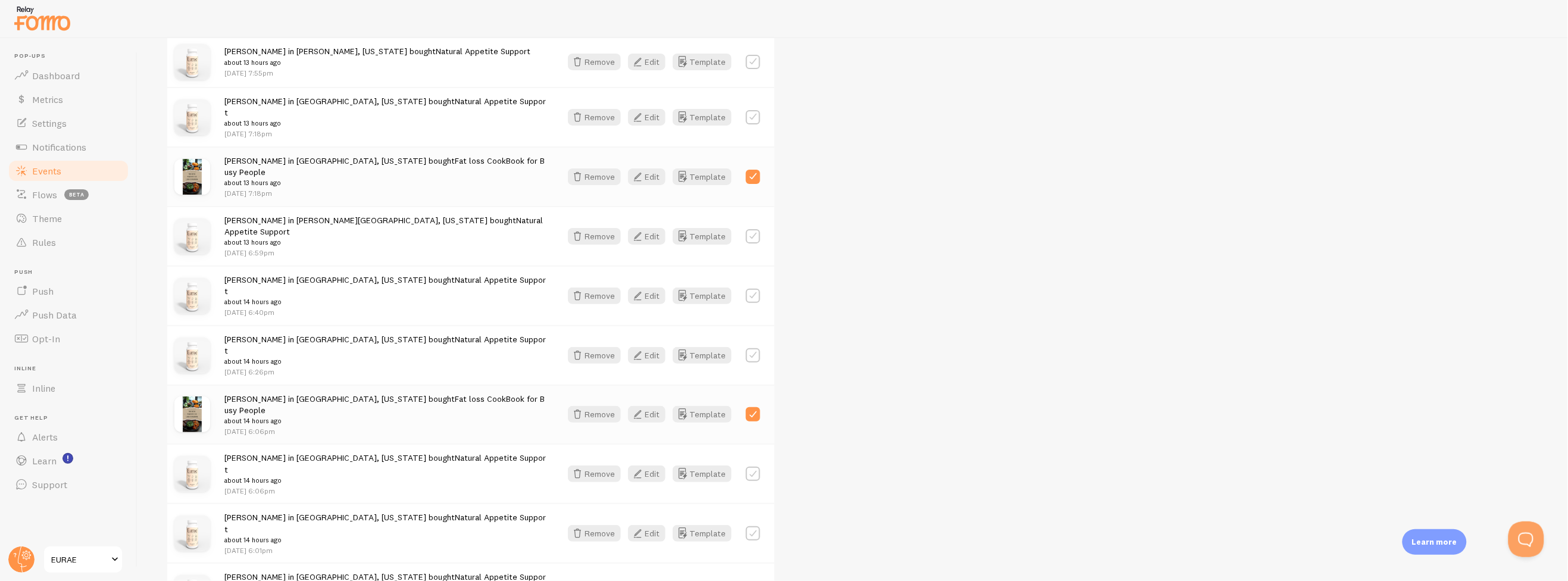
scroll to position [1191, 0]
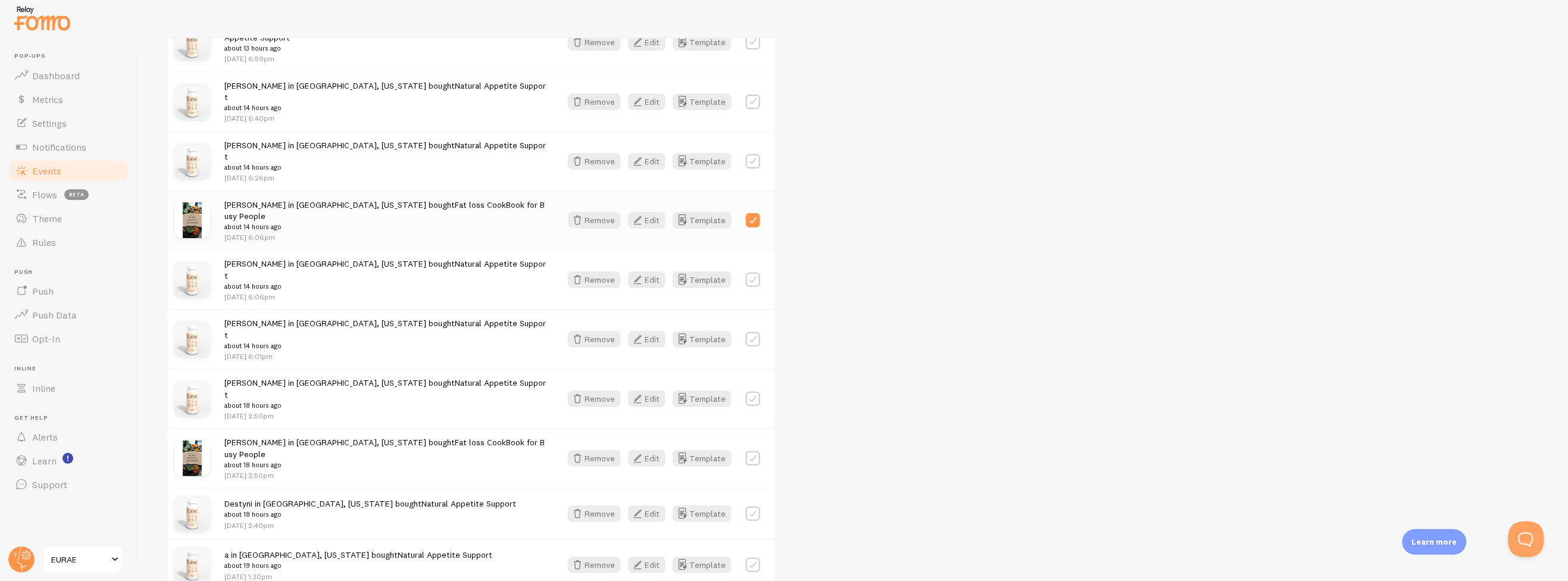
click at [754, 451] on label at bounding box center [753, 458] width 14 height 14
checkbox input "true"
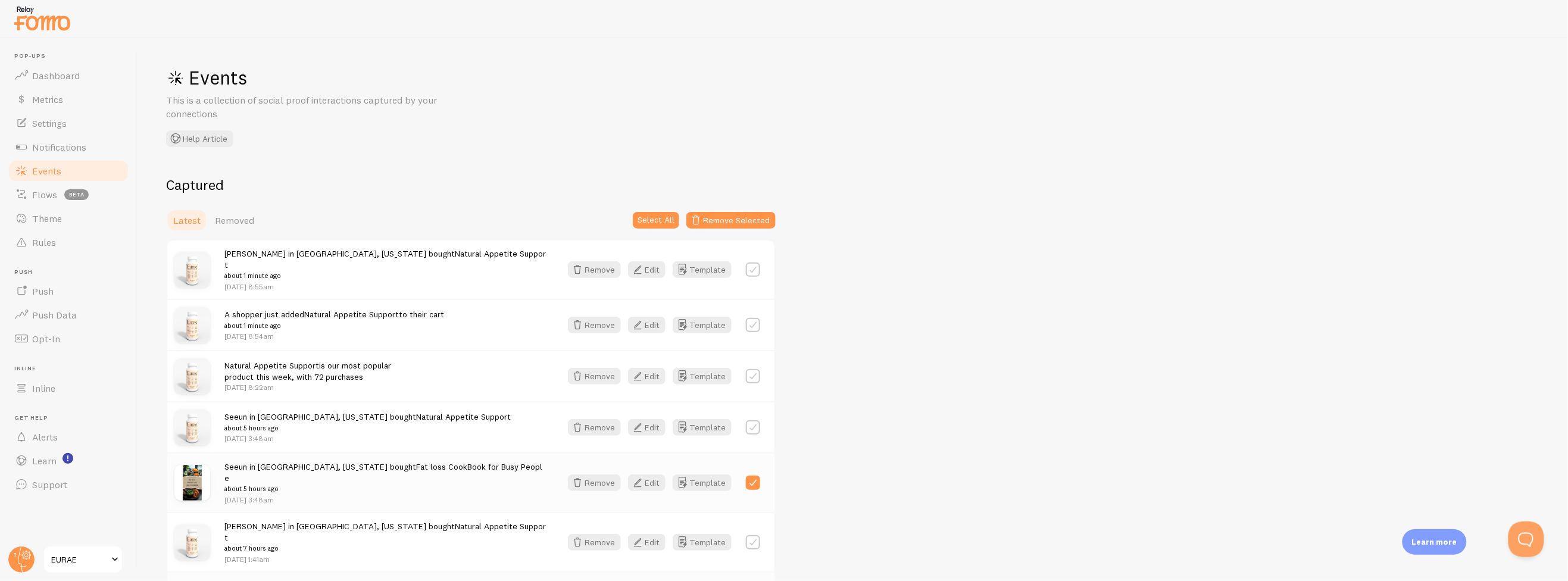
scroll to position [0, 0]
click at [741, 225] on button "Remove Selected" at bounding box center [731, 221] width 90 height 17
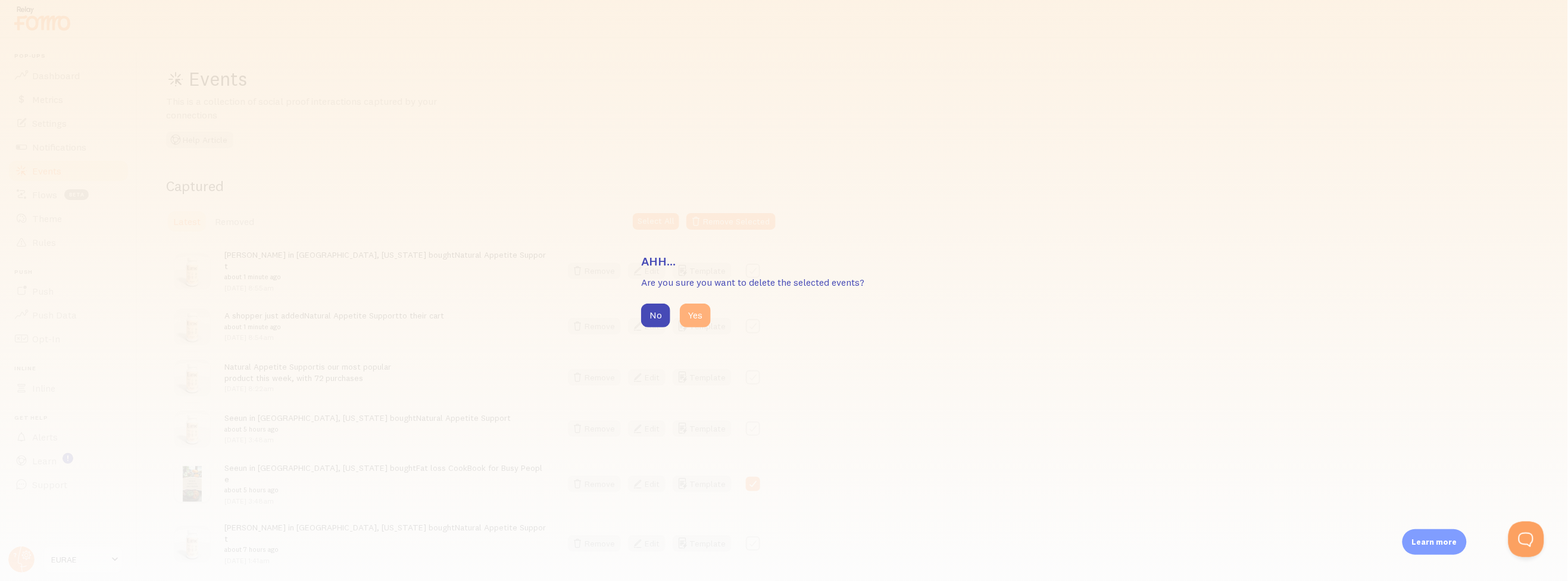
click at [703, 311] on button "Yes" at bounding box center [695, 315] width 31 height 24
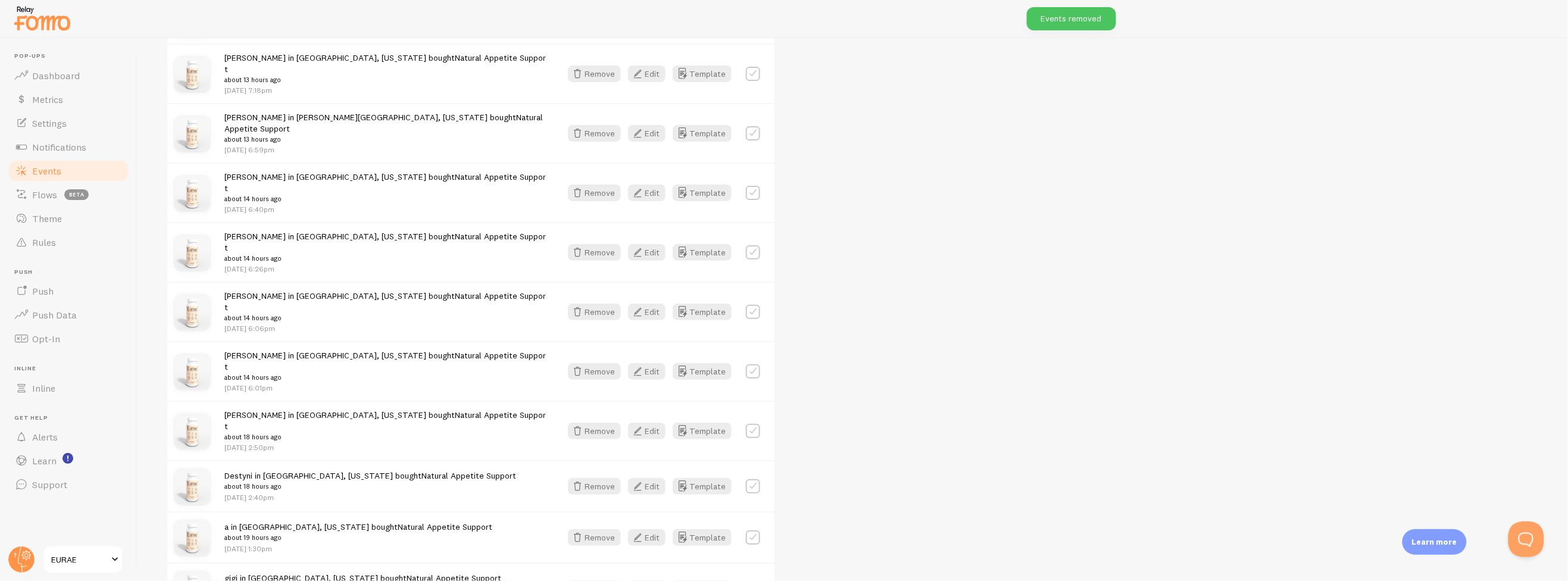
scroll to position [953, 0]
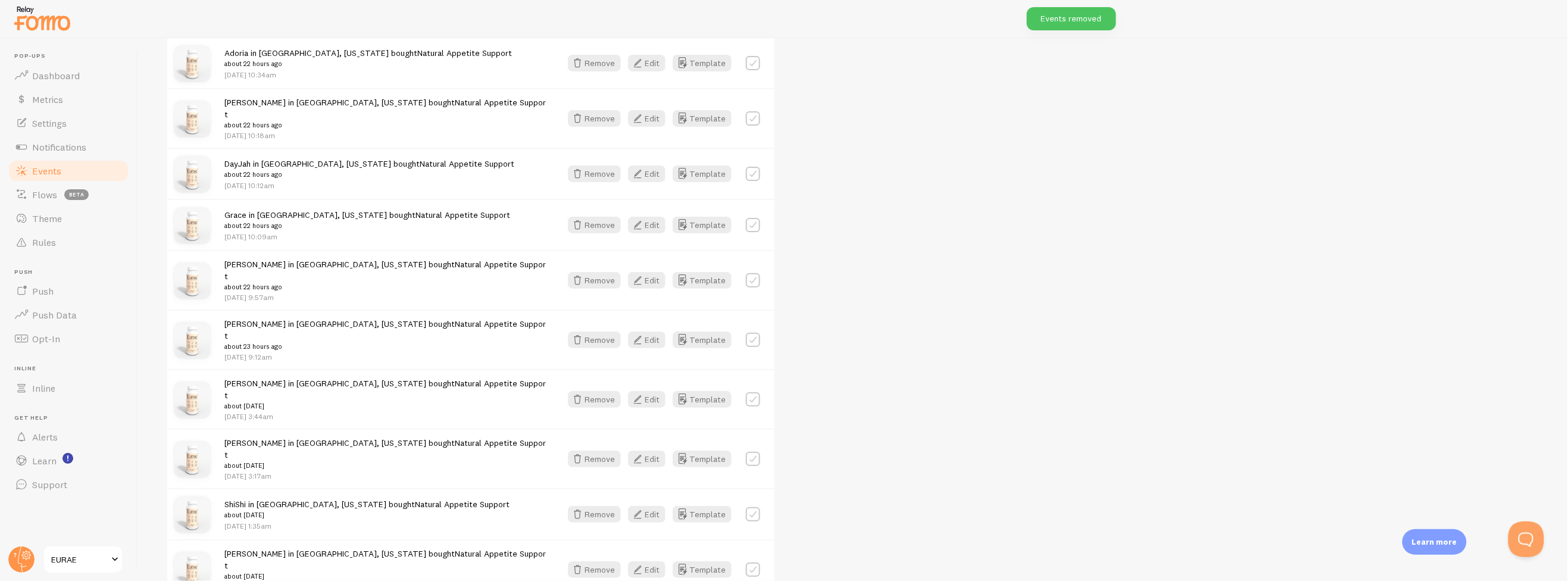
scroll to position [2078, 0]
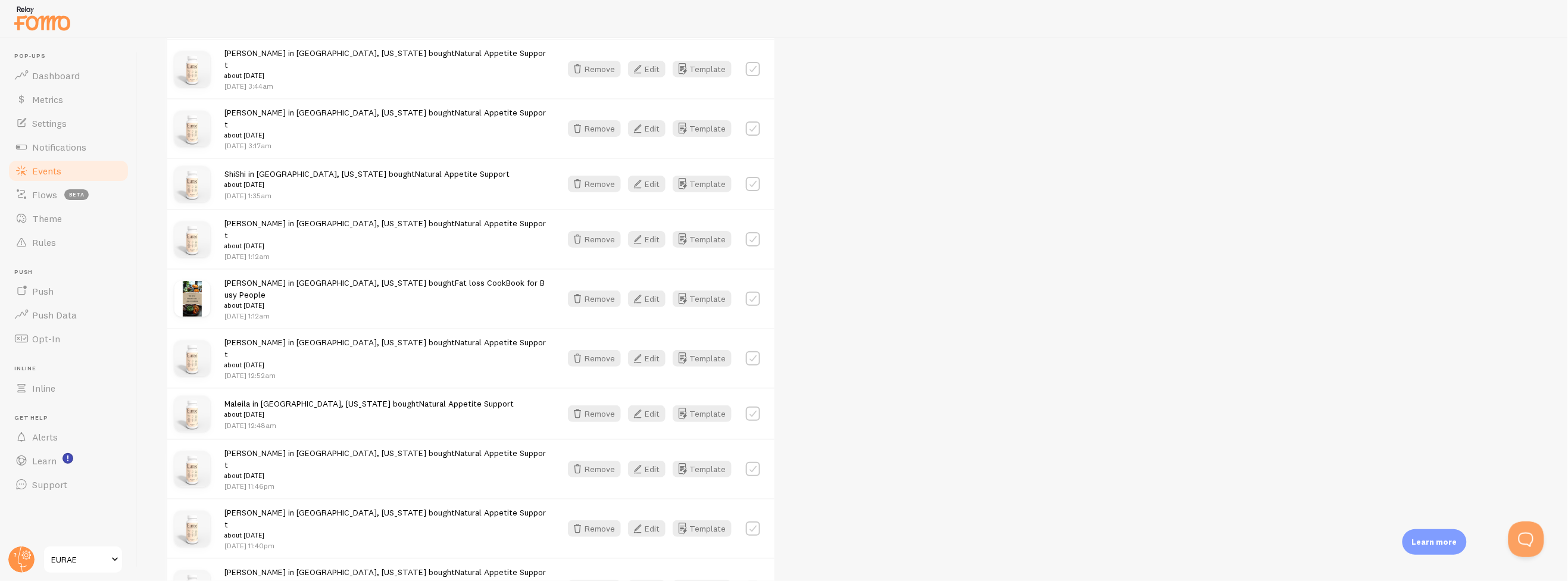
click at [752, 292] on label at bounding box center [753, 299] width 14 height 14
checkbox input "true"
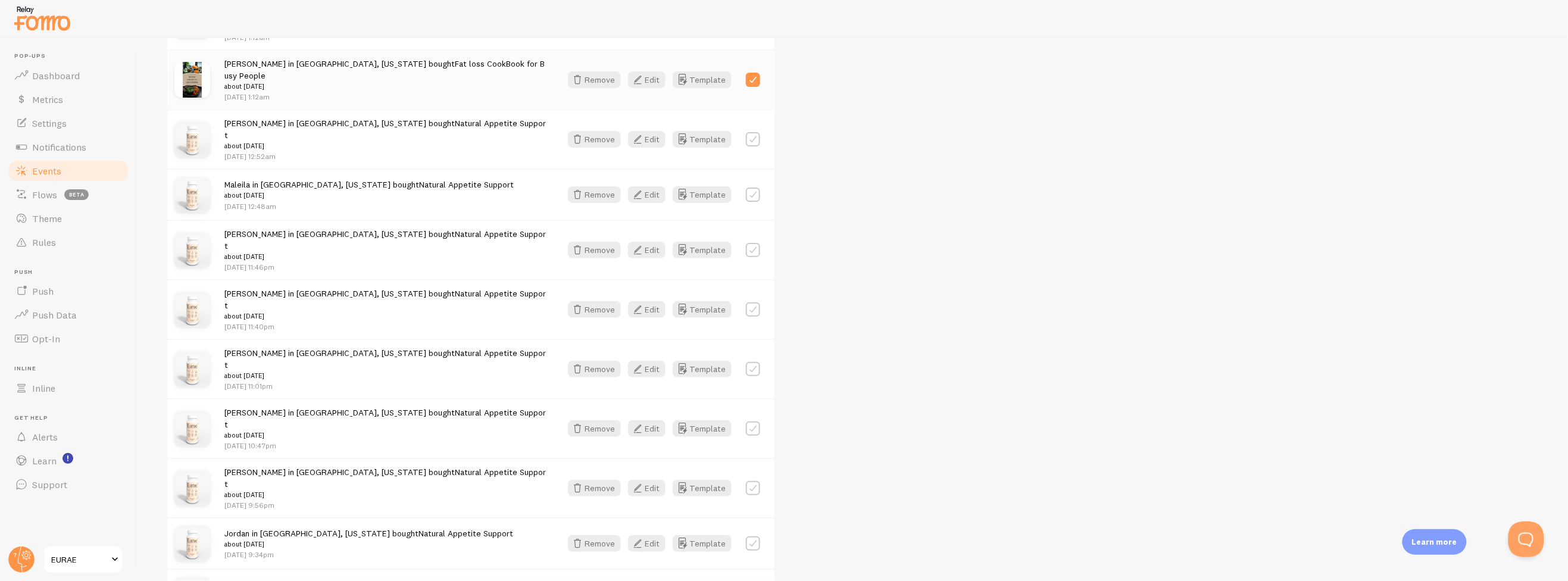
scroll to position [2472, 0]
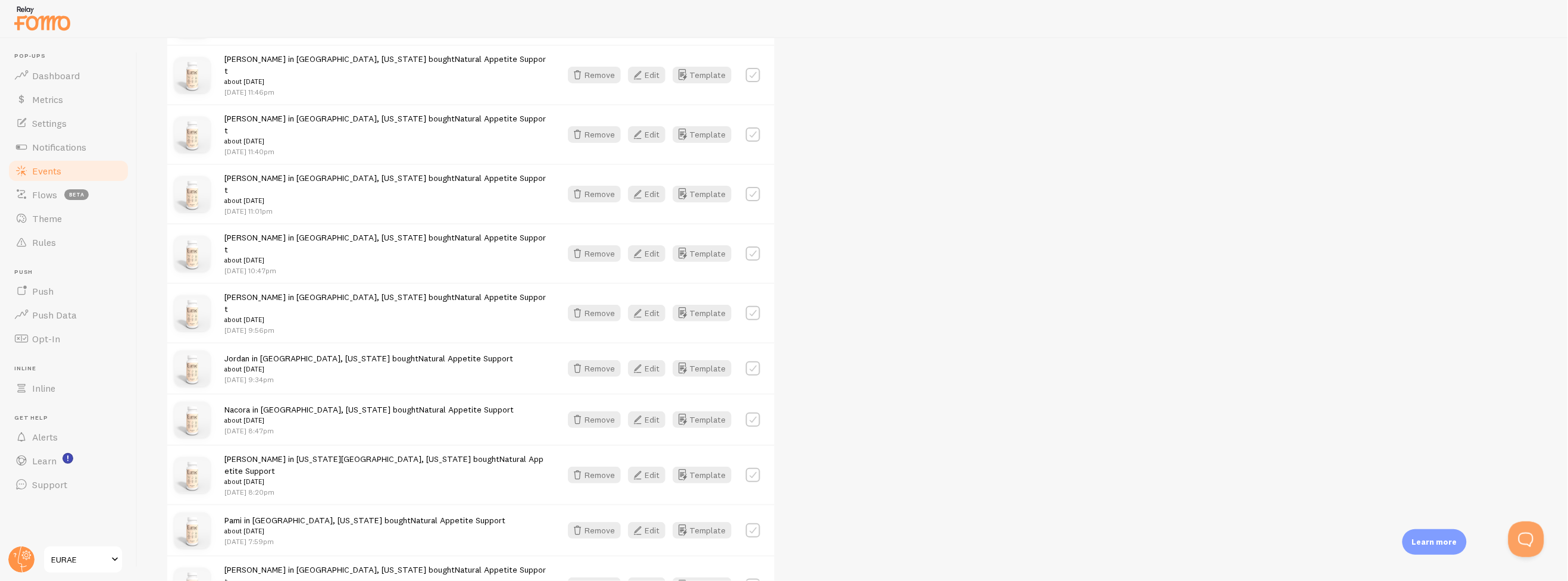
checkbox input "true"
checkbox input "false"
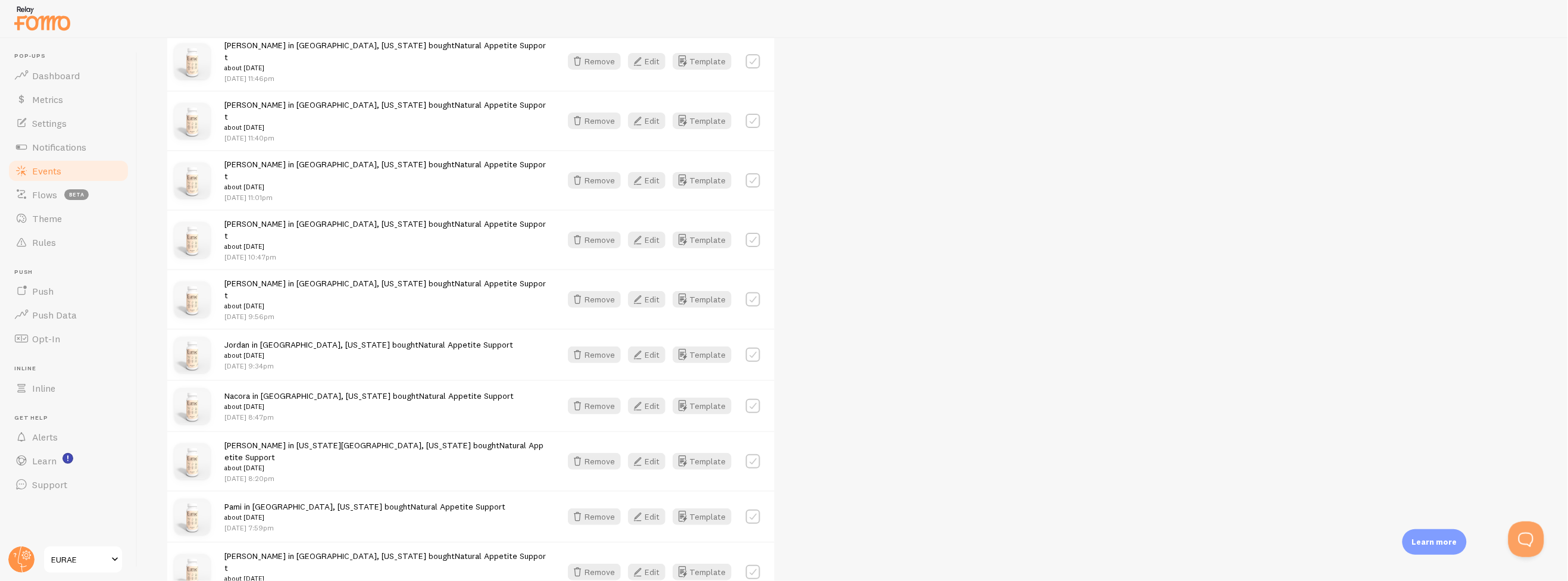
scroll to position [2622, 0]
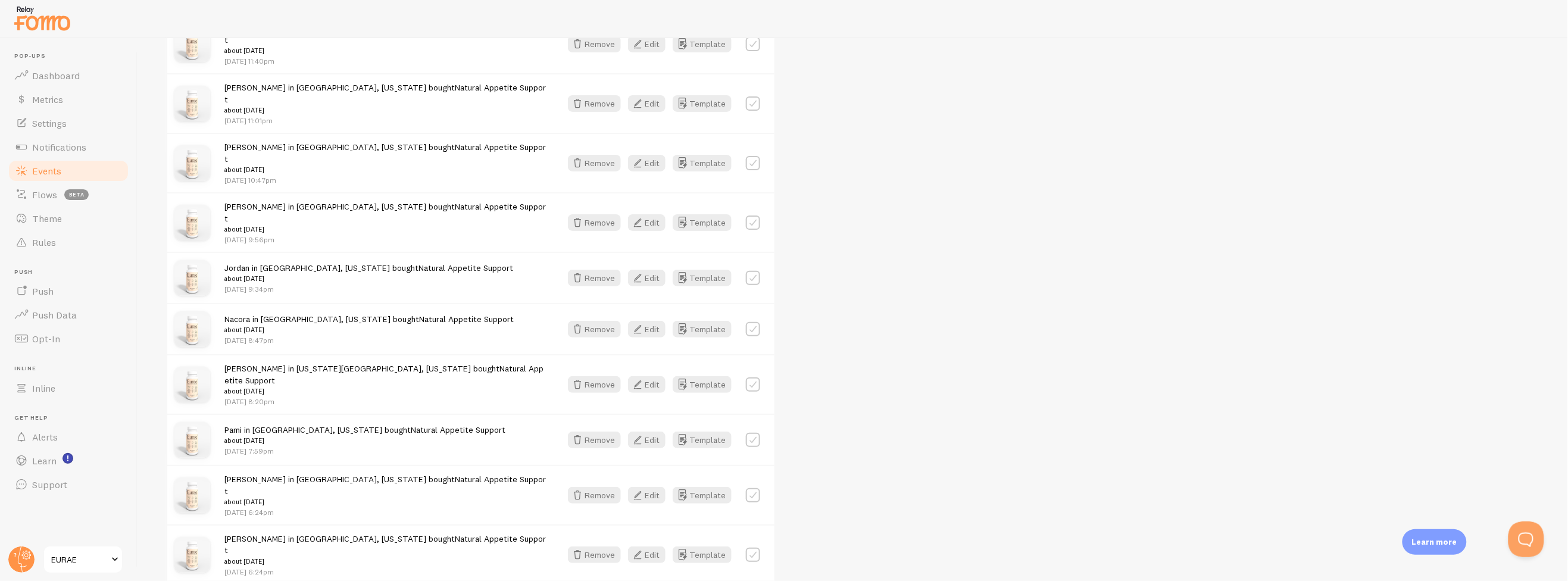
checkbox input "true"
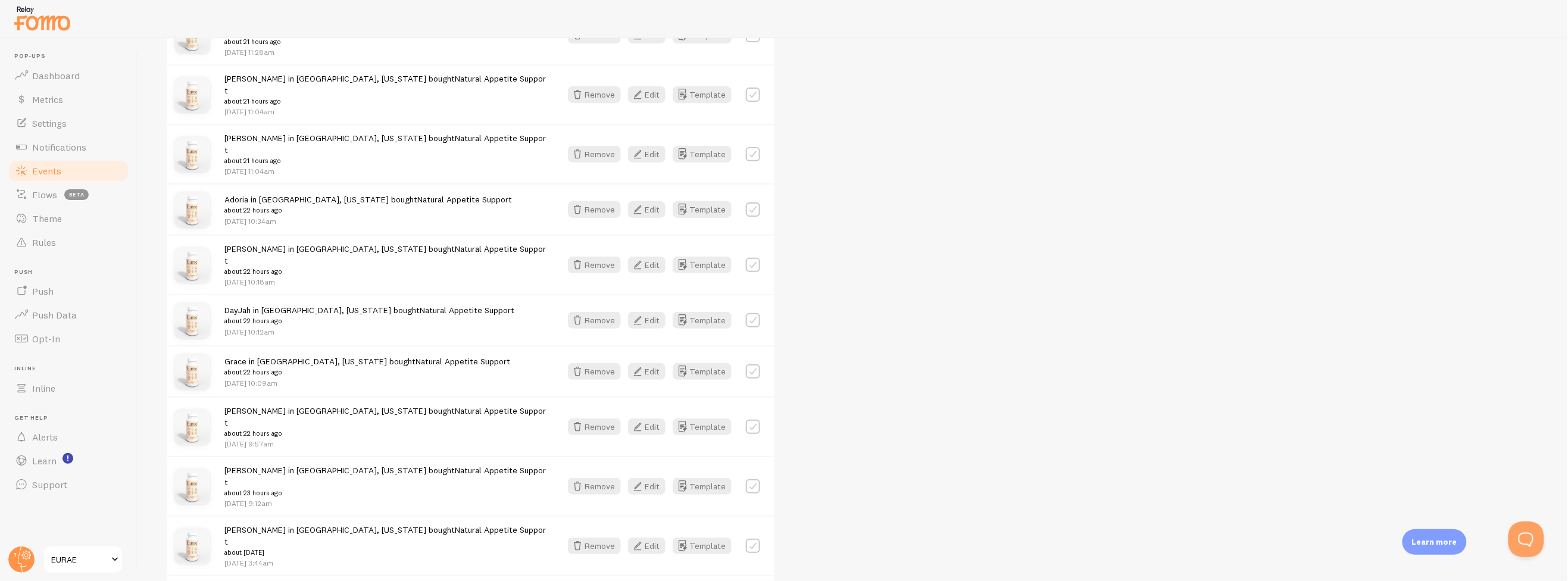
scroll to position [1828, 0]
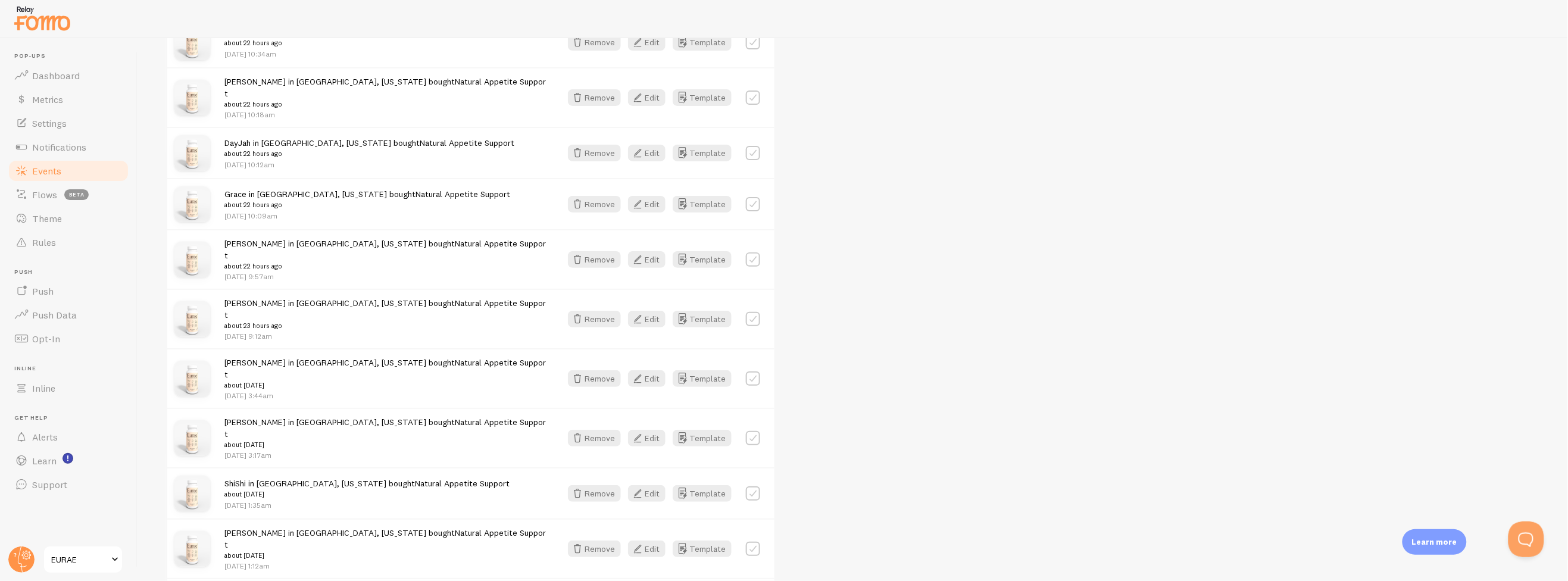
checkbox input "true"
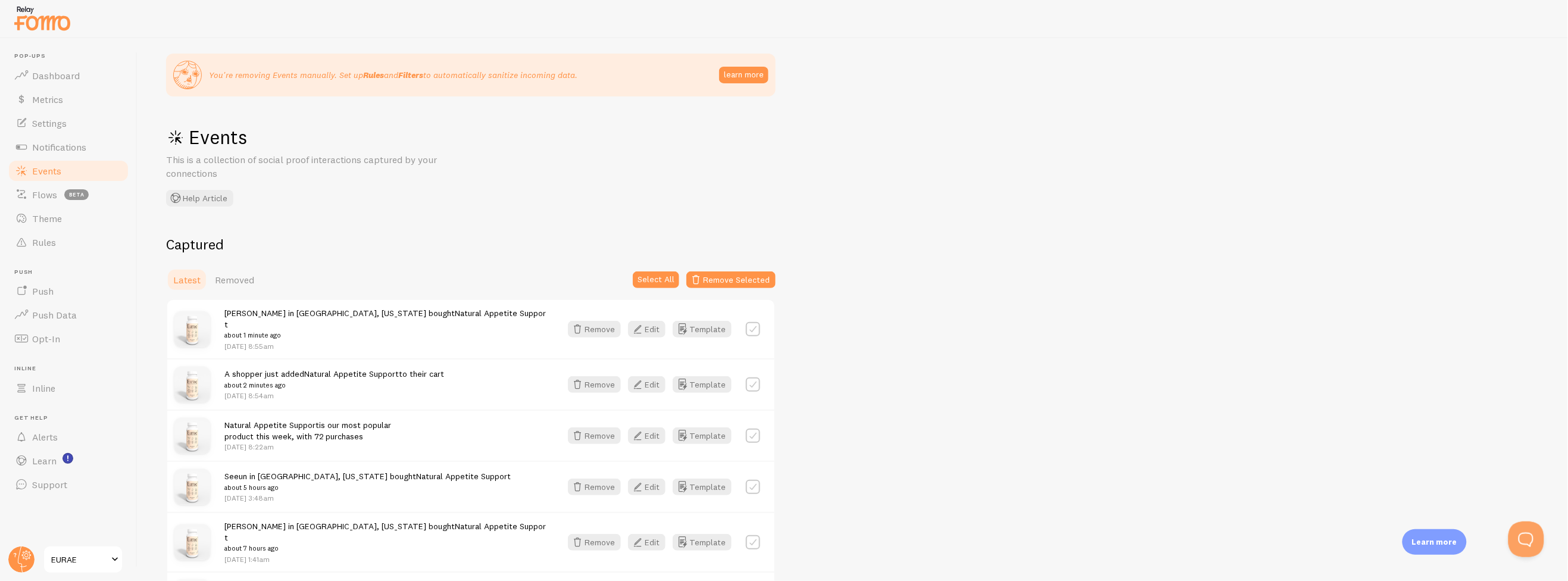
scroll to position [0, 0]
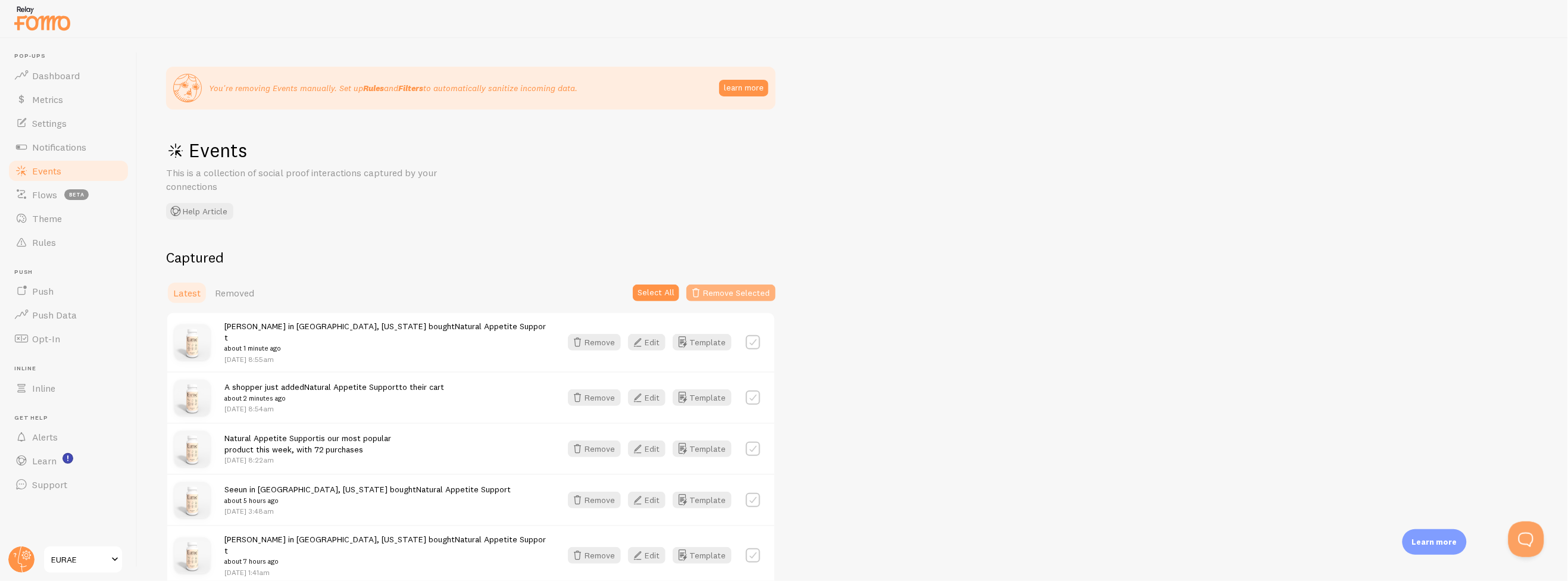
click at [748, 294] on button "Remove Selected" at bounding box center [731, 293] width 90 height 17
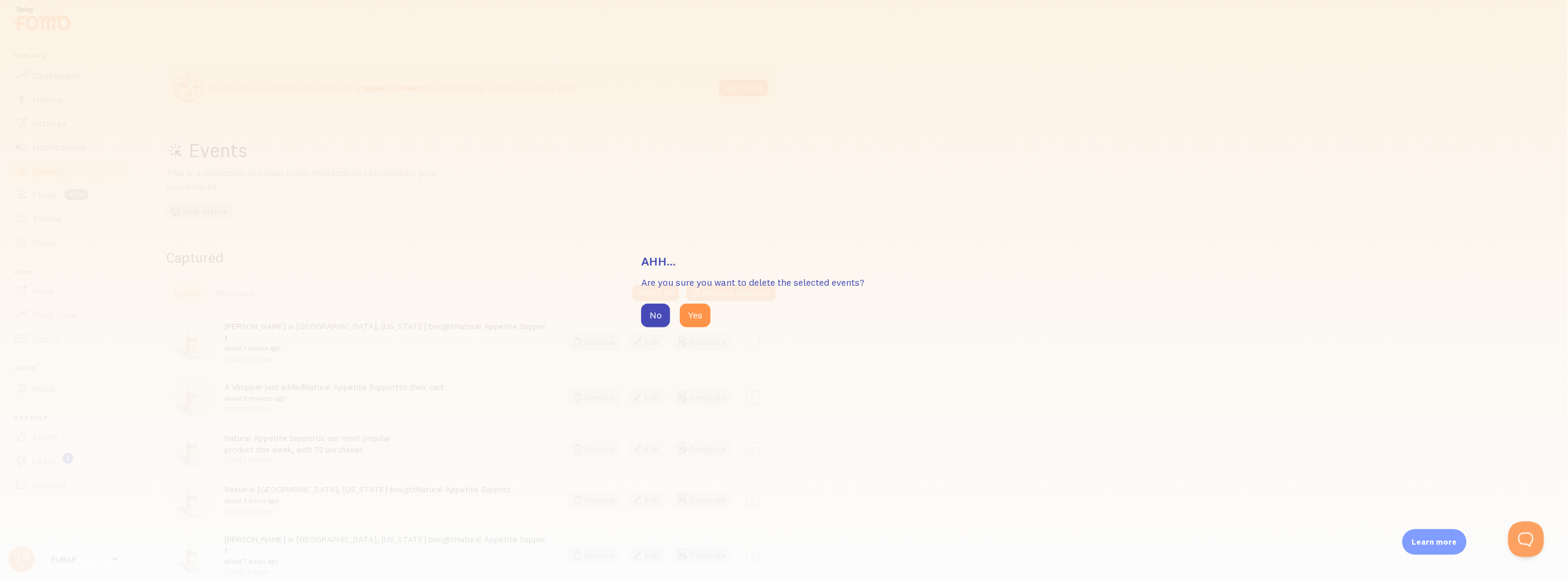
click at [673, 310] on div "No Yes" at bounding box center [784, 315] width 286 height 24
click at [687, 319] on button "Yes" at bounding box center [695, 315] width 31 height 24
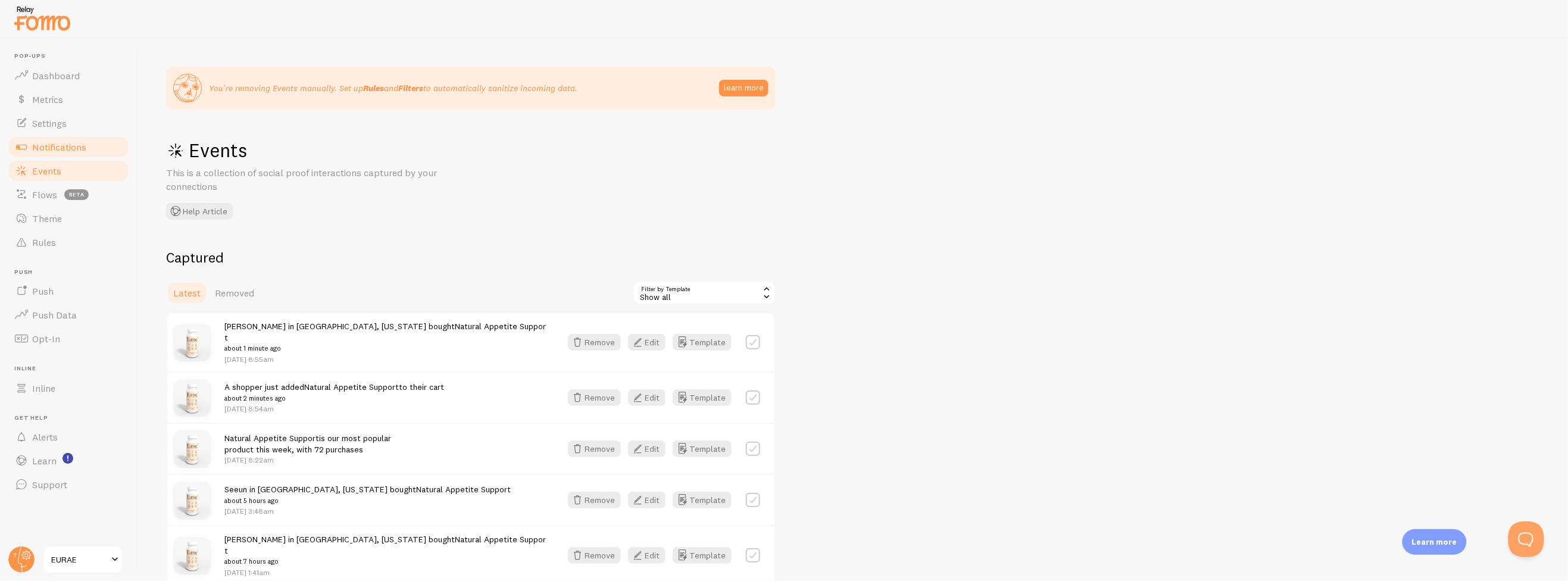
click at [75, 147] on span "Notifications" at bounding box center [59, 147] width 54 height 12
click at [61, 144] on span "Notifications" at bounding box center [59, 147] width 54 height 12
click at [63, 100] on span "Metrics" at bounding box center [47, 99] width 31 height 12
click at [63, 125] on span "Settings" at bounding box center [49, 123] width 35 height 12
click at [69, 148] on span "Notifications" at bounding box center [59, 147] width 54 height 12
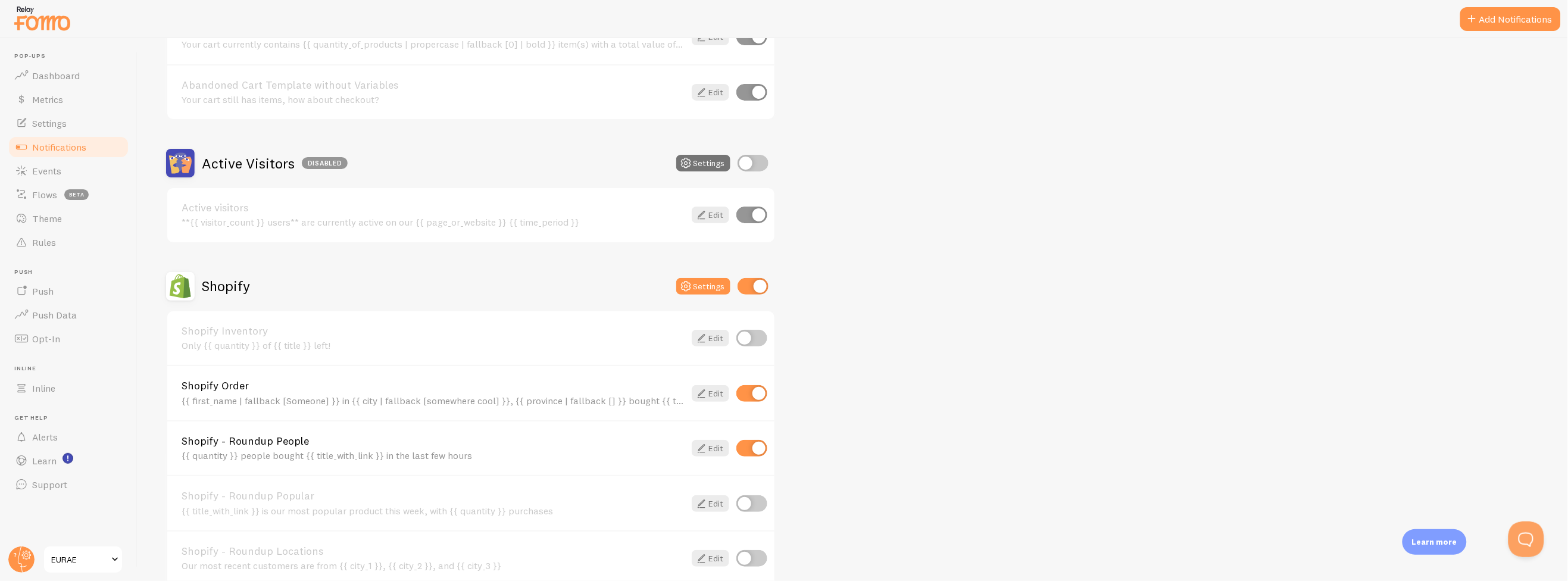
scroll to position [330, 0]
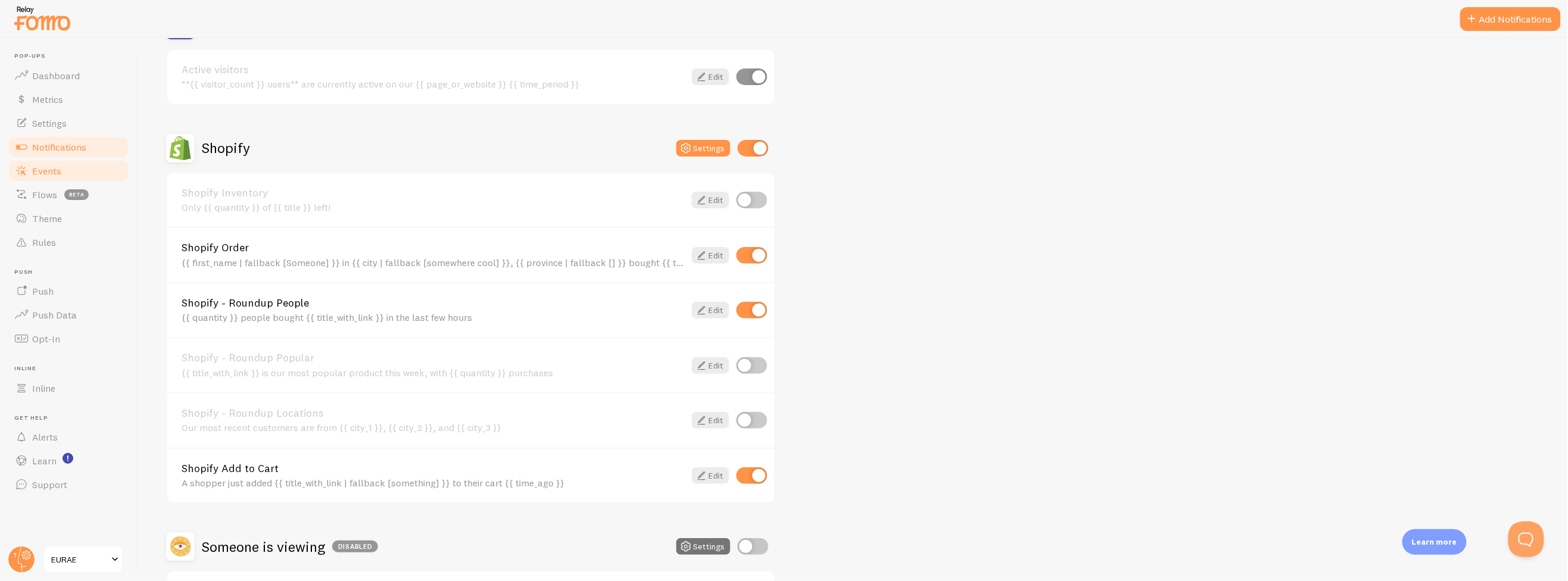
click at [77, 166] on link "Events" at bounding box center [68, 170] width 123 height 24
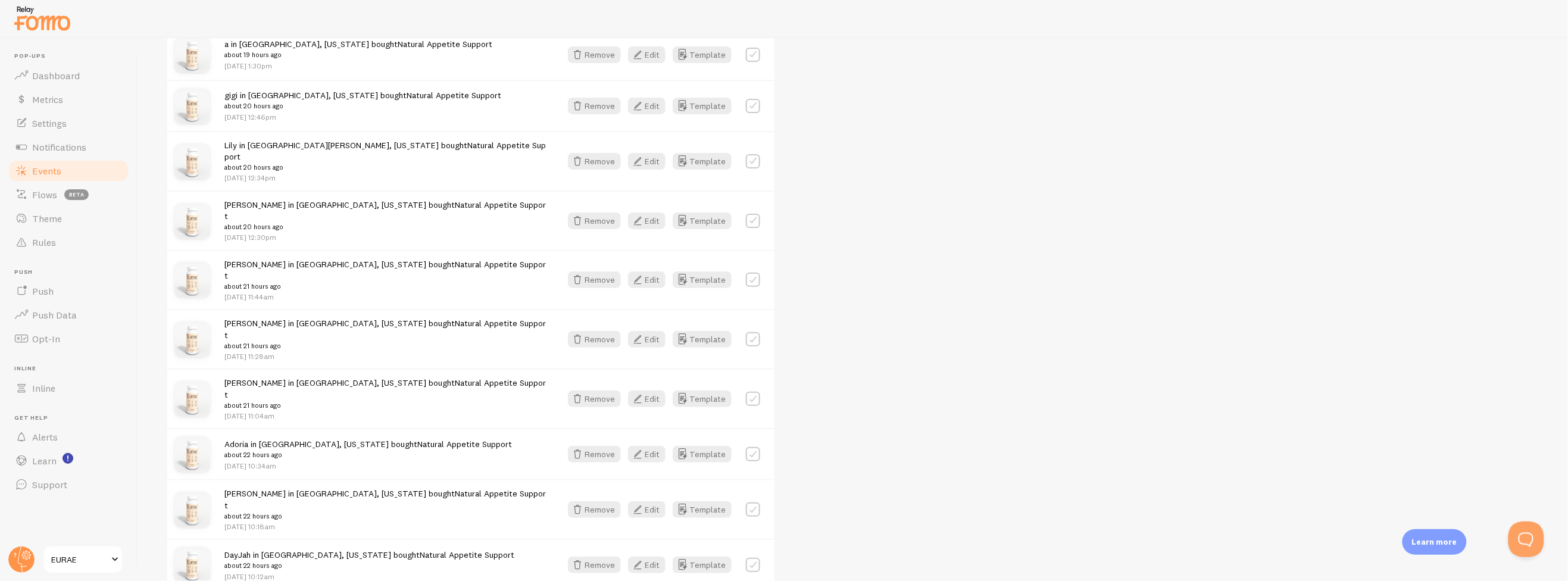
scroll to position [1358, 0]
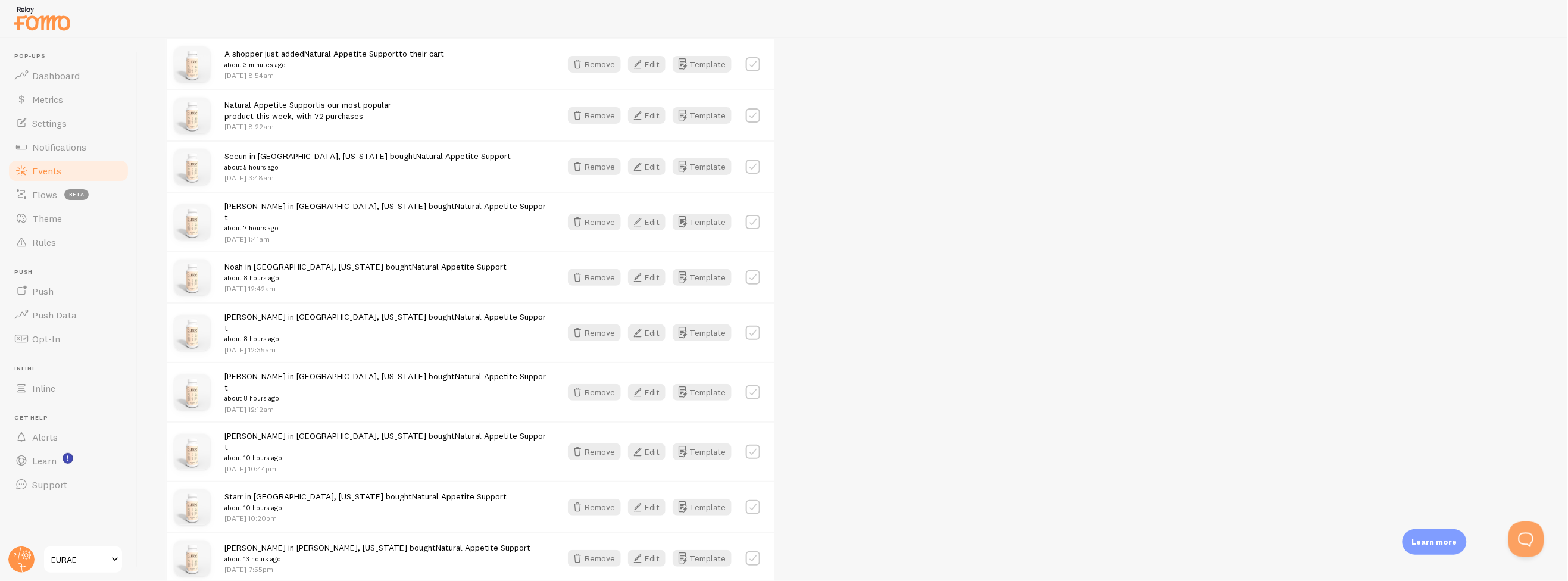
scroll to position [3, 0]
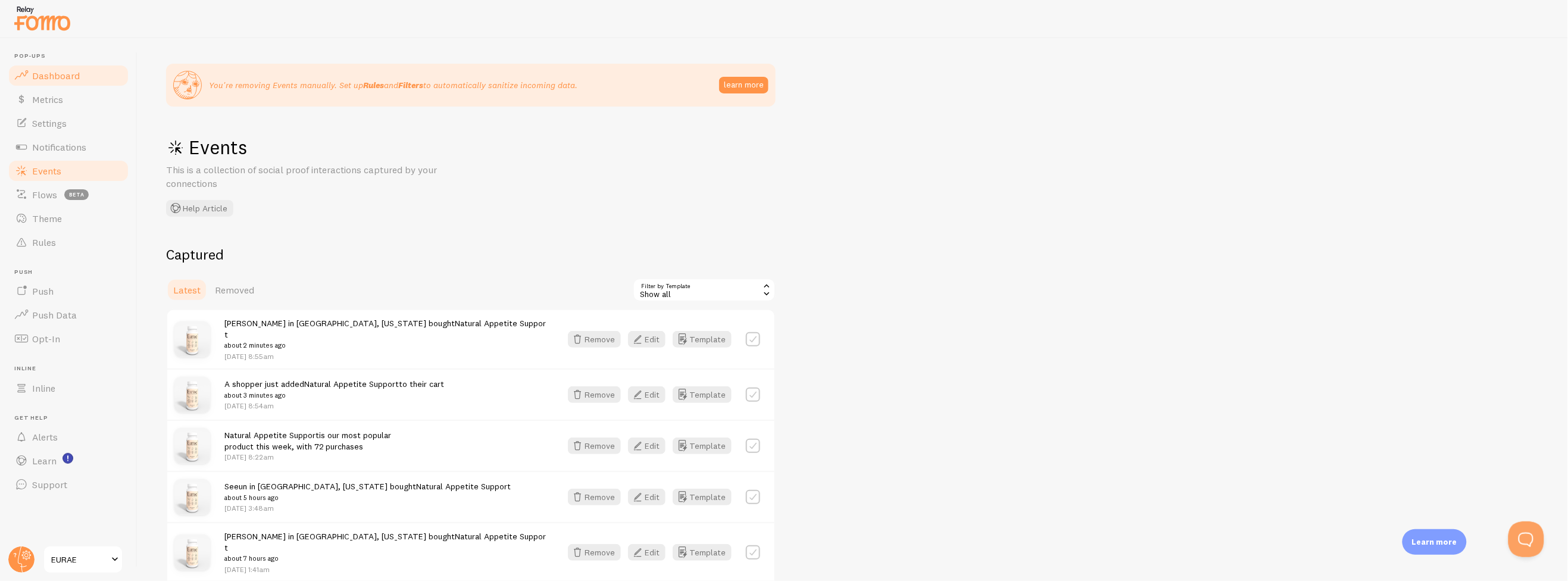
click at [73, 79] on span "Dashboard" at bounding box center [56, 76] width 47 height 12
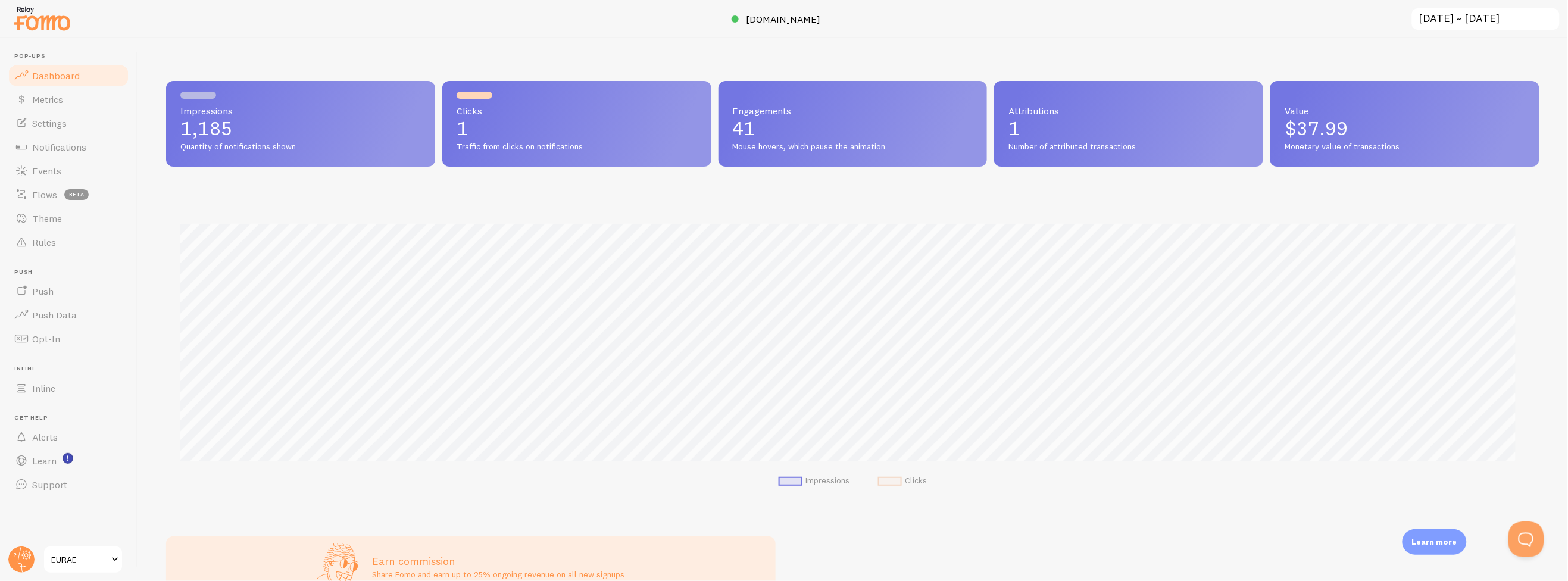
scroll to position [312, 1364]
click at [82, 103] on link "Metrics" at bounding box center [68, 99] width 123 height 24
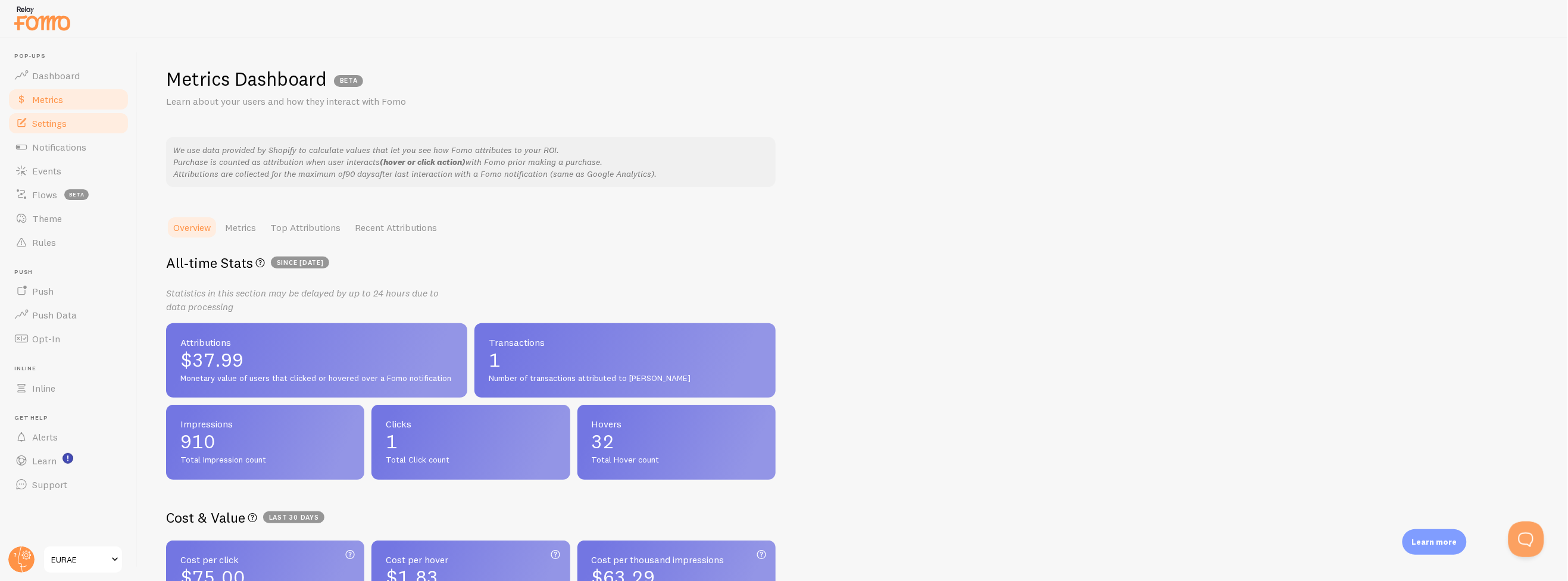
click at [78, 130] on link "Settings" at bounding box center [68, 123] width 123 height 24
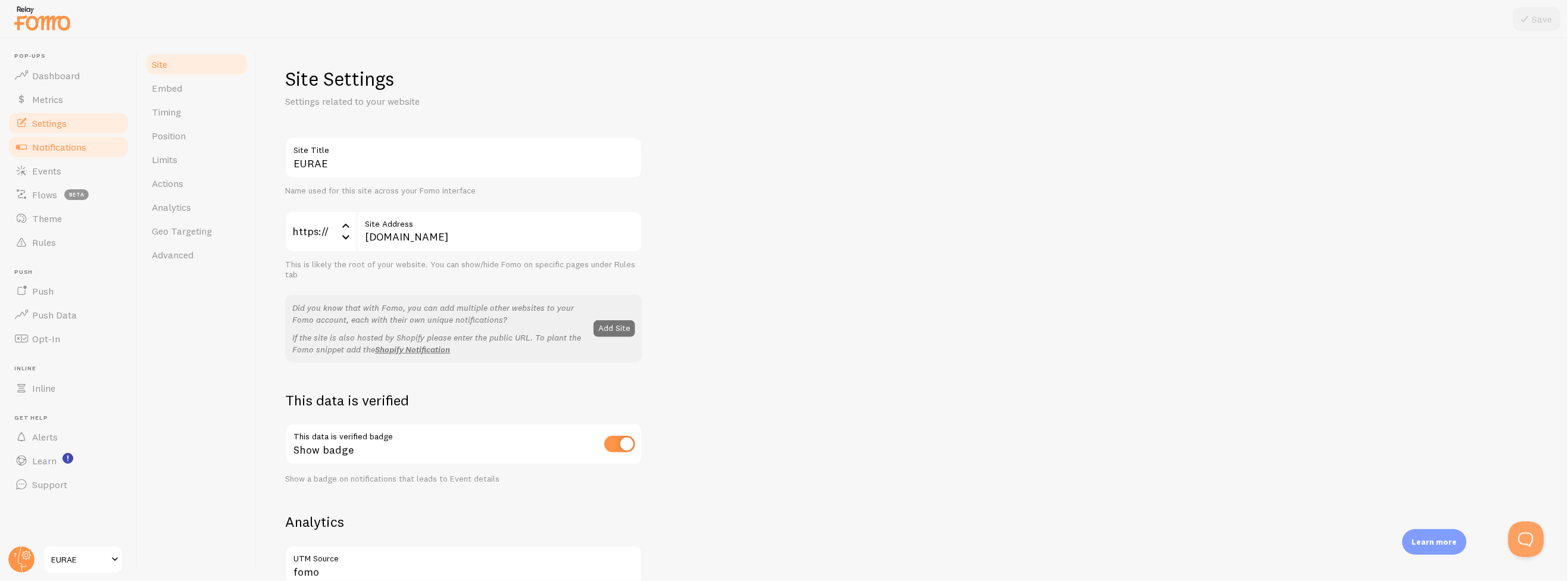
click at [78, 146] on span "Notifications" at bounding box center [59, 147] width 54 height 12
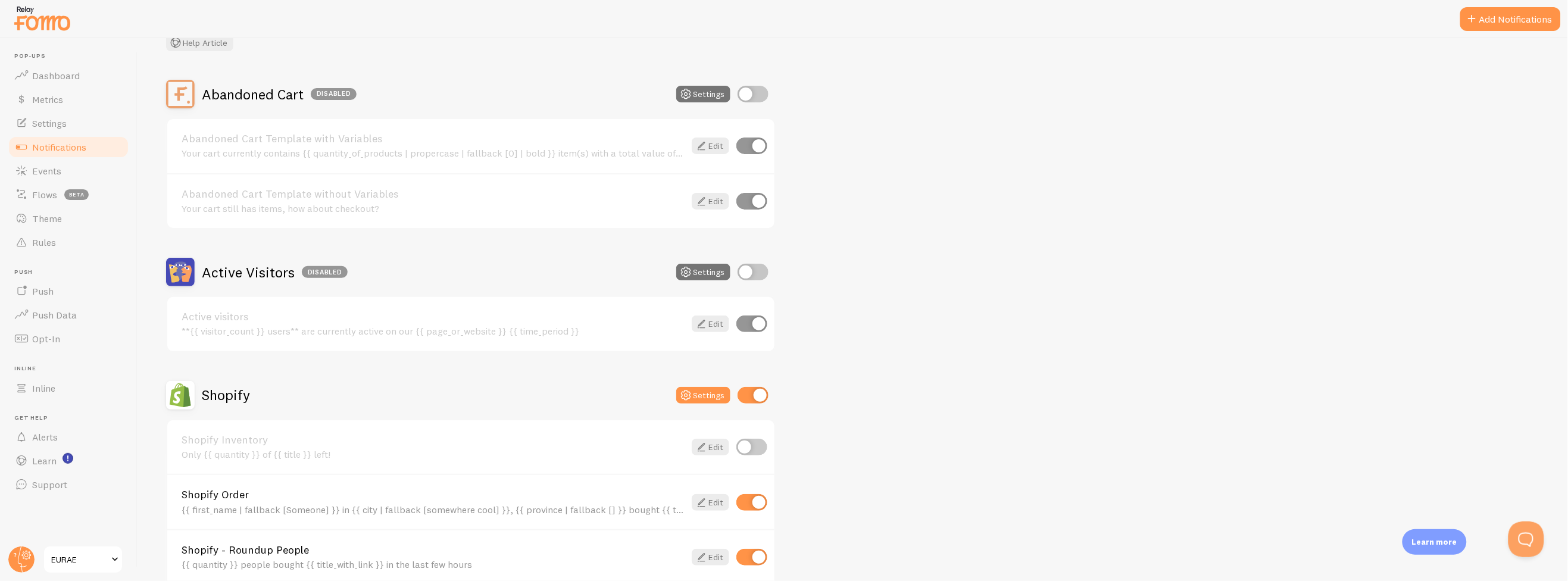
scroll to position [330, 0]
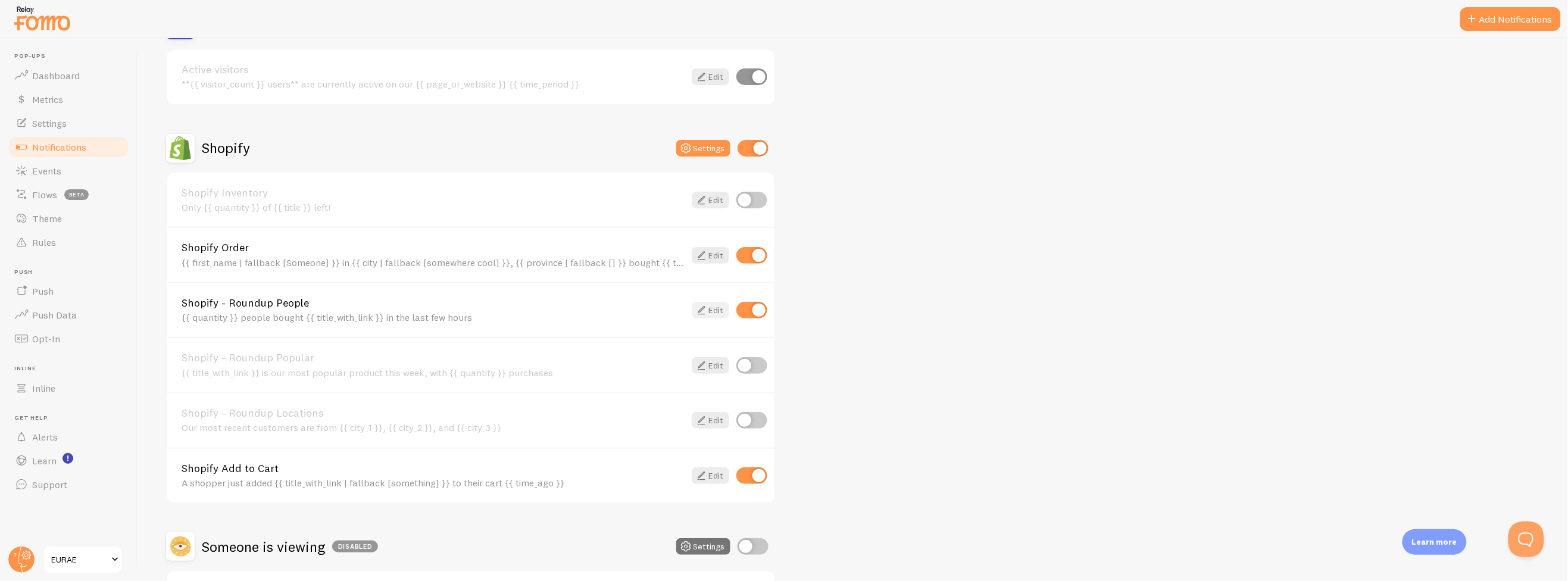
click at [706, 305] on icon at bounding box center [701, 310] width 14 height 14
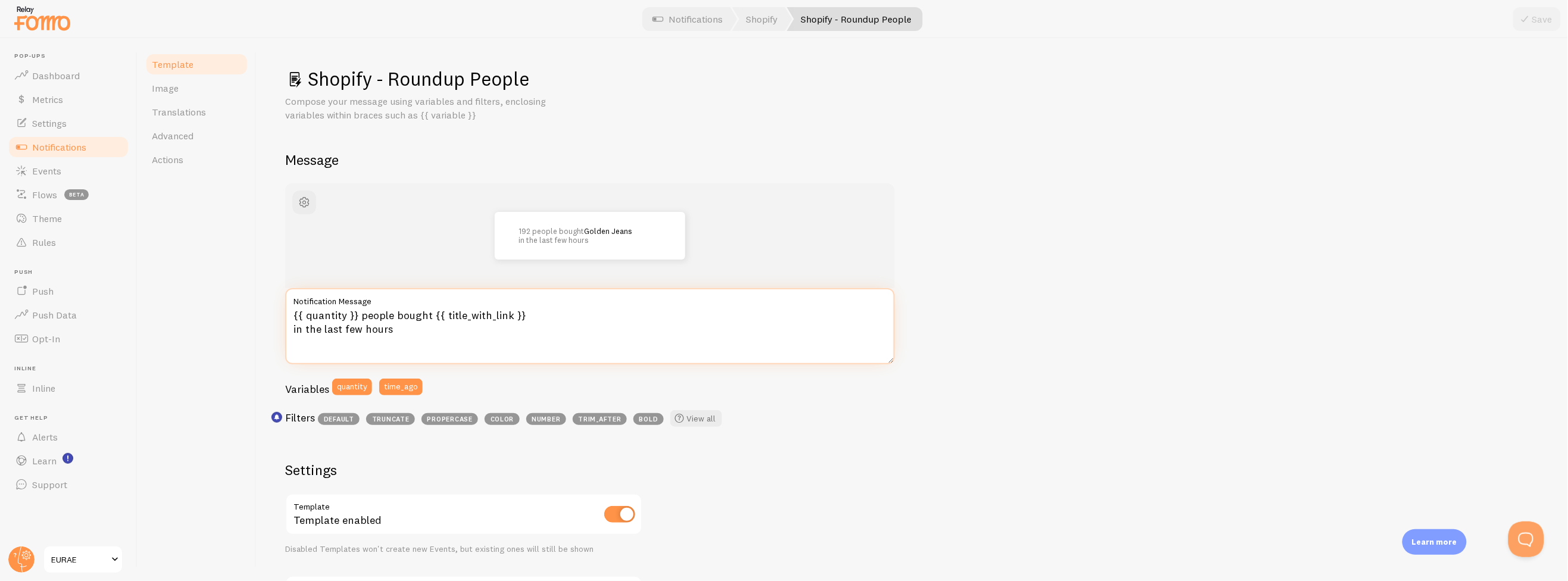
drag, startPoint x: 398, startPoint y: 330, endPoint x: 344, endPoint y: 336, distance: 54.3
click at [344, 336] on textarea "{{ quantity }} people bought {{ title_with_link }} in the last few hours" at bounding box center [590, 326] width 610 height 76
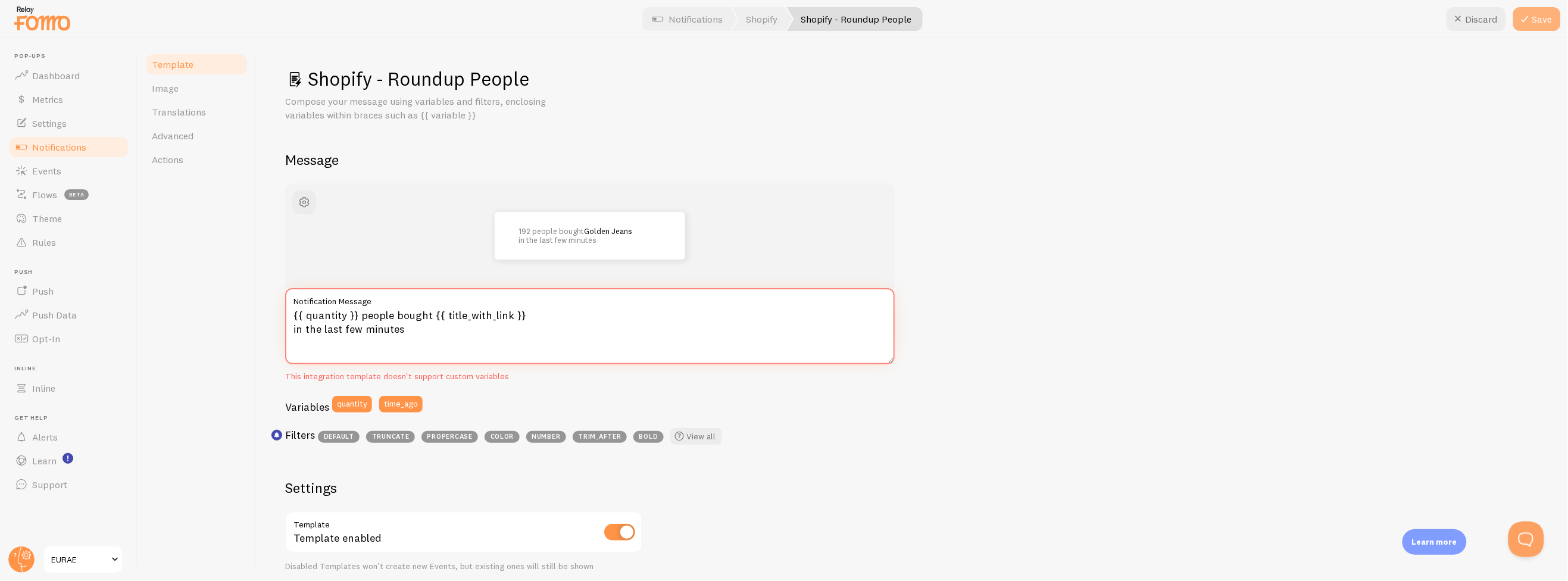
type textarea "{{ quantity }} people bought {{ title_with_link }} in the last few minutes"
click at [1532, 21] on icon at bounding box center [1525, 19] width 14 height 14
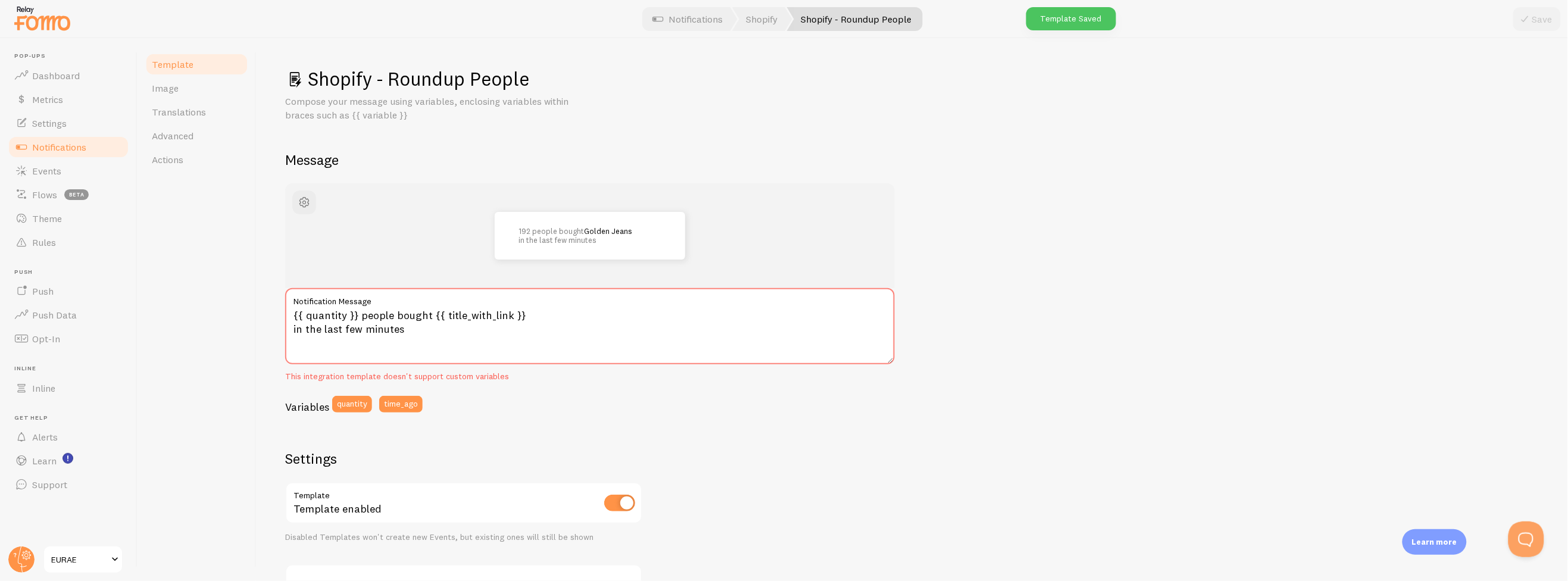
click at [196, 52] on link "Template" at bounding box center [196, 64] width 104 height 24
click at [200, 67] on link "Template" at bounding box center [196, 64] width 104 height 24
click at [795, 17] on link "Shopify - Roundup People" at bounding box center [855, 19] width 136 height 24
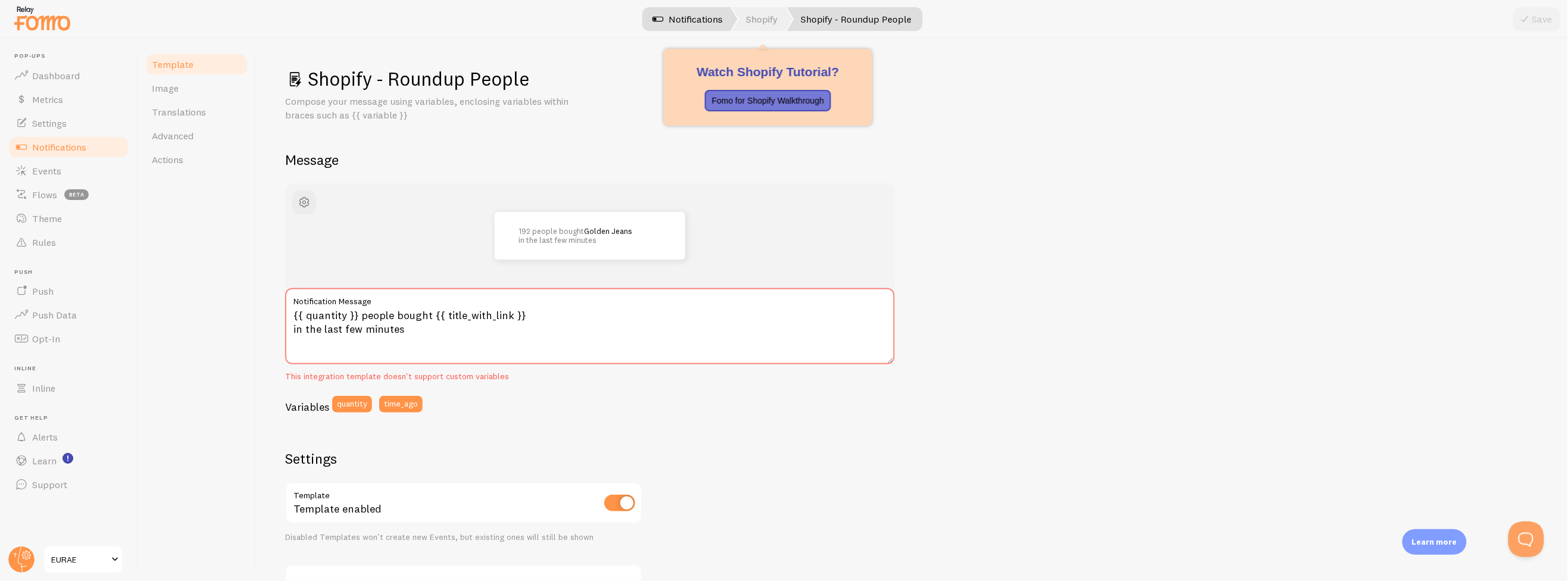
click at [783, 19] on link "Shopify" at bounding box center [762, 19] width 60 height 24
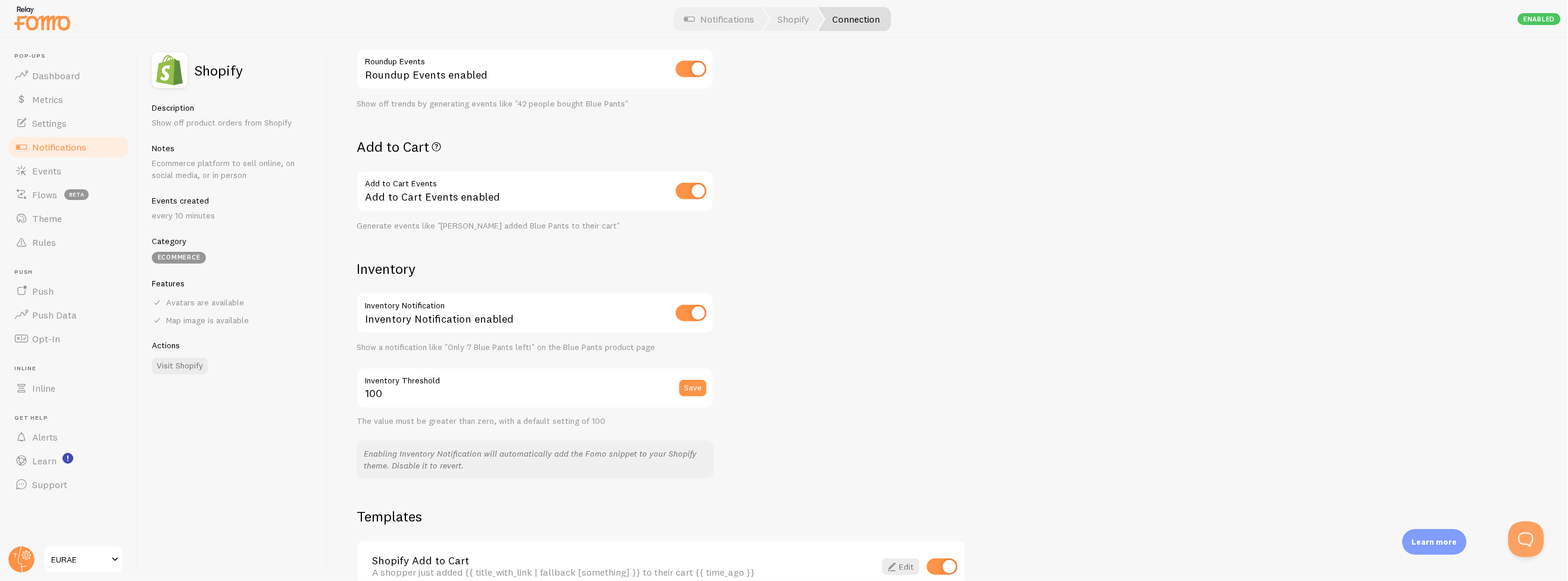
scroll to position [712, 0]
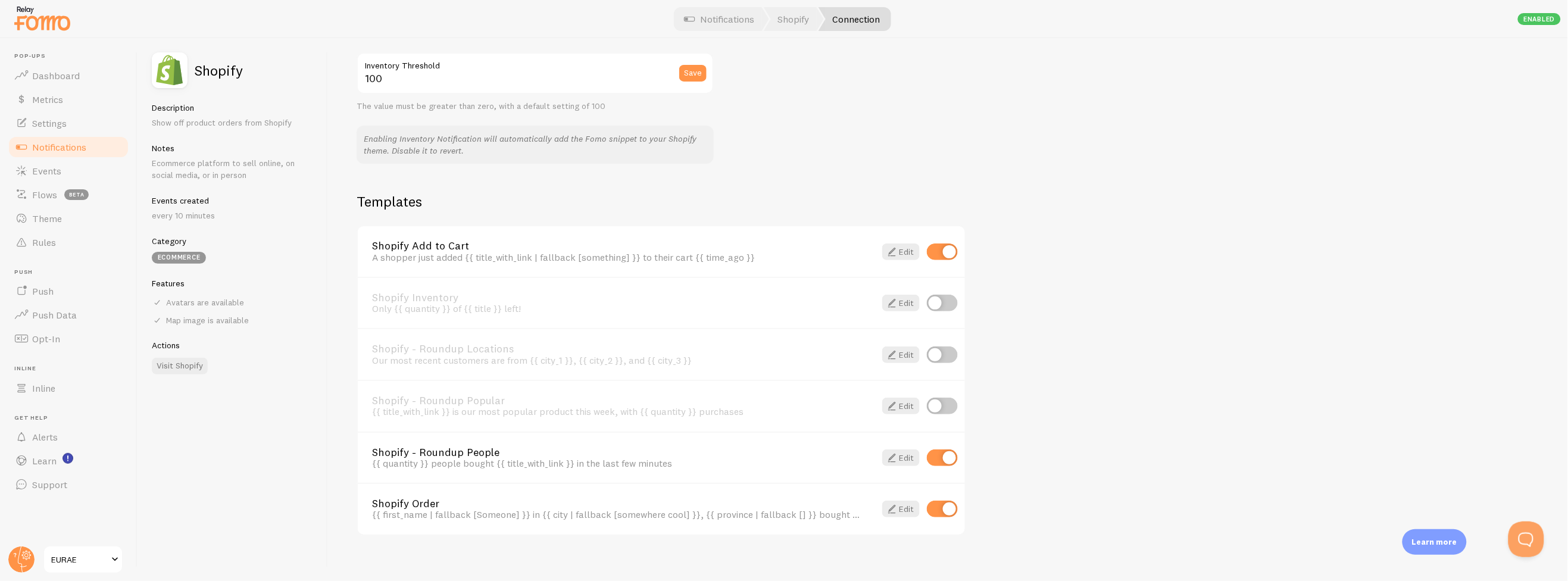
click at [947, 312] on input "checkbox" at bounding box center [942, 303] width 31 height 17
checkbox input "true"
click at [917, 398] on link "Edit" at bounding box center [901, 406] width 38 height 17
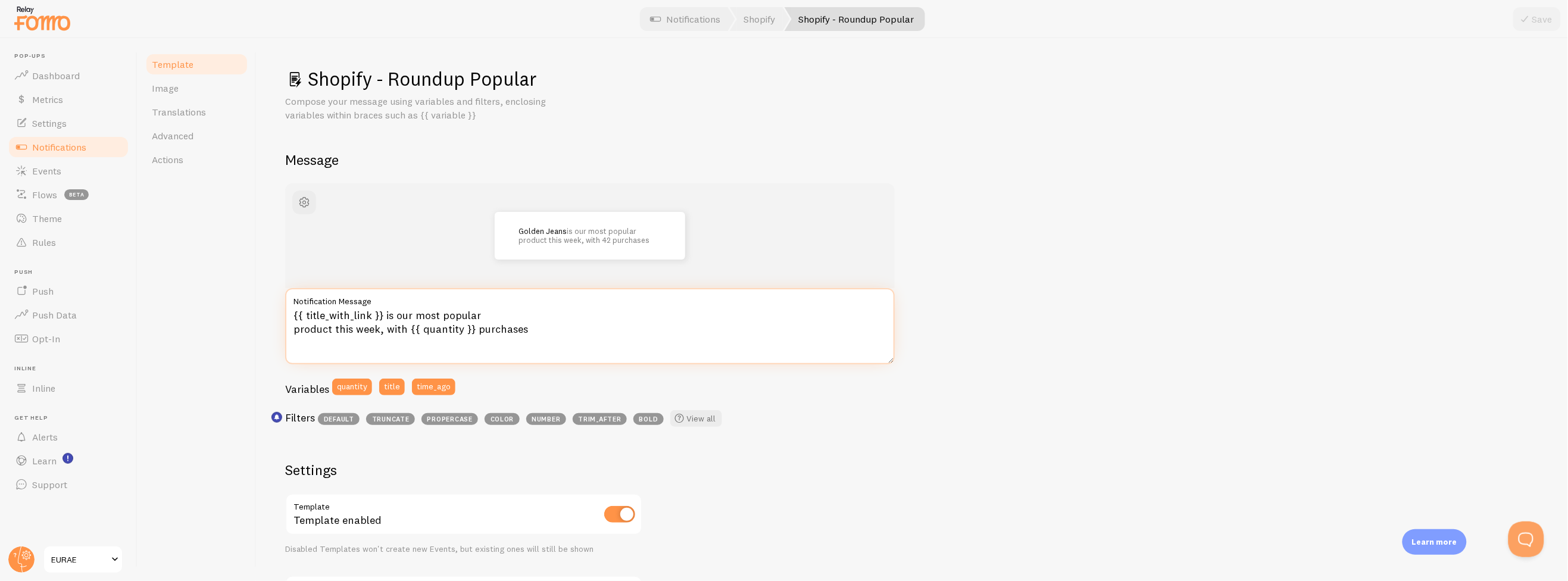
click at [363, 330] on textarea "{{ title_with_link }} is our most popular product this week, with {{ quantity }…" at bounding box center [590, 326] width 610 height 76
click at [325, 329] on textarea "{{ title_with_link }} is our most popular product this week, with {{ quantity }…" at bounding box center [590, 326] width 610 height 76
drag, startPoint x: 333, startPoint y: 330, endPoint x: 376, endPoint y: 336, distance: 43.4
click at [376, 336] on textarea "{{ title_with_link }} is our most popular product this week, with {{ quantity }…" at bounding box center [590, 326] width 610 height 76
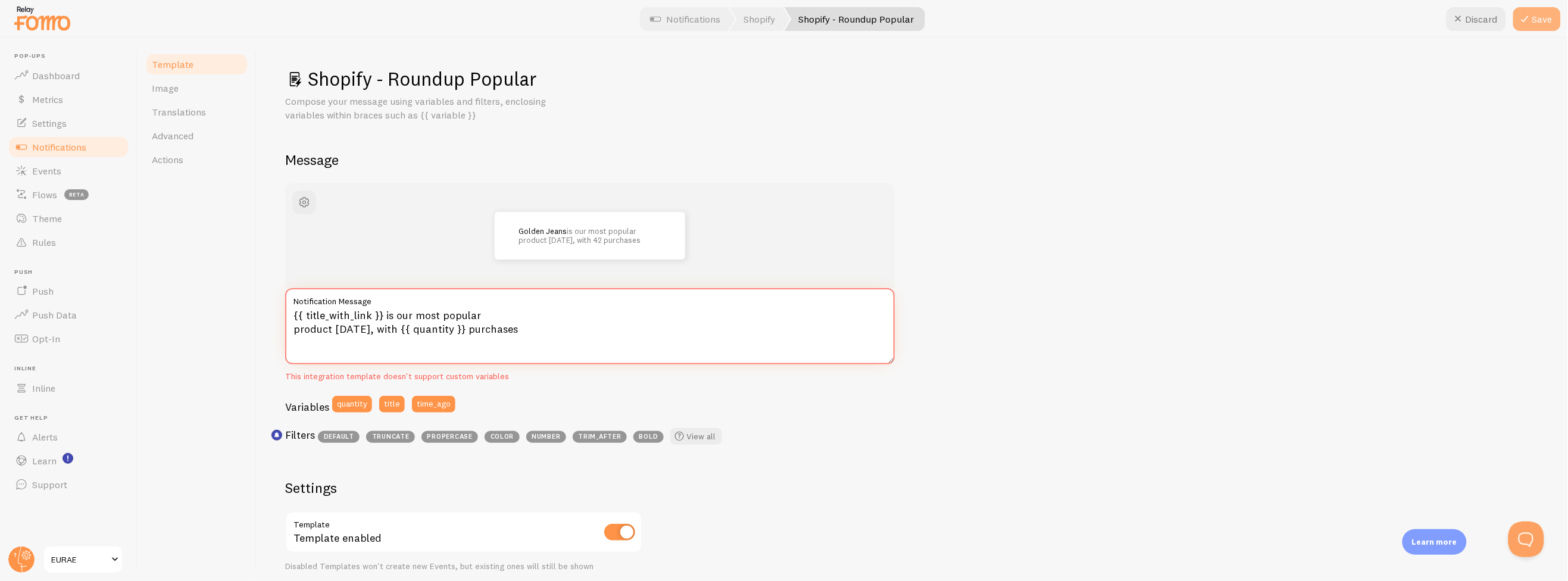
type textarea "{{ title_with_link }} is our most popular product today, with {{ quantity }} pu…"
click at [1541, 11] on button "Save" at bounding box center [1537, 19] width 47 height 24
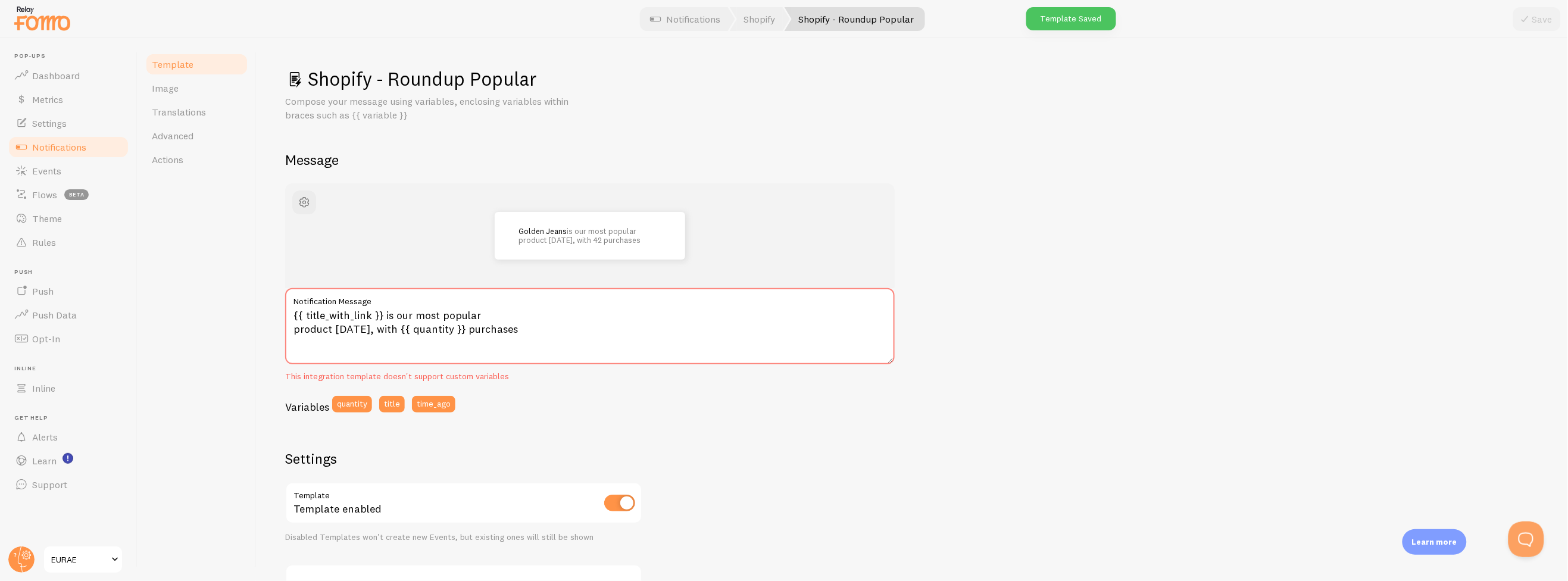
click at [194, 62] on link "Template" at bounding box center [196, 64] width 104 height 24
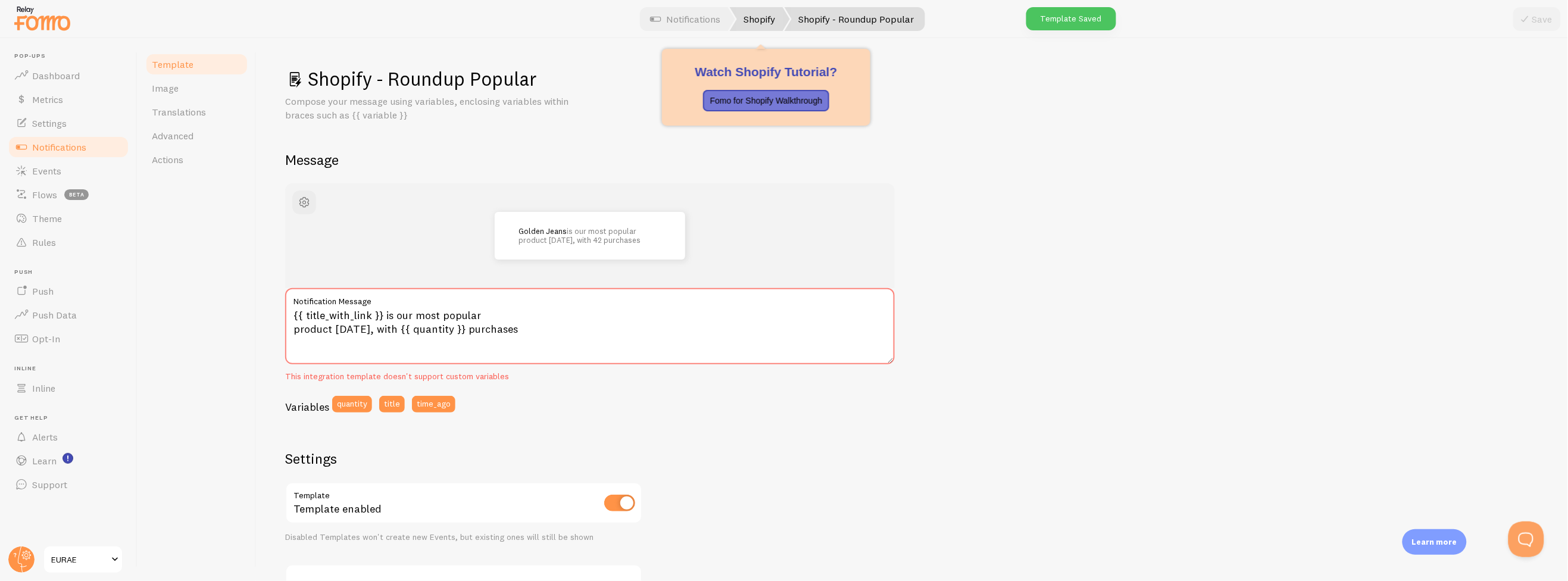
click at [759, 24] on link "Shopify" at bounding box center [760, 19] width 60 height 24
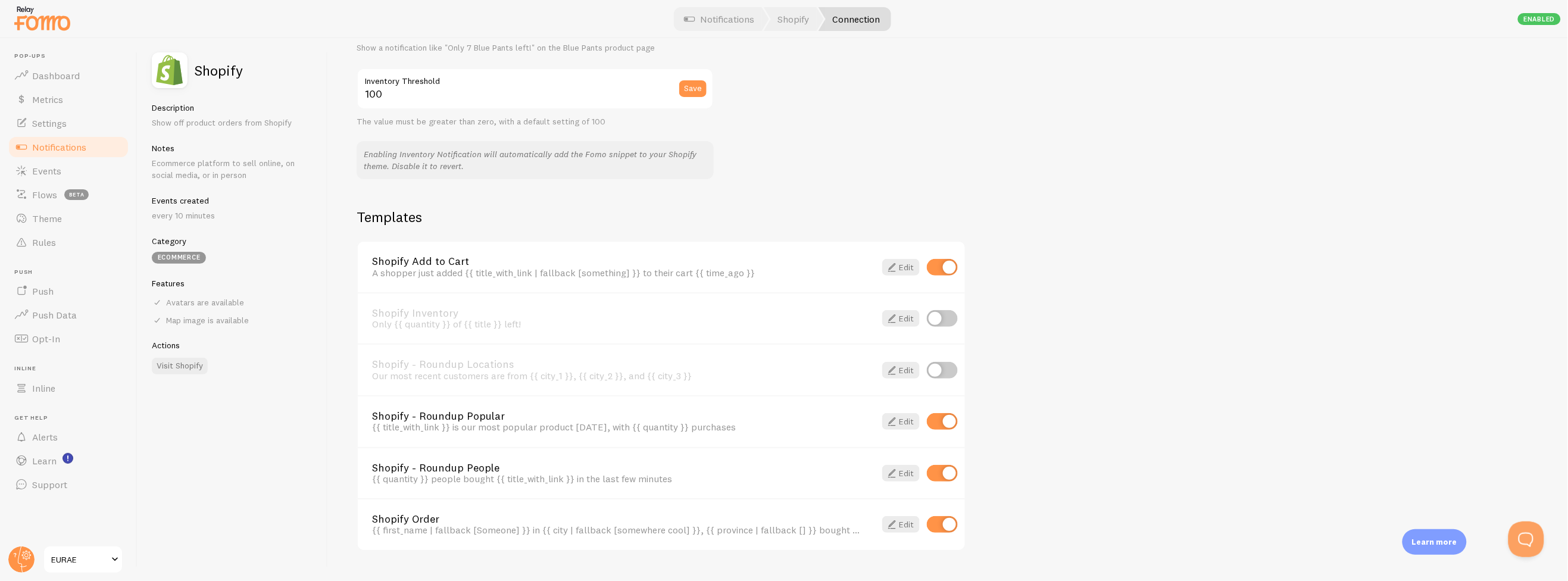
scroll to position [712, 0]
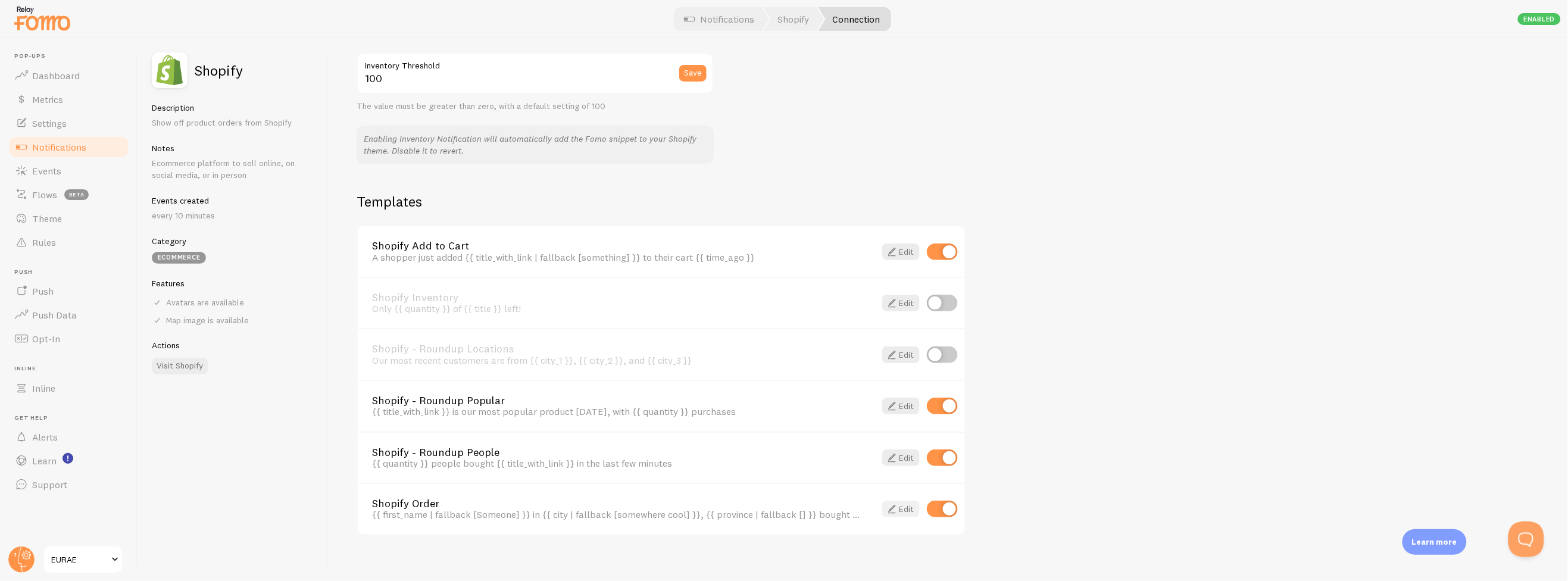
click at [909, 501] on link "Edit" at bounding box center [901, 509] width 38 height 17
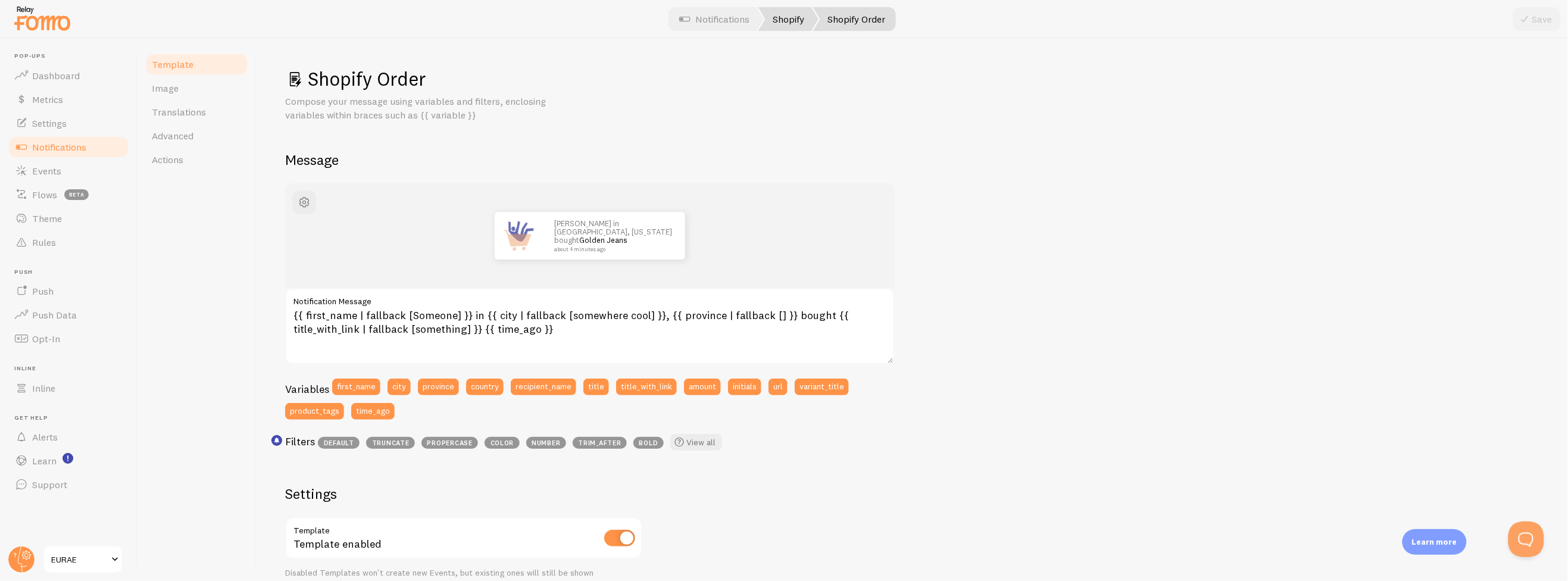
click at [782, 30] on link "Shopify" at bounding box center [788, 19] width 60 height 24
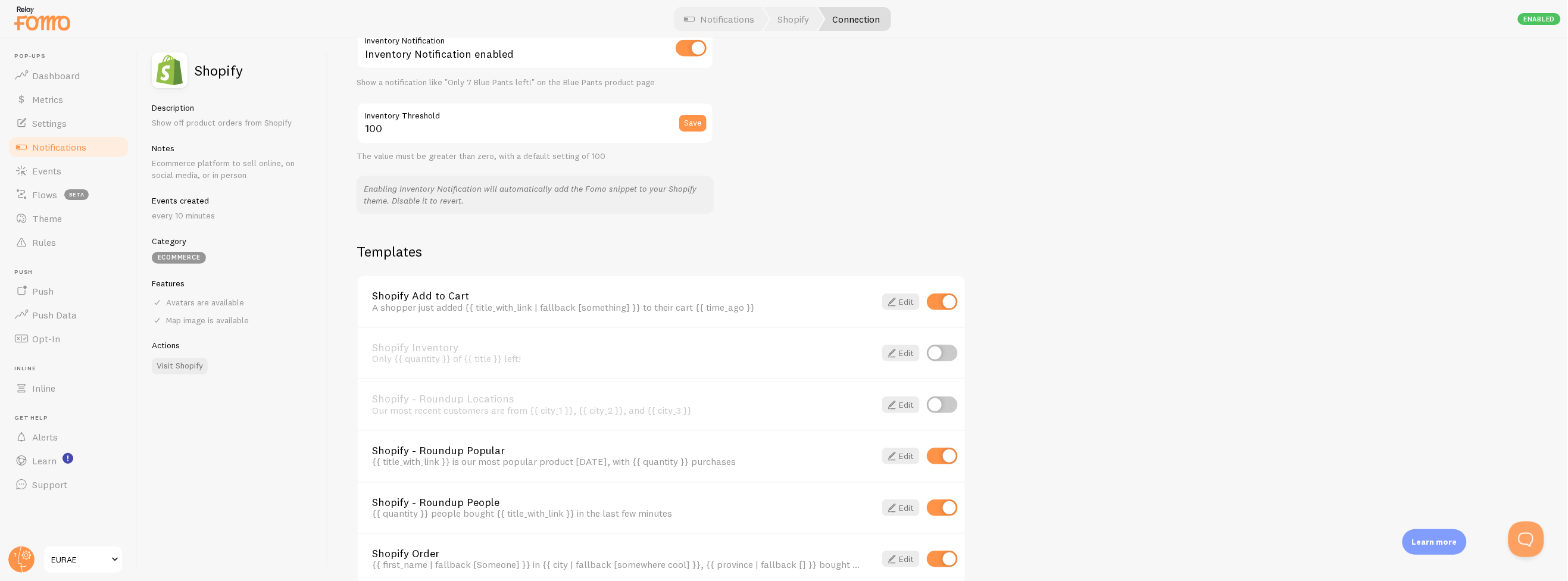
scroll to position [712, 0]
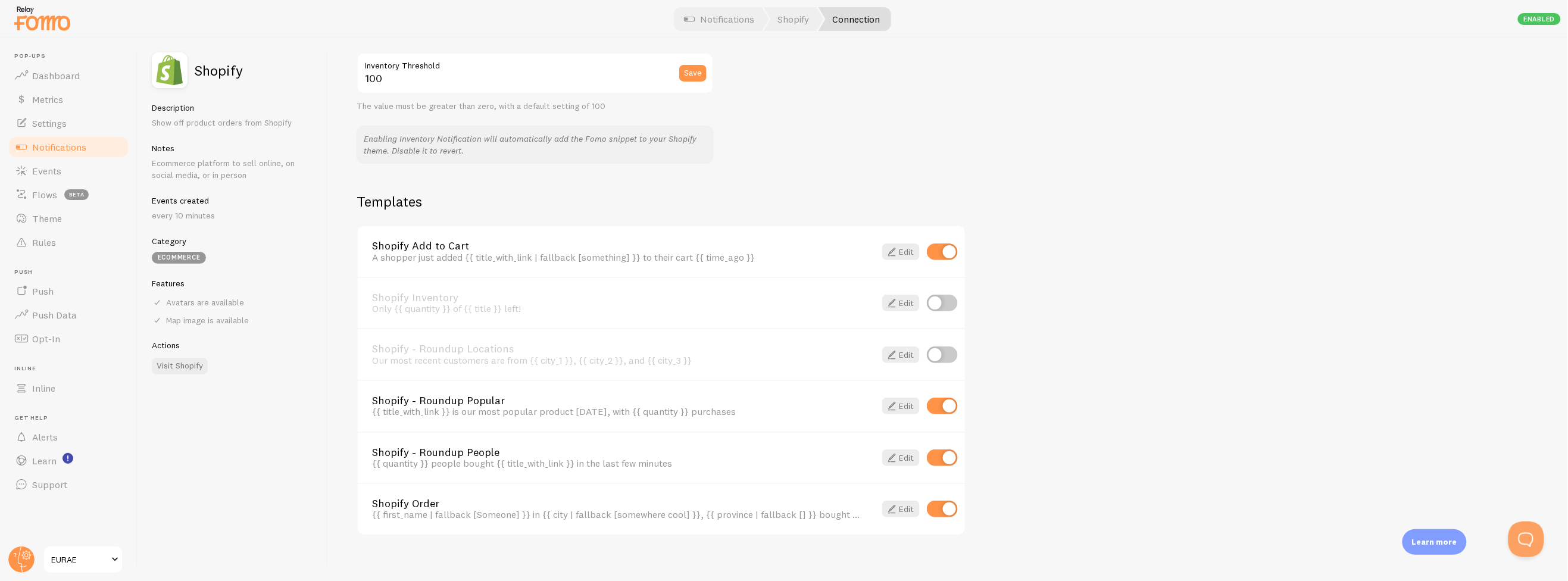
click at [937, 260] on input "checkbox" at bounding box center [942, 252] width 31 height 17
checkbox input "false"
click at [58, 175] on span "Events" at bounding box center [47, 171] width 29 height 12
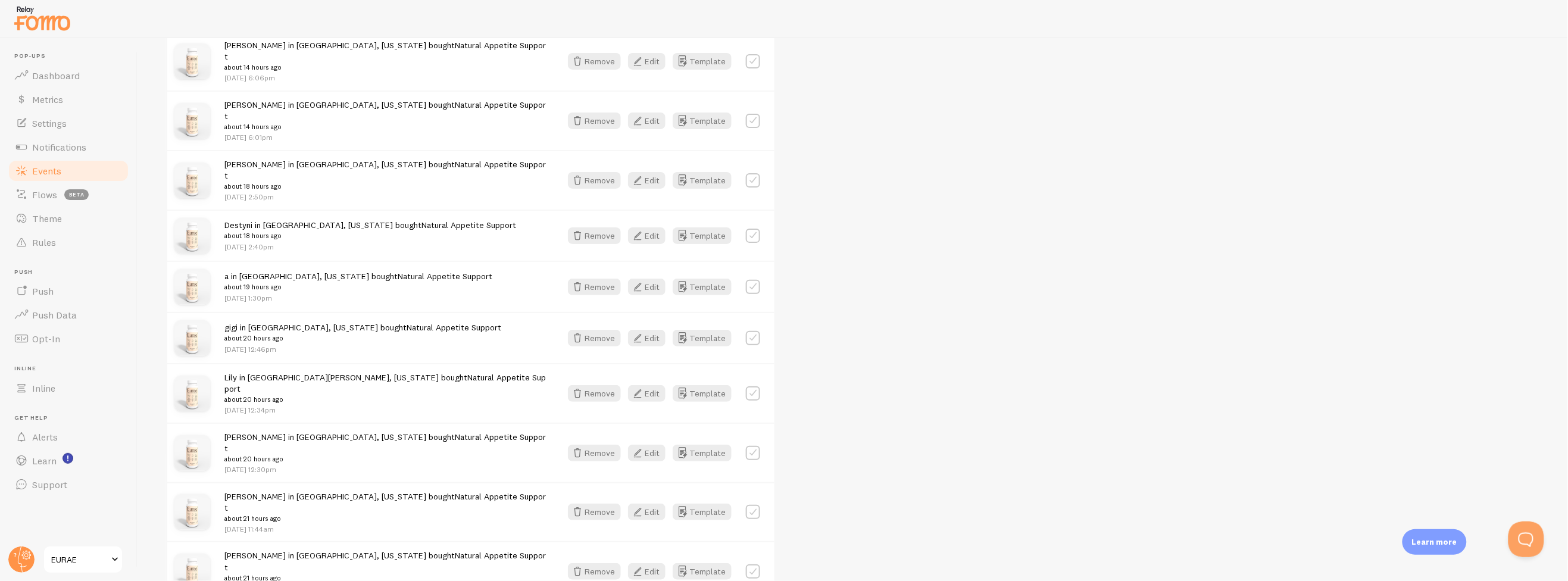
scroll to position [1358, 0]
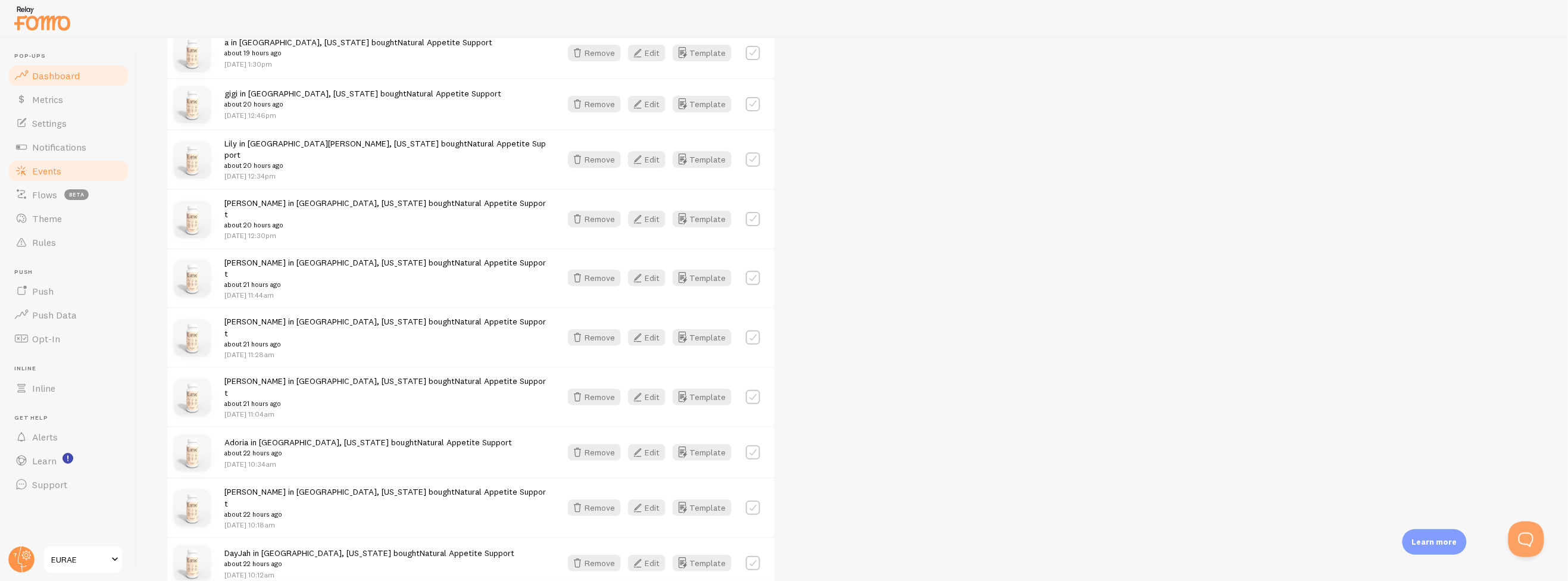
click at [81, 70] on link "Dashboard" at bounding box center [68, 76] width 123 height 24
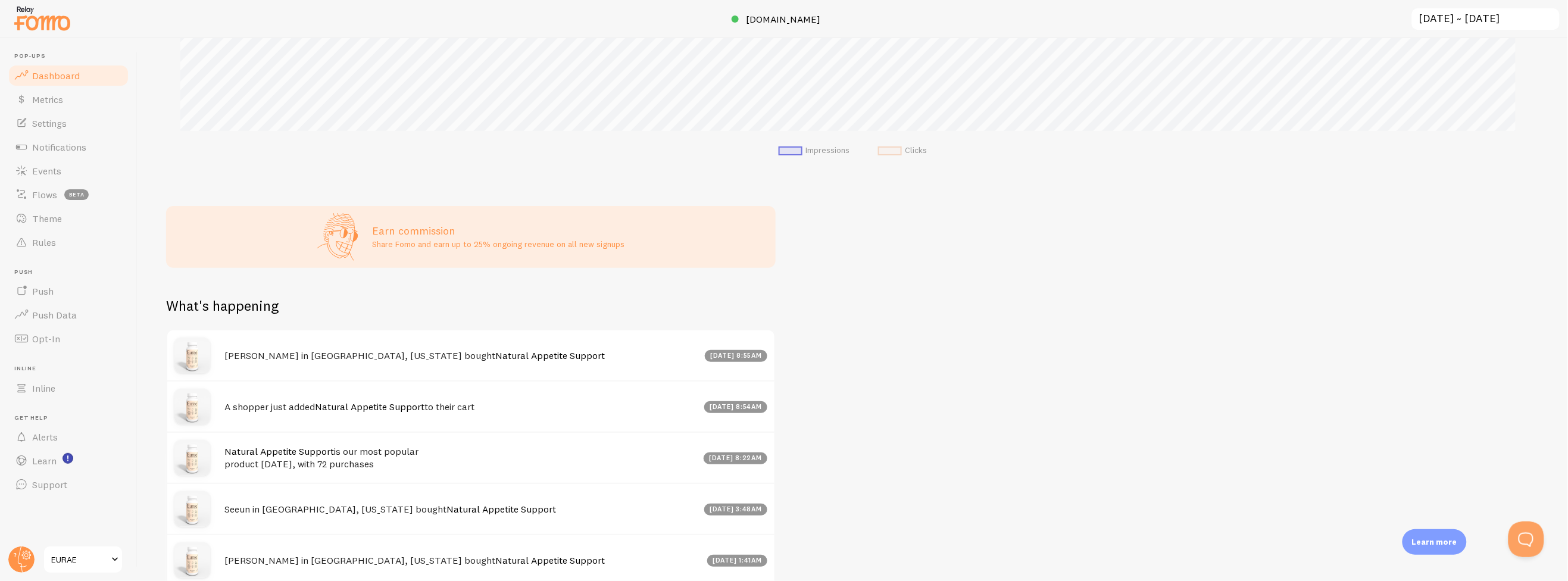
scroll to position [439, 0]
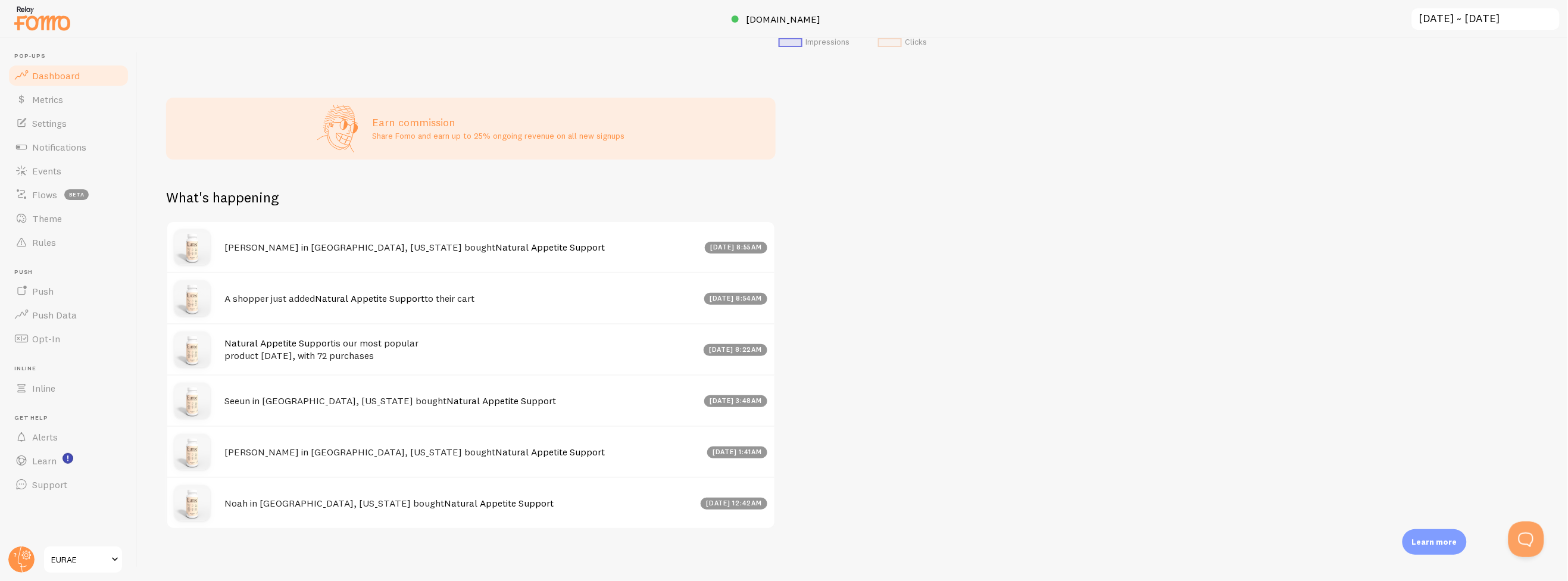
click at [408, 126] on h3 "Earn commission" at bounding box center [498, 122] width 253 height 13
click at [35, 71] on span "Dashboard" at bounding box center [56, 76] width 47 height 12
click at [49, 79] on span "Dashboard" at bounding box center [56, 76] width 47 height 12
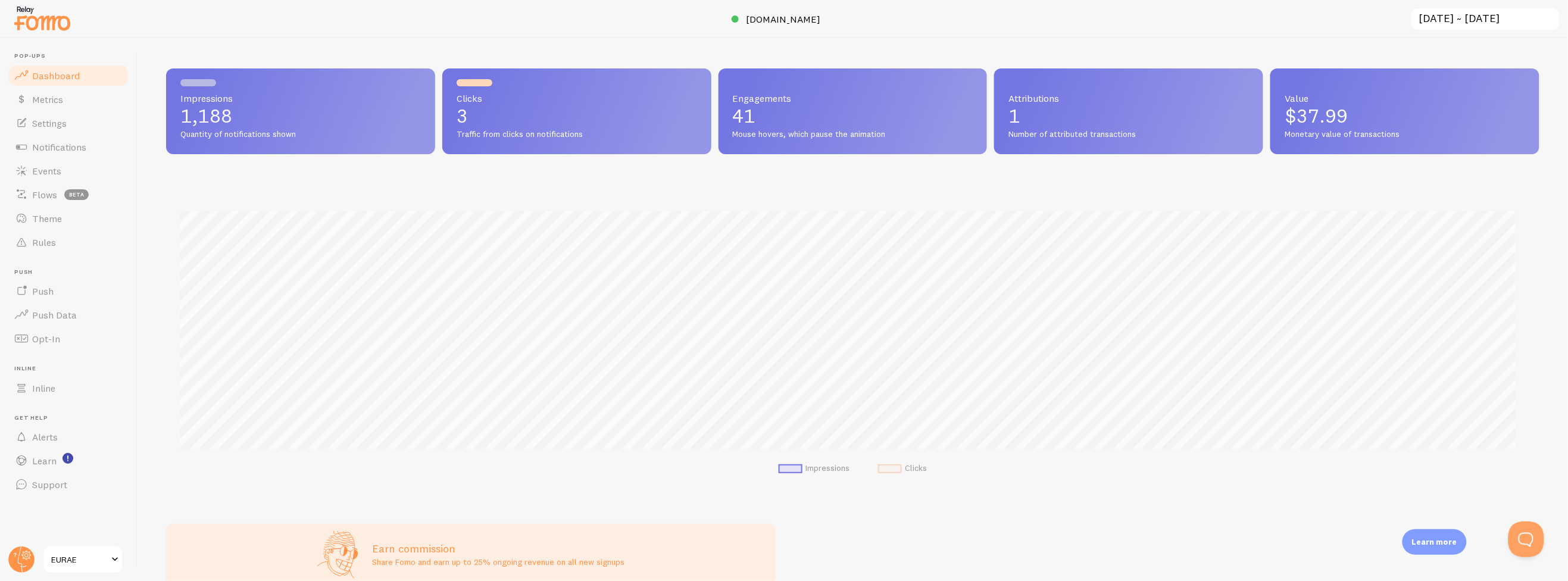
scroll to position [0, 0]
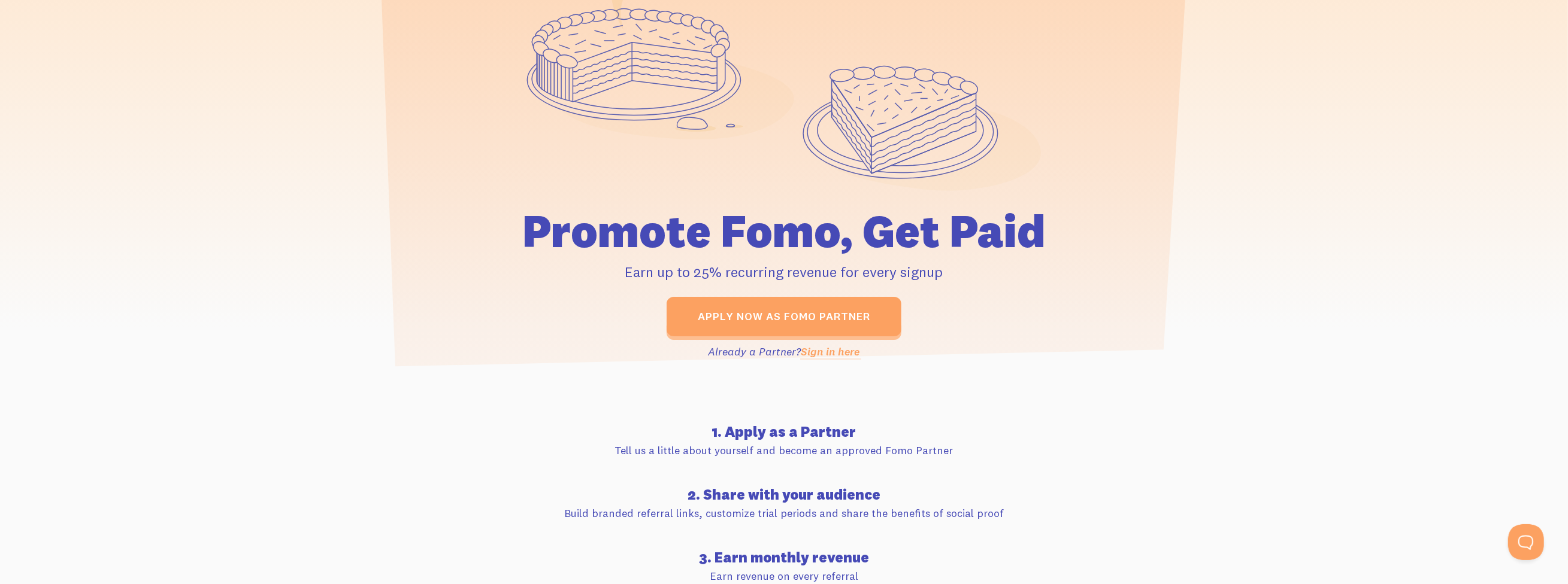
scroll to position [266, 0]
